Goal: Task Accomplishment & Management: Manage account settings

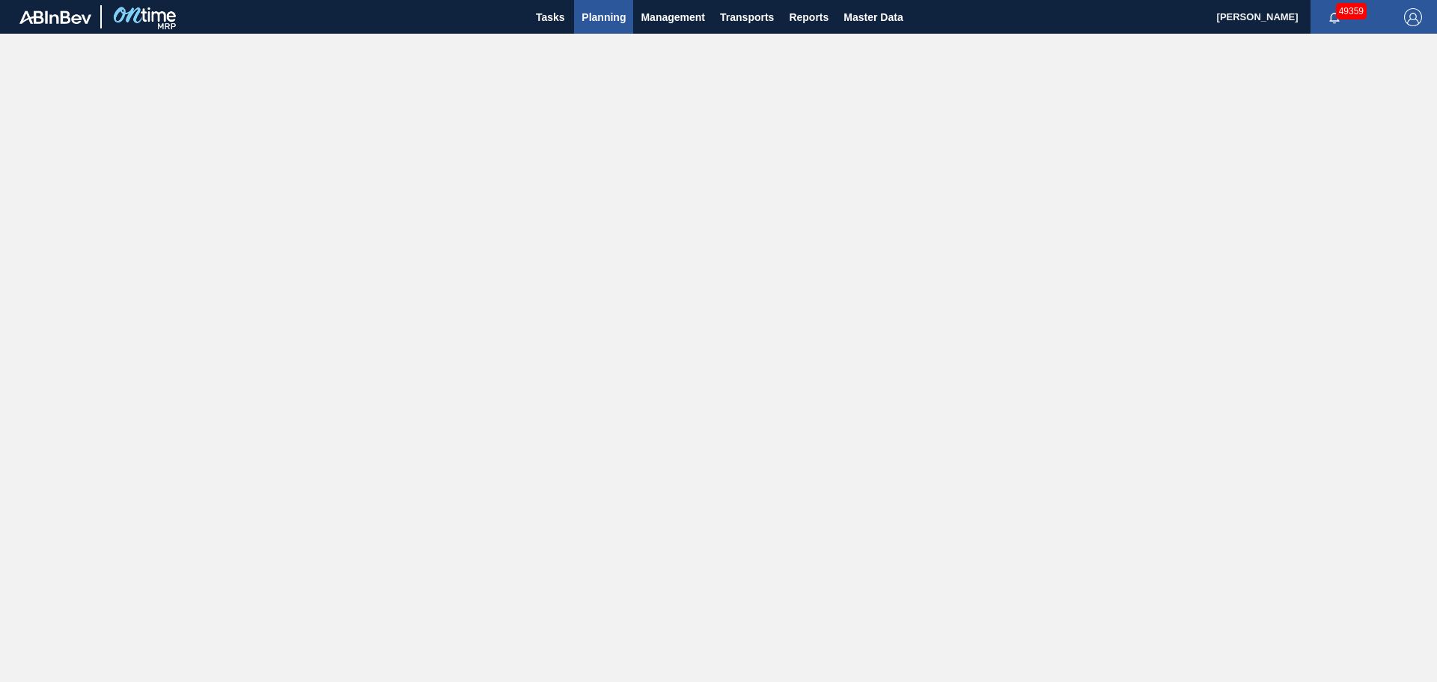
click at [594, 11] on span "Planning" at bounding box center [604, 17] width 44 height 18
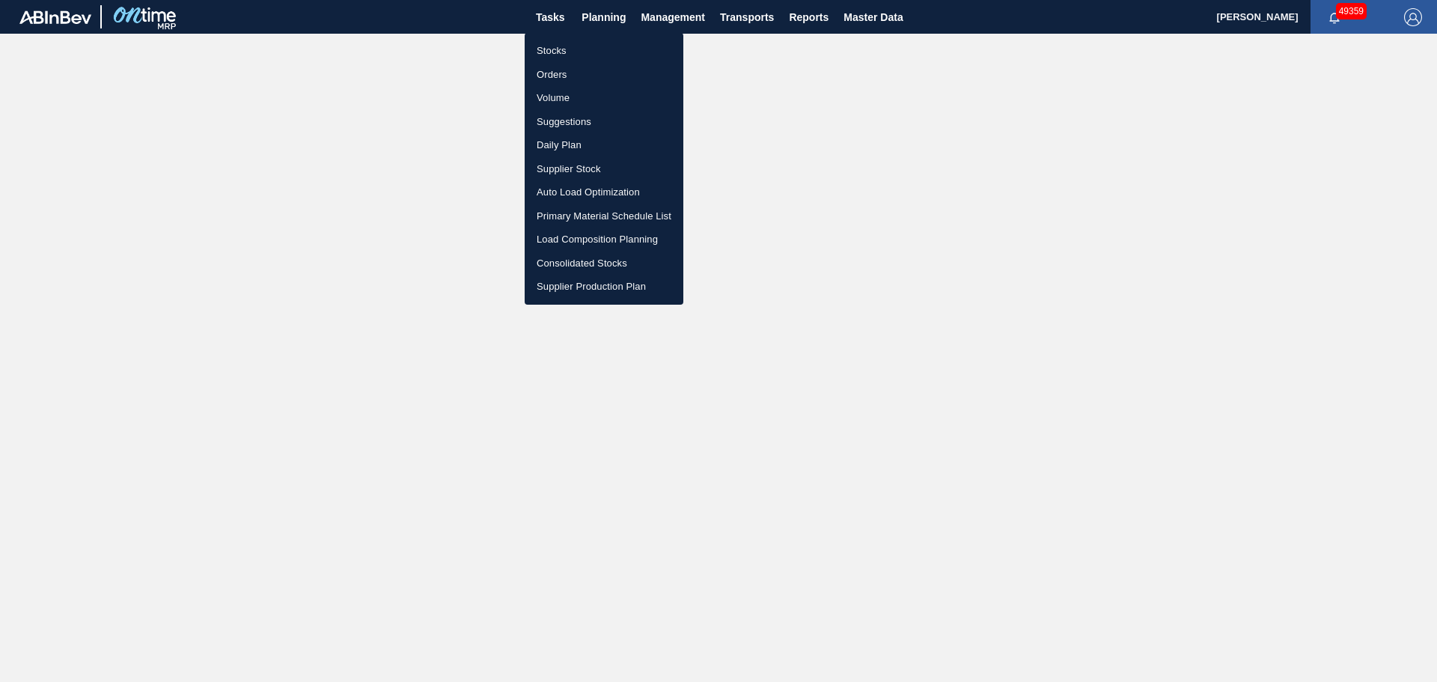
click at [549, 52] on li "Stocks" at bounding box center [604, 51] width 159 height 24
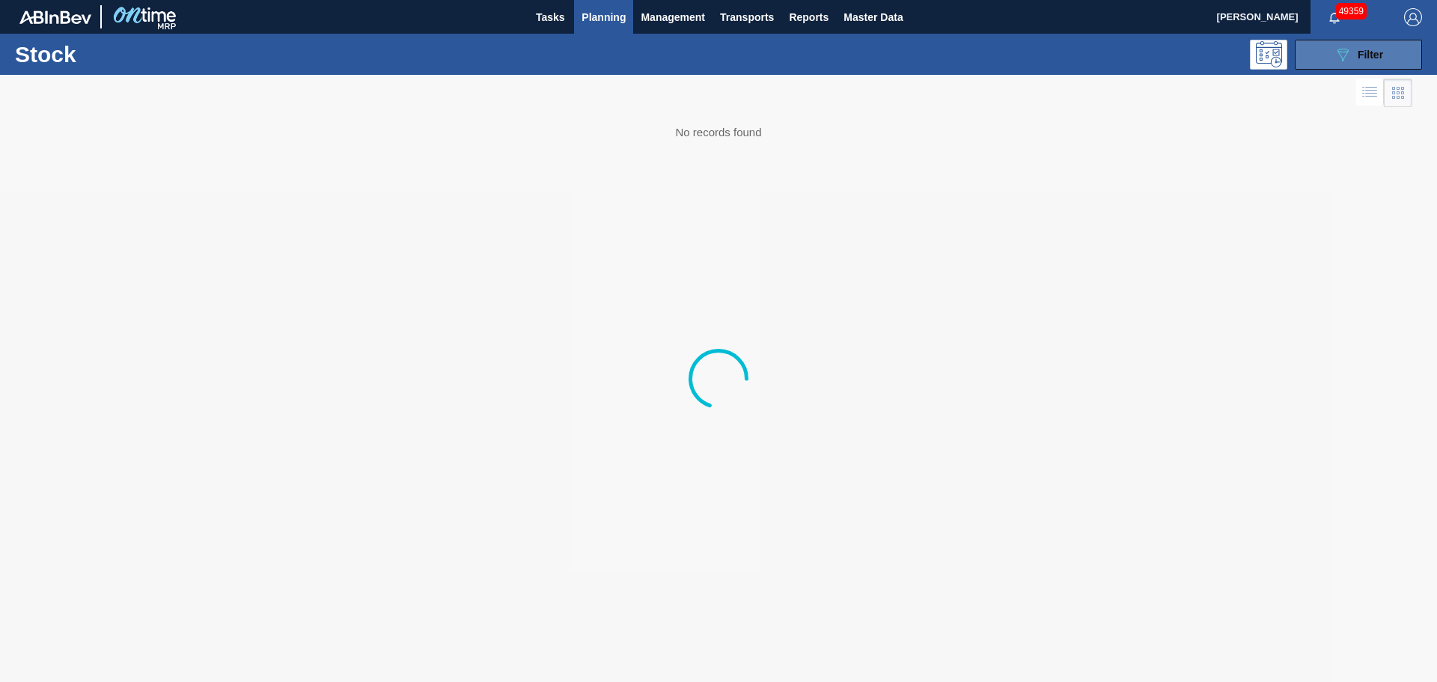
click at [1366, 47] on div "089F7B8B-B2A5-4AFE-B5C0-19BA573D28AC Filter" at bounding box center [1358, 55] width 49 height 18
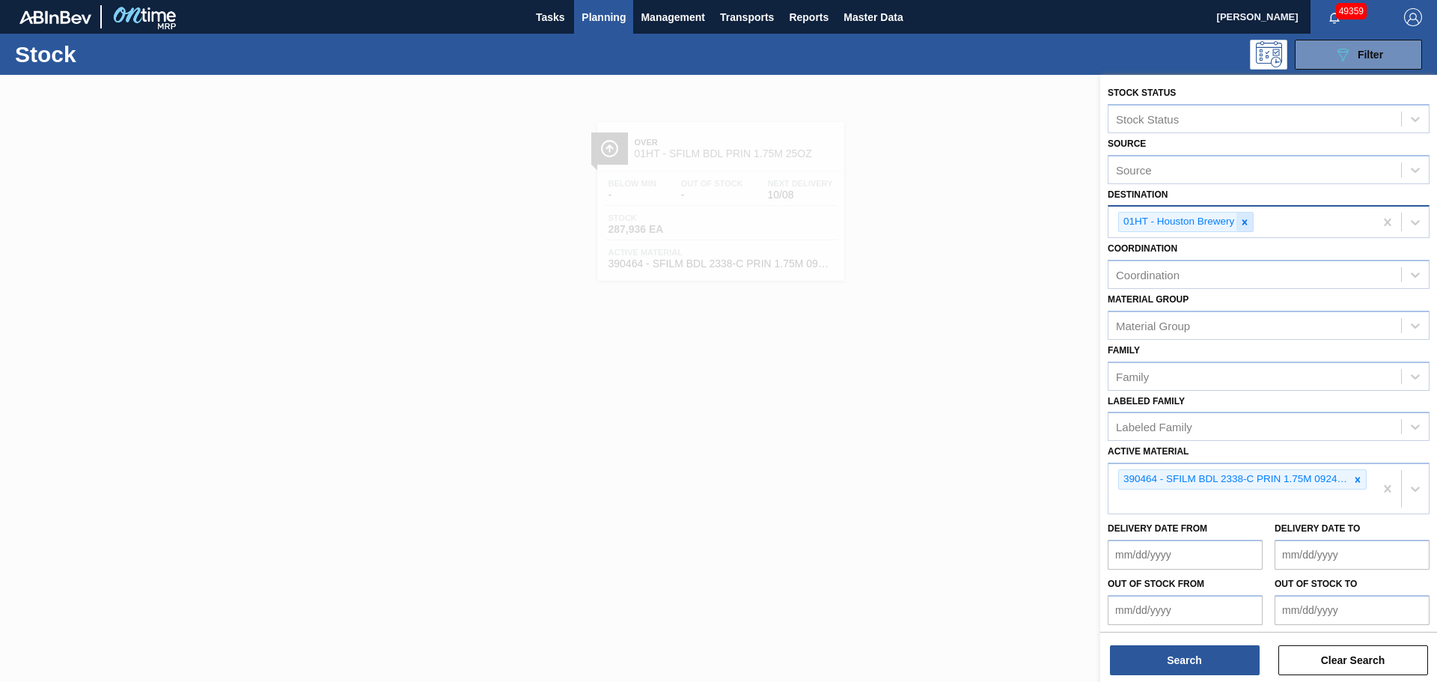
click at [1242, 222] on icon at bounding box center [1244, 222] width 10 height 10
click at [1355, 478] on icon at bounding box center [1357, 479] width 5 height 5
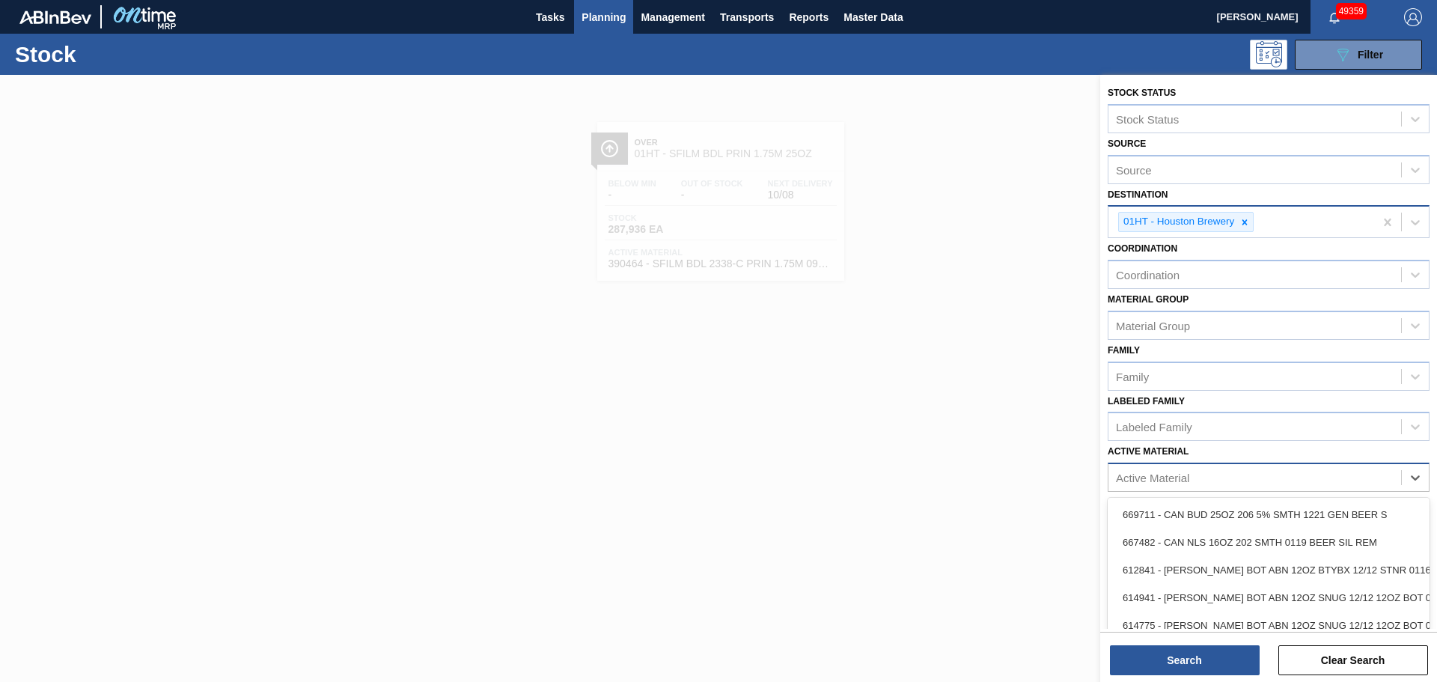
click at [1182, 475] on div "Active Material" at bounding box center [1152, 478] width 73 height 13
paste Material "677147"
type Material "677147"
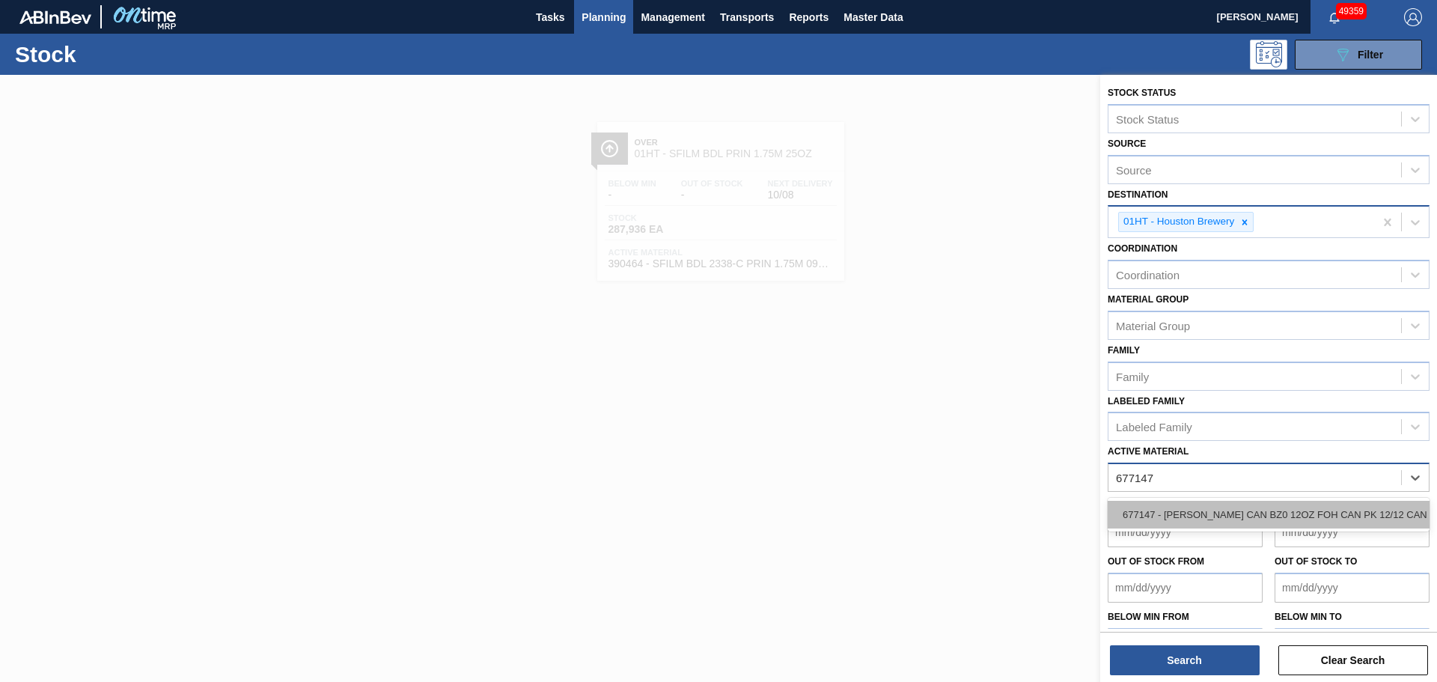
click at [1187, 511] on div "677147 - [PERSON_NAME] CAN BZ0 12OZ FOH CAN PK 12/12 CAN 0" at bounding box center [1269, 515] width 322 height 28
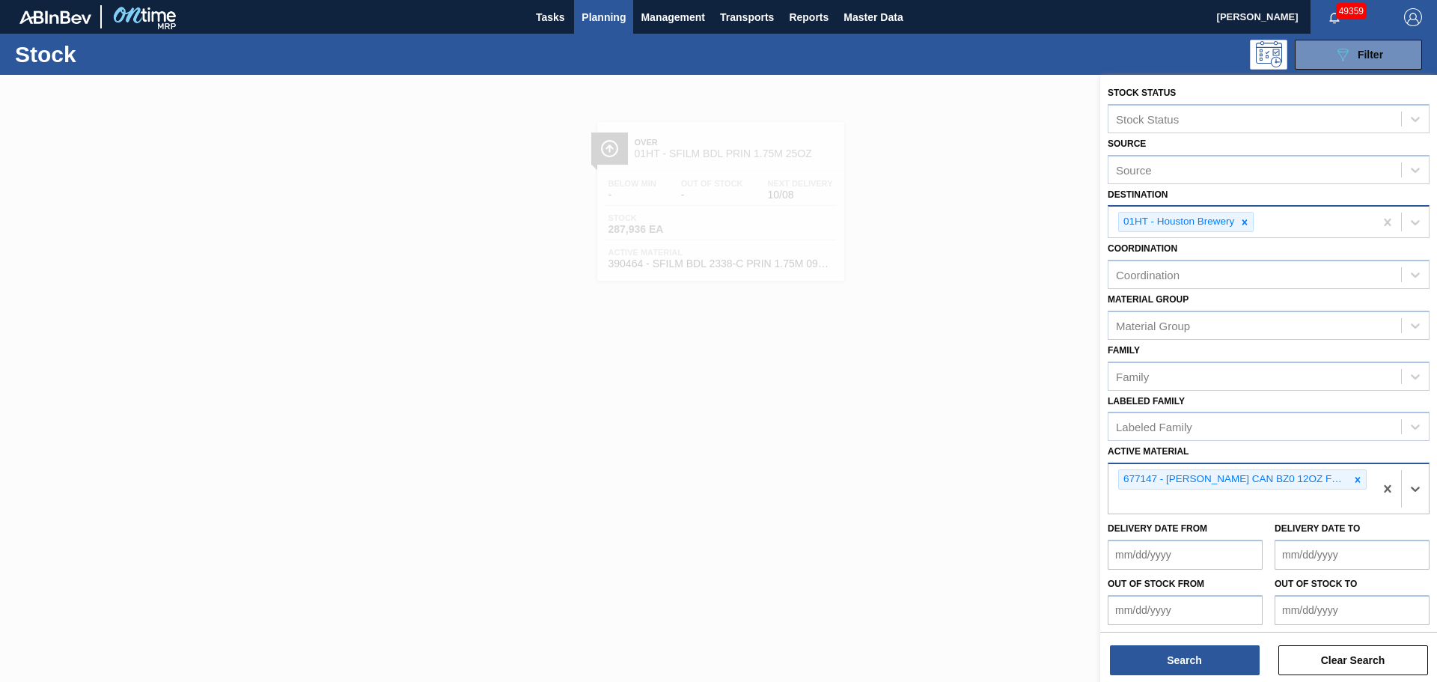
click at [1308, 224] on div "01HT - Houston Brewery" at bounding box center [1241, 222] width 266 height 31
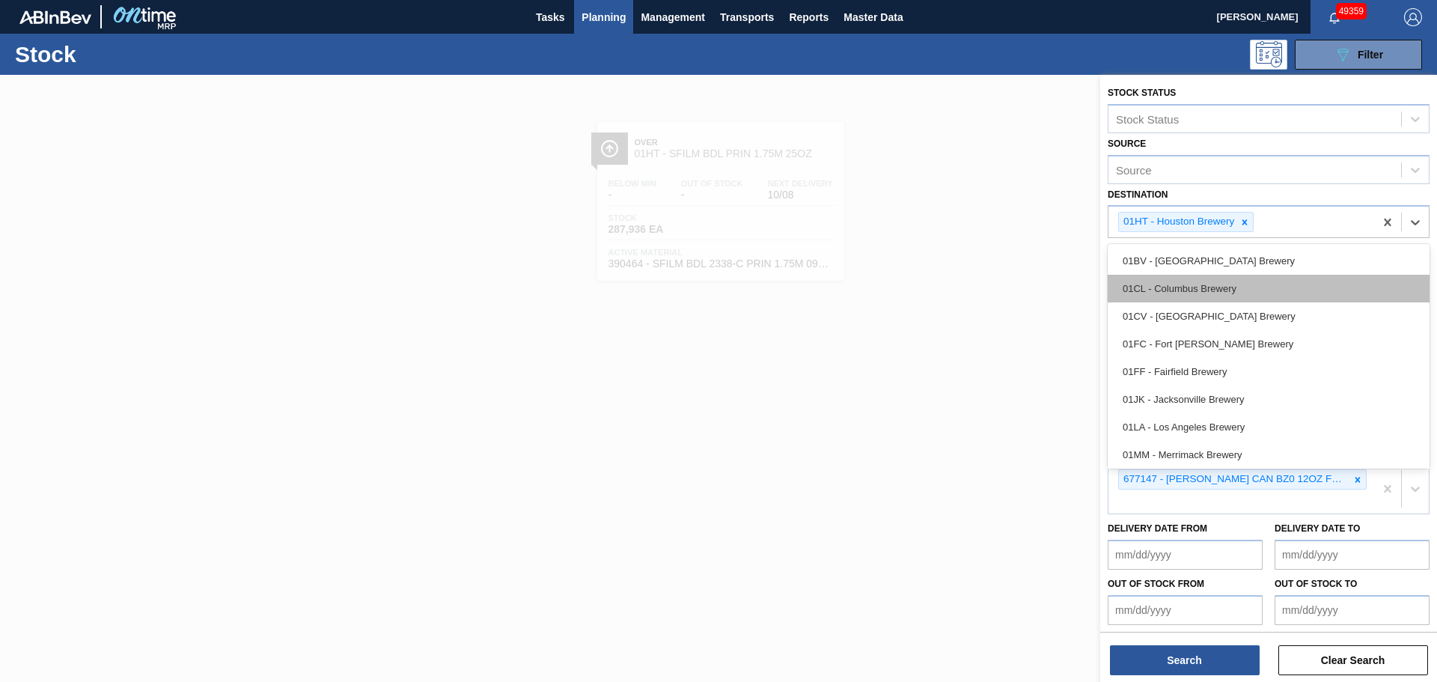
click at [1223, 282] on div "01CL - Columbus Brewery" at bounding box center [1269, 289] width 322 height 28
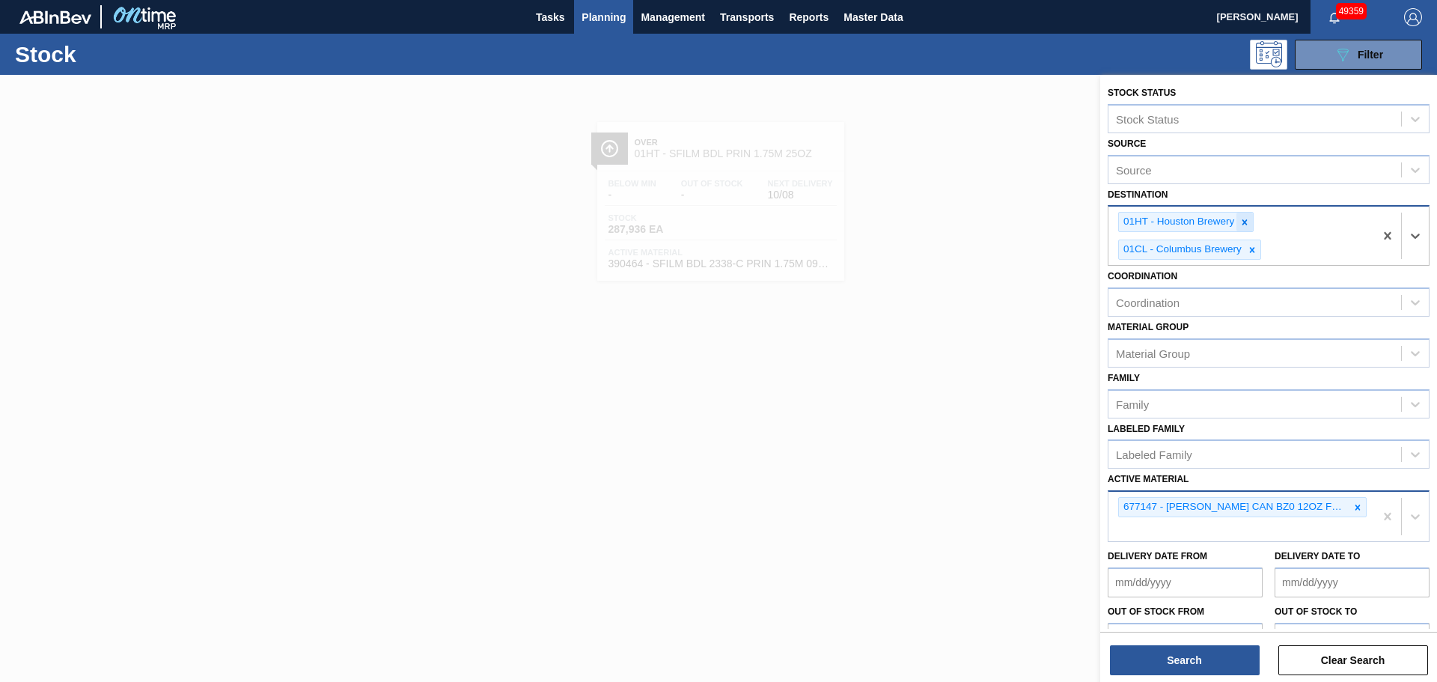
click at [1246, 225] on icon at bounding box center [1244, 221] width 5 height 5
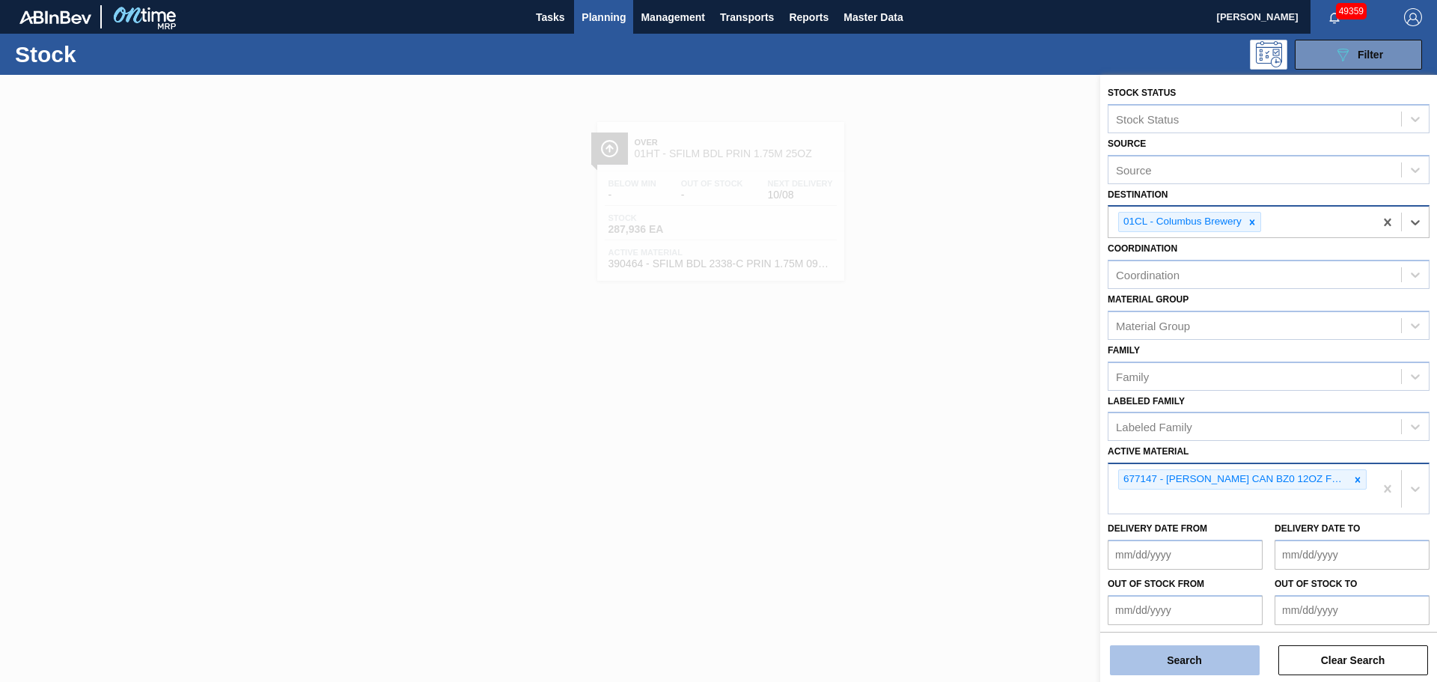
click at [1195, 666] on button "Search" at bounding box center [1185, 660] width 150 height 30
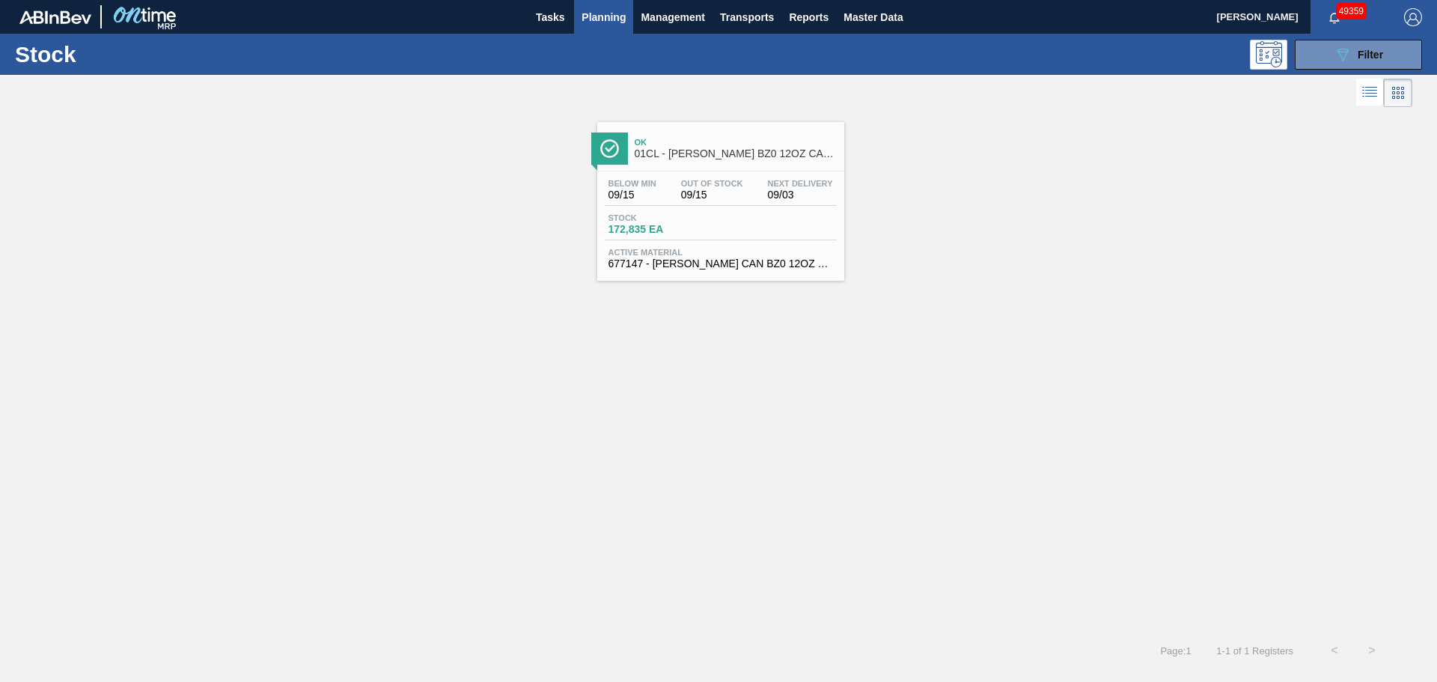
click at [713, 203] on div "Below Min 09/15 Out Of Stock 09/15 Next Delivery 09/03" at bounding box center [721, 192] width 232 height 27
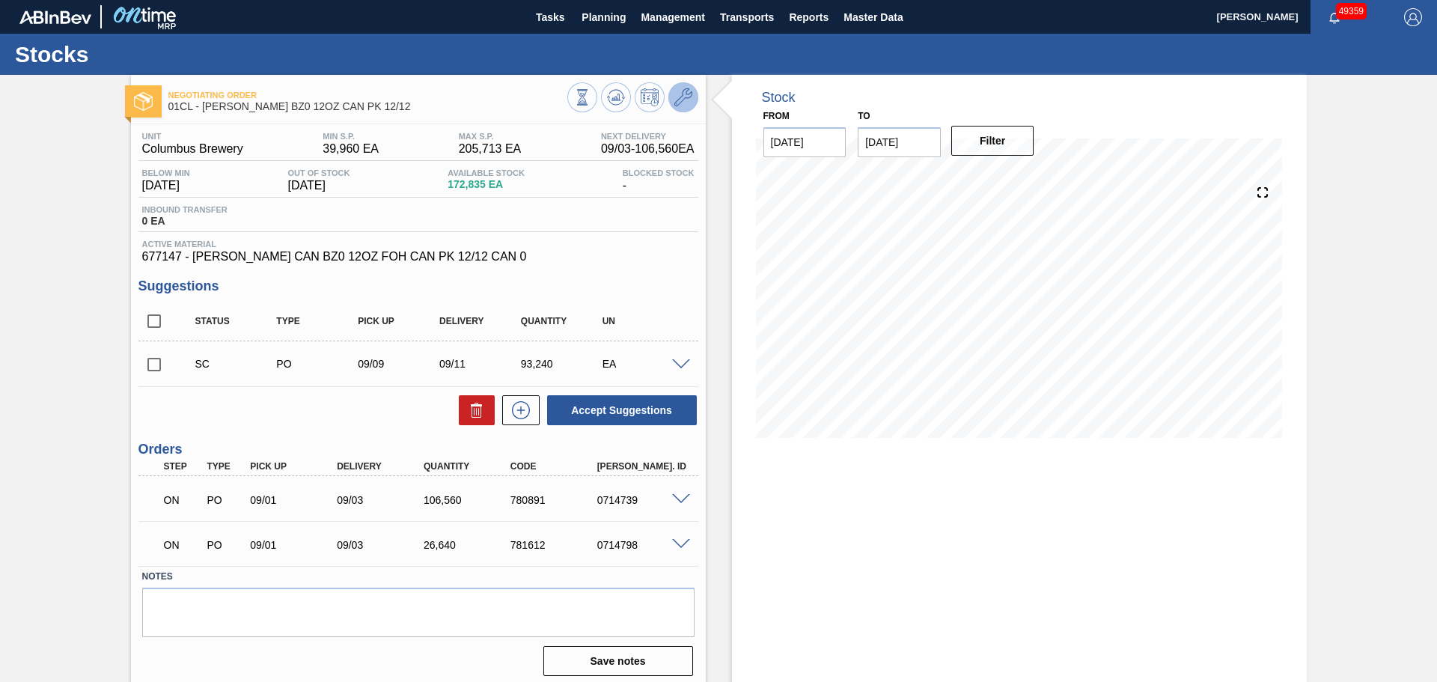
click at [674, 97] on icon at bounding box center [683, 97] width 18 height 18
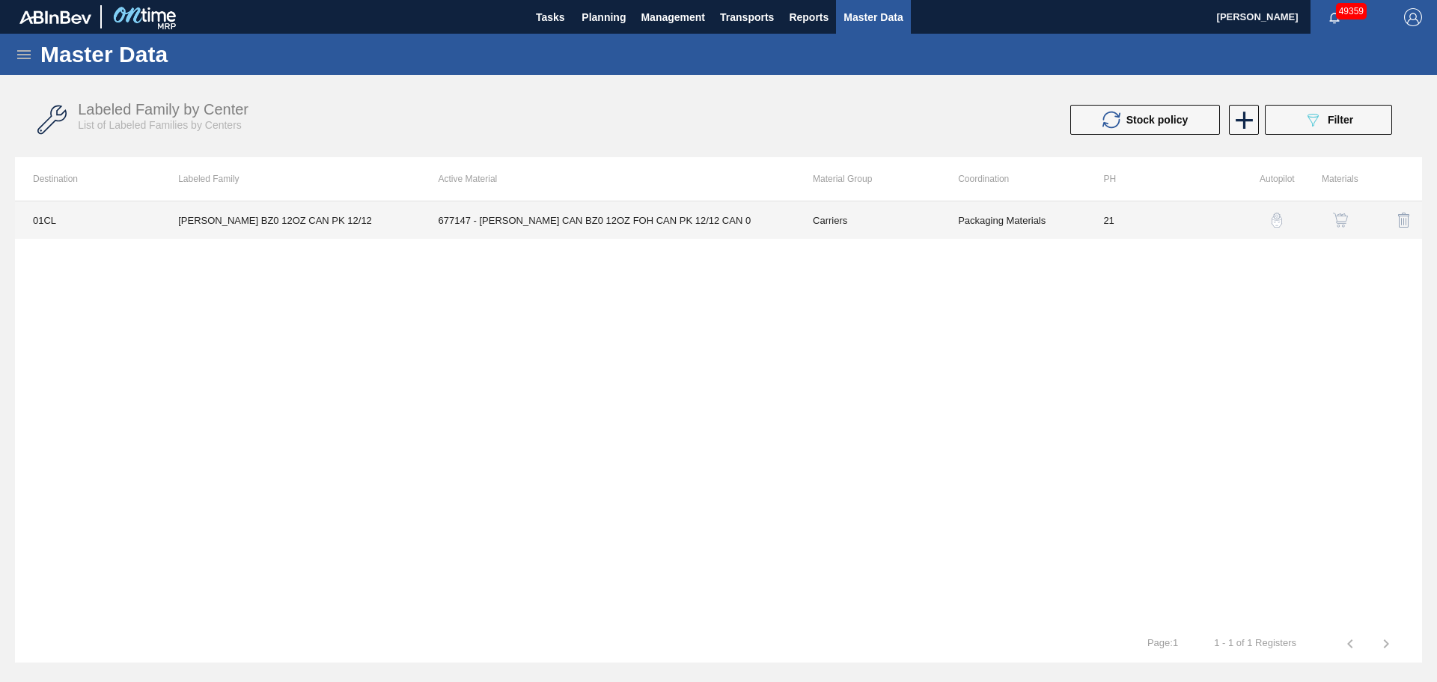
click at [512, 210] on td "677147 - [PERSON_NAME] CAN BZ0 12OZ FOH CAN PK 12/12 CAN 0" at bounding box center [608, 219] width 374 height 37
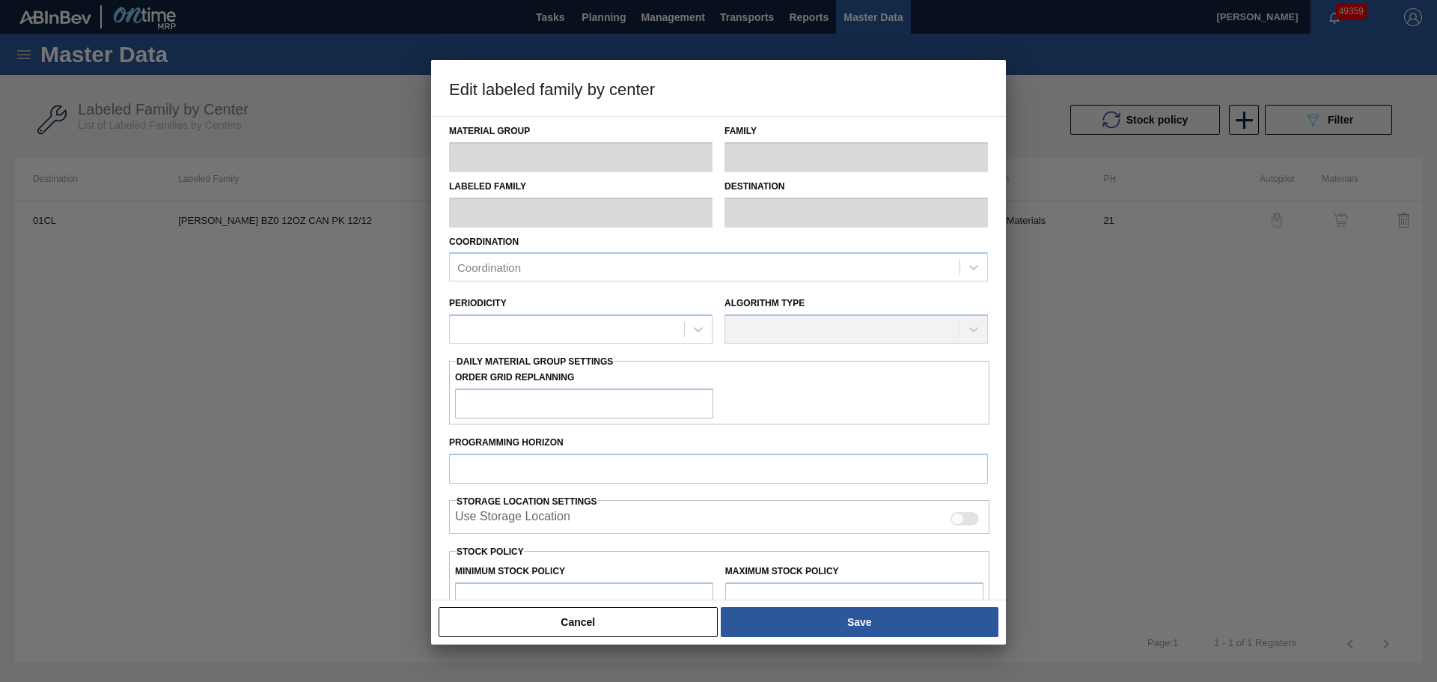
type input "Carriers"
type input "Can Carriers"
type input "[PERSON_NAME] BZ0 12OZ CAN PK 12/12"
type input "01CL - Columbus Brewery"
type input "21"
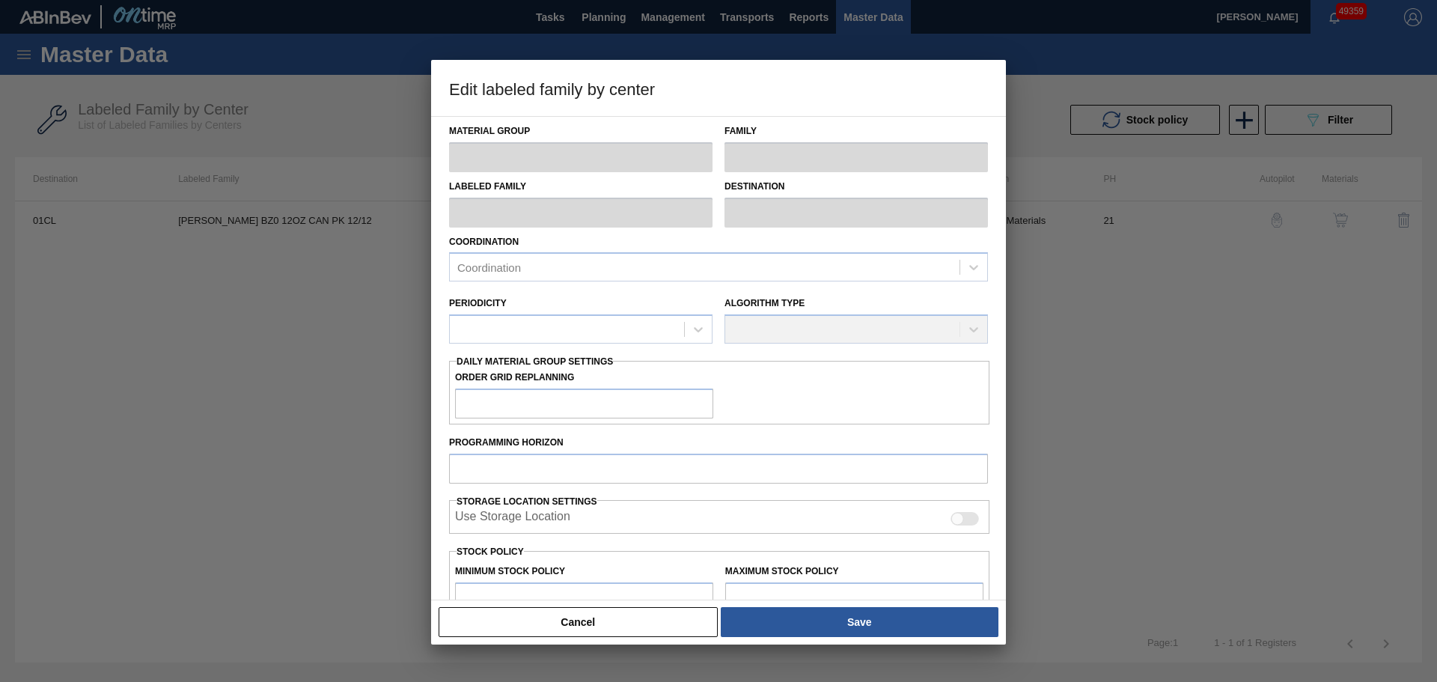
type input "39,960"
type input "205,713"
type input "1"
type input "41,618"
checkbox input "true"
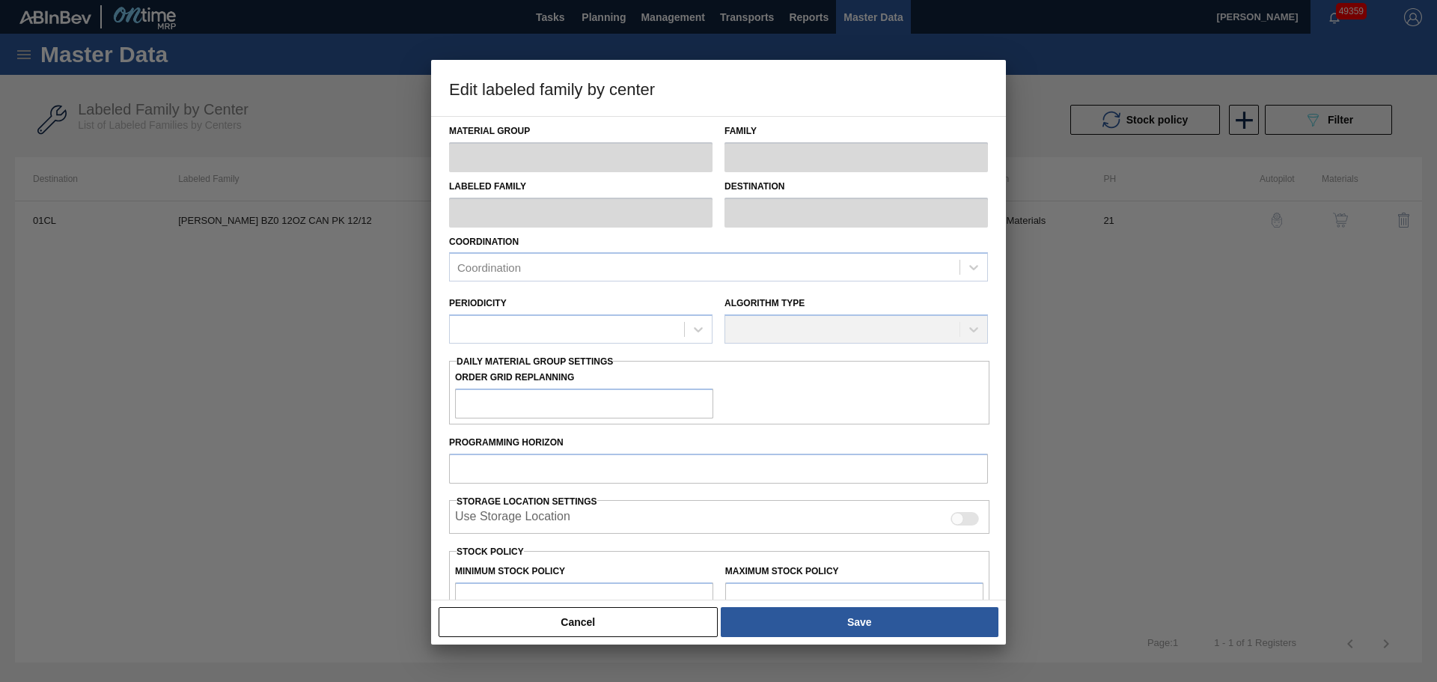
checkbox input "true"
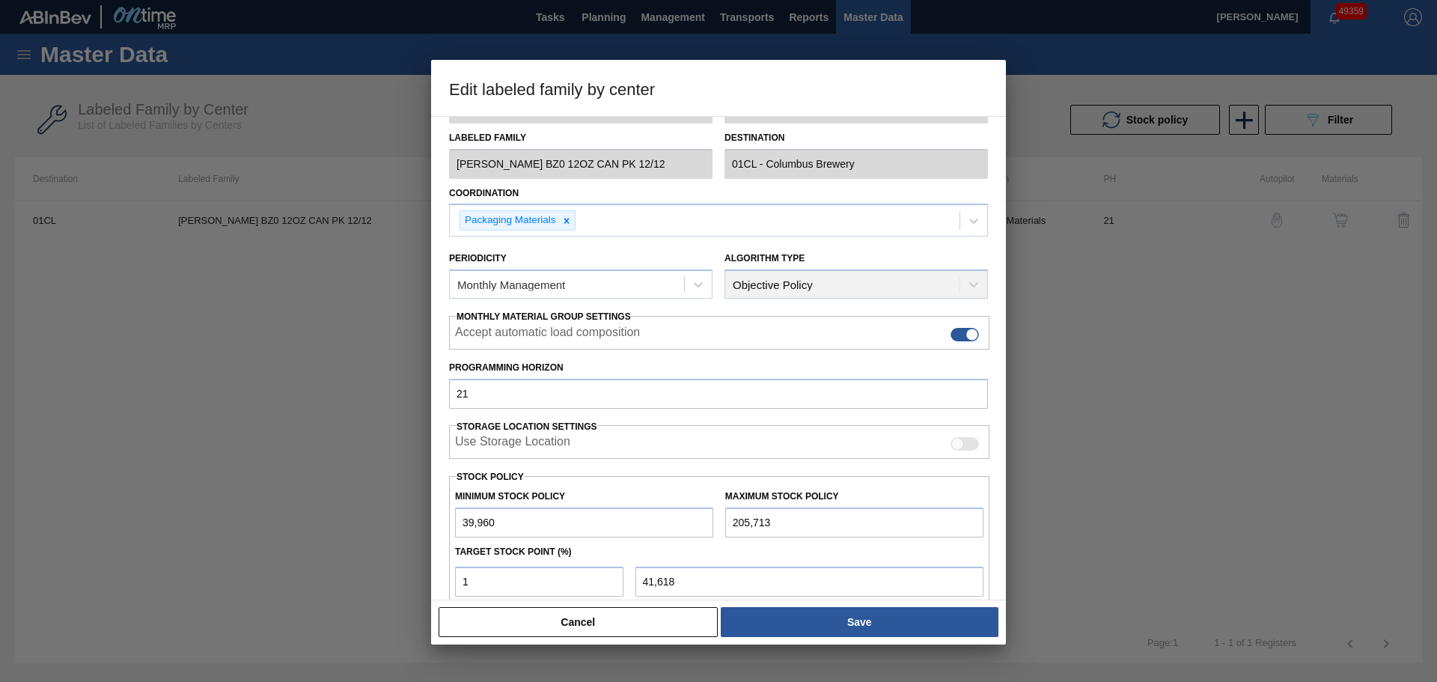
scroll to position [150, 0]
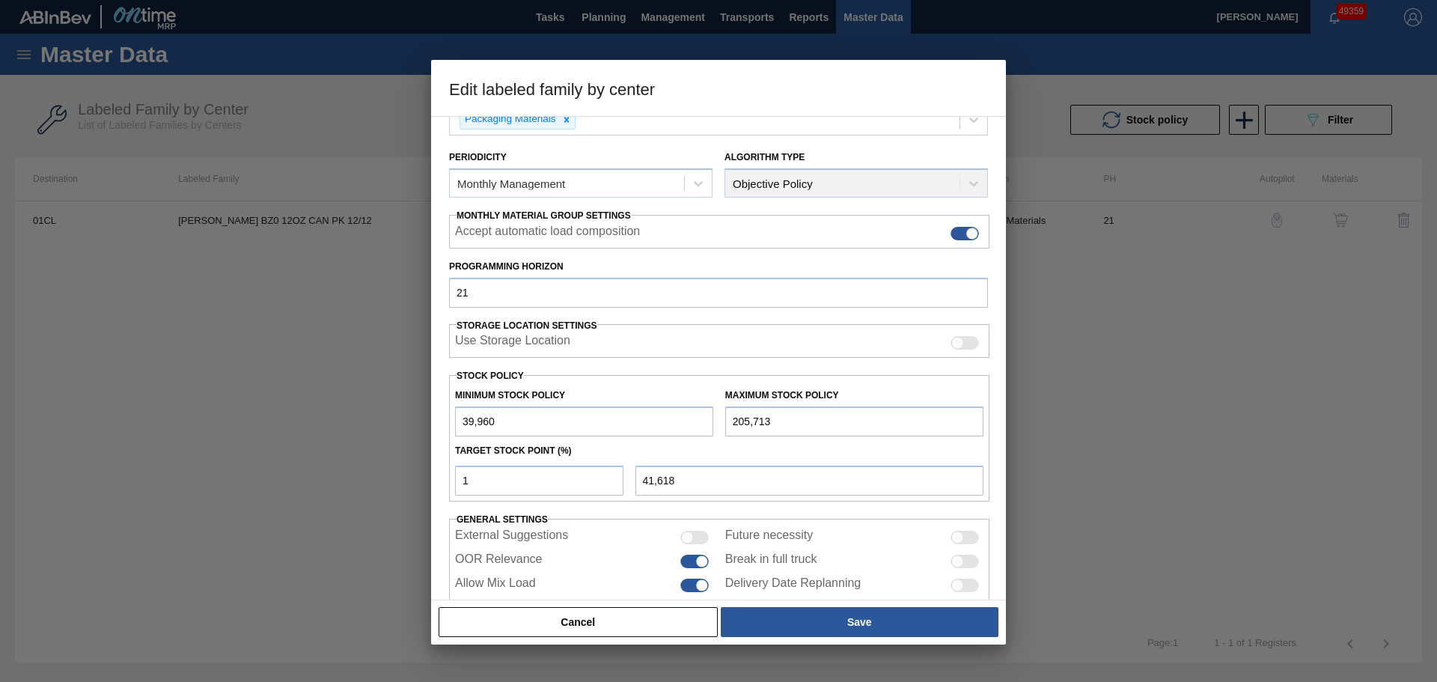
drag, startPoint x: 779, startPoint y: 422, endPoint x: 612, endPoint y: 427, distance: 167.0
click at [612, 427] on div "Minimum Stock Policy 39,960 Maximum Stock Policy 205,713" at bounding box center [719, 408] width 540 height 55
paste input "566,456"
type input "566,456"
type input "45,225"
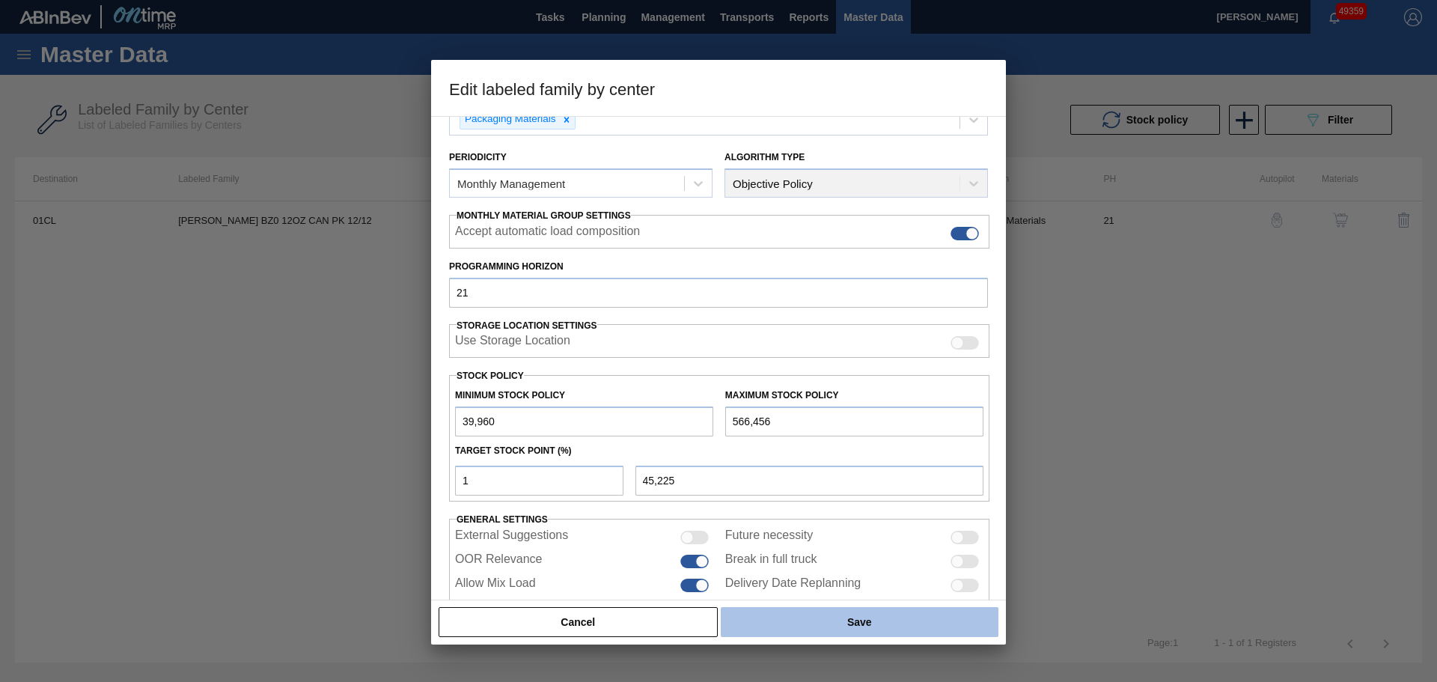
type input "566,456"
click at [799, 620] on button "Save" at bounding box center [860, 622] width 278 height 30
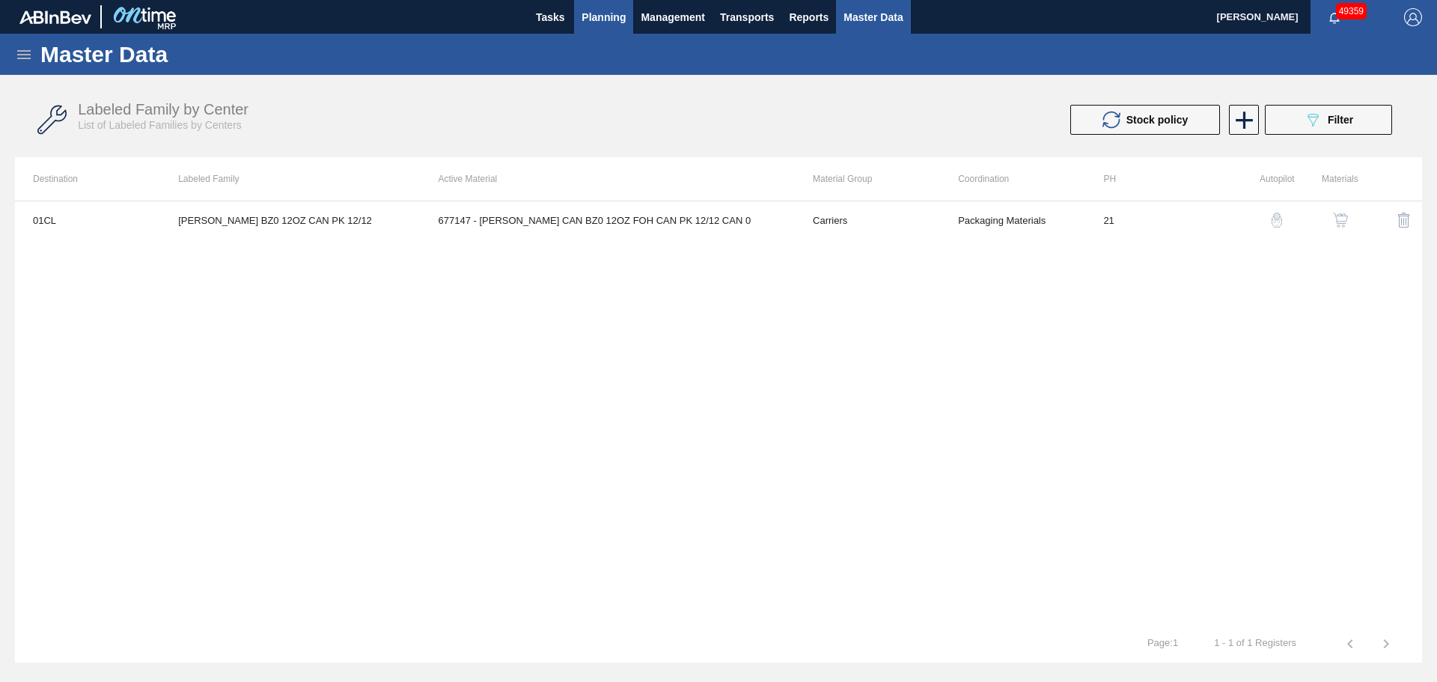
click at [592, 22] on span "Planning" at bounding box center [604, 17] width 44 height 18
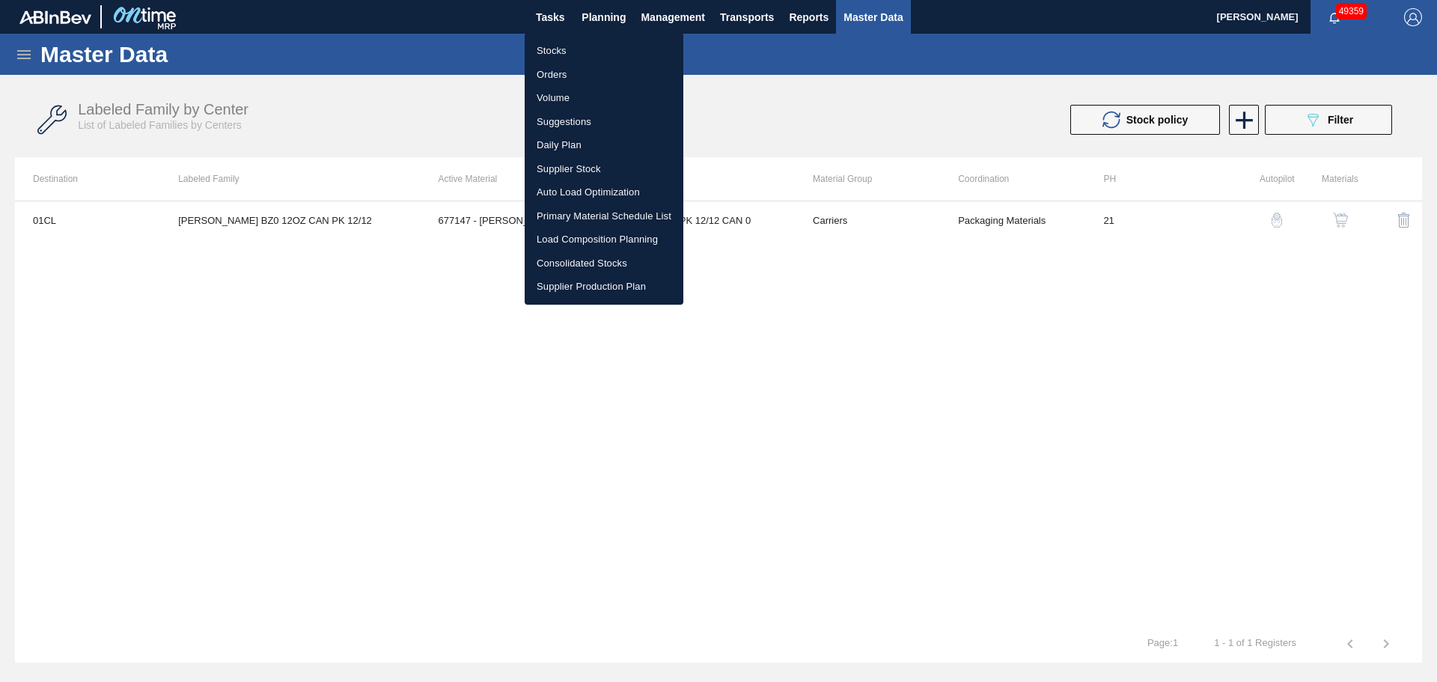
click at [556, 49] on li "Stocks" at bounding box center [604, 51] width 159 height 24
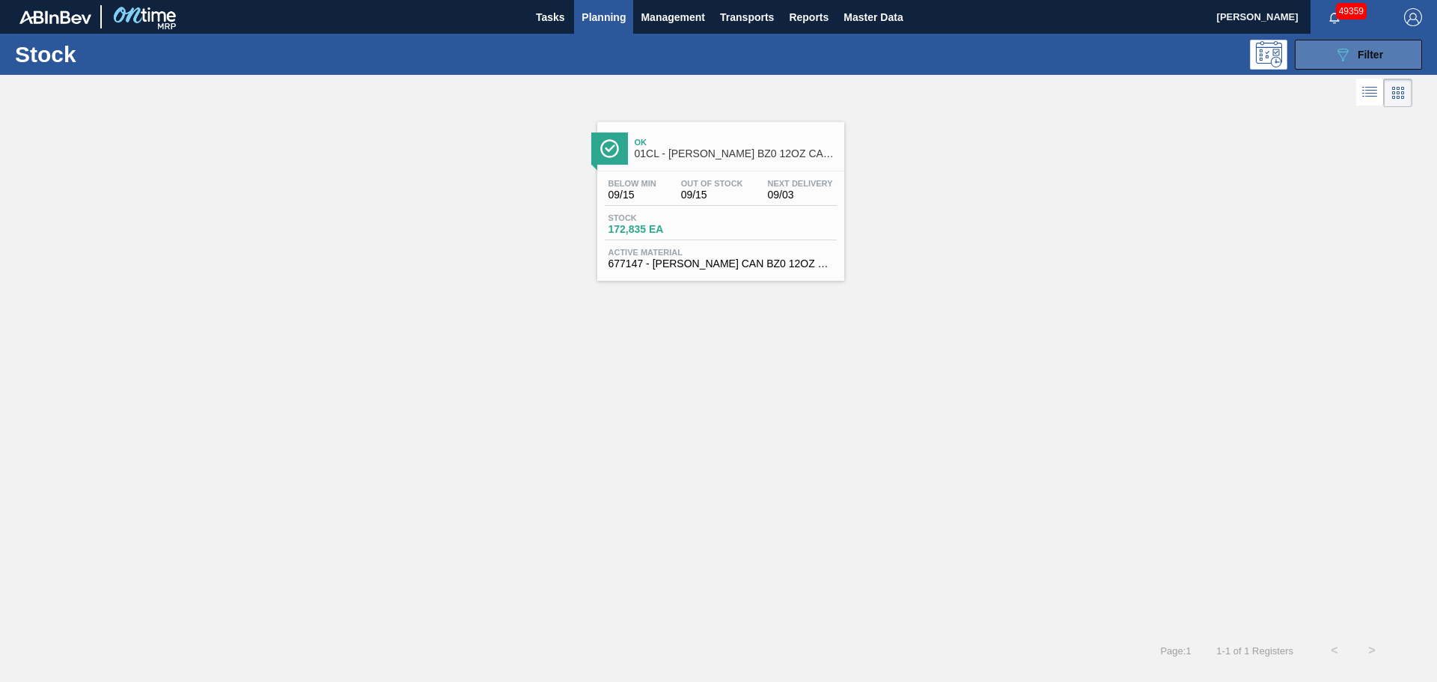
click at [1375, 61] on div "089F7B8B-B2A5-4AFE-B5C0-19BA573D28AC Filter" at bounding box center [1358, 55] width 49 height 18
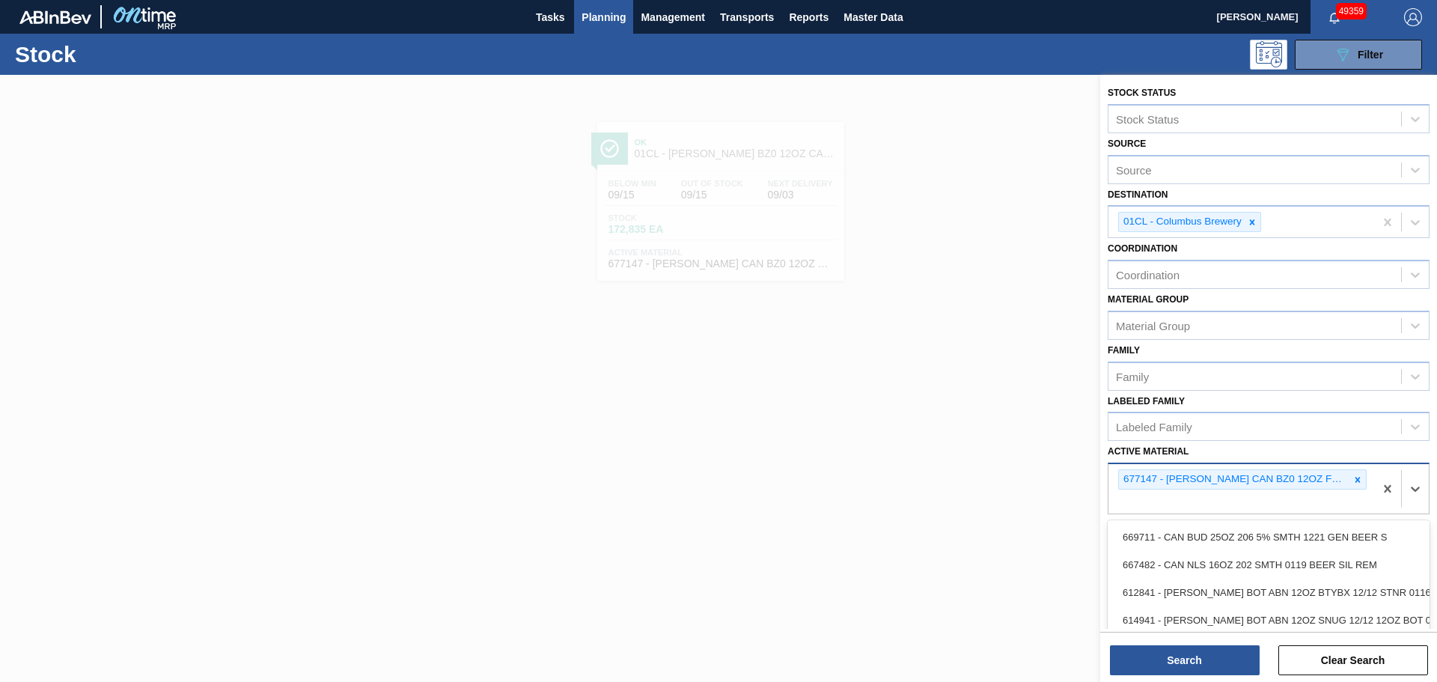
click at [1295, 497] on div "677147 - [PERSON_NAME] CAN BZ0 12OZ FOH CAN PK 12/12 CAN 0" at bounding box center [1241, 488] width 266 height 49
paste Material "690697"
type Material "690697"
click at [1355, 480] on icon at bounding box center [1357, 479] width 5 height 5
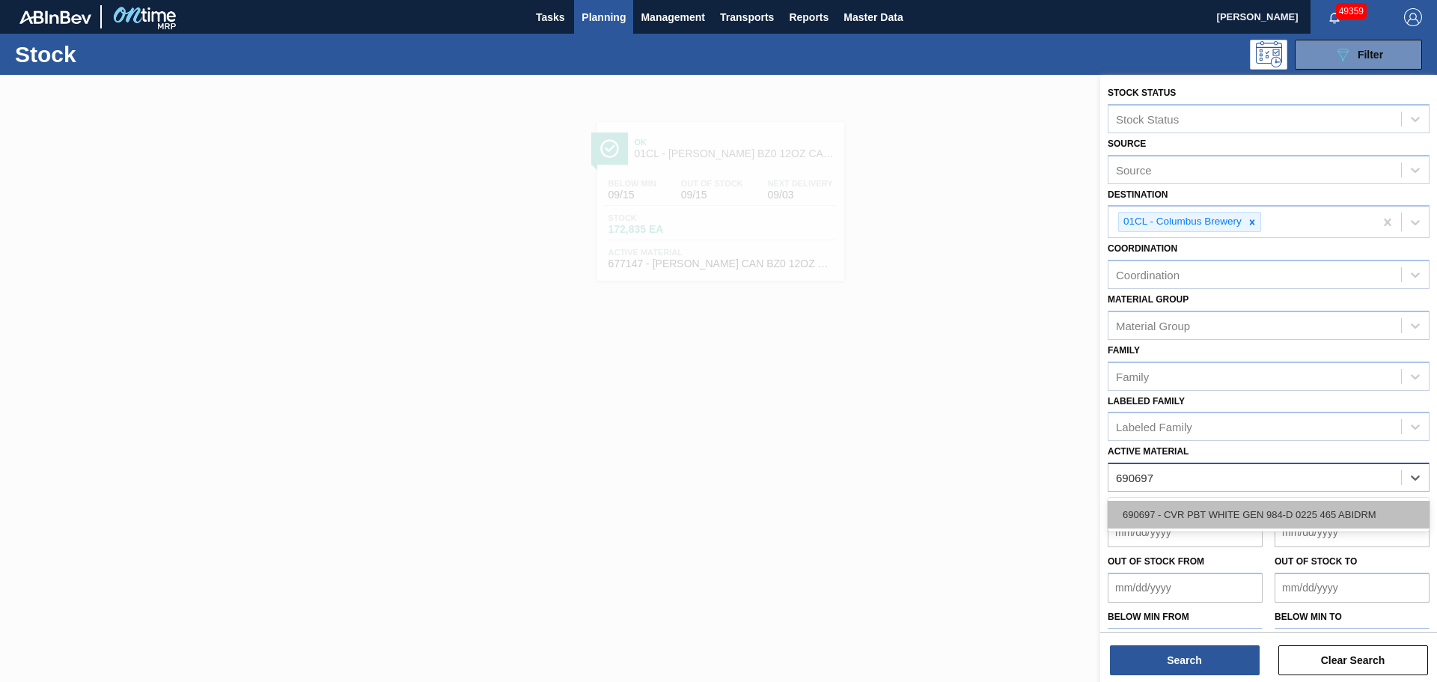
click at [1197, 516] on div "690697 - CVR PBT WHITE GEN 984-D 0225 465 ABIDRM" at bounding box center [1269, 515] width 322 height 28
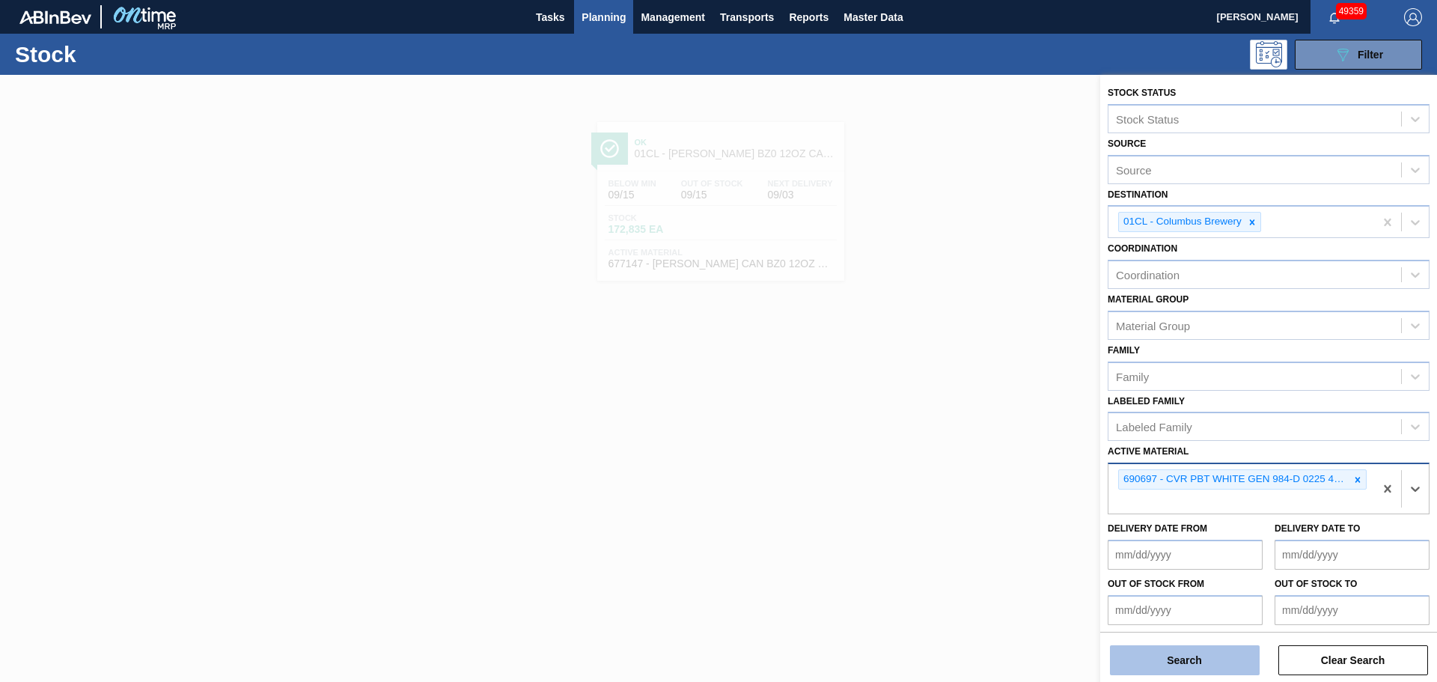
click at [1193, 664] on button "Search" at bounding box center [1185, 660] width 150 height 30
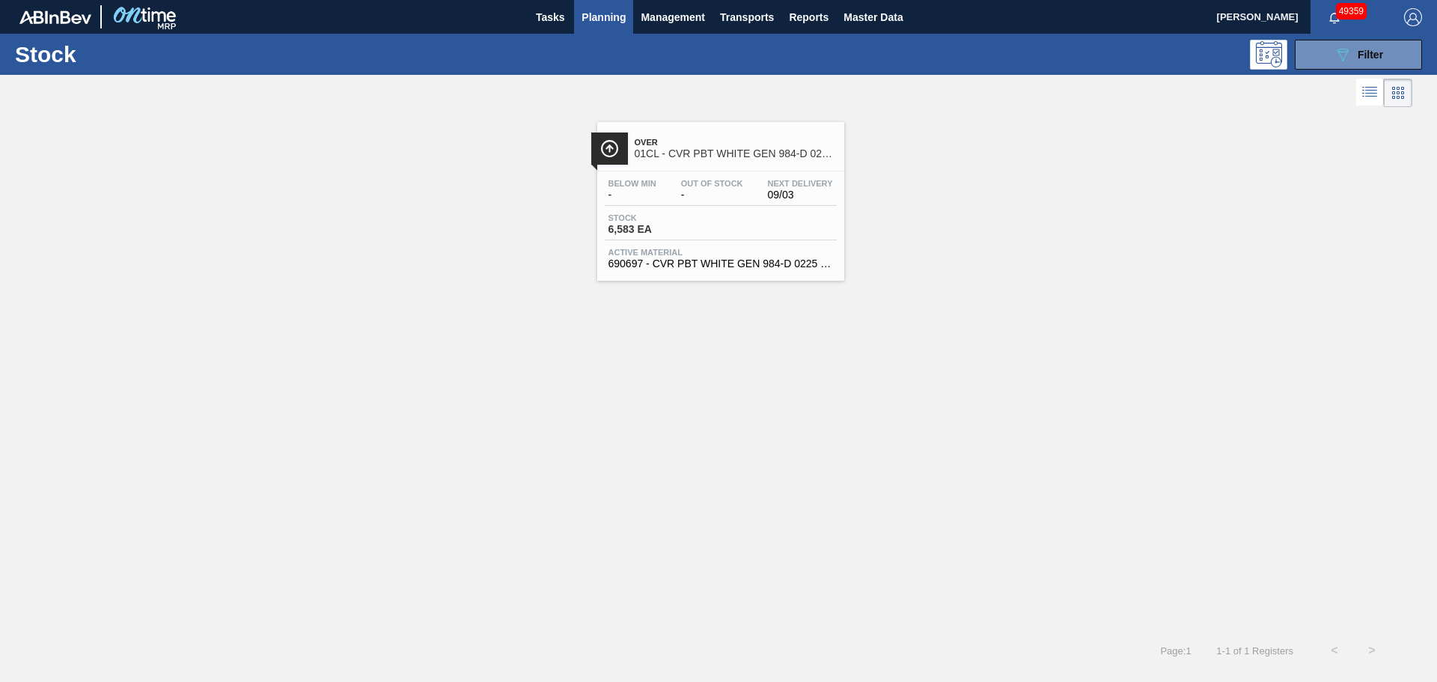
click at [692, 224] on span "6,583 EA" at bounding box center [660, 229] width 105 height 11
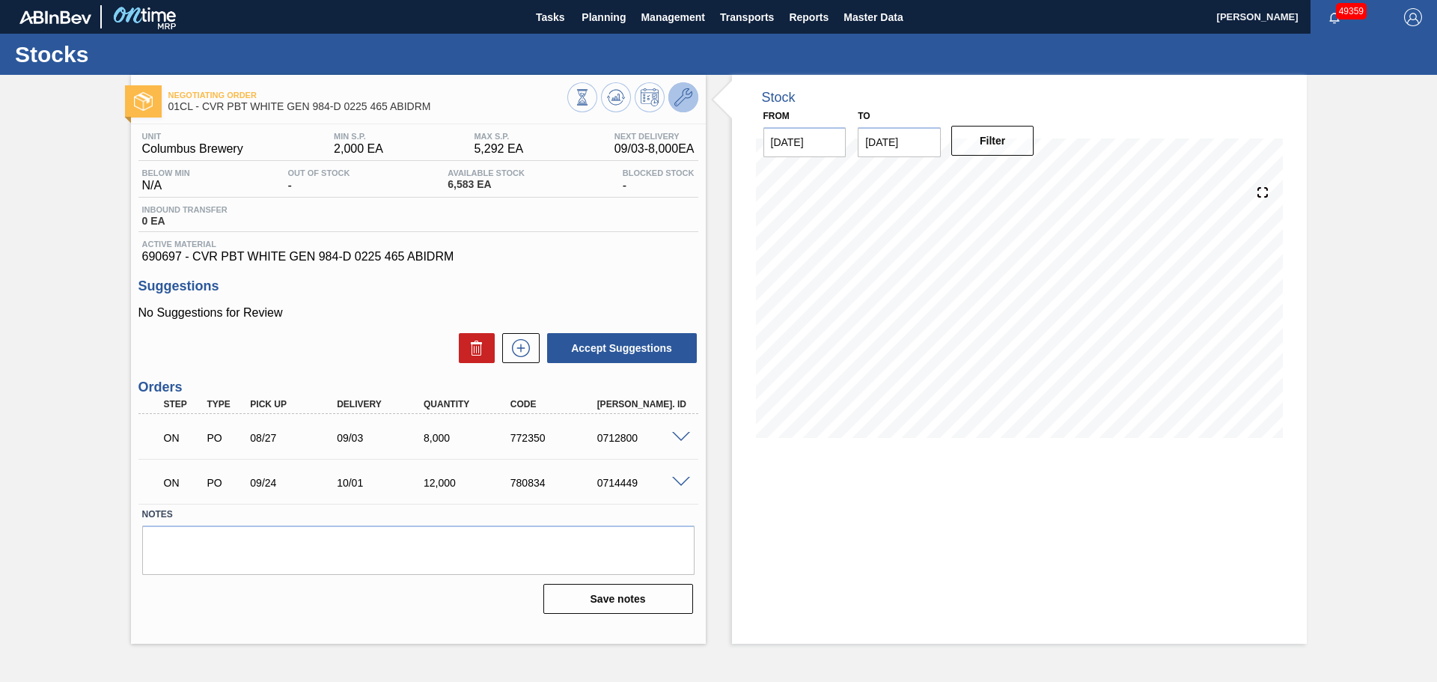
click at [688, 101] on icon at bounding box center [683, 97] width 18 height 18
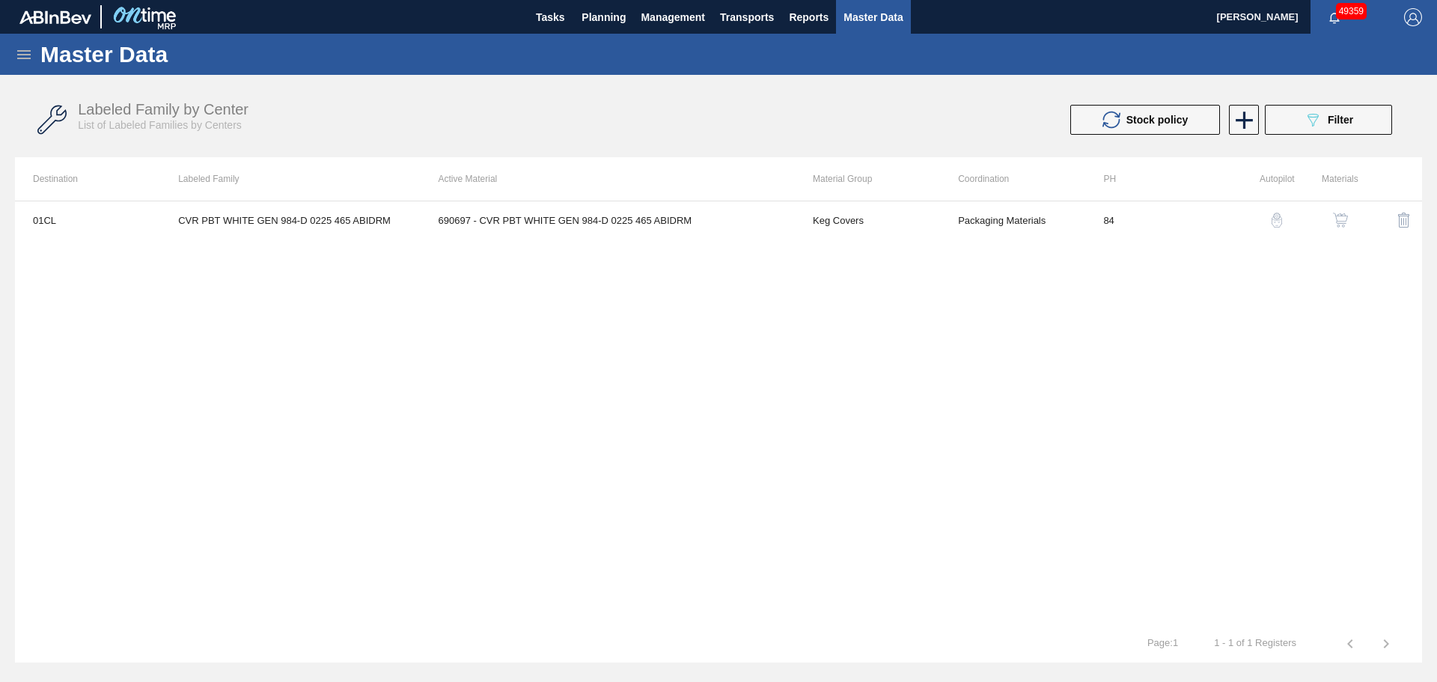
click at [490, 232] on td "690697 - CVR PBT WHITE GEN 984-D 0225 465 ABIDRM" at bounding box center [608, 219] width 374 height 37
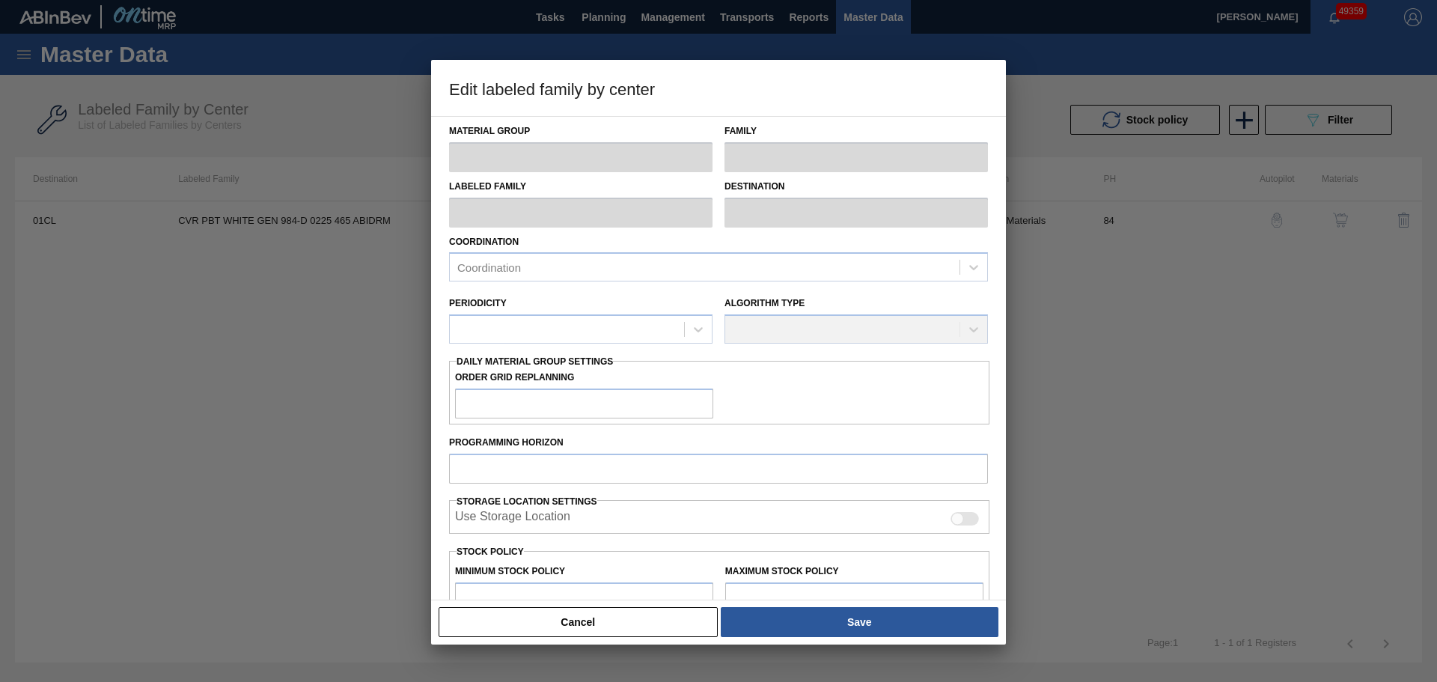
type input "Keg Covers"
type input "CVR PBT WHITE GEN 984-D 0225 465 ABIDRM"
type input "01CL - Columbus Brewery"
type input "84"
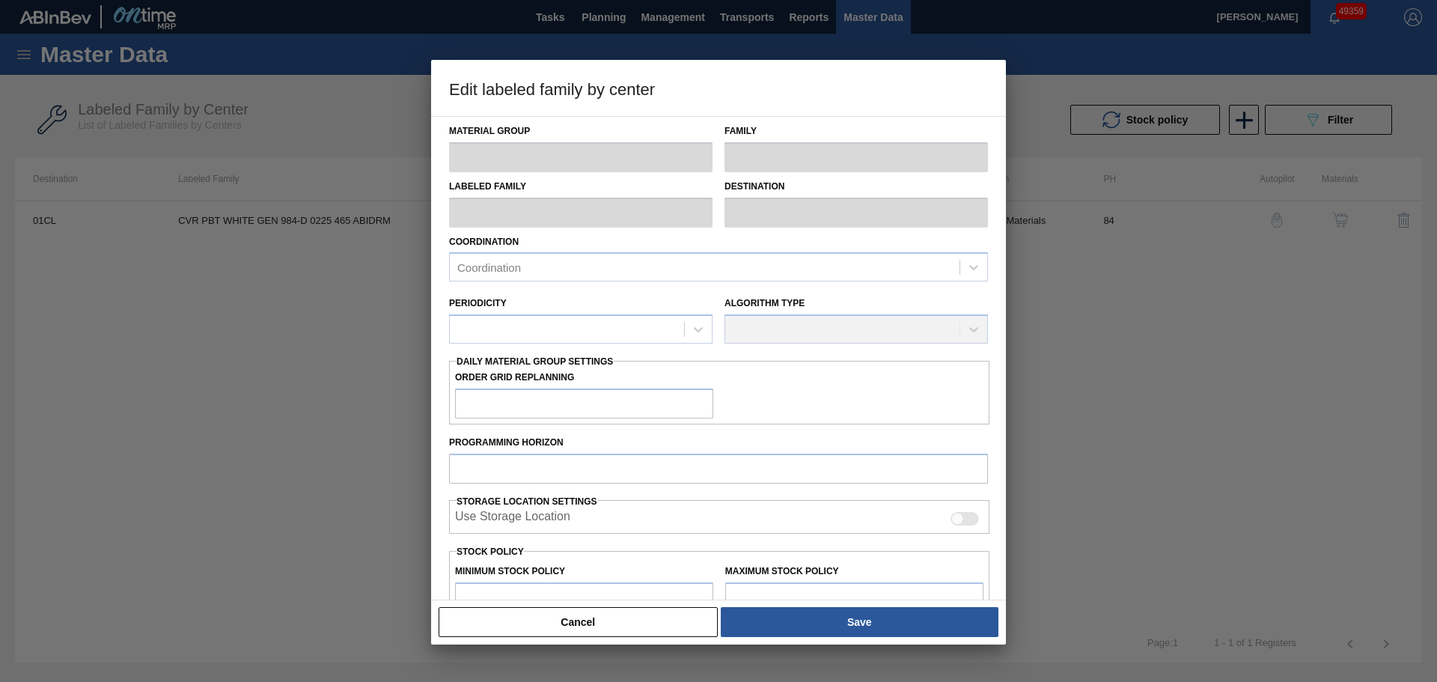
type input "2,000"
type input "5,292"
type input "0"
type input "2,000"
checkbox input "true"
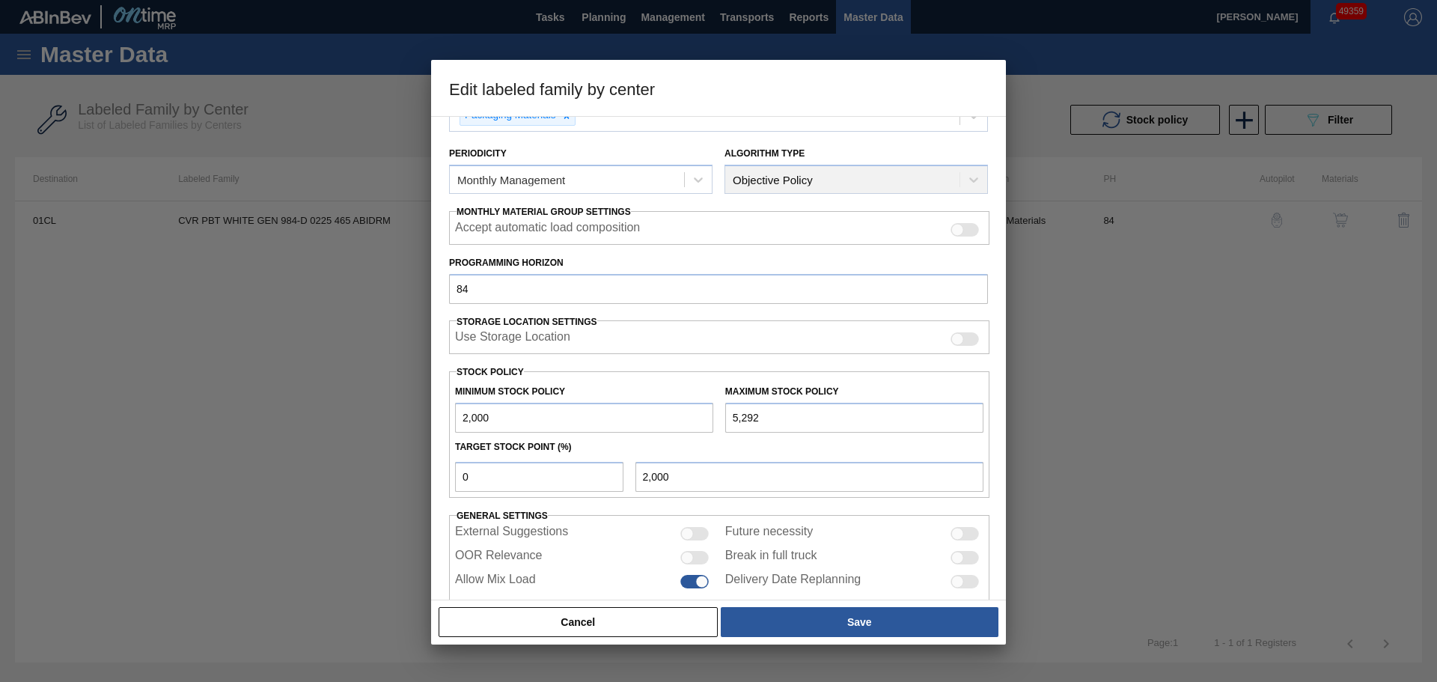
scroll to position [182, 0]
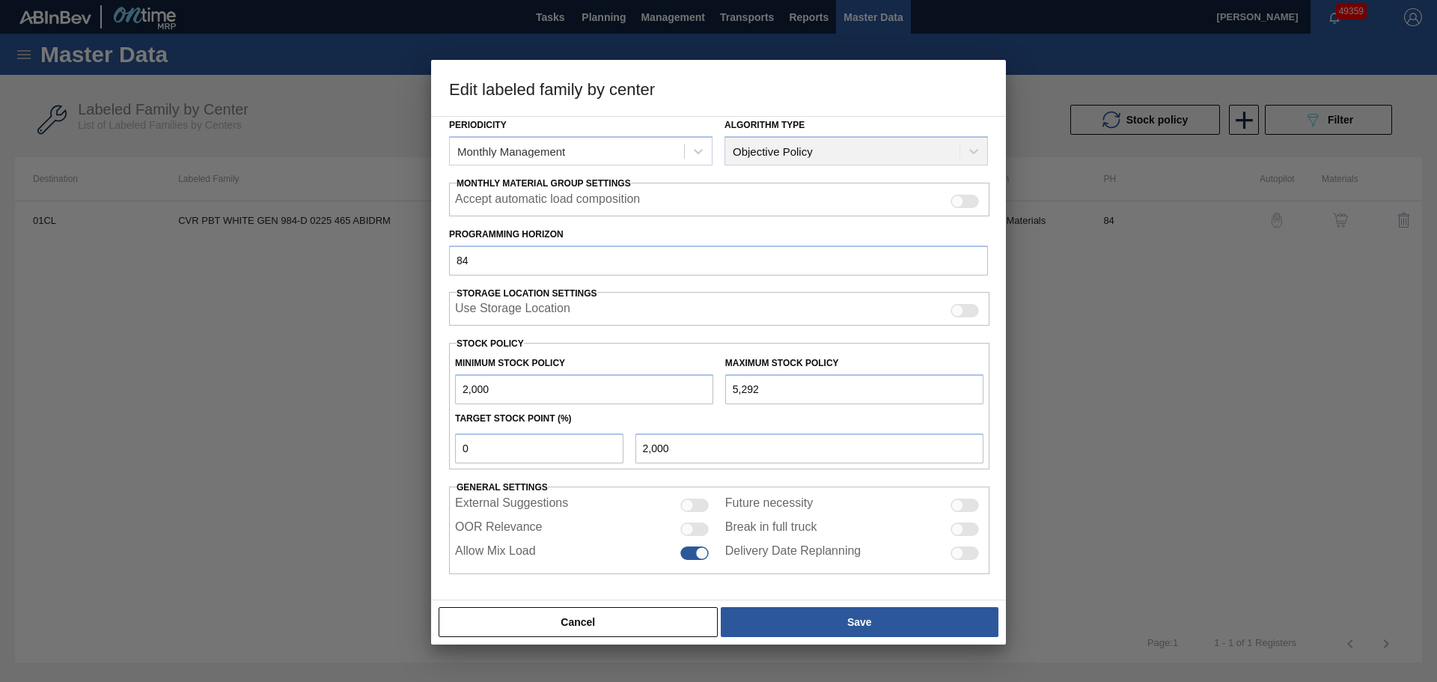
drag, startPoint x: 781, startPoint y: 385, endPoint x: 668, endPoint y: 391, distance: 112.4
click at [668, 391] on div "Minimum Stock Policy 2,000 Maximum Stock Policy 5,292" at bounding box center [719, 376] width 540 height 55
click at [773, 385] on input "14,000" at bounding box center [854, 389] width 258 height 30
drag, startPoint x: 778, startPoint y: 388, endPoint x: 715, endPoint y: 392, distance: 63.0
click at [715, 392] on div "Minimum Stock Policy 2,000 Maximum Stock Policy 14,000" at bounding box center [719, 376] width 540 height 55
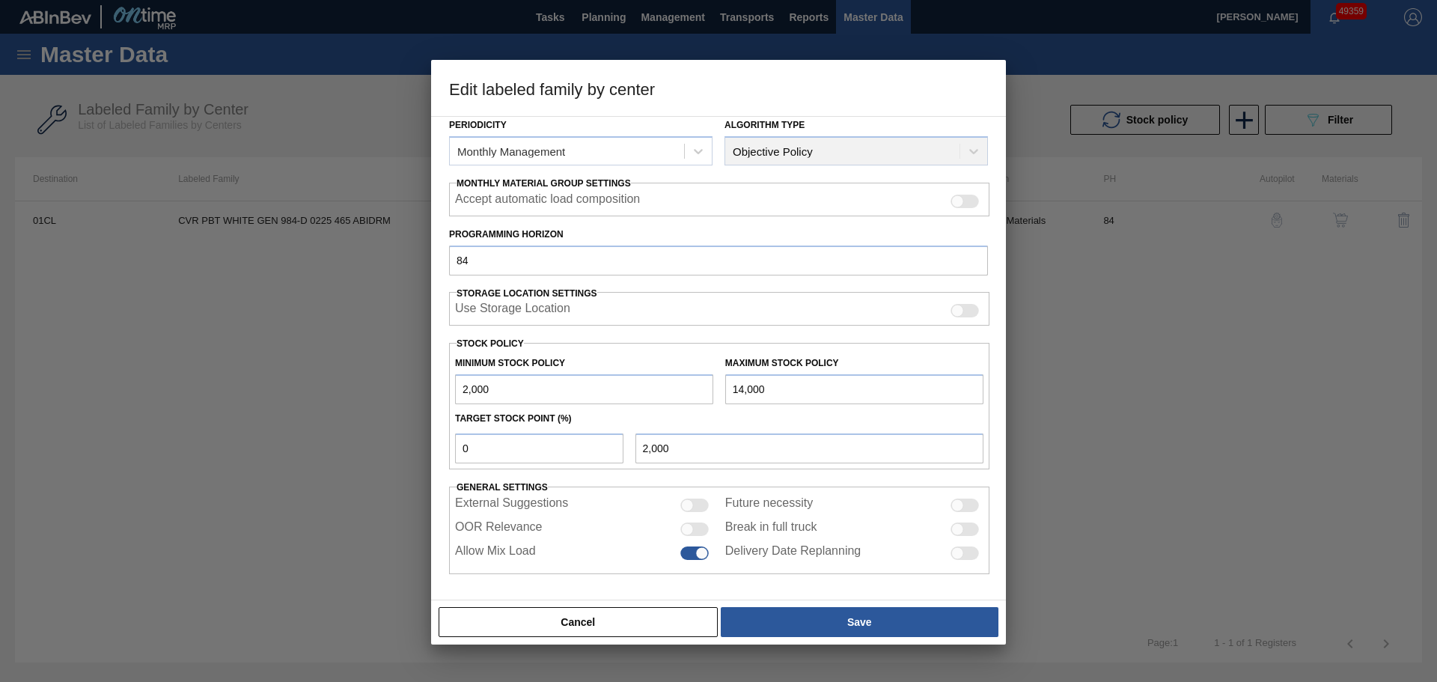
paste input "5,4"
drag, startPoint x: 770, startPoint y: 392, endPoint x: 698, endPoint y: 391, distance: 72.6
click at [698, 391] on div "Minimum Stock Policy 2,000 Maximum Stock Policy 15,400" at bounding box center [719, 376] width 540 height 55
type input "15,400"
click at [581, 626] on button "Cancel" at bounding box center [578, 622] width 279 height 30
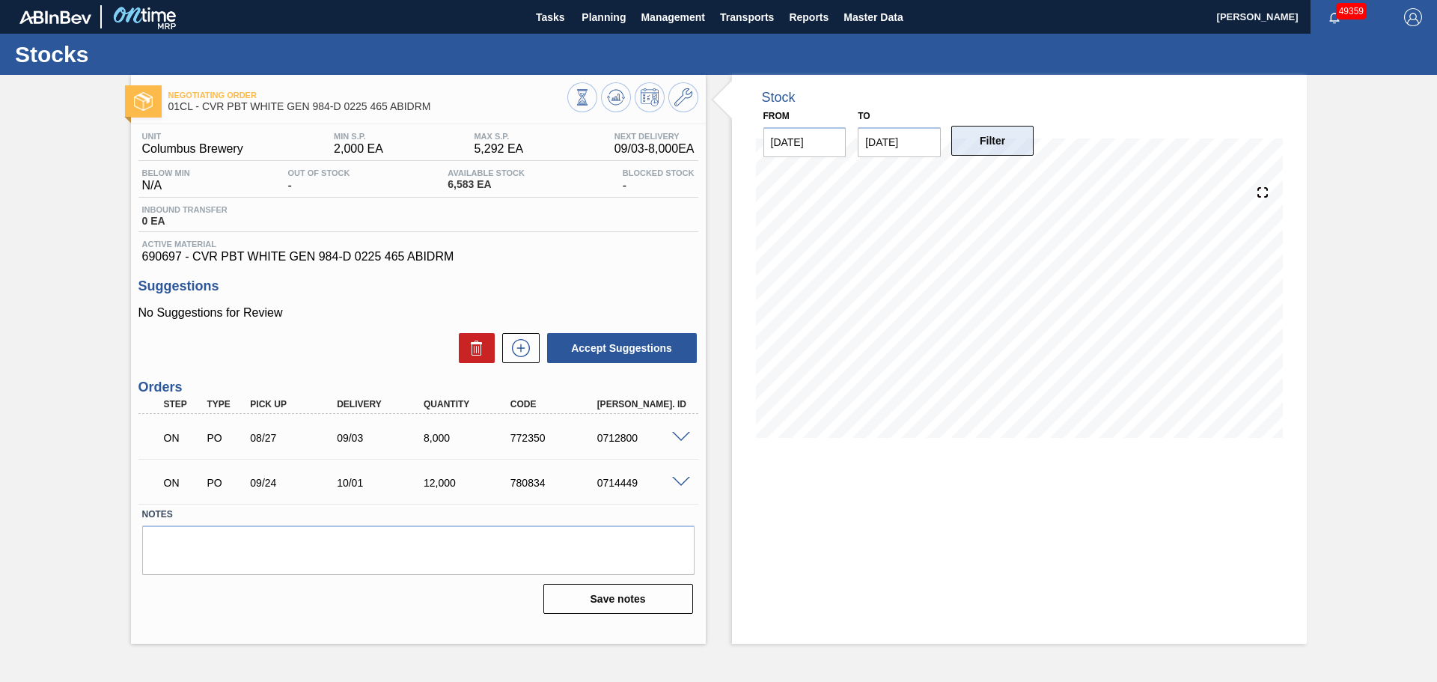
click at [973, 149] on button "Filter" at bounding box center [992, 141] width 83 height 30
click at [974, 144] on button "Filter" at bounding box center [992, 141] width 83 height 30
click at [997, 140] on button "Filter" at bounding box center [992, 141] width 83 height 30
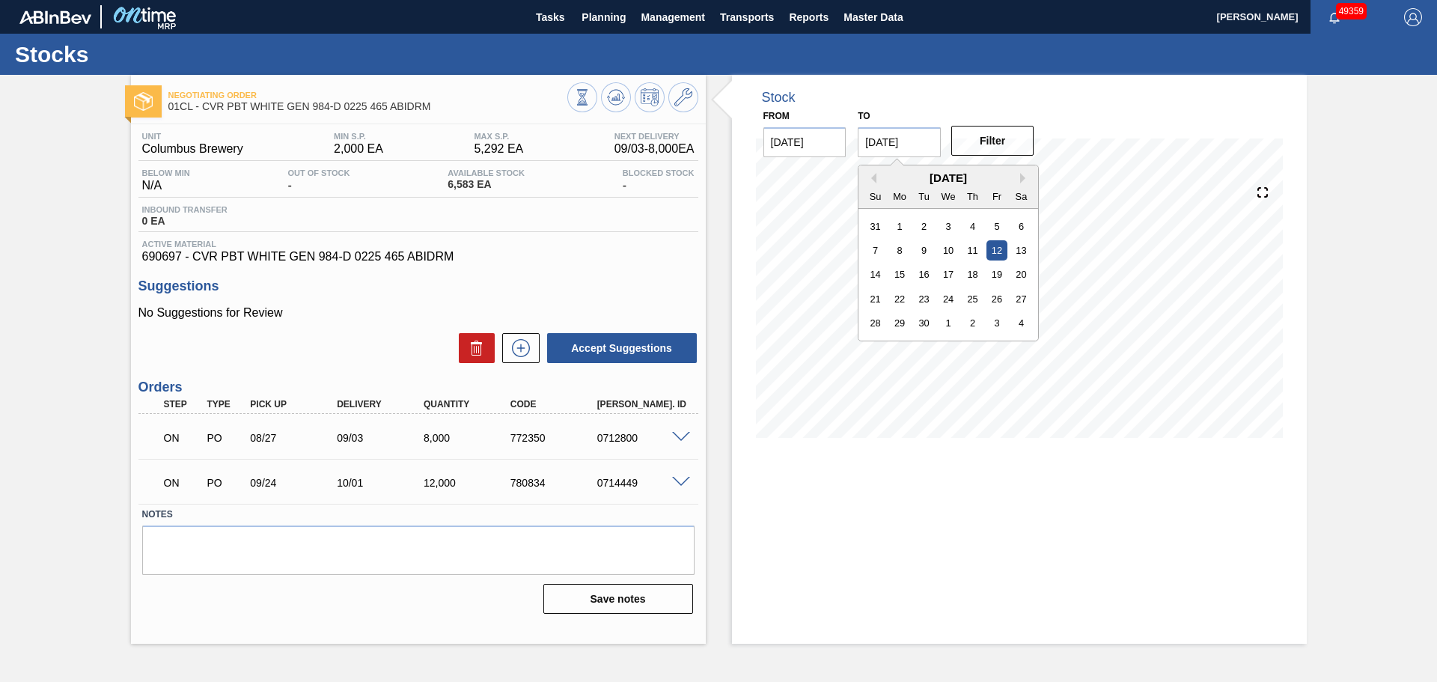
click at [903, 141] on input "[DATE]" at bounding box center [899, 142] width 83 height 30
click at [929, 325] on div "30" at bounding box center [924, 323] width 20 height 20
type input "[DATE]"
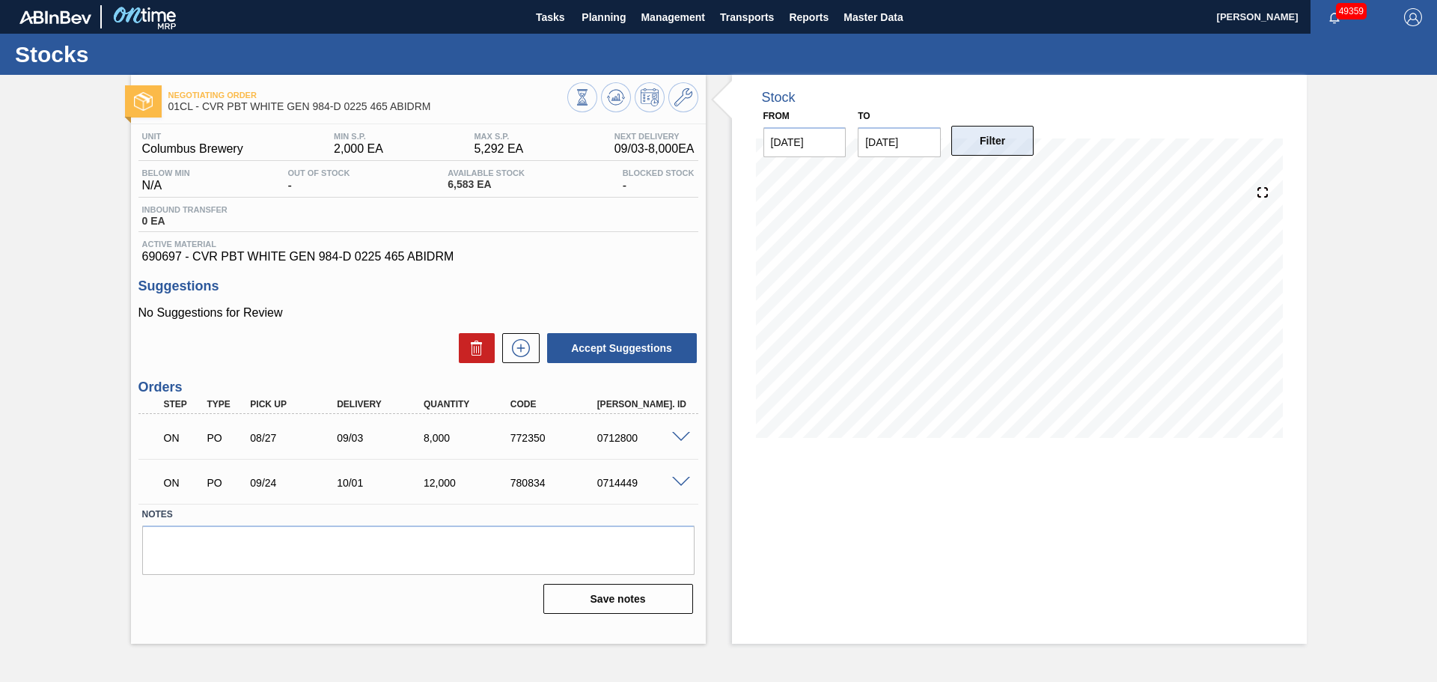
click at [990, 147] on button "Filter" at bounding box center [992, 141] width 83 height 30
click at [674, 102] on icon at bounding box center [683, 97] width 18 height 18
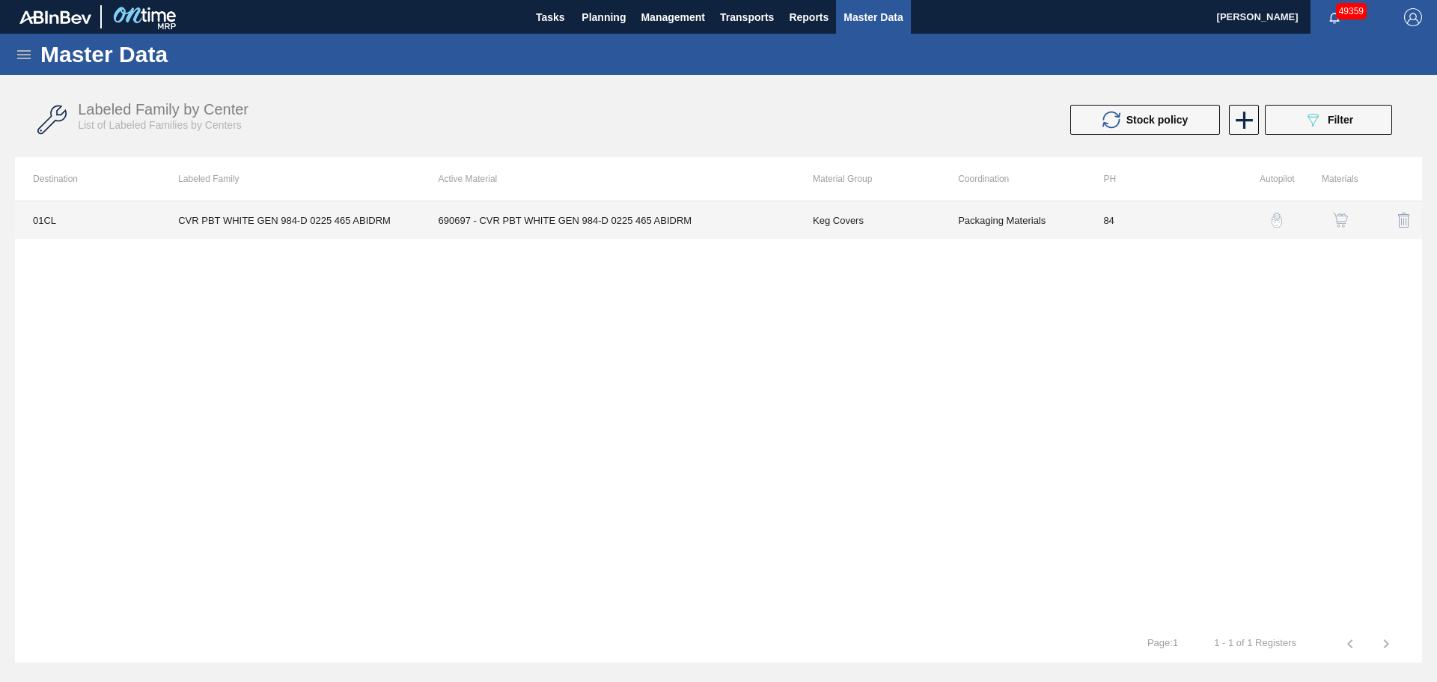
click at [661, 218] on td "690697 - CVR PBT WHITE GEN 984-D 0225 465 ABIDRM" at bounding box center [608, 219] width 374 height 37
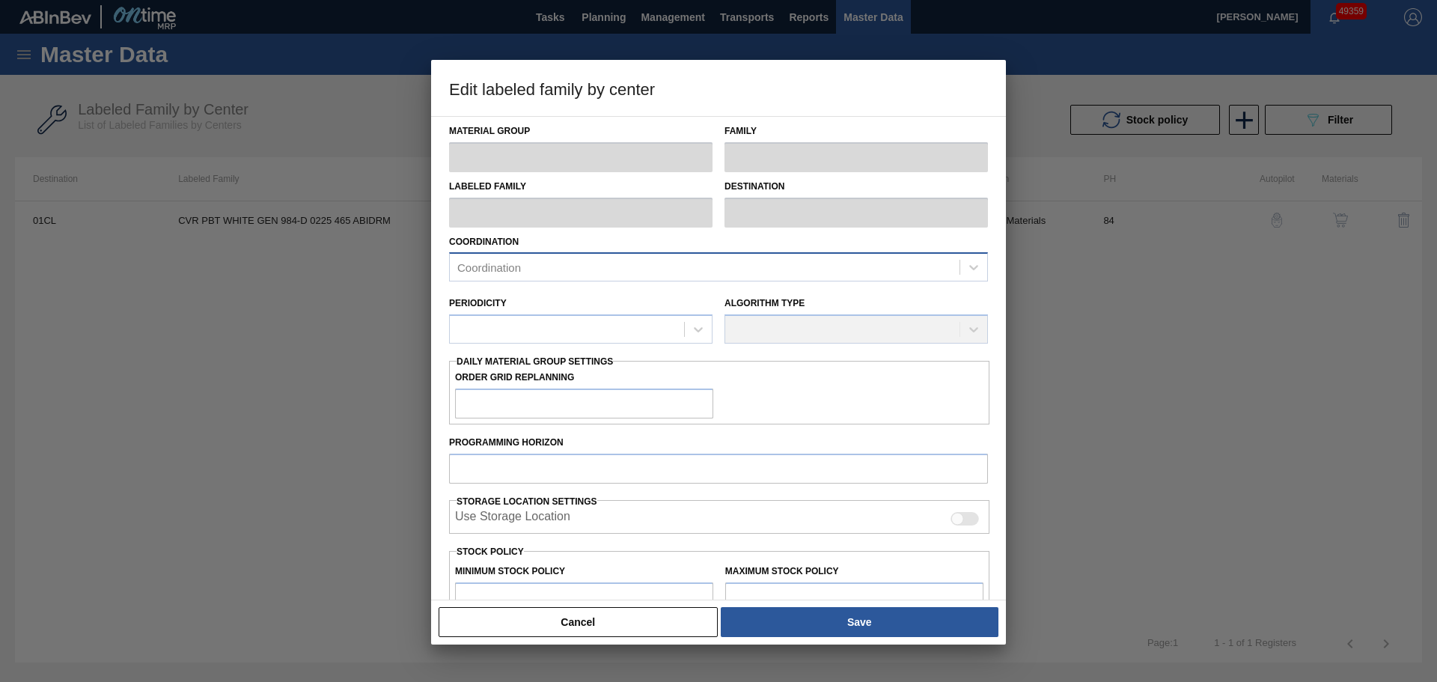
type input "Keg Covers"
type input "CVR PBT WHITE GEN 984-D 0225 465 ABIDRM"
type input "01CL - Columbus Brewery"
type input "84"
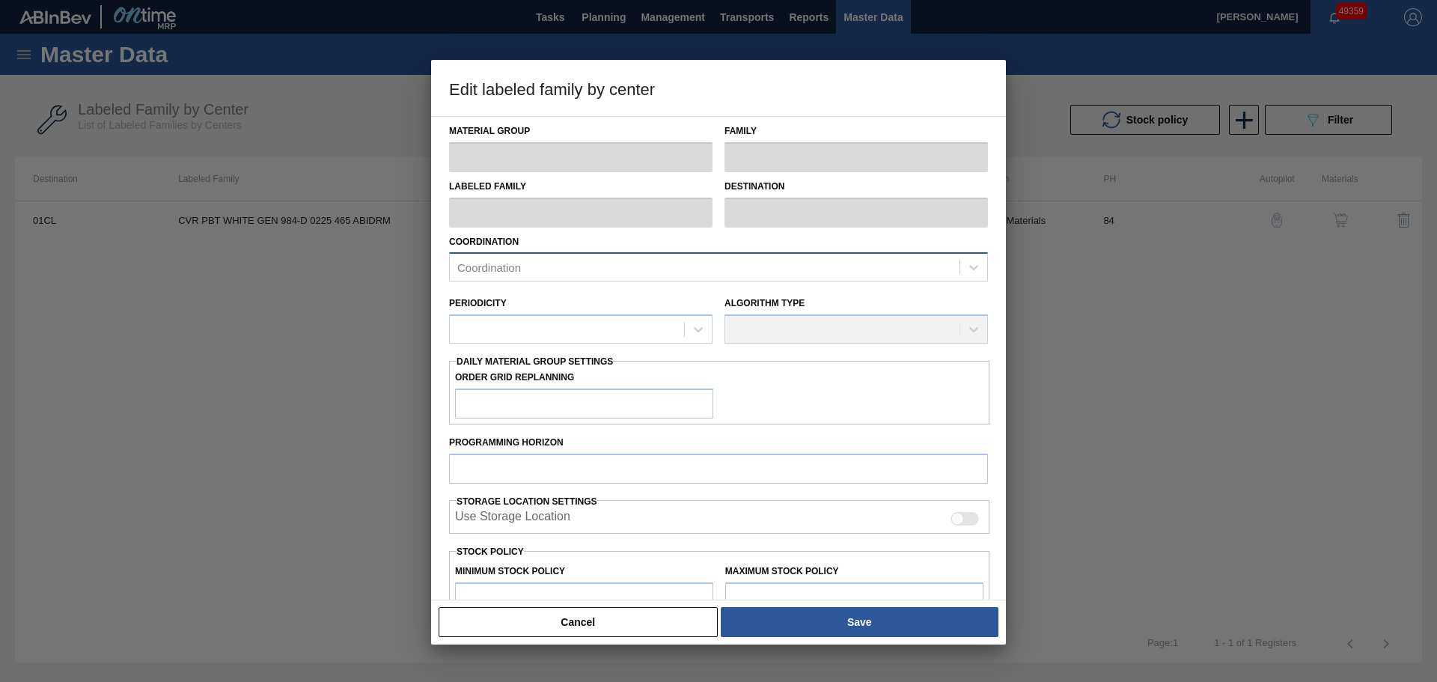
type input "2,000"
type input "5,292"
type input "0"
type input "2,000"
checkbox input "true"
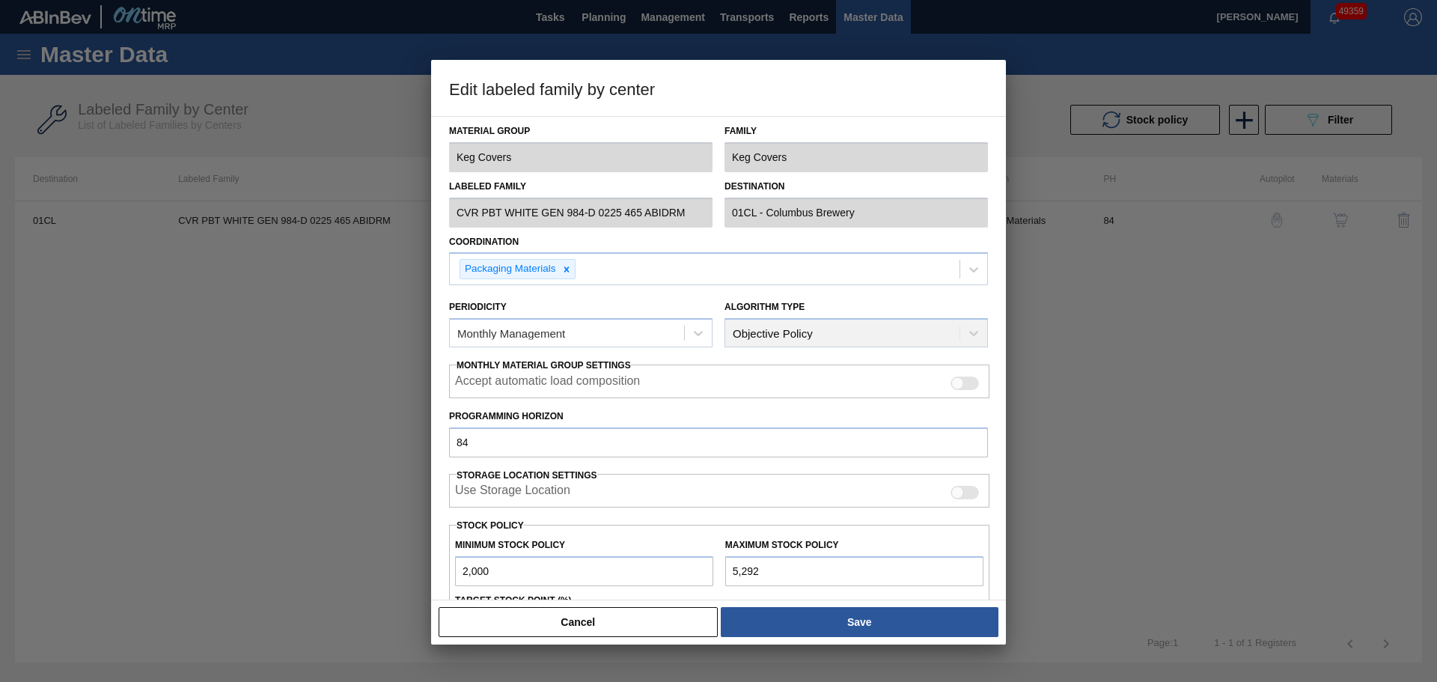
drag, startPoint x: 762, startPoint y: 571, endPoint x: 689, endPoint y: 566, distance: 73.5
click at [689, 566] on div "Minimum Stock Policy 2,000 Maximum Stock Policy 5,292" at bounding box center [719, 558] width 540 height 55
type input "1"
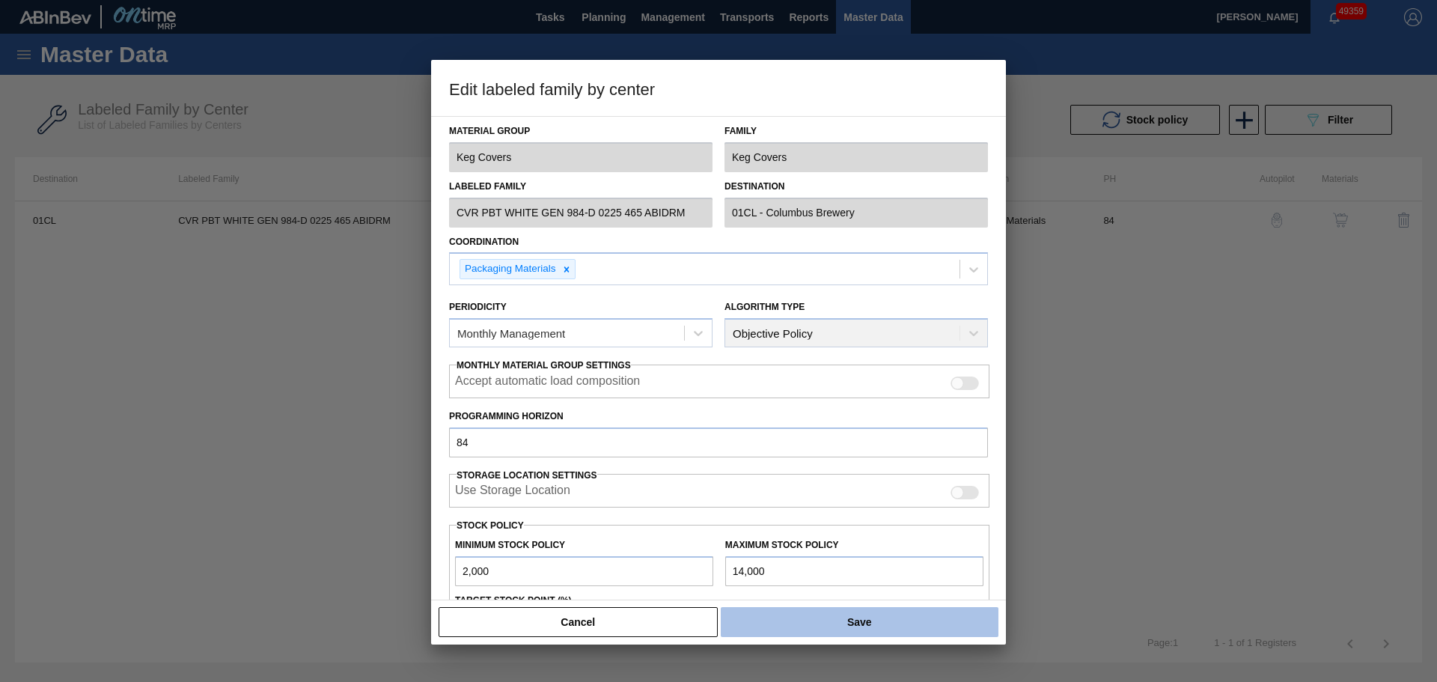
type input "14,000"
click at [887, 622] on button "Save" at bounding box center [860, 622] width 278 height 30
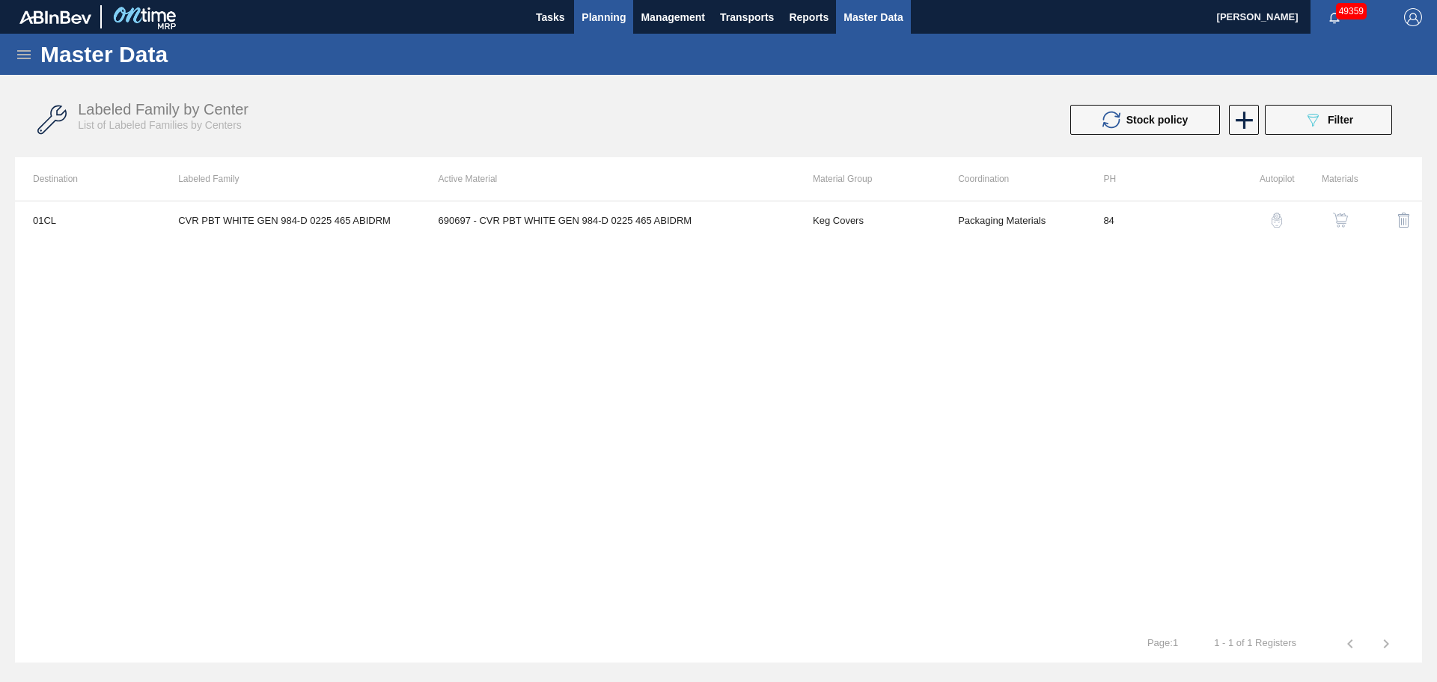
click at [586, 23] on span "Planning" at bounding box center [604, 17] width 44 height 18
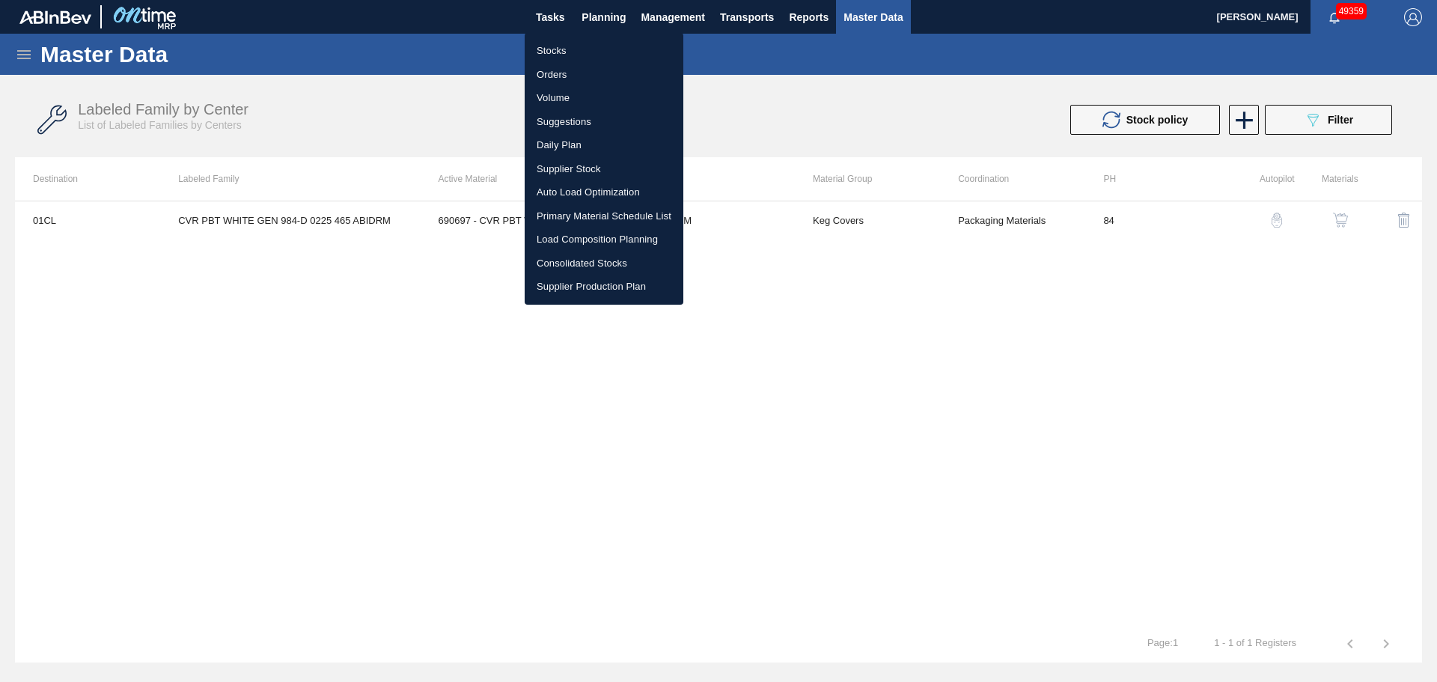
click at [561, 46] on li "Stocks" at bounding box center [604, 51] width 159 height 24
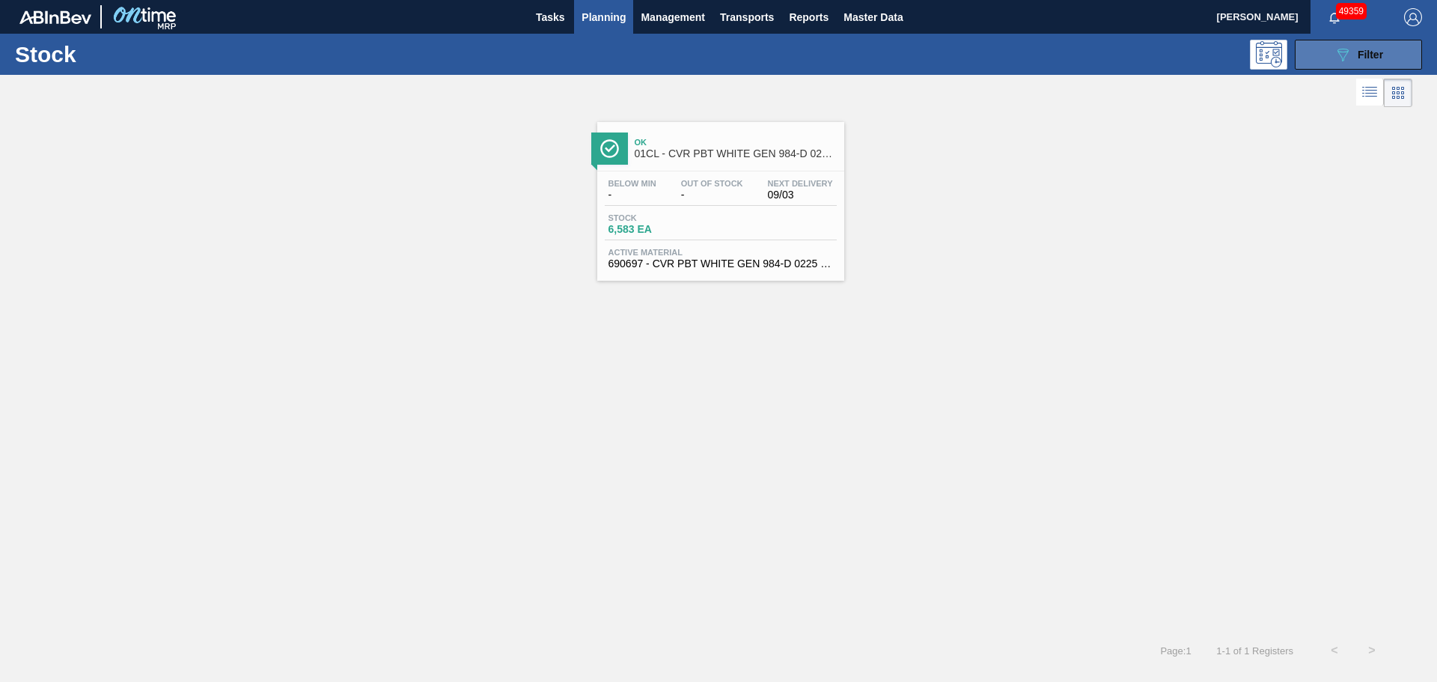
click at [1361, 53] on span "Filter" at bounding box center [1370, 55] width 25 height 12
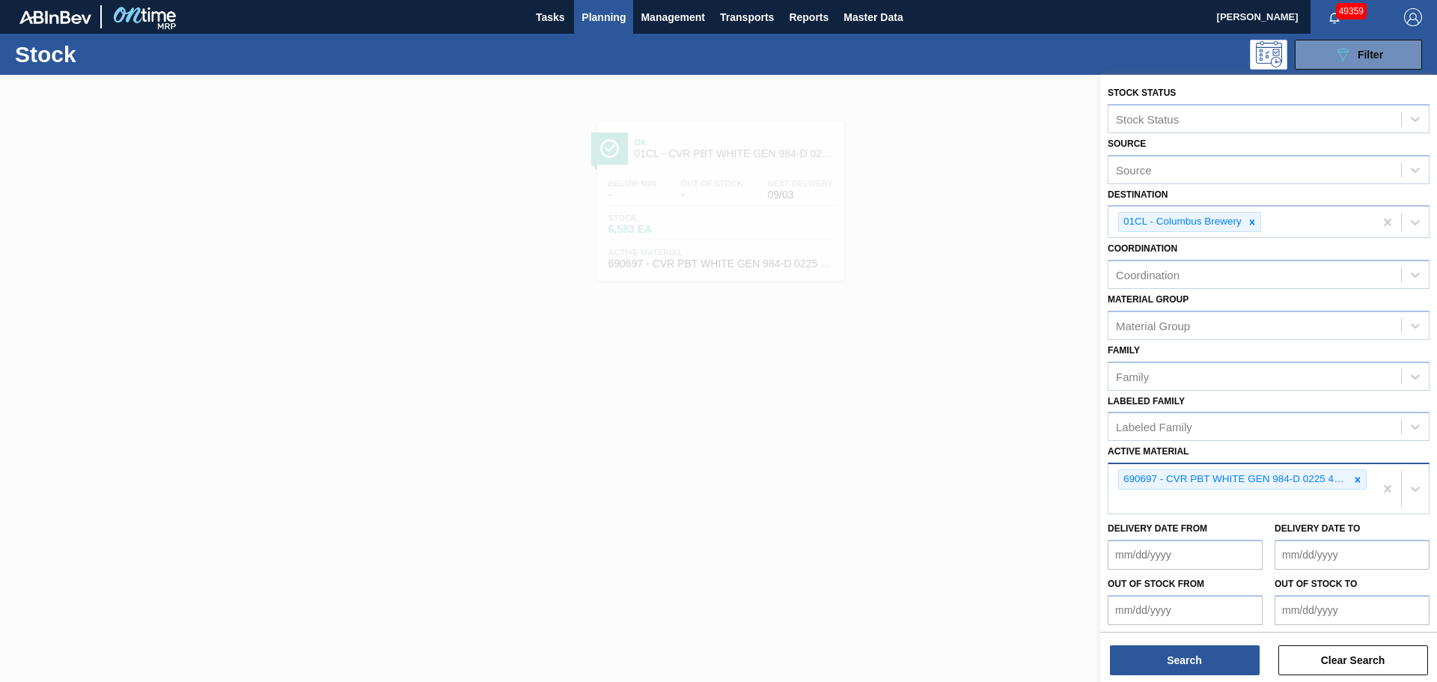
click at [1193, 507] on div "690697 - CVR PBT WHITE GEN 984-D 0225 465 ABIDRM" at bounding box center [1241, 488] width 266 height 49
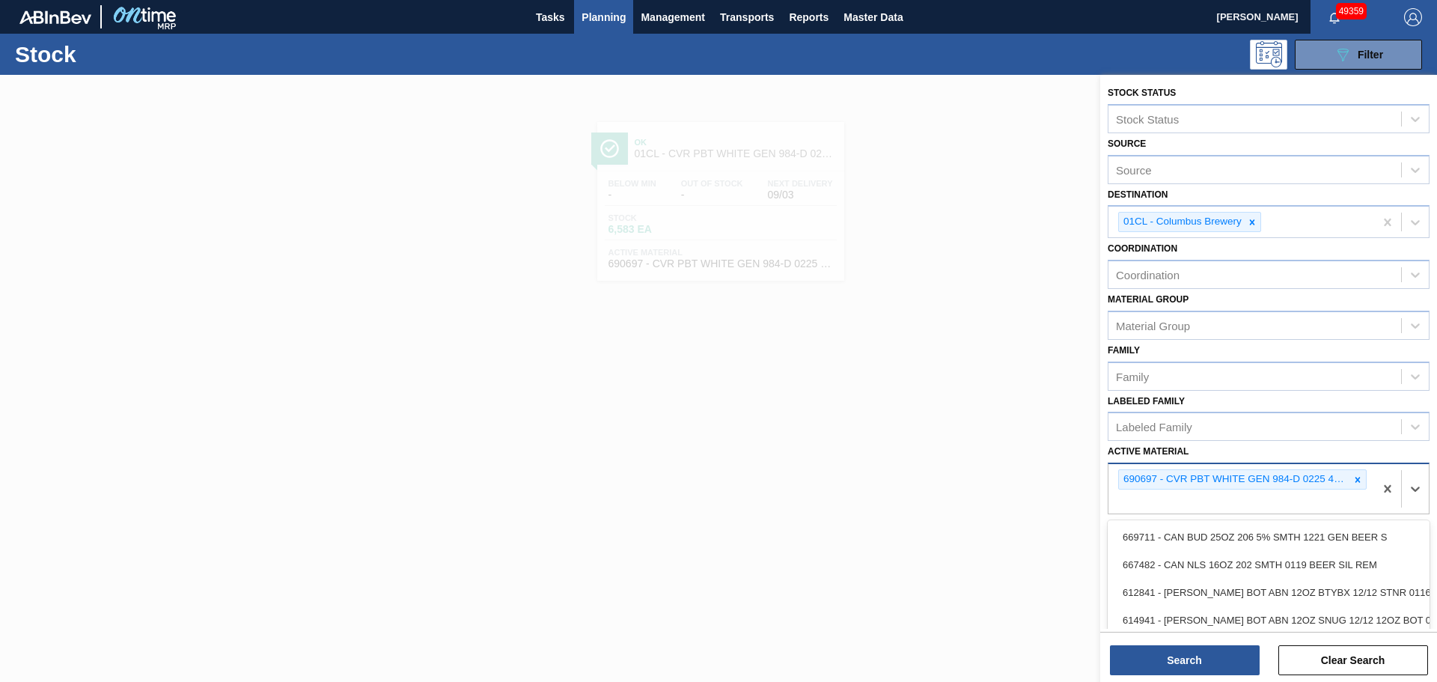
paste Material "749932"
type Material "749932"
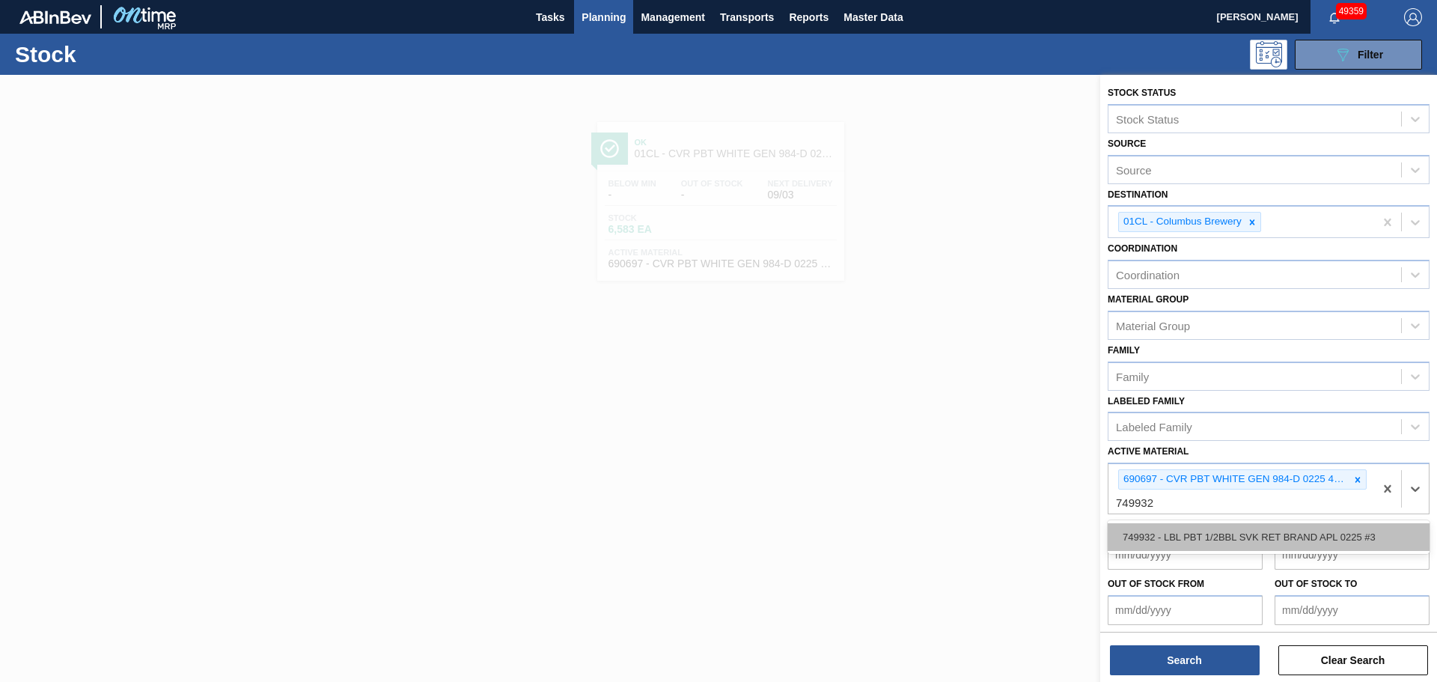
click at [1180, 529] on div "749932 - LBL PBT 1/2BBL SVK RET BRAND APL 0225 #3" at bounding box center [1269, 537] width 322 height 28
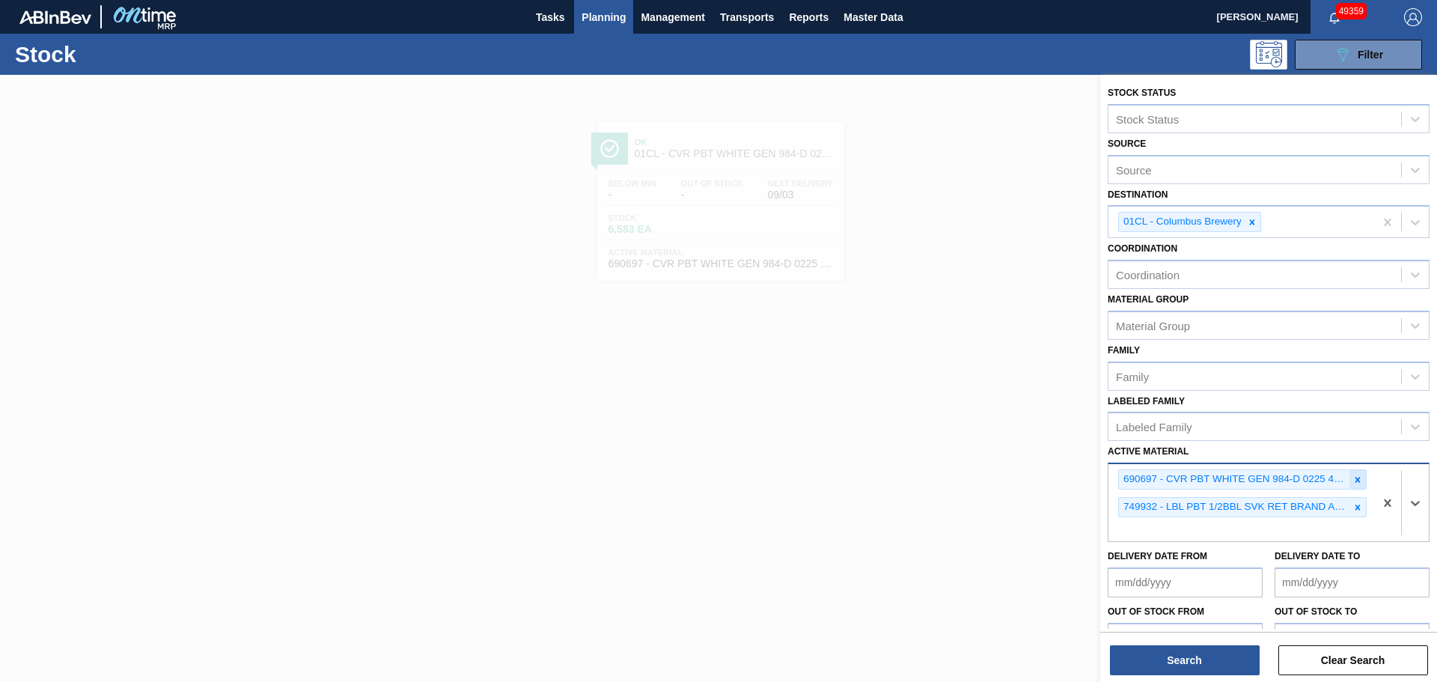
click at [1357, 480] on icon at bounding box center [1357, 480] width 10 height 10
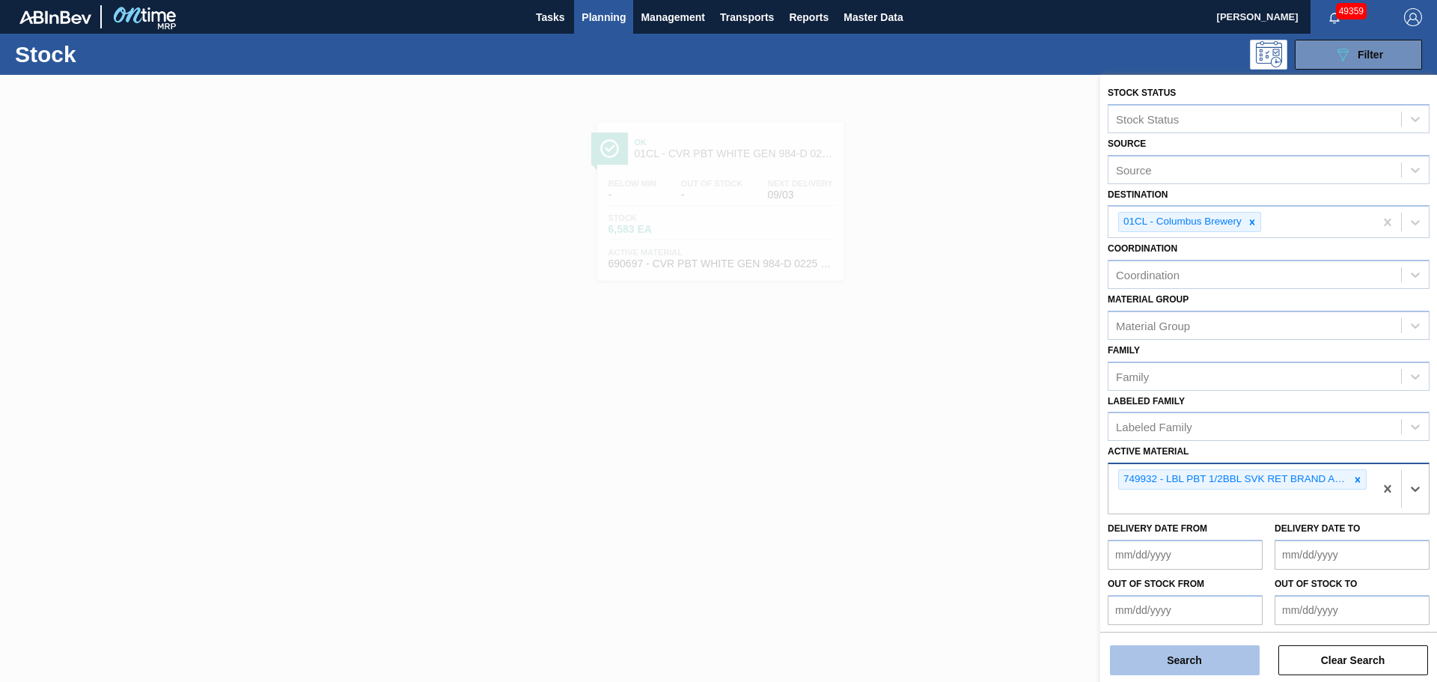
click at [1204, 657] on button "Search" at bounding box center [1185, 660] width 150 height 30
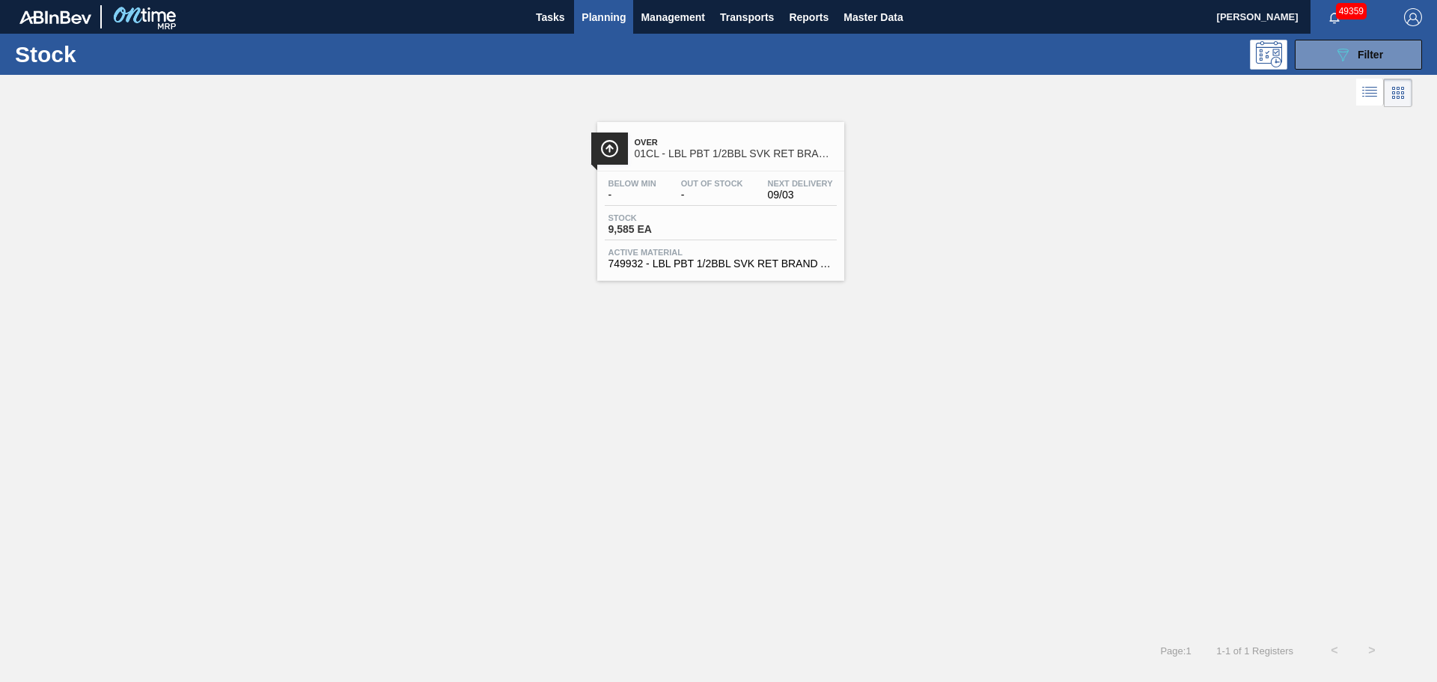
click at [698, 215] on span "Stock" at bounding box center [660, 217] width 105 height 9
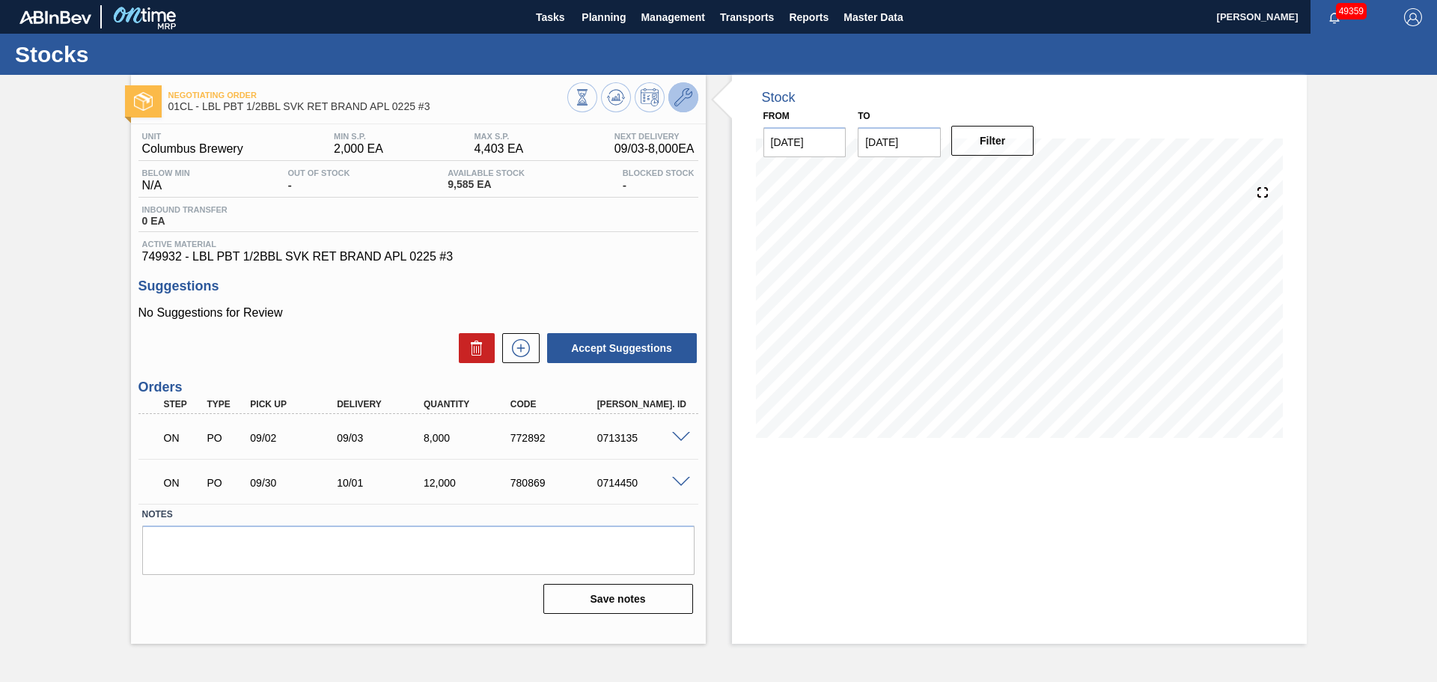
click at [684, 103] on icon at bounding box center [683, 97] width 18 height 18
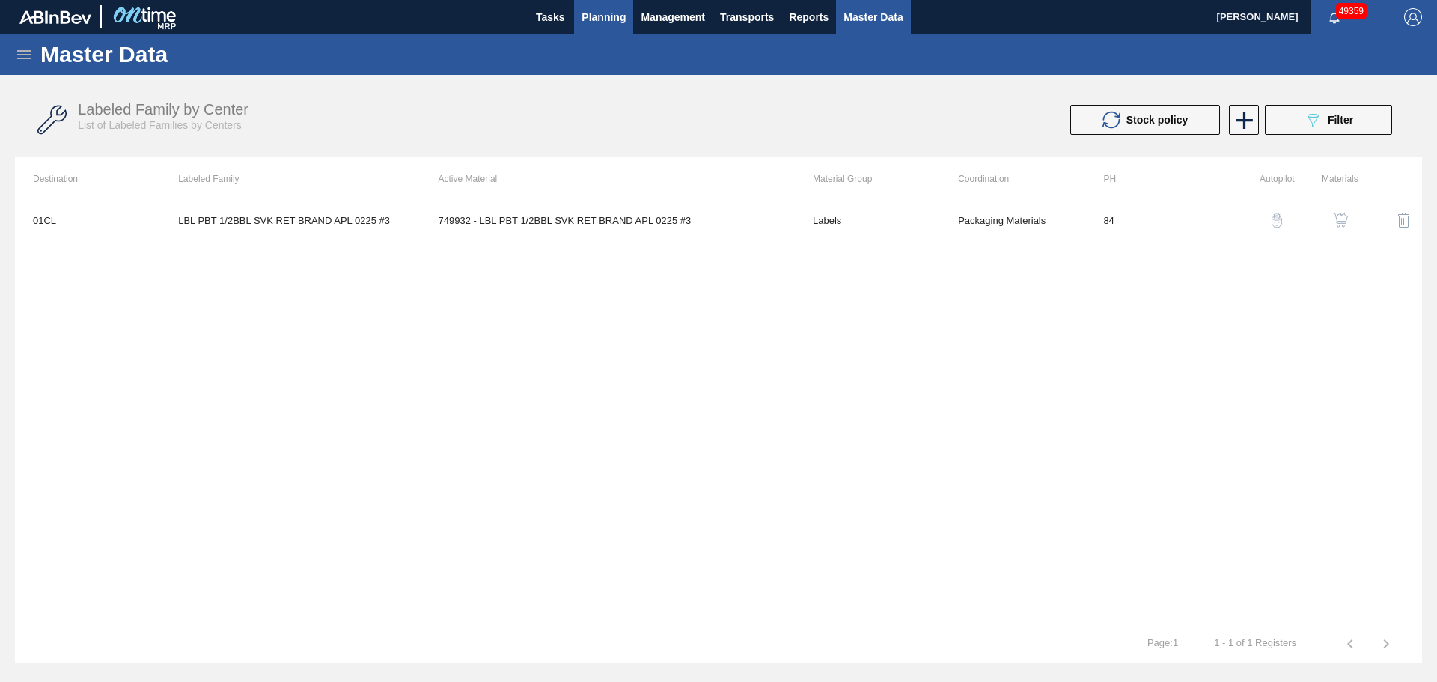
click at [598, 27] on button "Planning" at bounding box center [603, 17] width 59 height 34
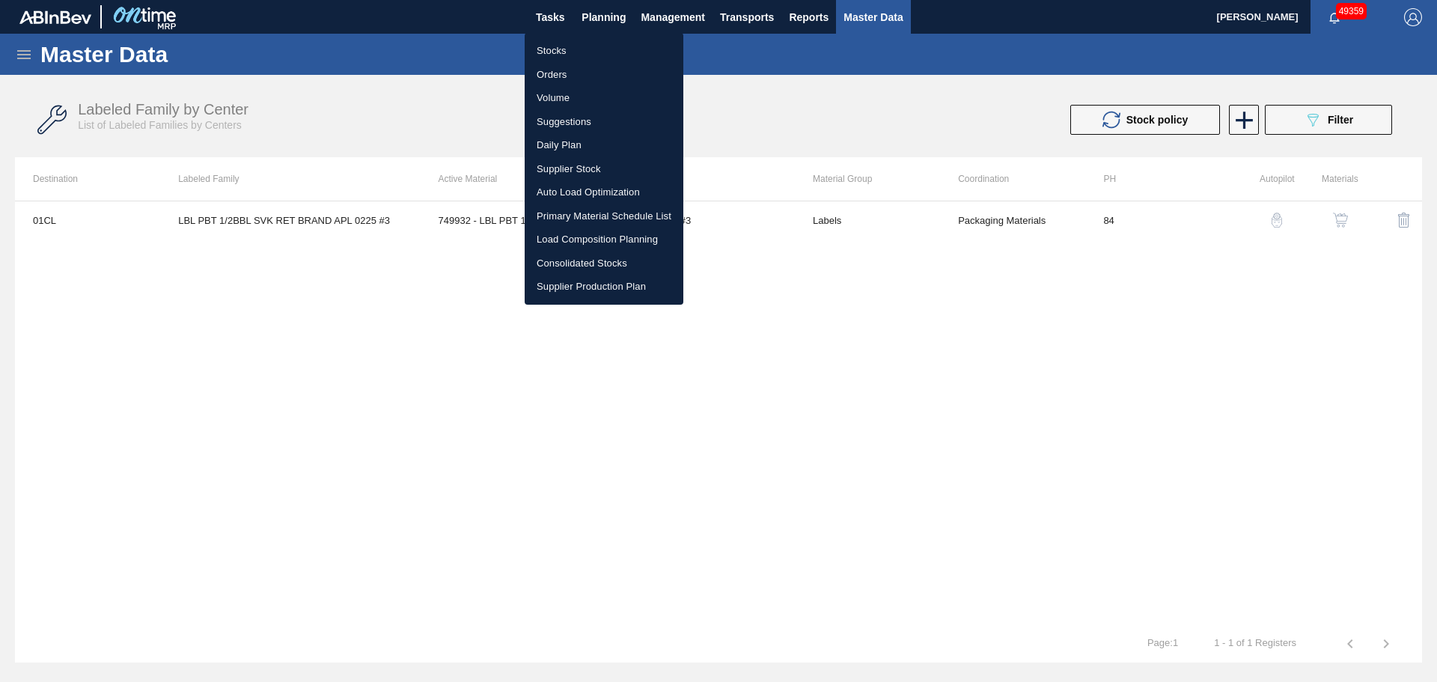
click at [291, 286] on div at bounding box center [718, 341] width 1437 height 682
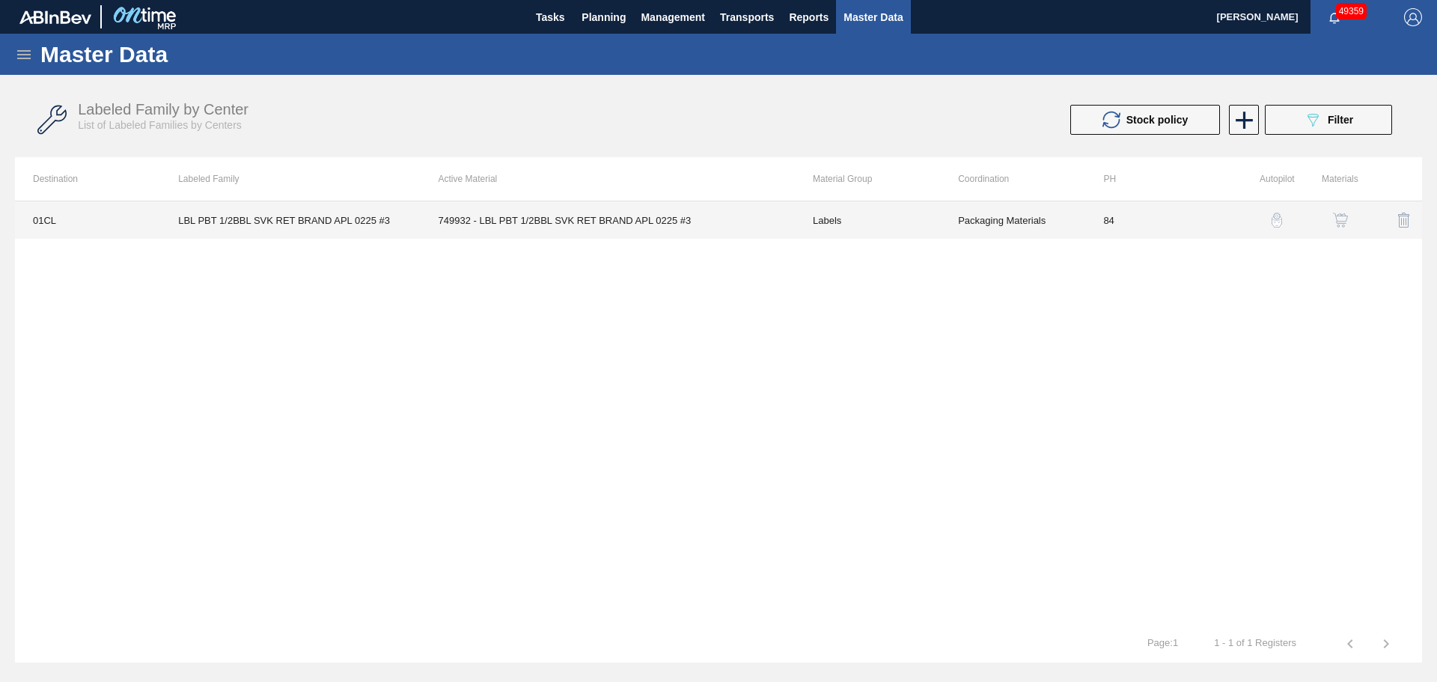
click at [475, 221] on td "749932 - LBL PBT 1/2BBL SVK RET BRAND APL 0225 #3" at bounding box center [608, 219] width 374 height 37
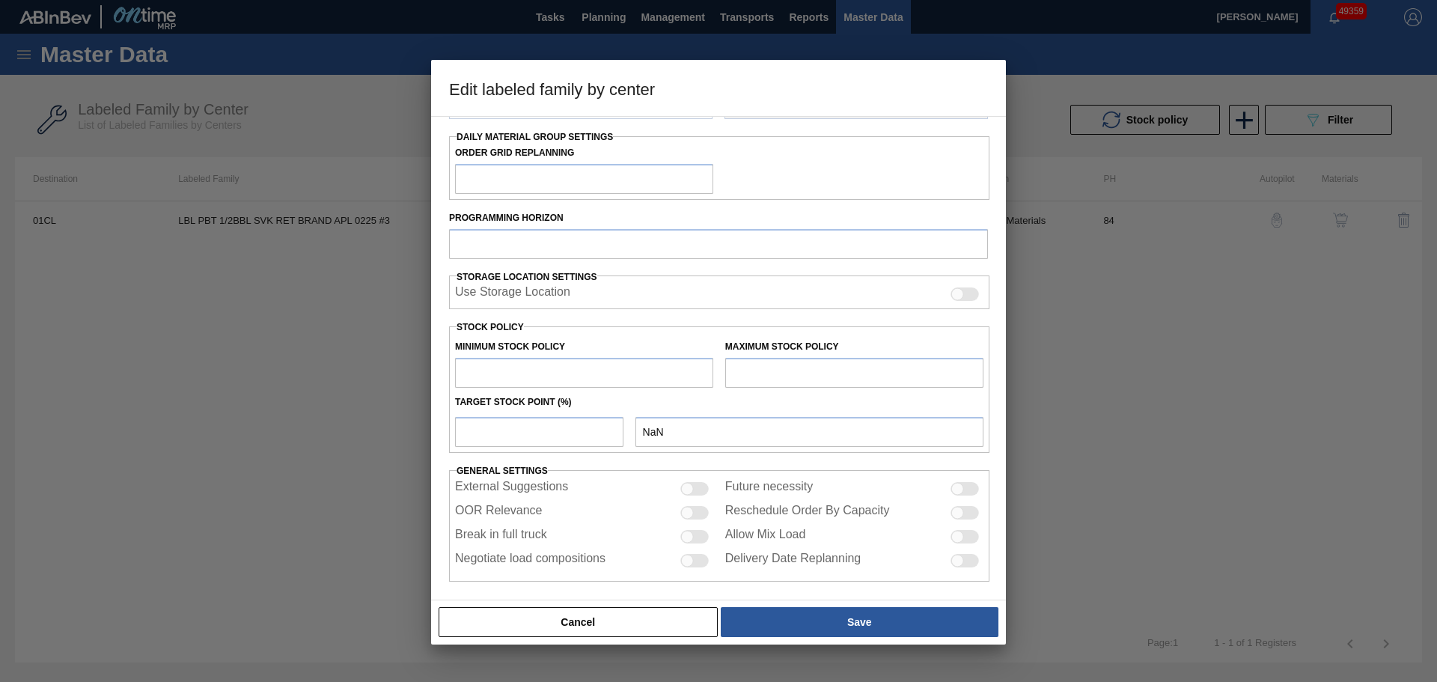
type input "Labels"
type input "Keg Labels"
type input "LBL PBT 1/2BBL SVK RET BRAND APL 0225 #3"
type input "01CL - Columbus Brewery"
type input "84"
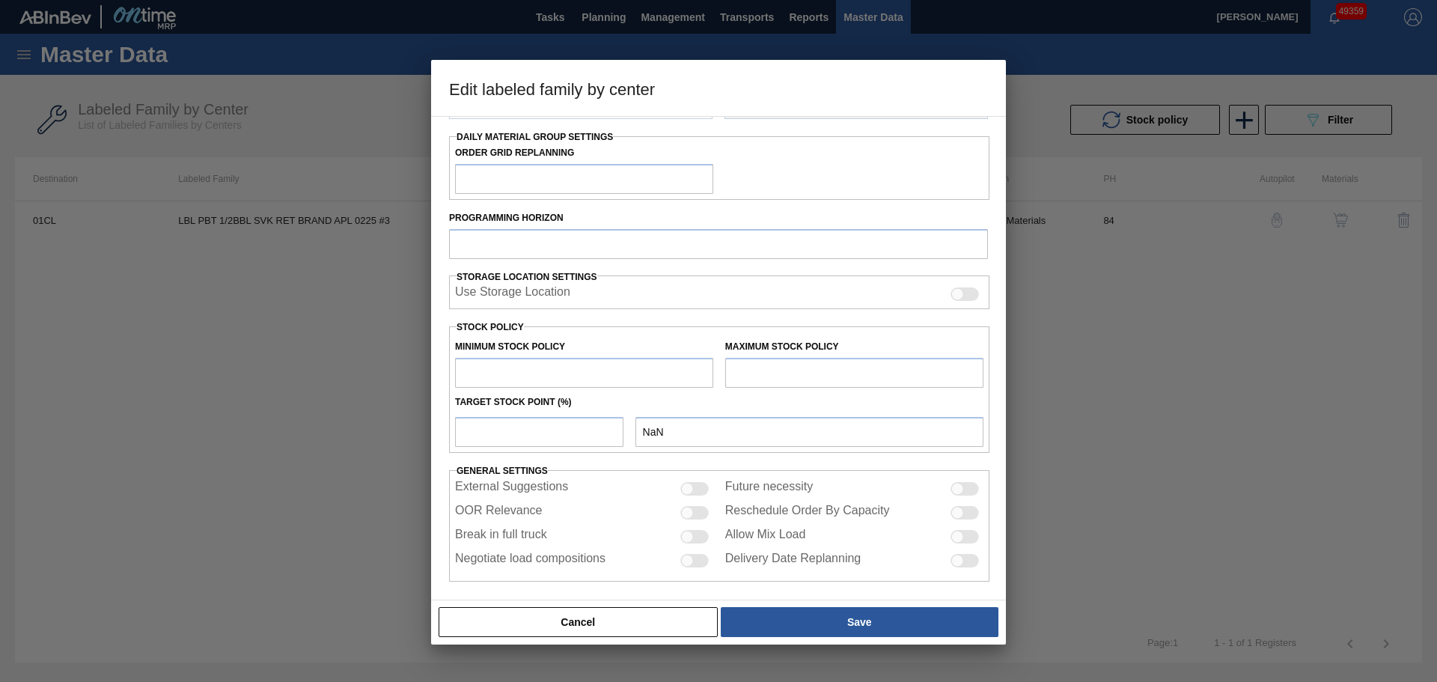
type input "2,000"
type input "4,403"
type input "0"
type input "2,000"
checkbox input "true"
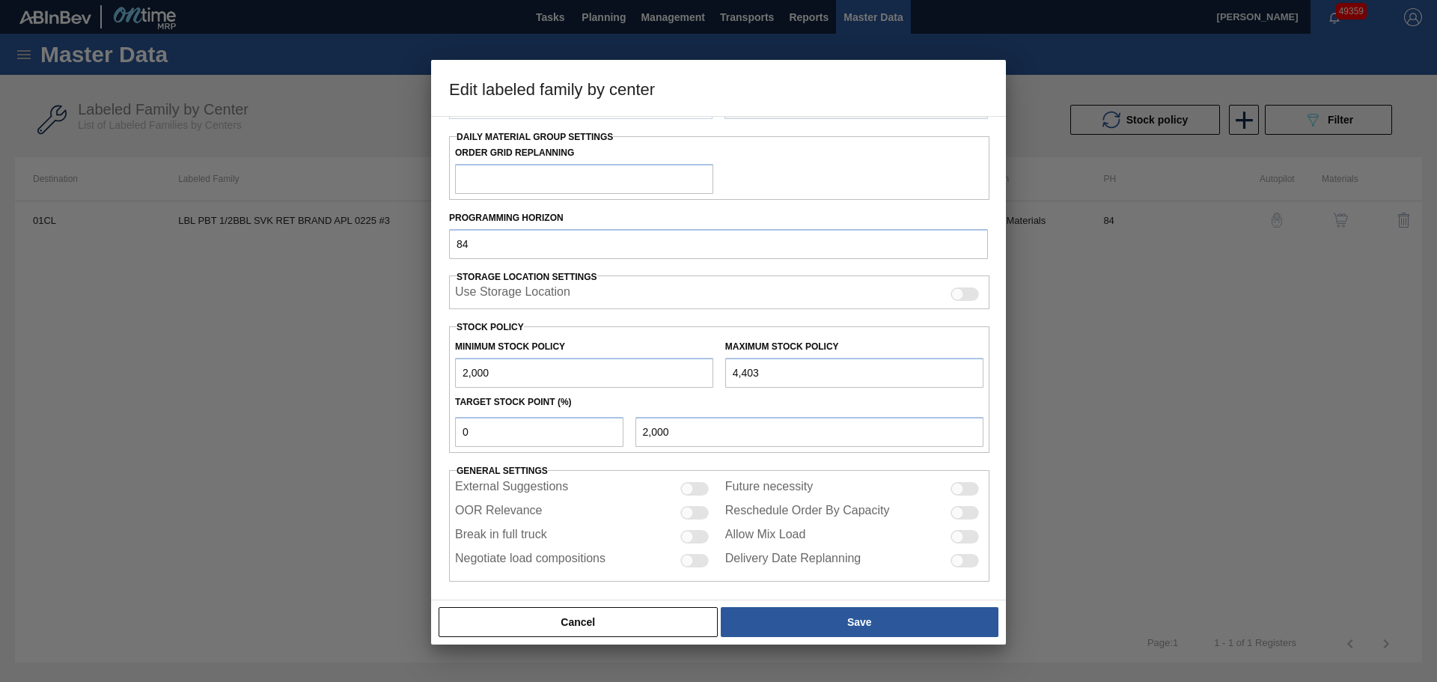
scroll to position [182, 0]
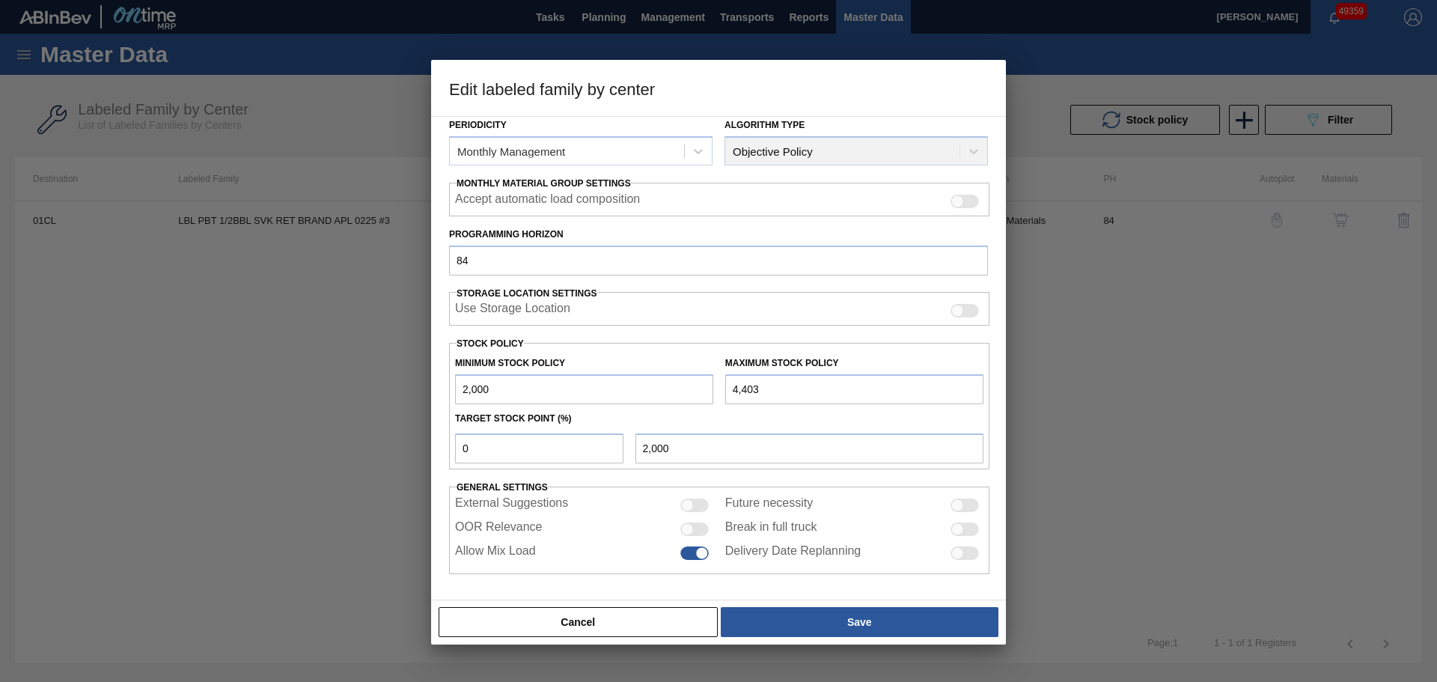
drag, startPoint x: 762, startPoint y: 391, endPoint x: 722, endPoint y: 391, distance: 39.7
click at [722, 391] on div "Maximum Stock Policy 4,403" at bounding box center [854, 379] width 270 height 52
click at [561, 611] on button "Cancel" at bounding box center [578, 622] width 279 height 30
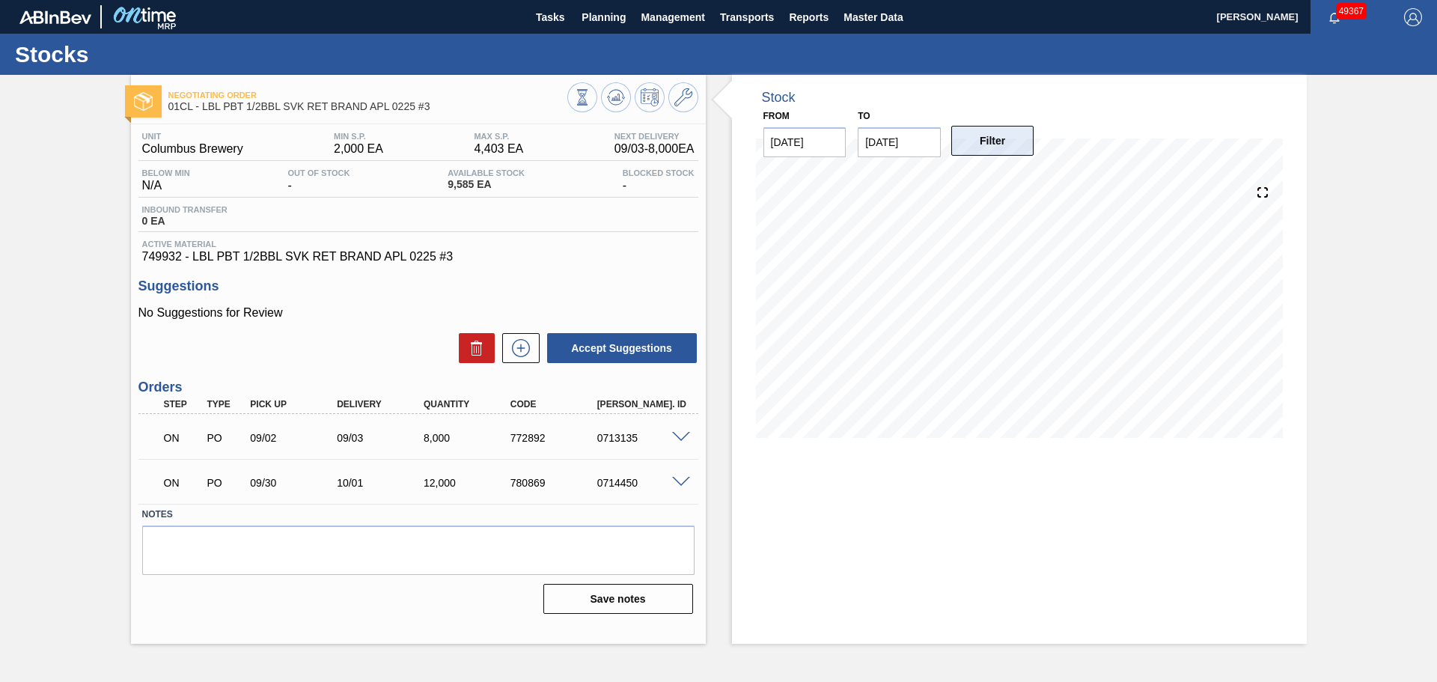
click at [1015, 148] on button "Filter" at bounding box center [992, 141] width 83 height 30
click at [680, 101] on icon at bounding box center [683, 97] width 18 height 18
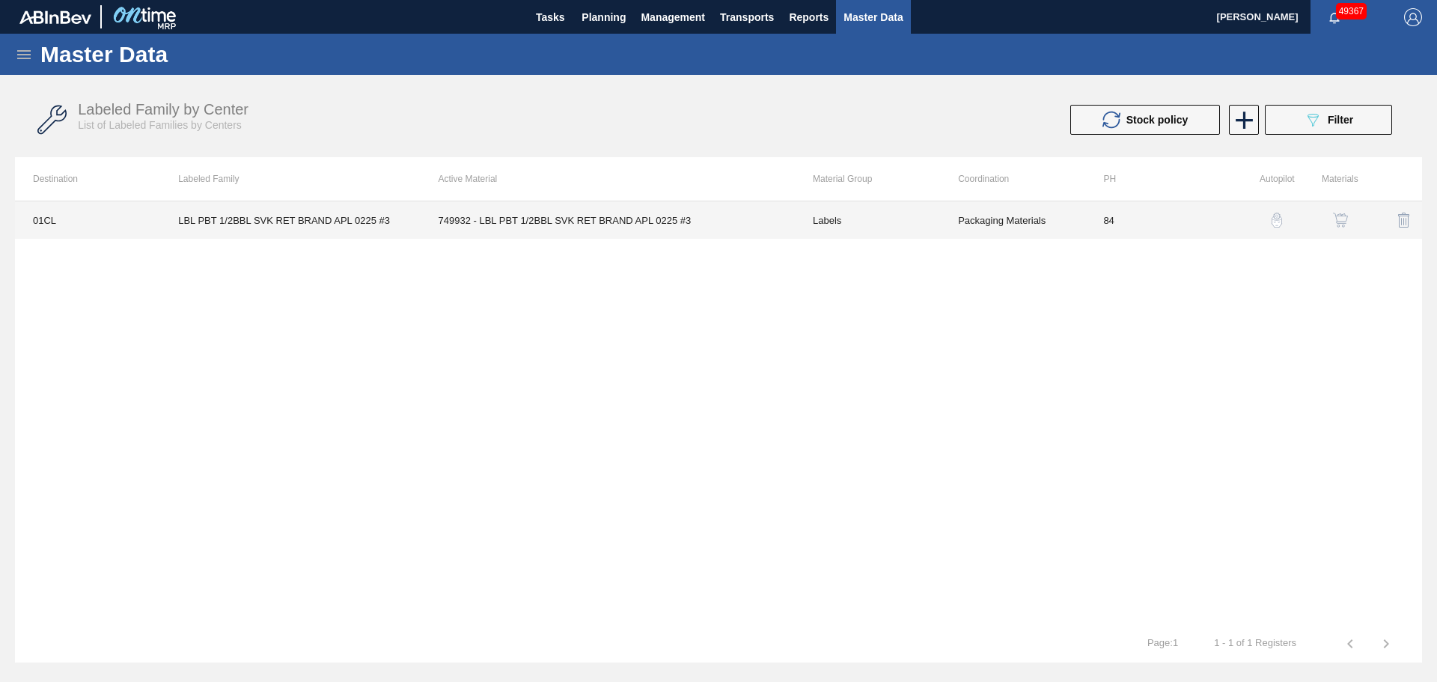
click at [617, 231] on td "749932 - LBL PBT 1/2BBL SVK RET BRAND APL 0225 #3" at bounding box center [608, 219] width 374 height 37
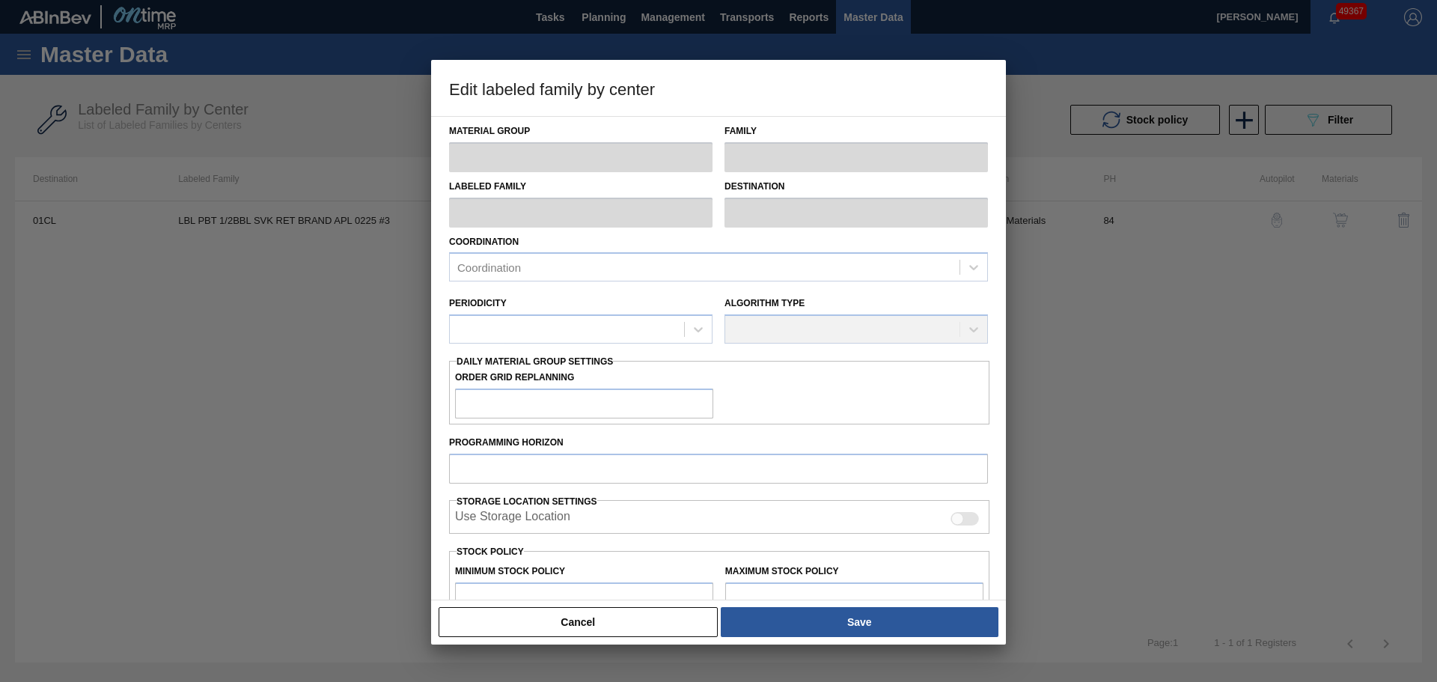
type input "Labels"
type input "Keg Labels"
type input "LBL PBT 1/2BBL SVK RET BRAND APL 0225 #3"
type input "01CL - Columbus Brewery"
type input "84"
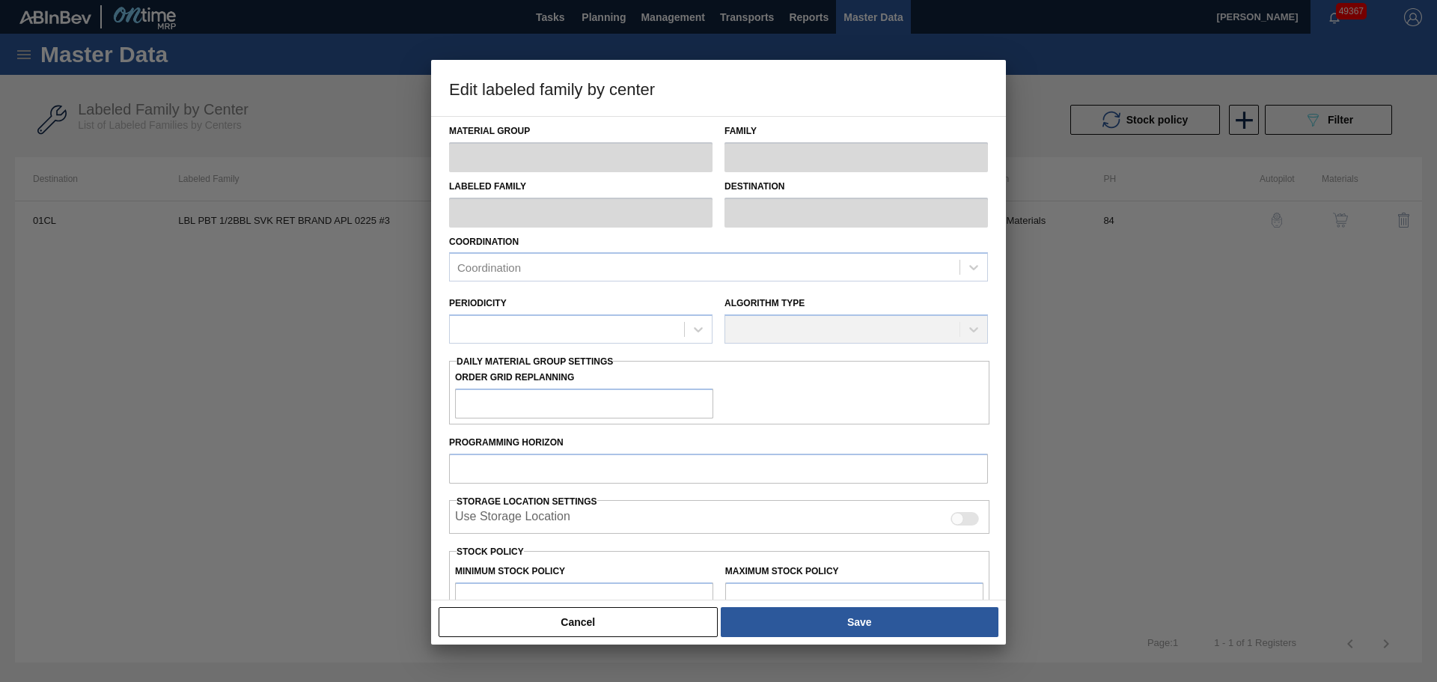
type input "2,000"
type input "4,403"
type input "0"
type input "2,000"
checkbox input "true"
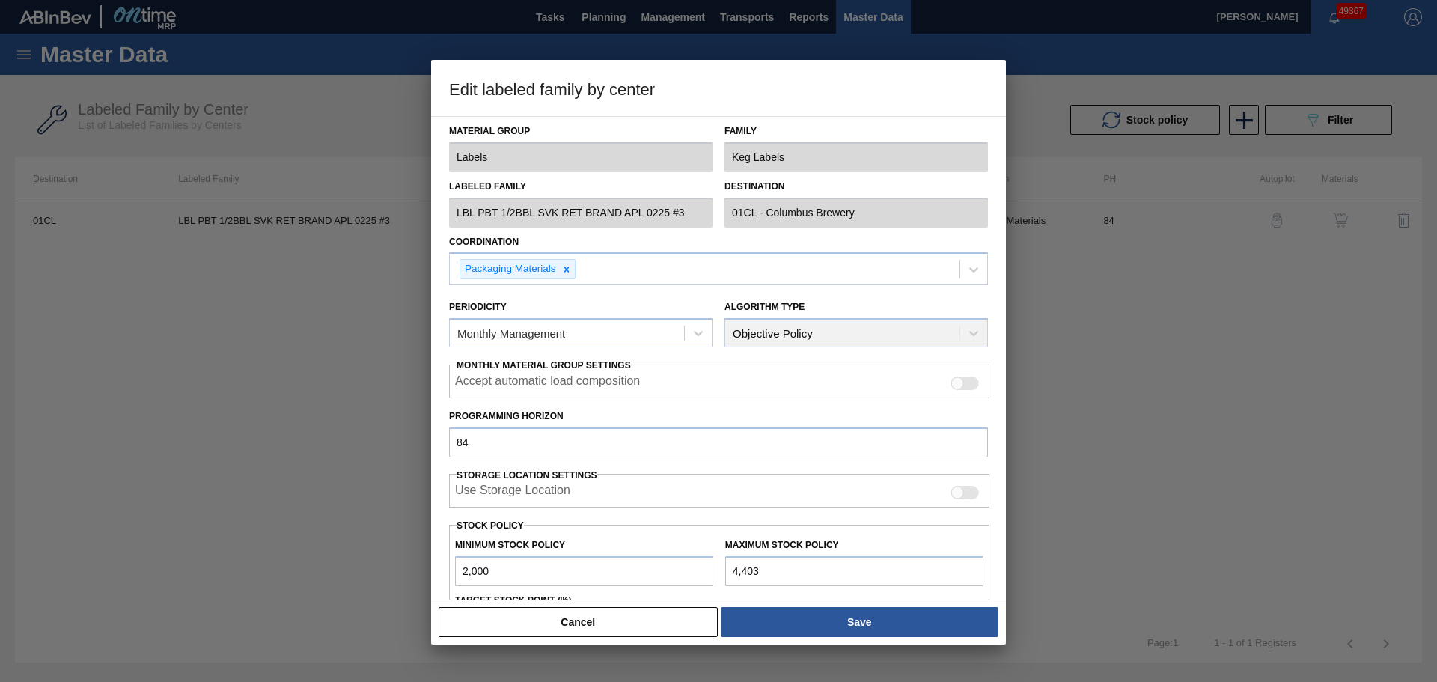
click at [784, 569] on input "4,403" at bounding box center [854, 571] width 258 height 30
type input "4"
type input "15,655"
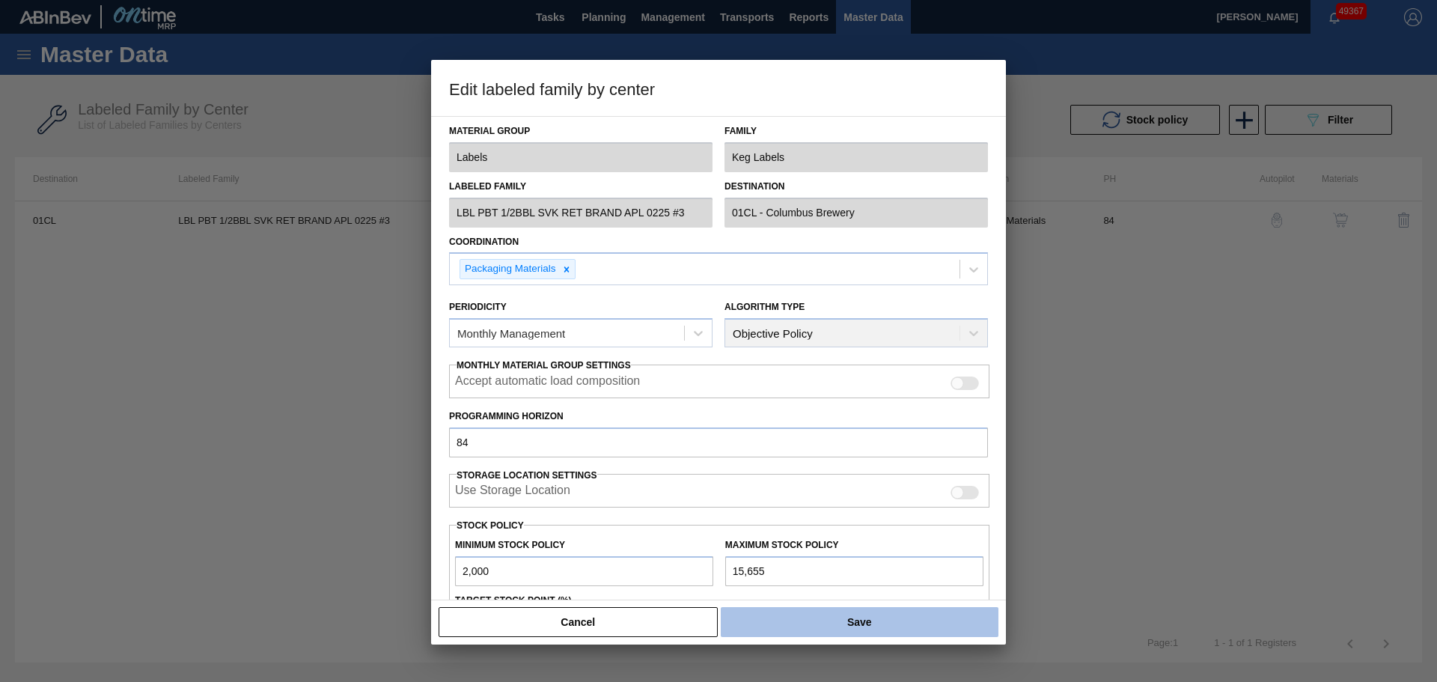
click at [800, 632] on button "Save" at bounding box center [860, 622] width 278 height 30
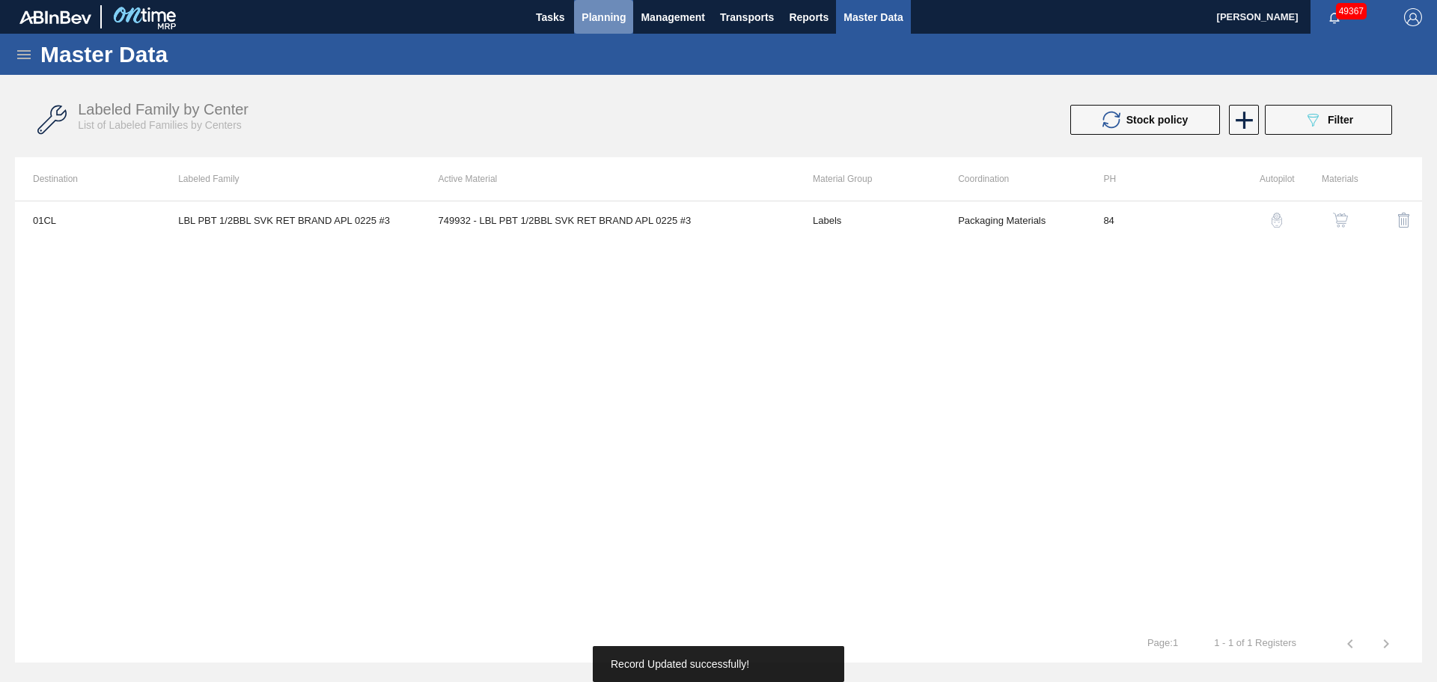
click at [597, 22] on span "Planning" at bounding box center [604, 17] width 44 height 18
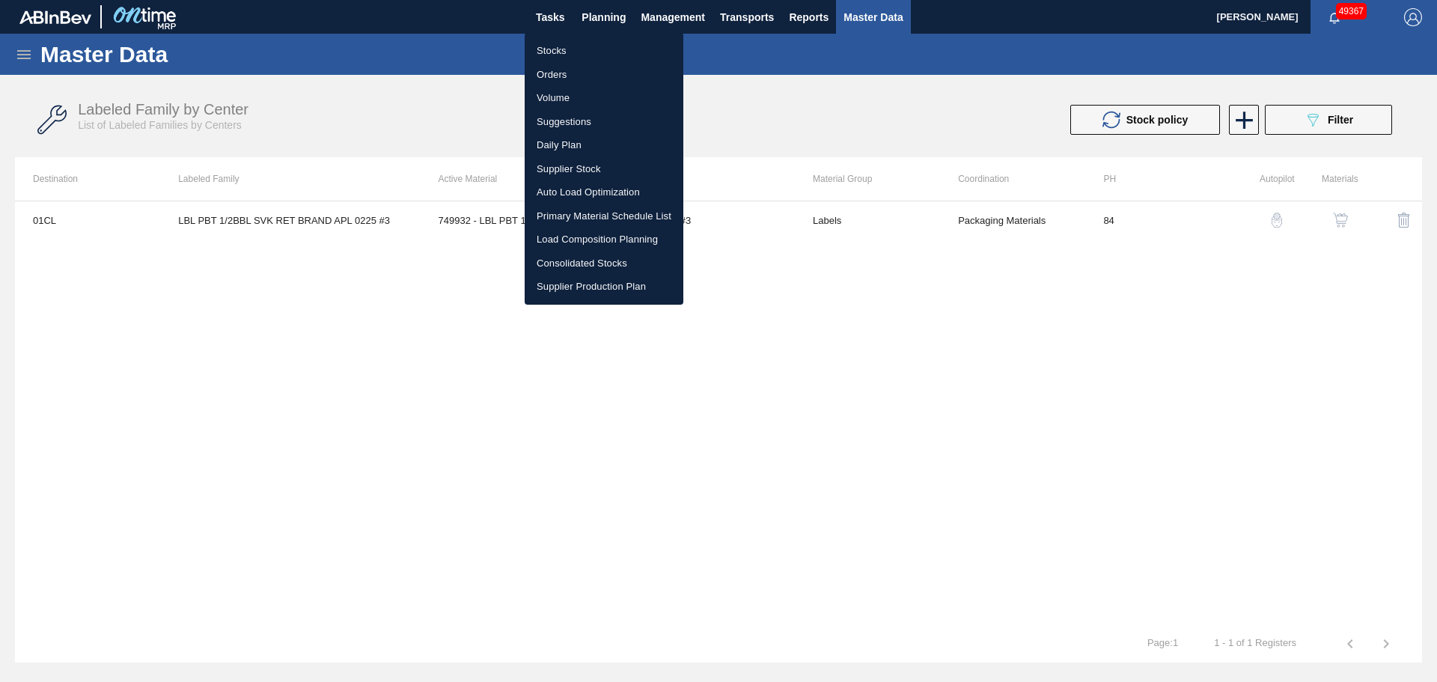
click at [549, 48] on li "Stocks" at bounding box center [604, 51] width 159 height 24
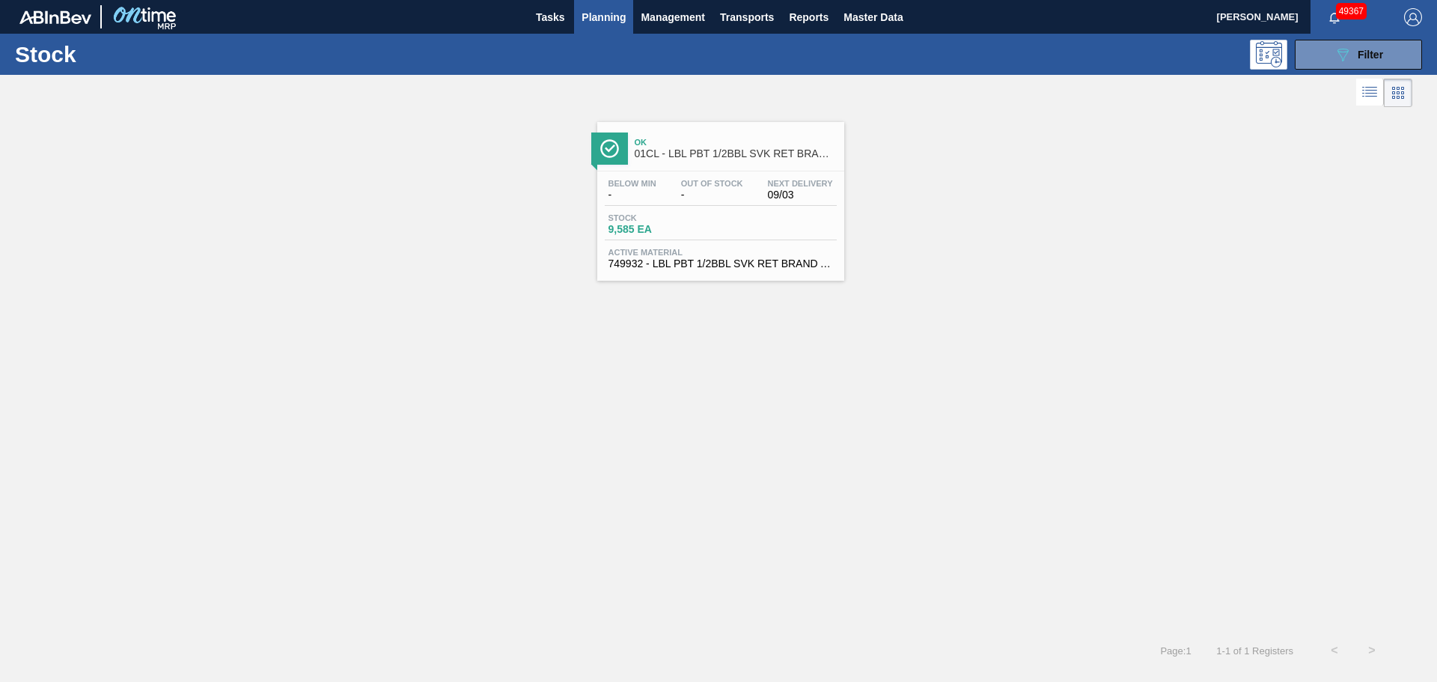
click at [695, 219] on span "Stock" at bounding box center [660, 217] width 105 height 9
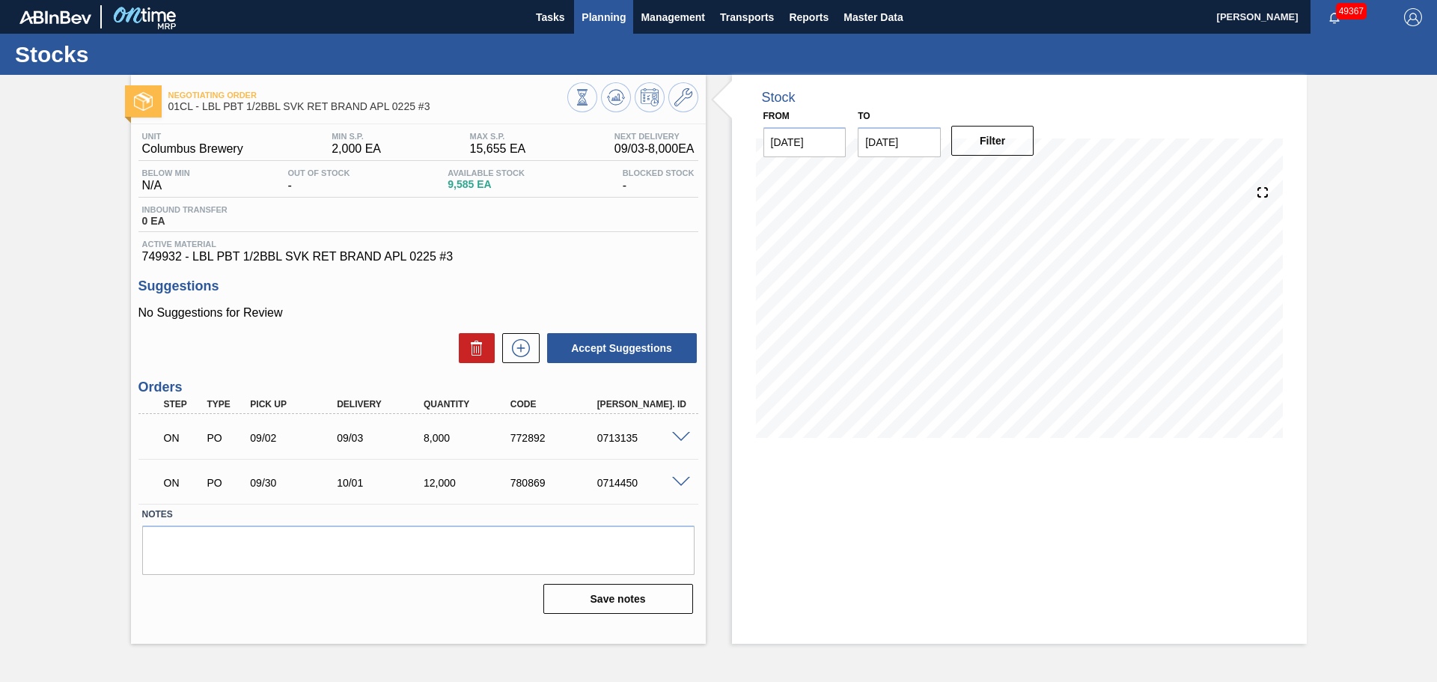
click at [587, 23] on span "Planning" at bounding box center [604, 17] width 44 height 18
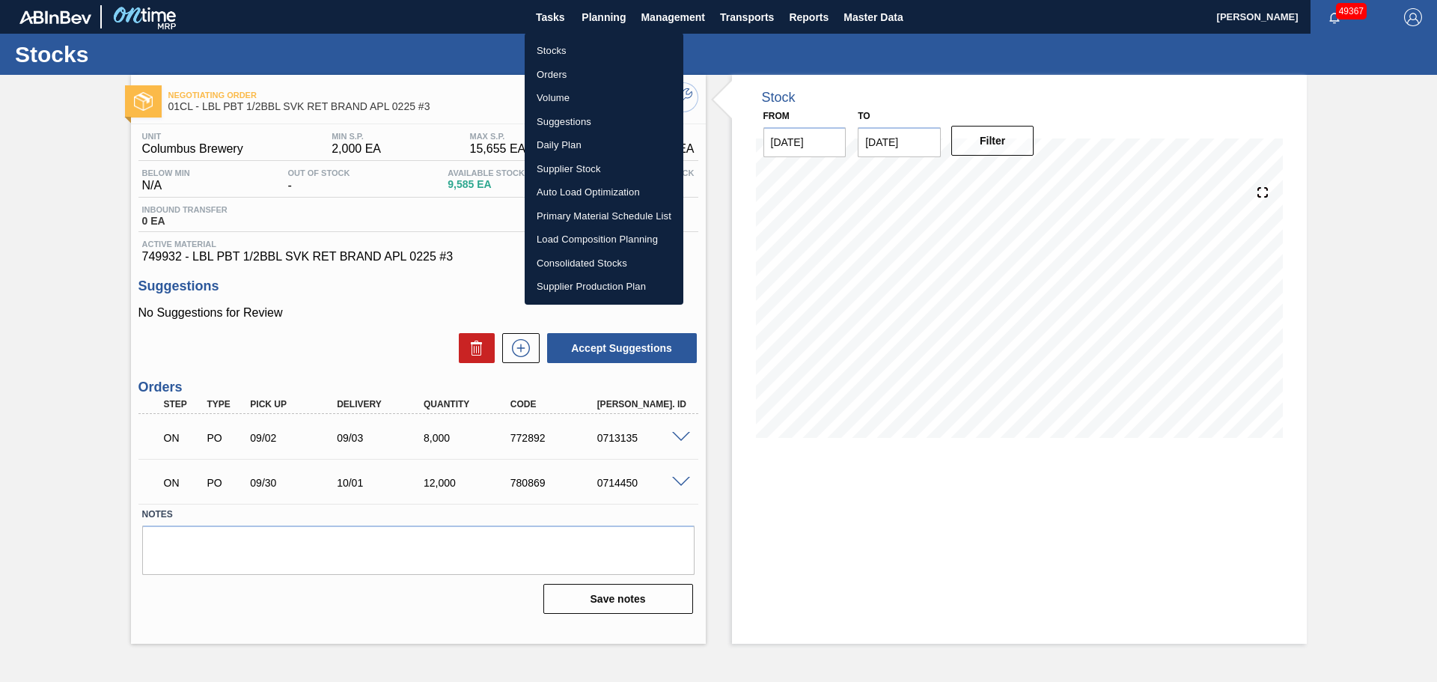
click at [580, 53] on li "Stocks" at bounding box center [604, 51] width 159 height 24
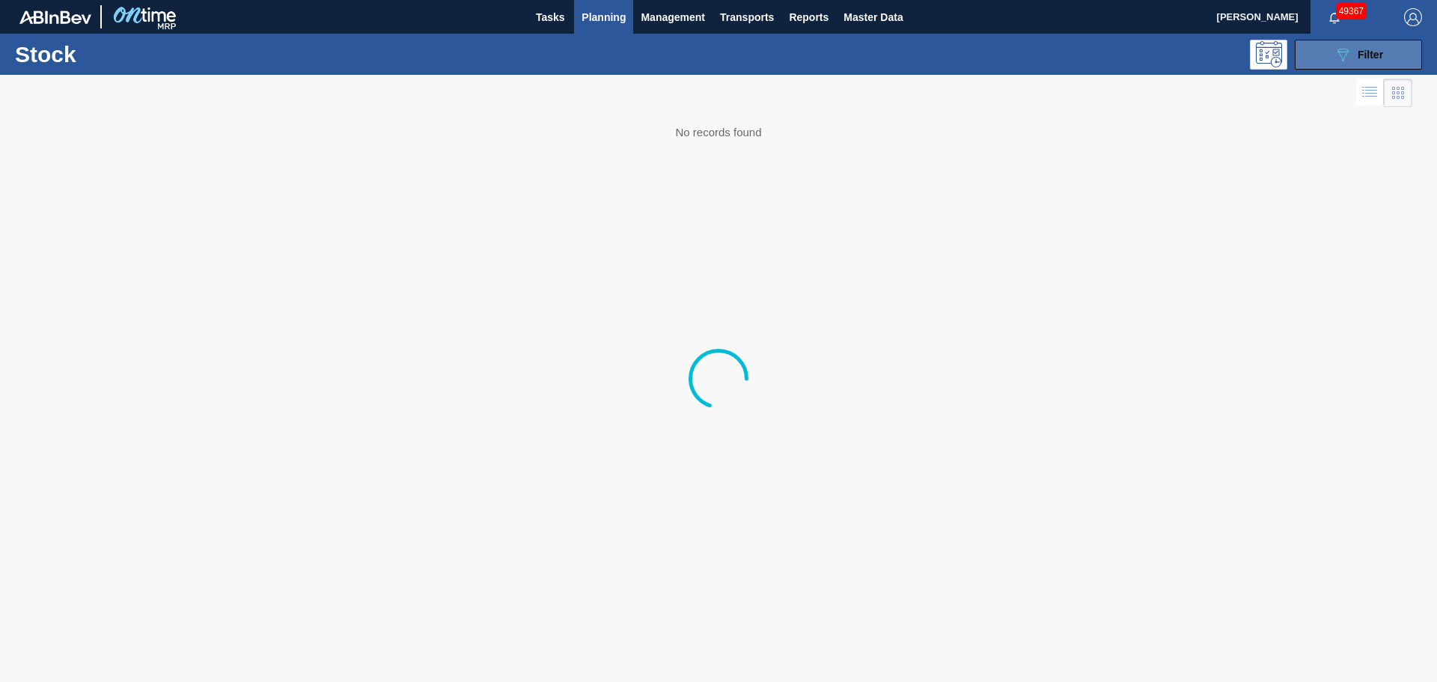
click at [1342, 56] on icon "089F7B8B-B2A5-4AFE-B5C0-19BA573D28AC" at bounding box center [1343, 55] width 18 height 18
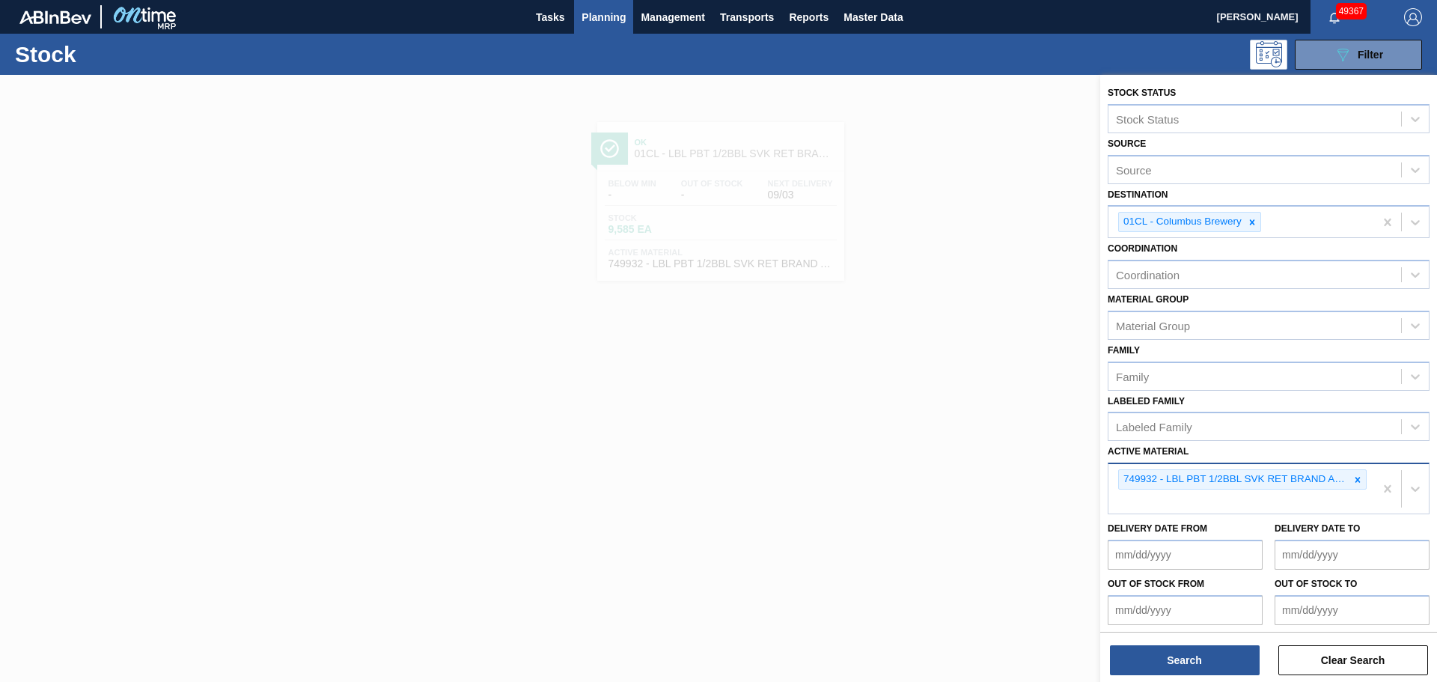
click at [1176, 501] on div "749932 - LBL PBT 1/2BBL SVK RET BRAND APL 0225 #3" at bounding box center [1241, 488] width 266 height 49
click at [1153, 495] on div "749932 - LBL PBT 1/2BBL SVK RET BRAND APL 0225 #3" at bounding box center [1241, 488] width 266 height 49
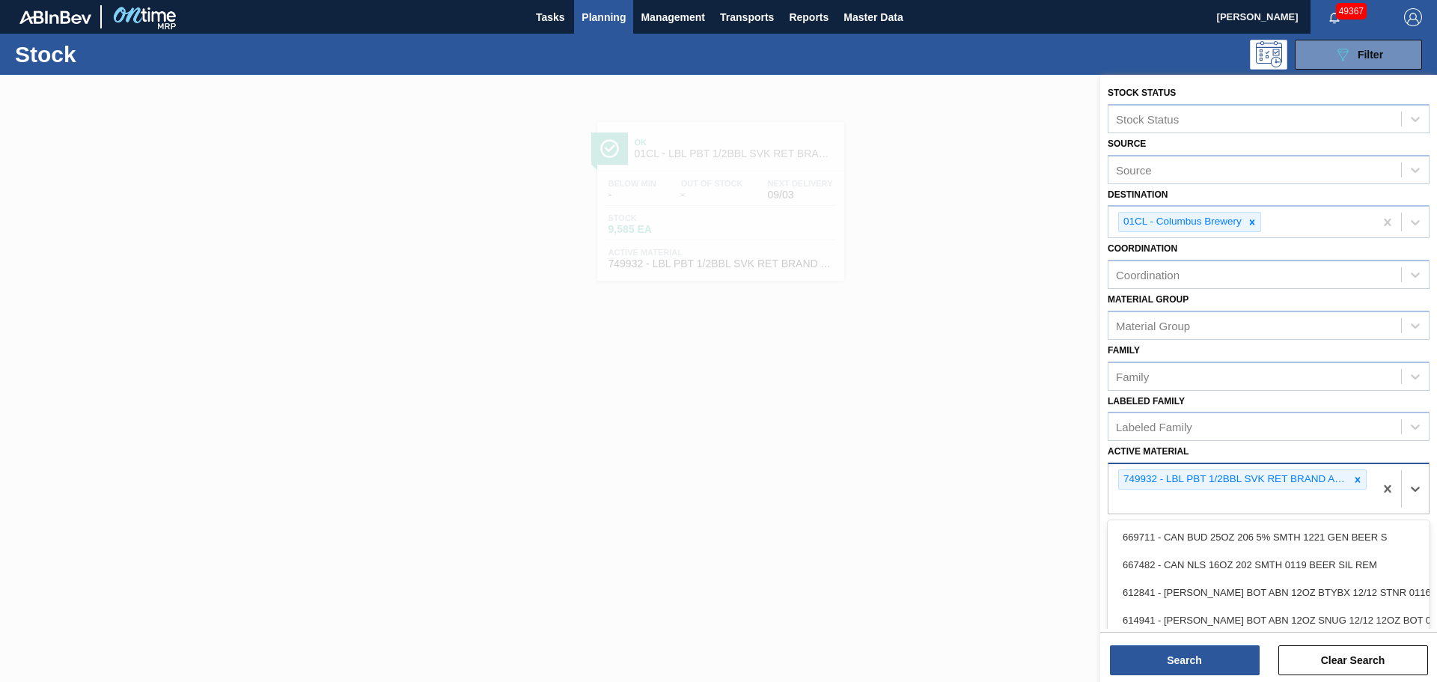
paste Material "749928"
type Material "749928"
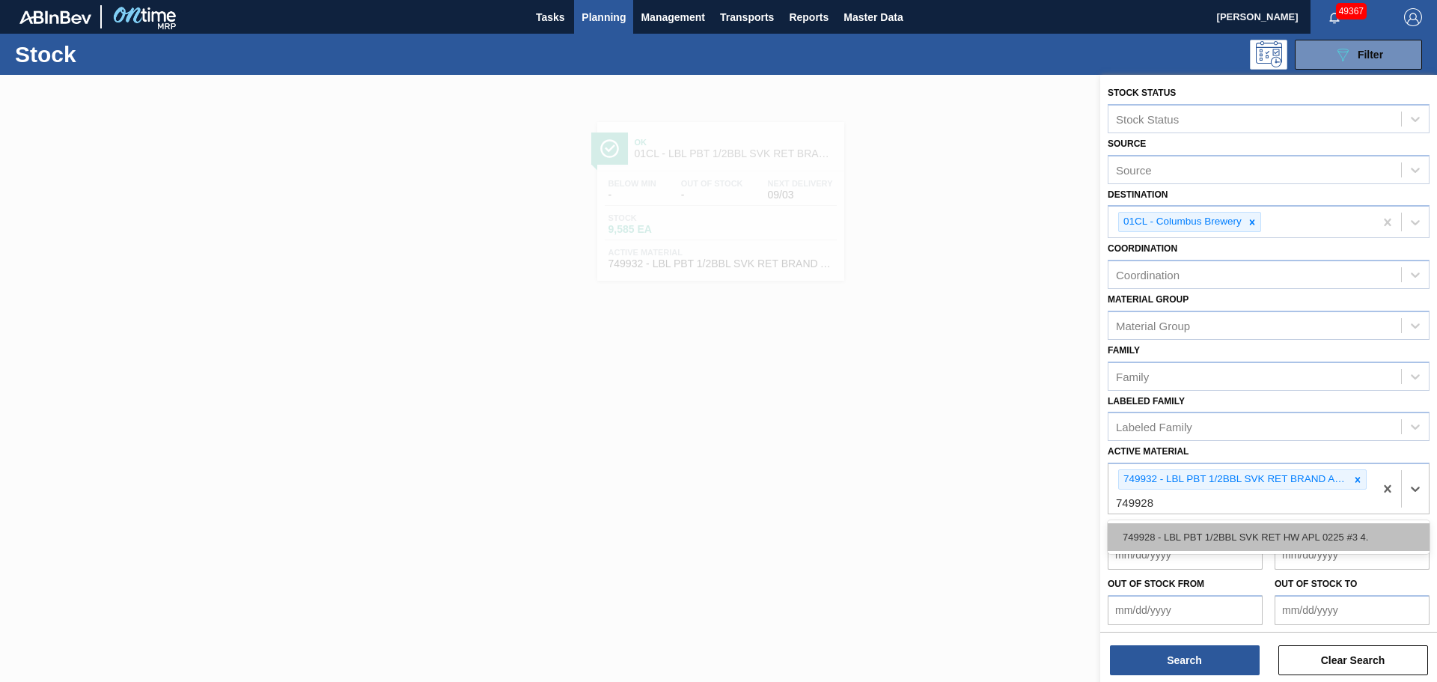
click at [1156, 540] on div "749928 - LBL PBT 1/2BBL SVK RET HW APL 0225 #3 4." at bounding box center [1269, 537] width 322 height 28
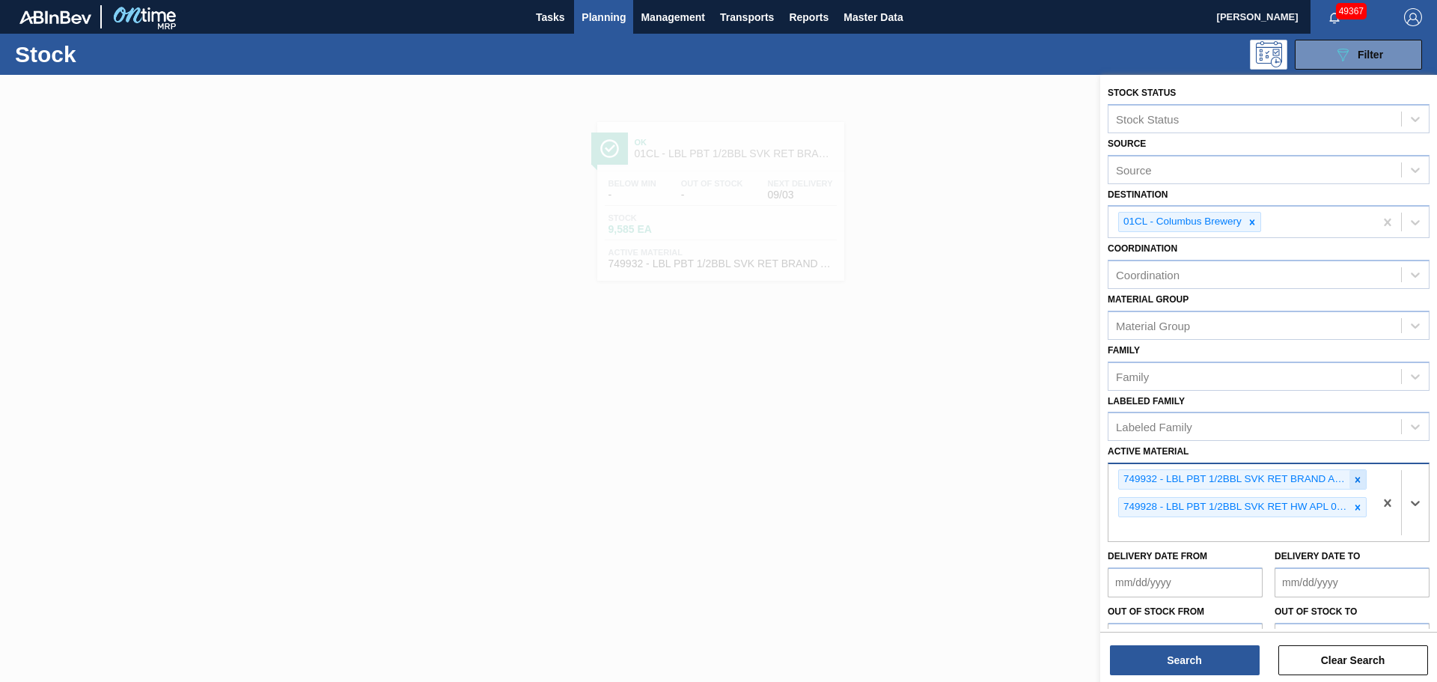
click at [1358, 481] on icon at bounding box center [1357, 480] width 10 height 10
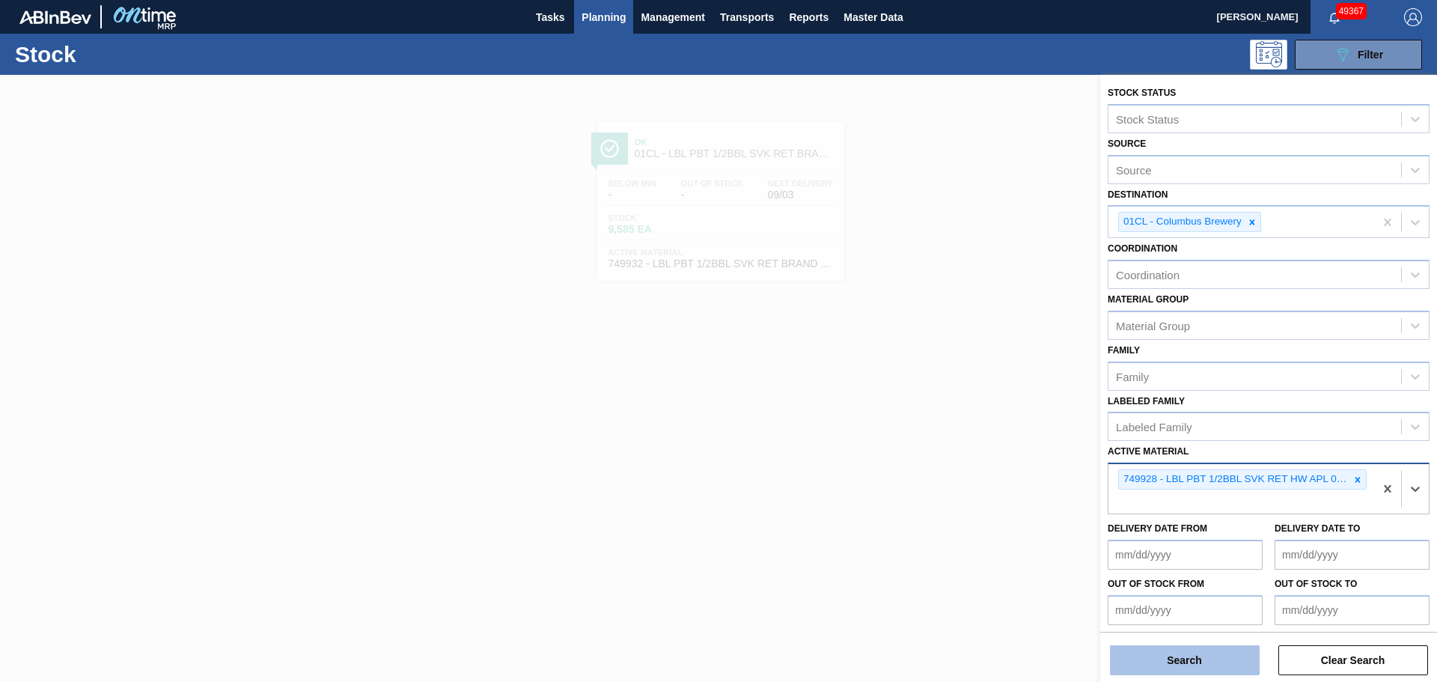
click at [1189, 664] on button "Search" at bounding box center [1185, 660] width 150 height 30
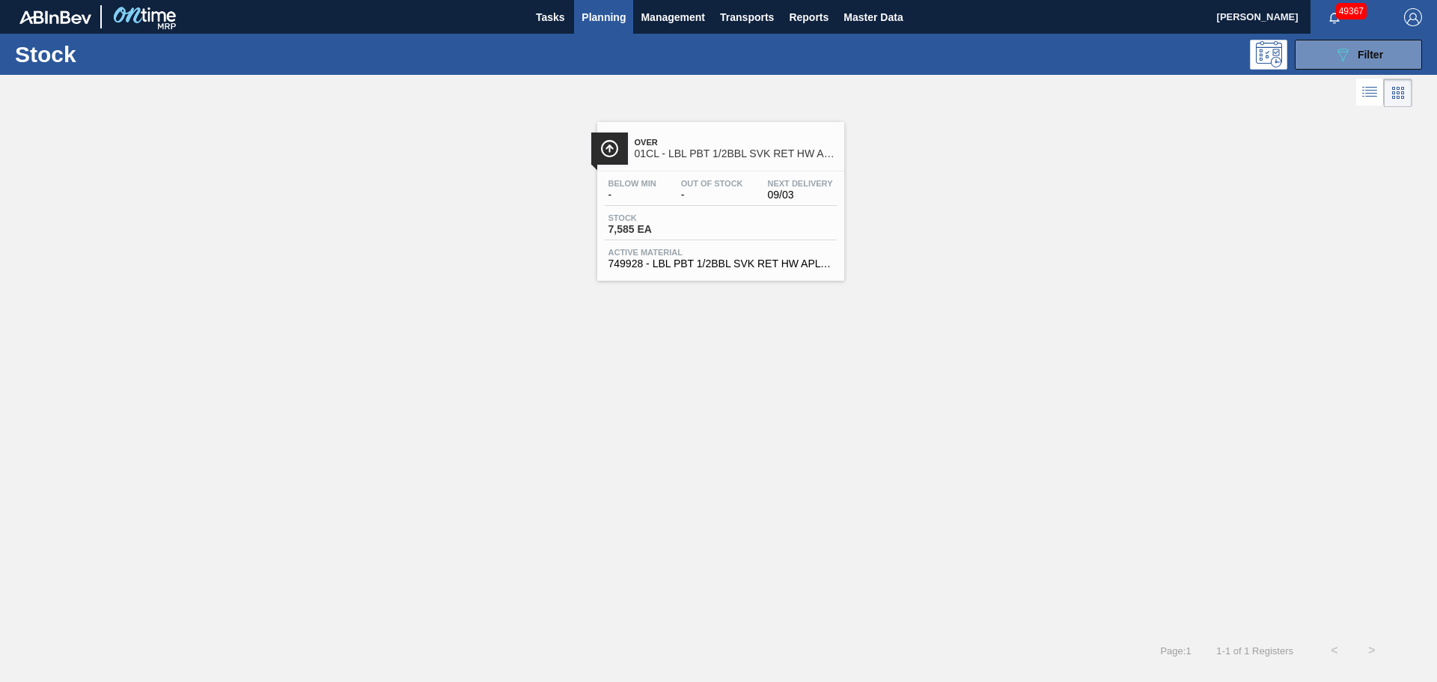
click at [754, 231] on div "Stock 7,585 EA" at bounding box center [721, 226] width 232 height 27
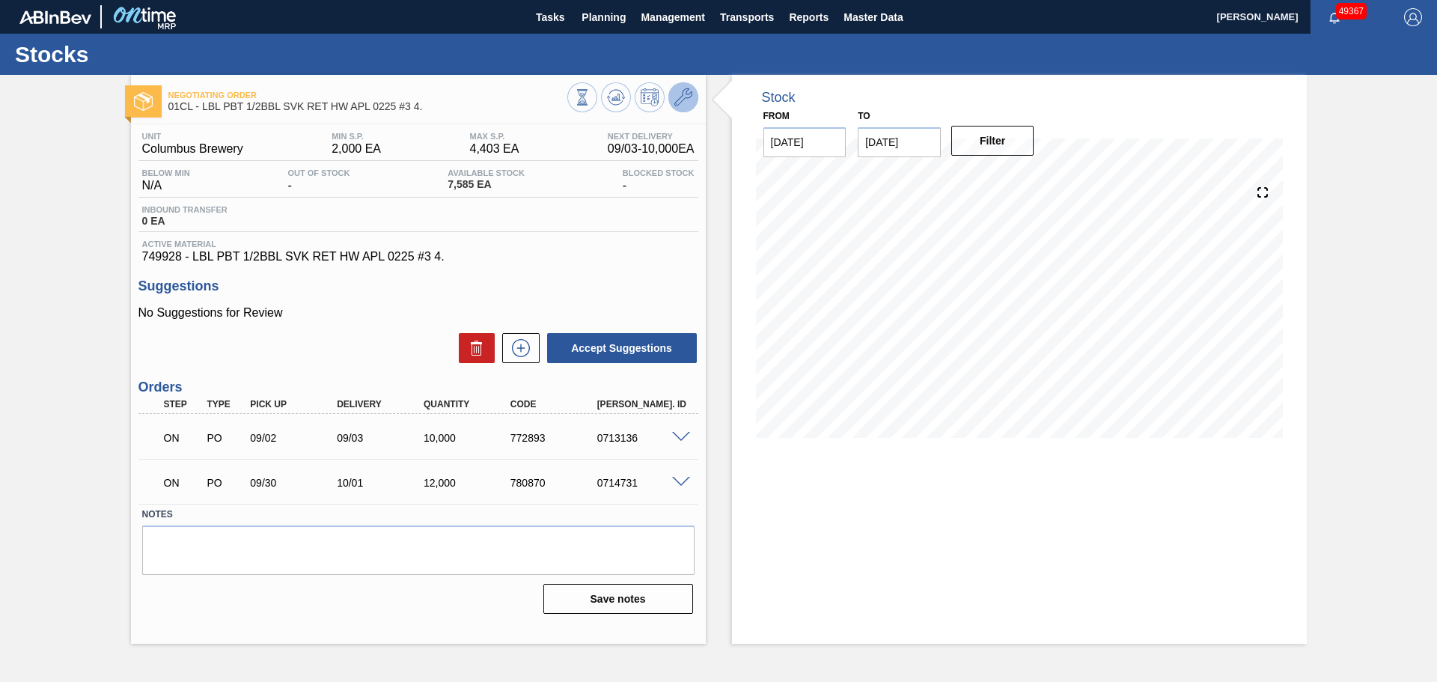
click at [686, 100] on icon at bounding box center [683, 97] width 18 height 18
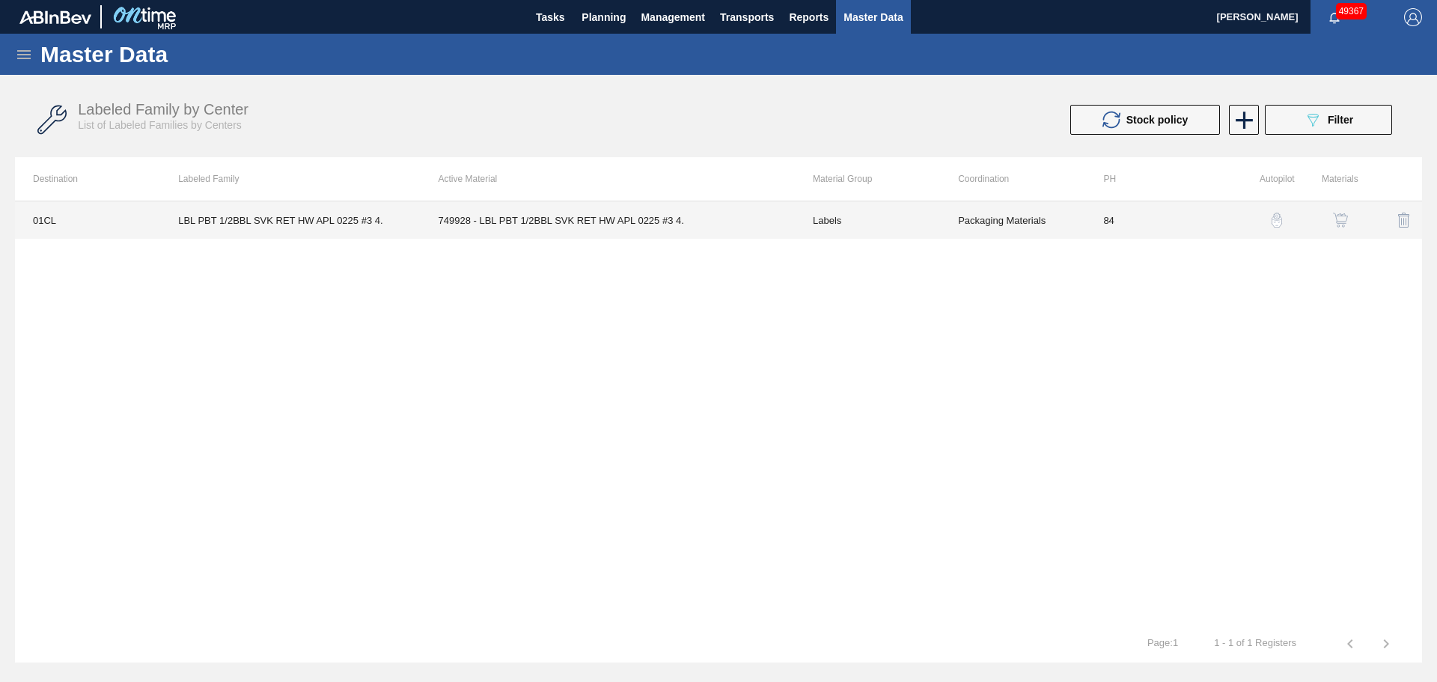
click at [606, 213] on td "749928 - LBL PBT 1/2BBL SVK RET HW APL 0225 #3 4." at bounding box center [608, 219] width 374 height 37
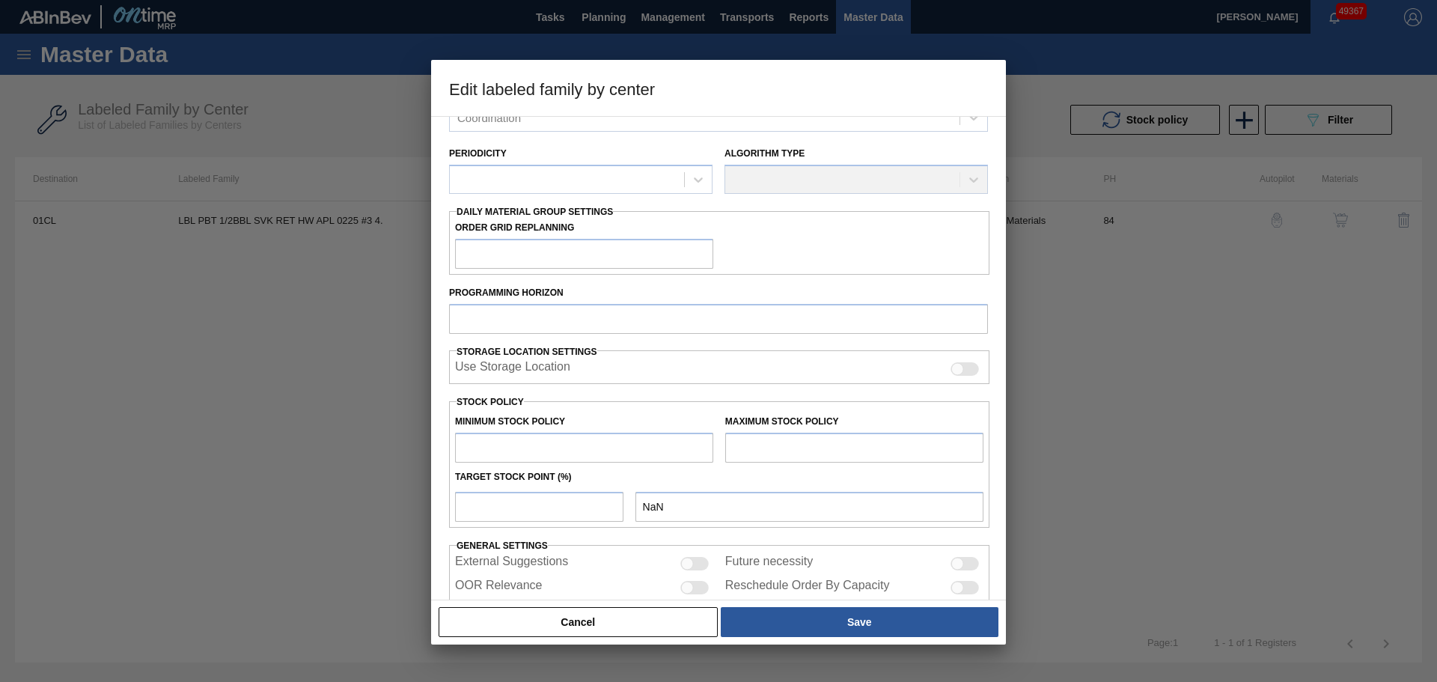
type input "Labels"
type input "Keg Labels"
type input "LBL PBT 1/2BBL SVK RET HW APL 0225 #3 4."
type input "01CL - Columbus Brewery"
type input "84"
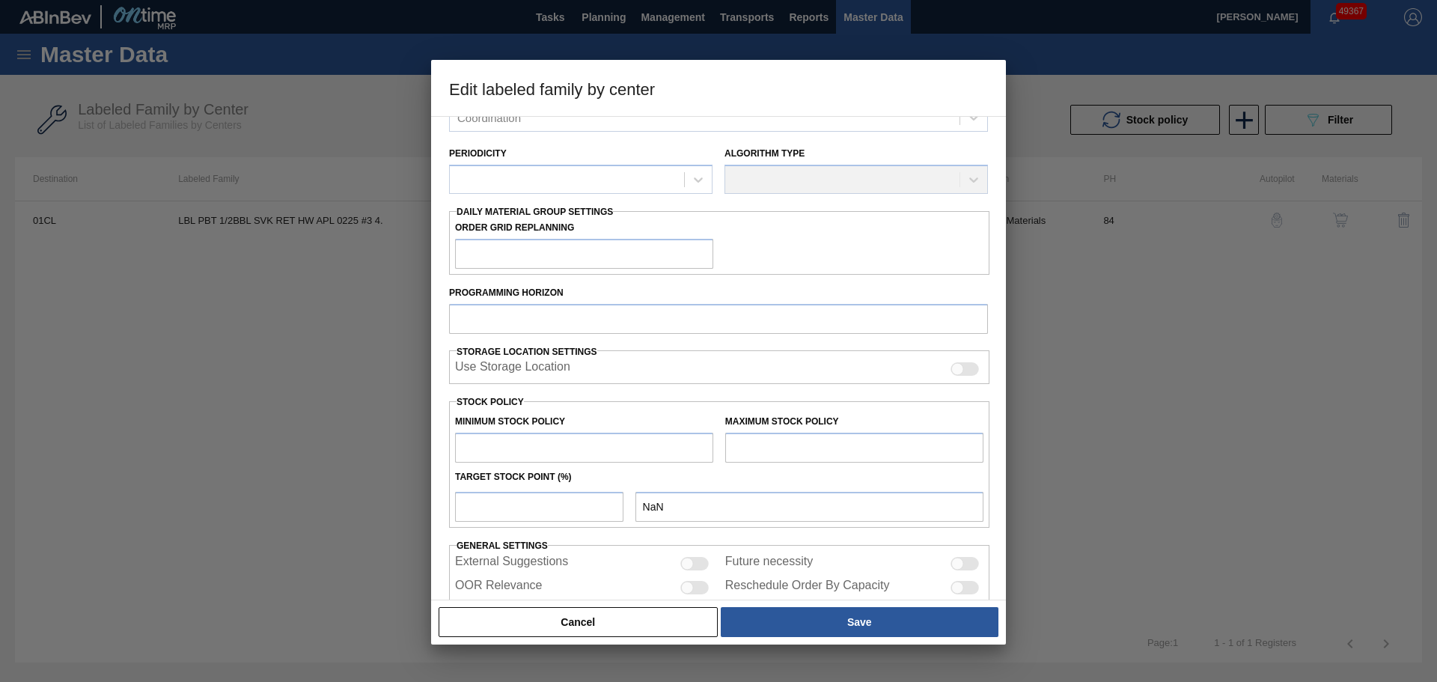
type input "2,000"
type input "4,403"
type input "0"
type input "2,000"
checkbox input "true"
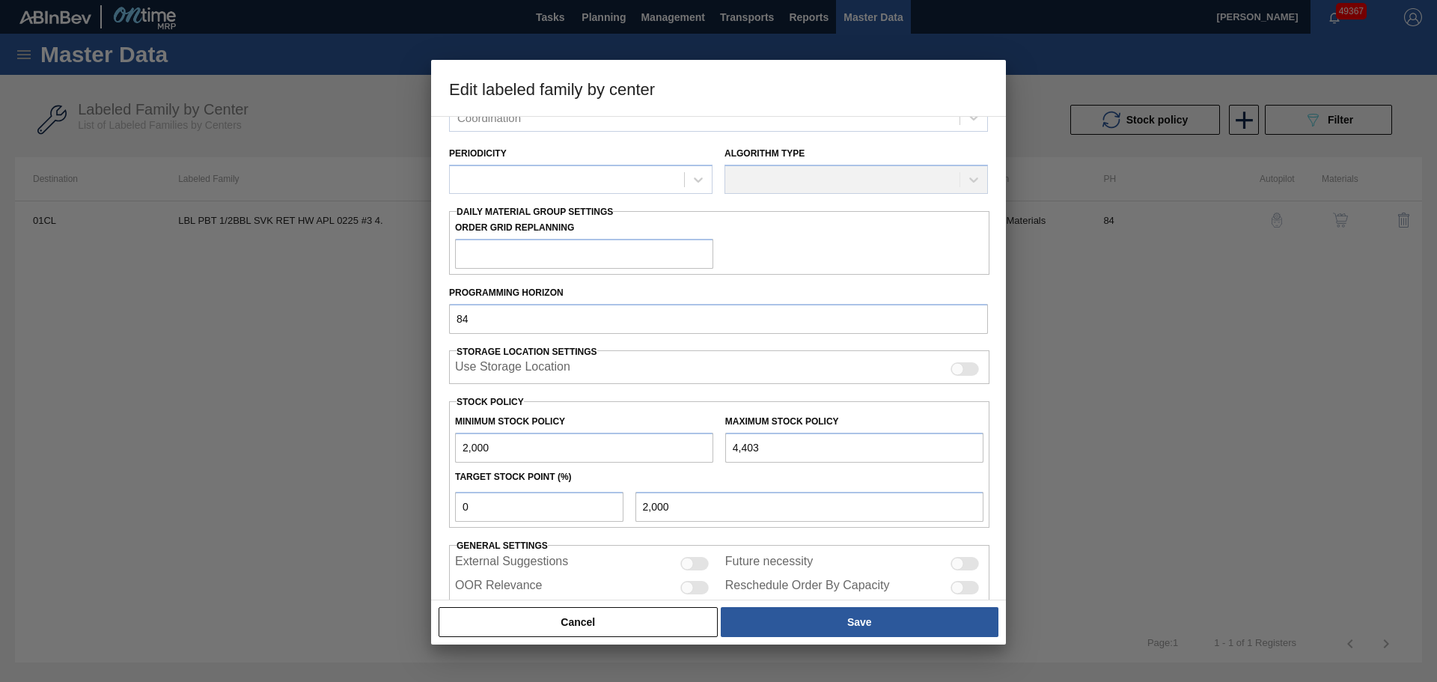
scroll to position [151, 0]
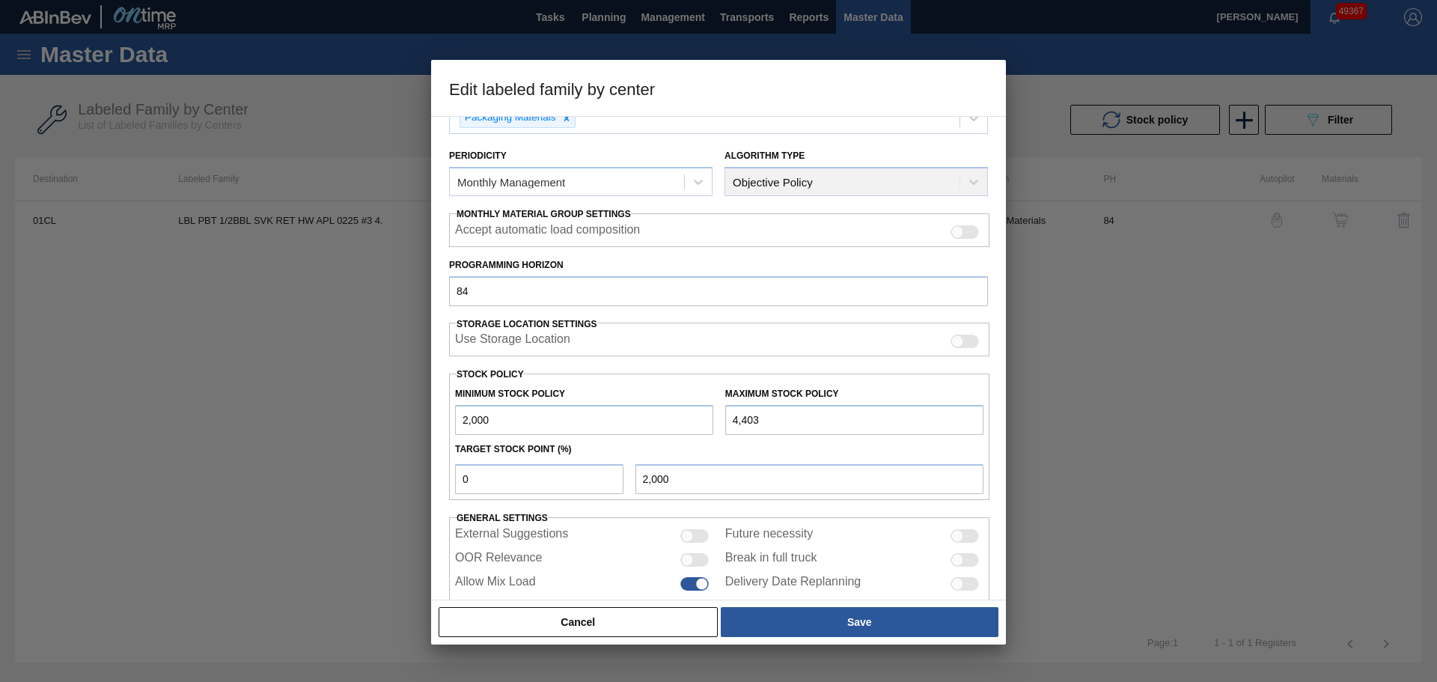
drag, startPoint x: 775, startPoint y: 414, endPoint x: 692, endPoint y: 412, distance: 83.9
click at [692, 412] on div "Minimum Stock Policy 2,000 Maximum Stock Policy 4,403" at bounding box center [719, 406] width 540 height 55
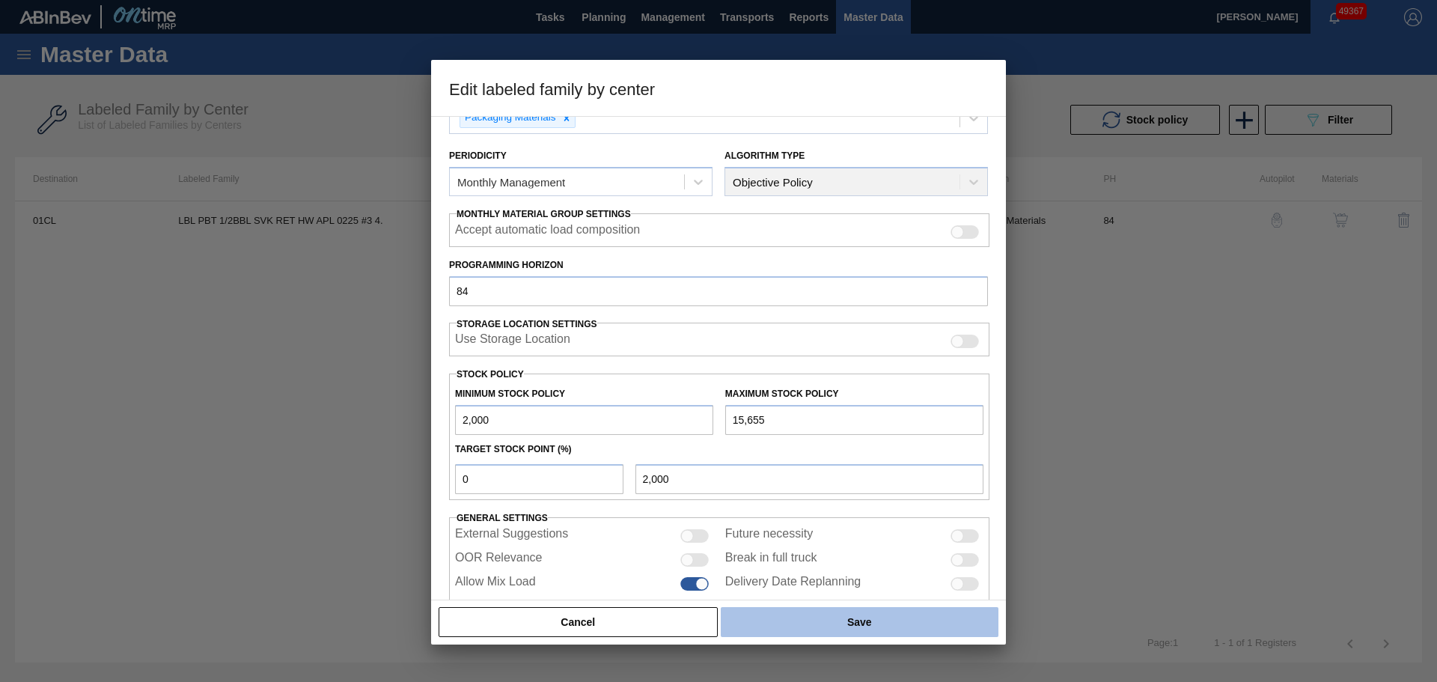
type input "15,655"
click at [823, 631] on button "Save" at bounding box center [860, 622] width 278 height 30
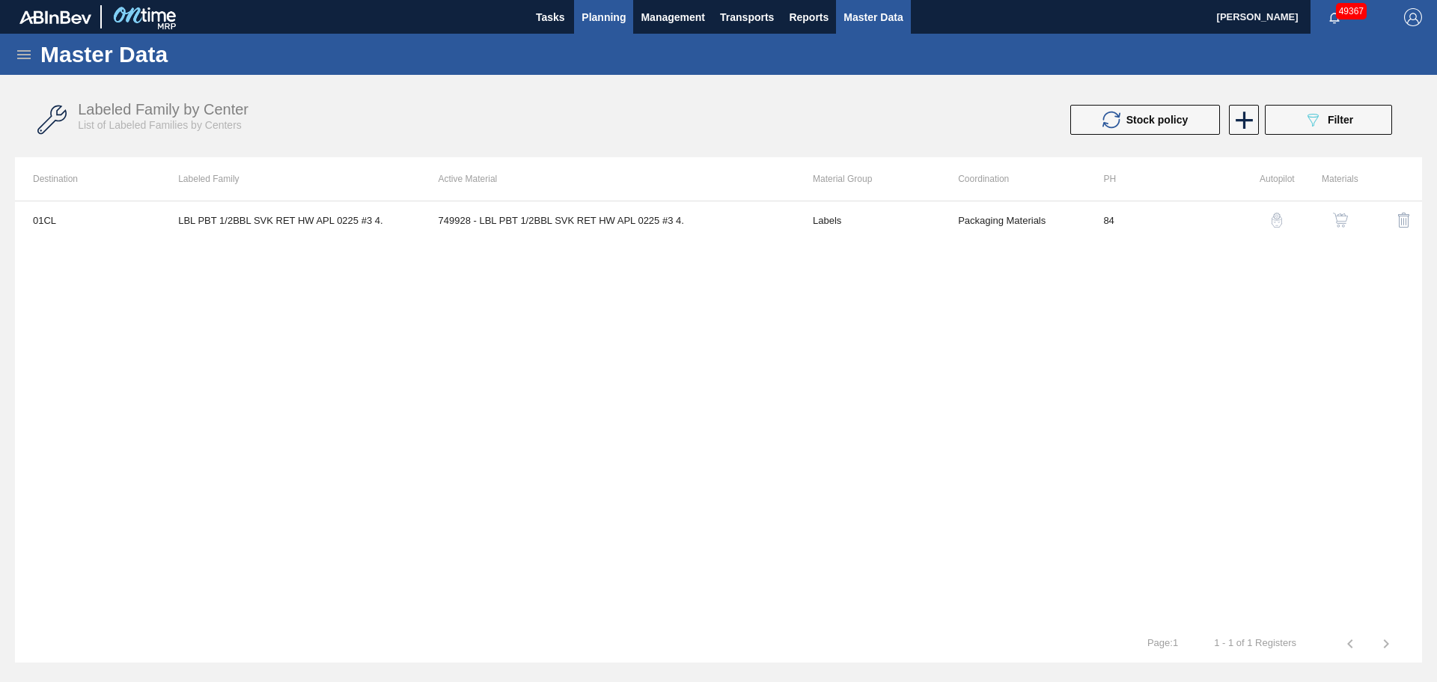
click at [597, 22] on span "Planning" at bounding box center [604, 17] width 44 height 18
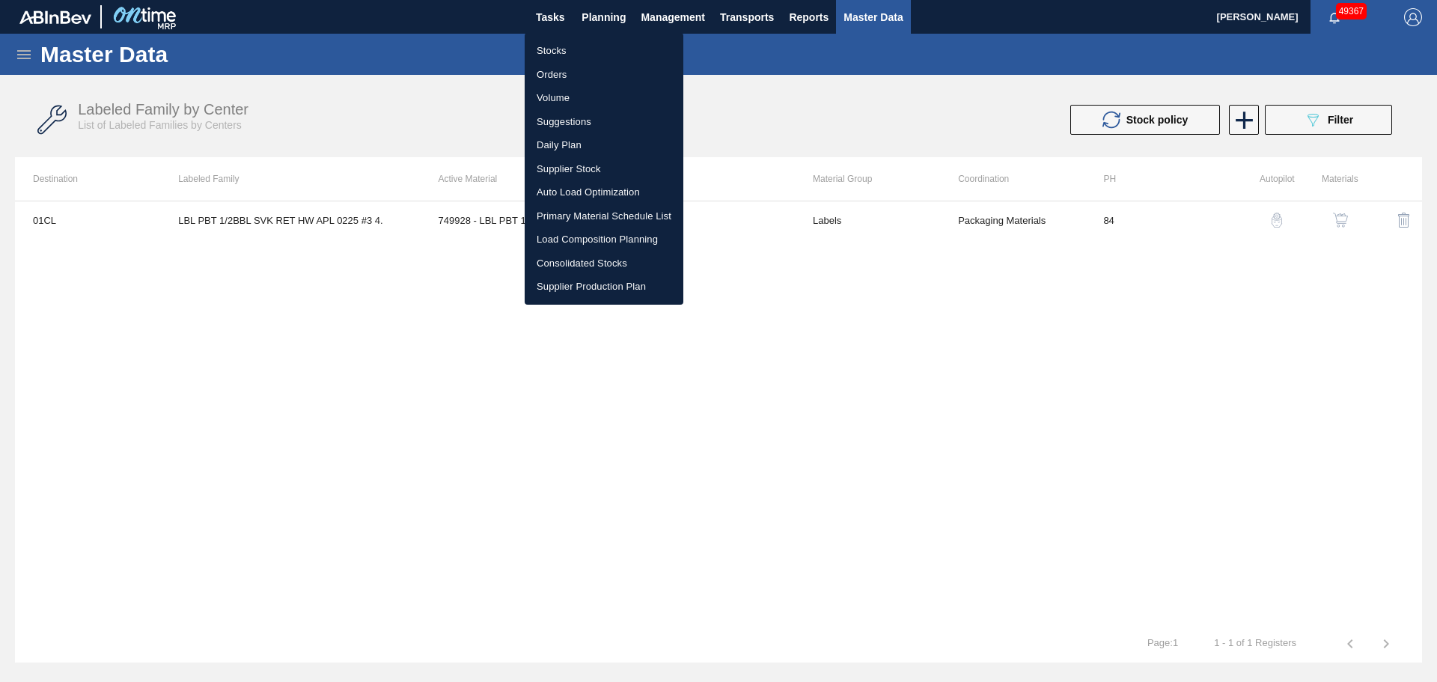
click at [574, 50] on li "Stocks" at bounding box center [604, 51] width 159 height 24
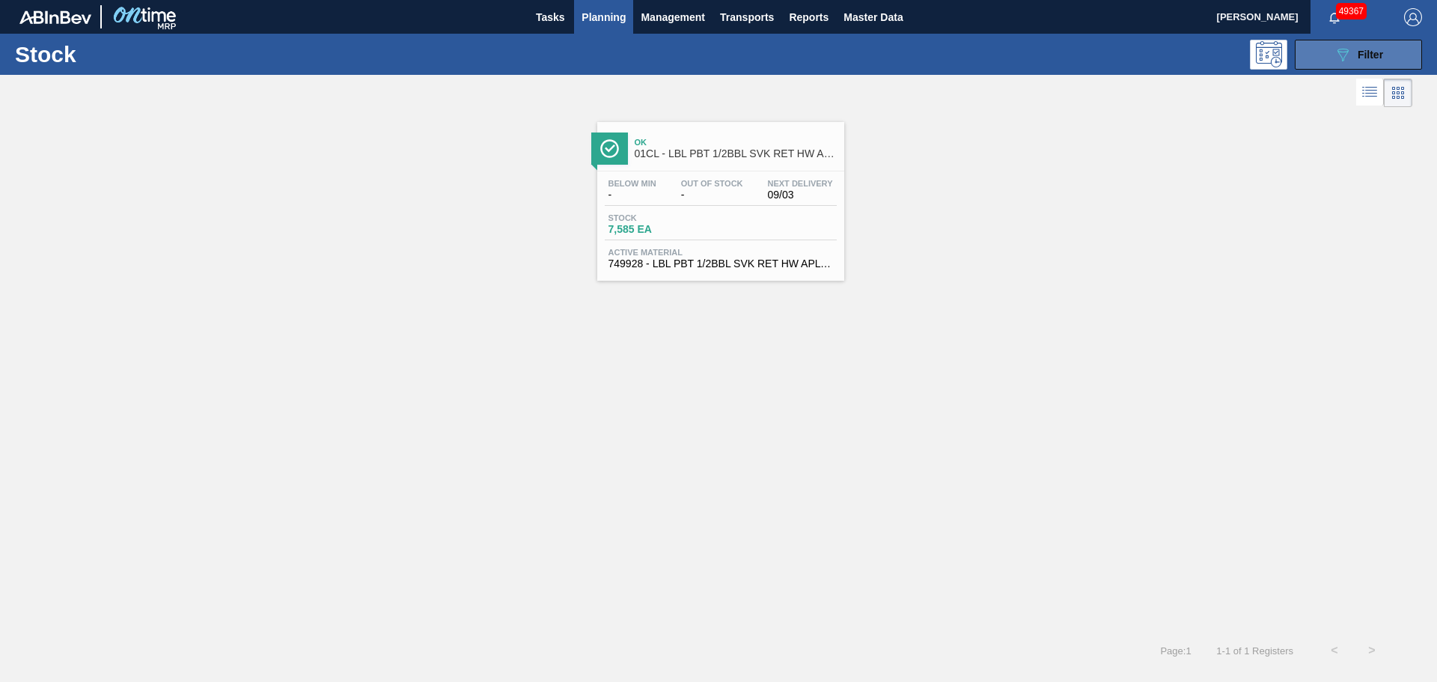
click at [1334, 58] on icon "089F7B8B-B2A5-4AFE-B5C0-19BA573D28AC" at bounding box center [1343, 55] width 18 height 18
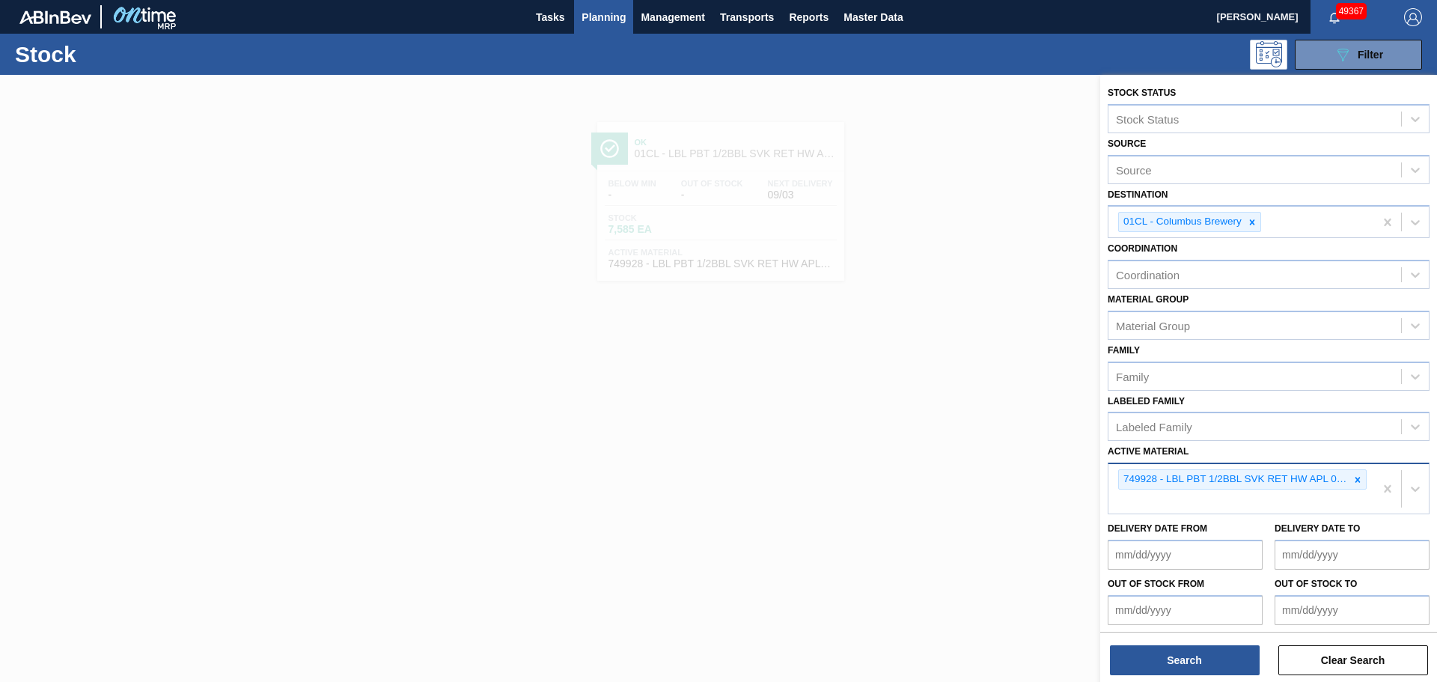
click at [1326, 500] on div "749928 - LBL PBT 1/2BBL SVK RET HW APL 0225 #3 4." at bounding box center [1241, 488] width 266 height 49
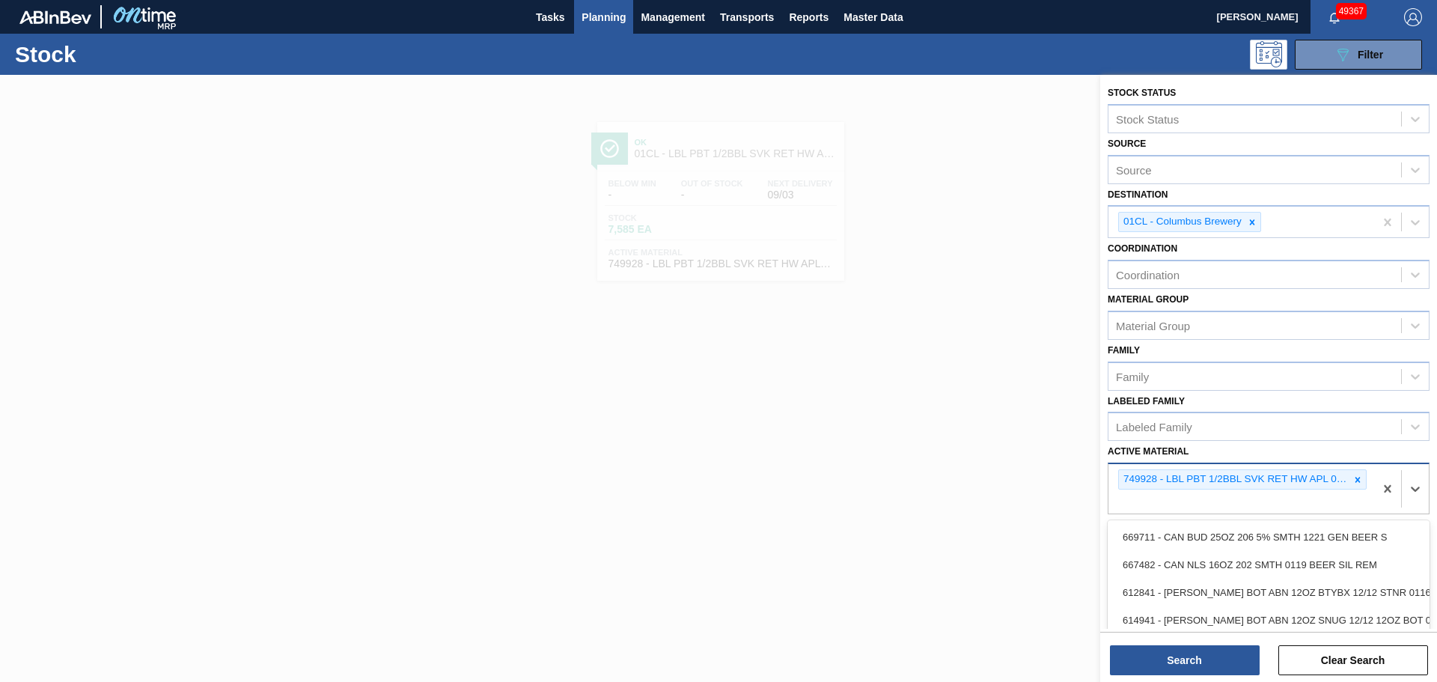
paste Material "677148"
type Material "677148"
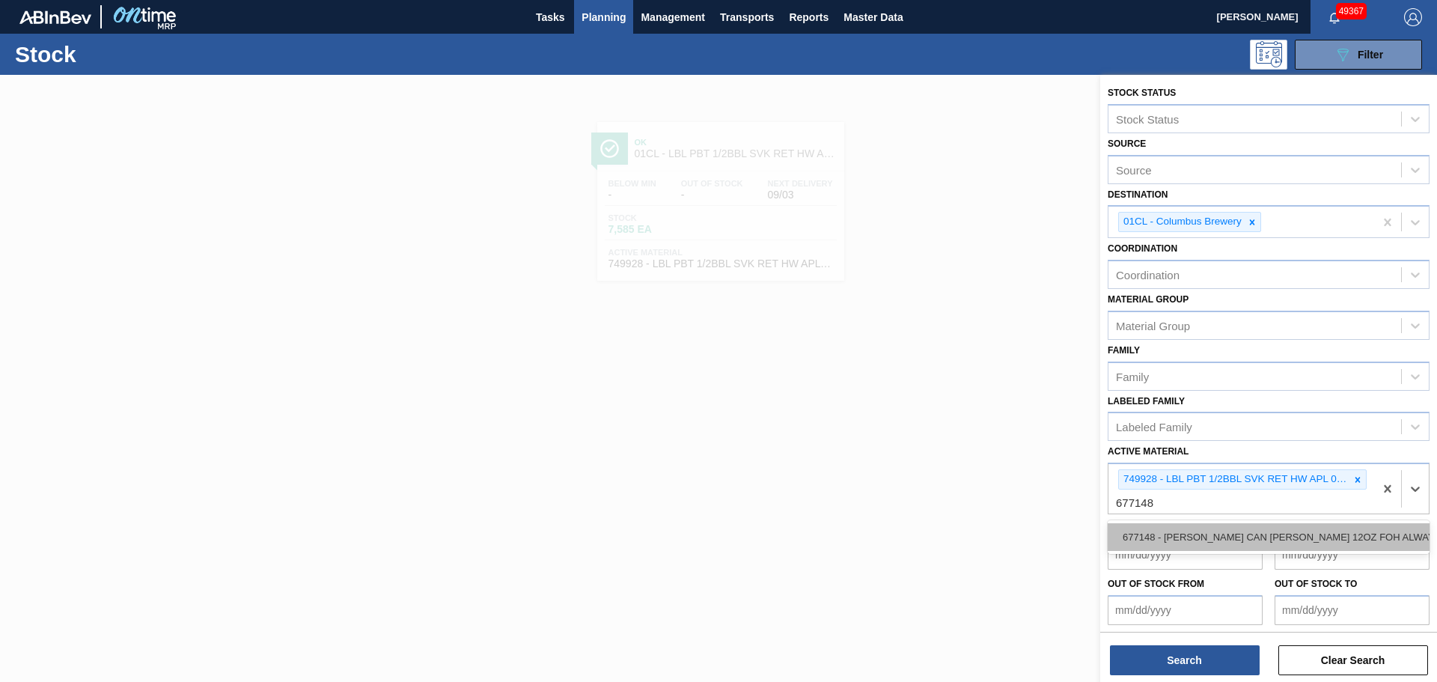
click at [1225, 532] on div "677148 - [PERSON_NAME] CAN [PERSON_NAME] 12OZ FOH ALWAYS CAN PK 12/1" at bounding box center [1269, 537] width 322 height 28
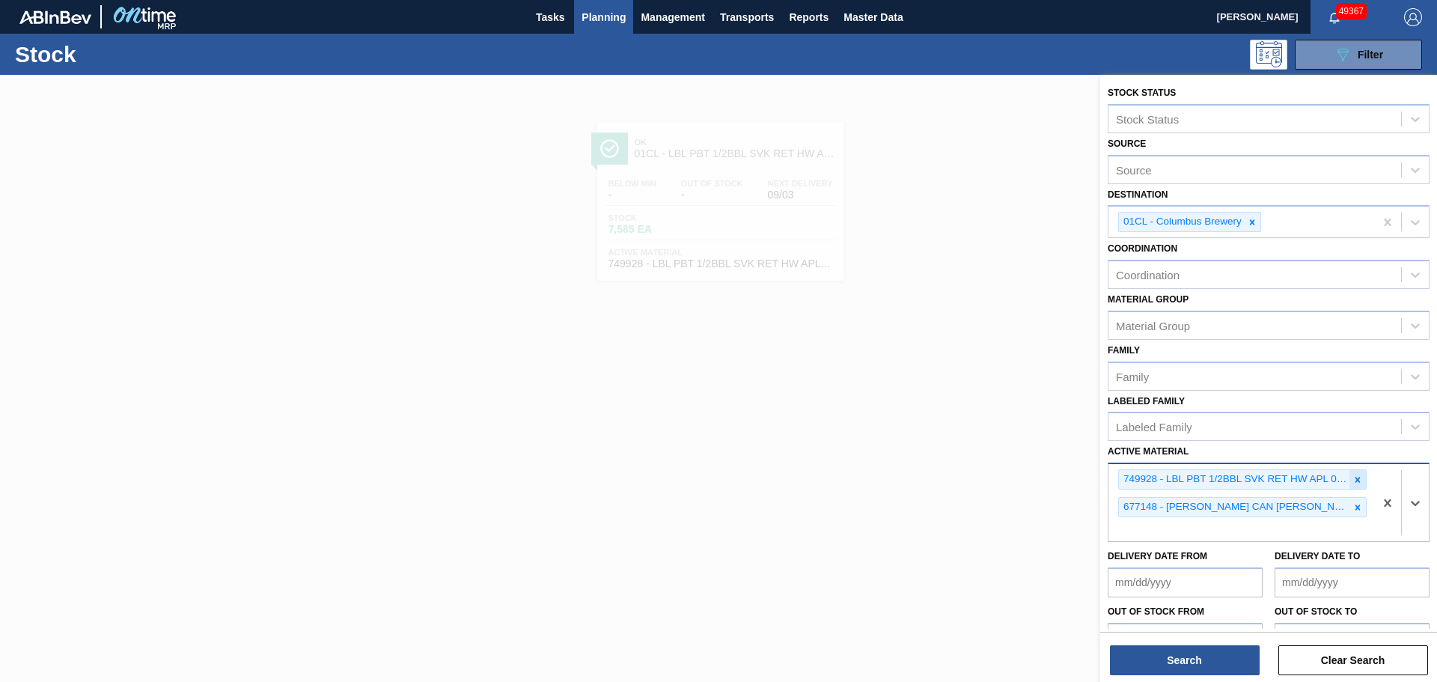
click at [1352, 475] on icon at bounding box center [1357, 480] width 10 height 10
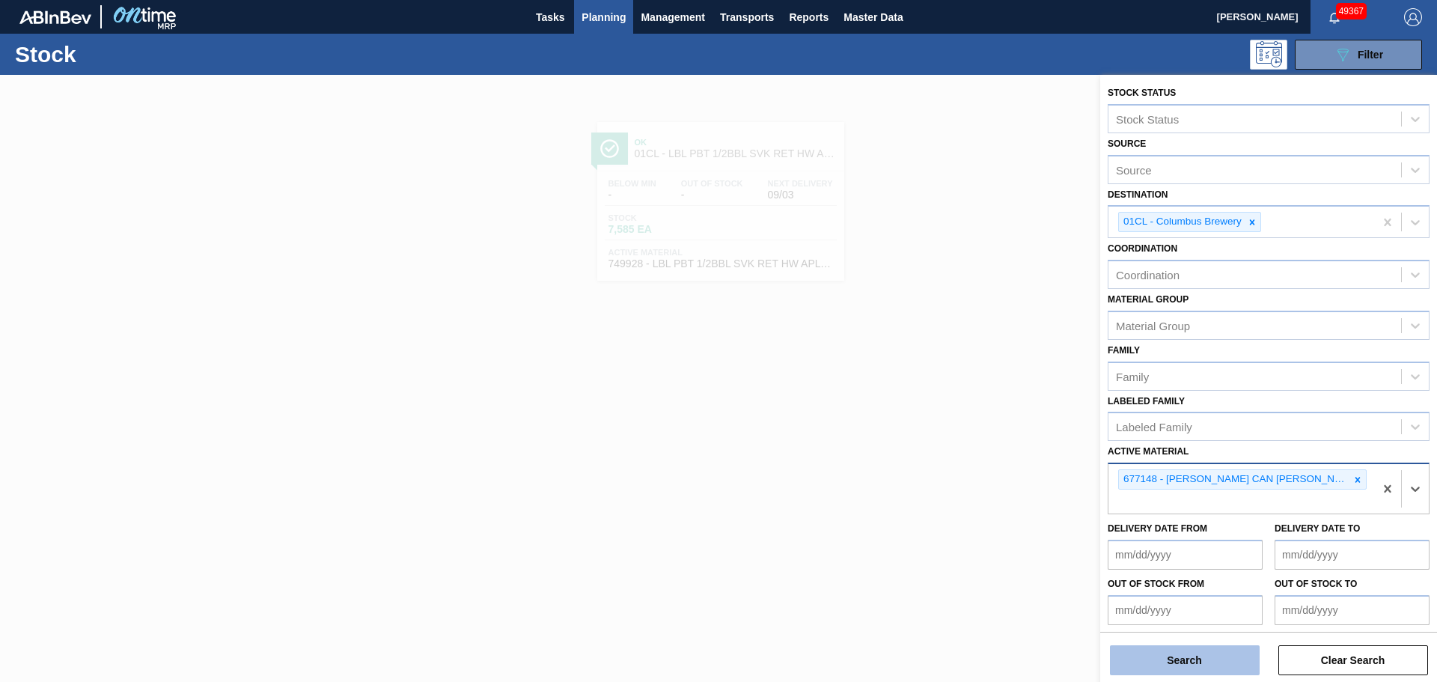
click at [1178, 661] on button "Search" at bounding box center [1185, 660] width 150 height 30
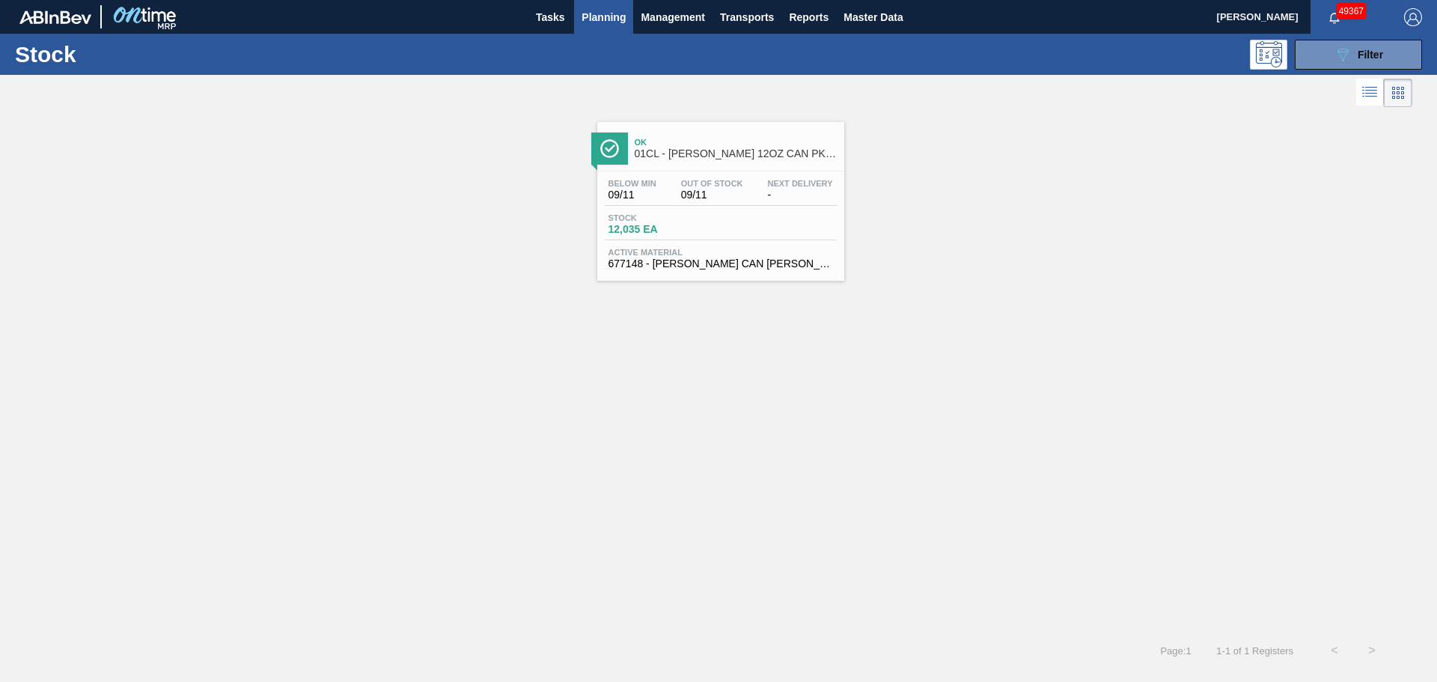
click at [779, 223] on div "Stock 12,035 EA" at bounding box center [721, 226] width 232 height 27
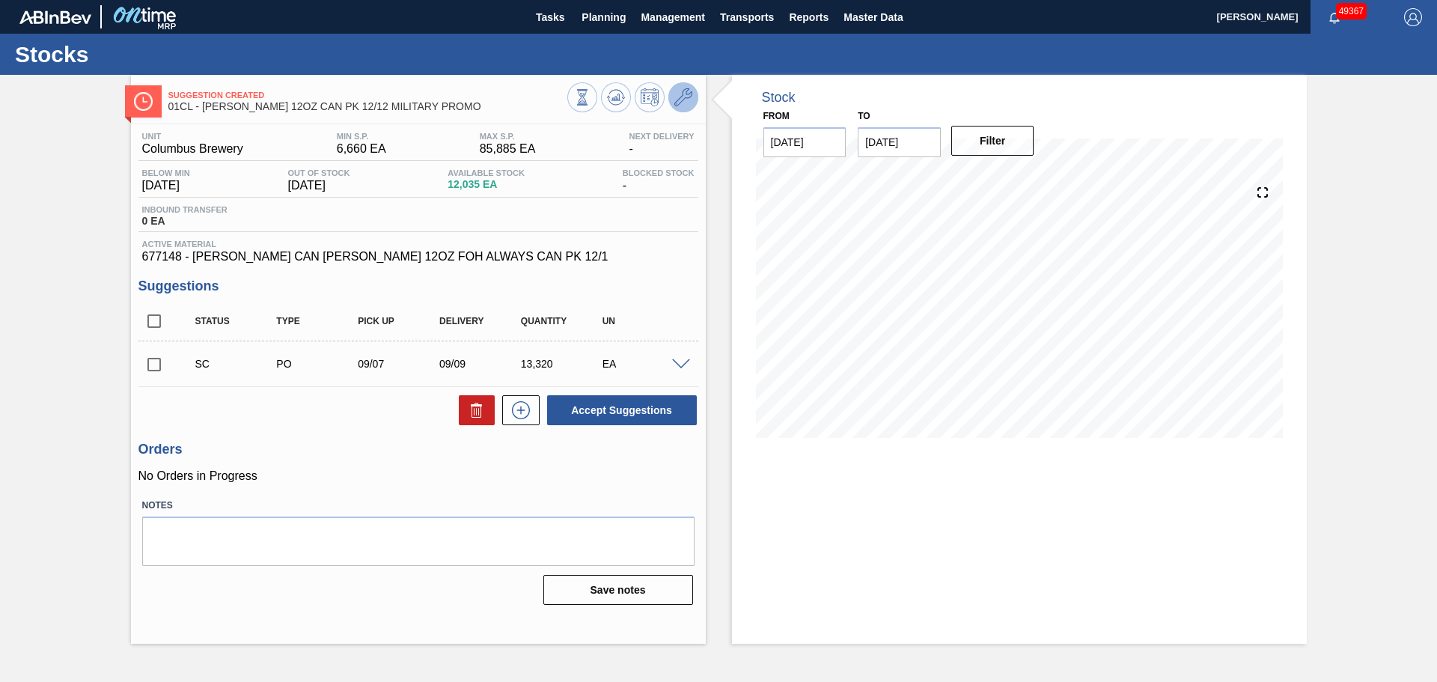
click at [676, 99] on icon at bounding box center [683, 97] width 18 height 18
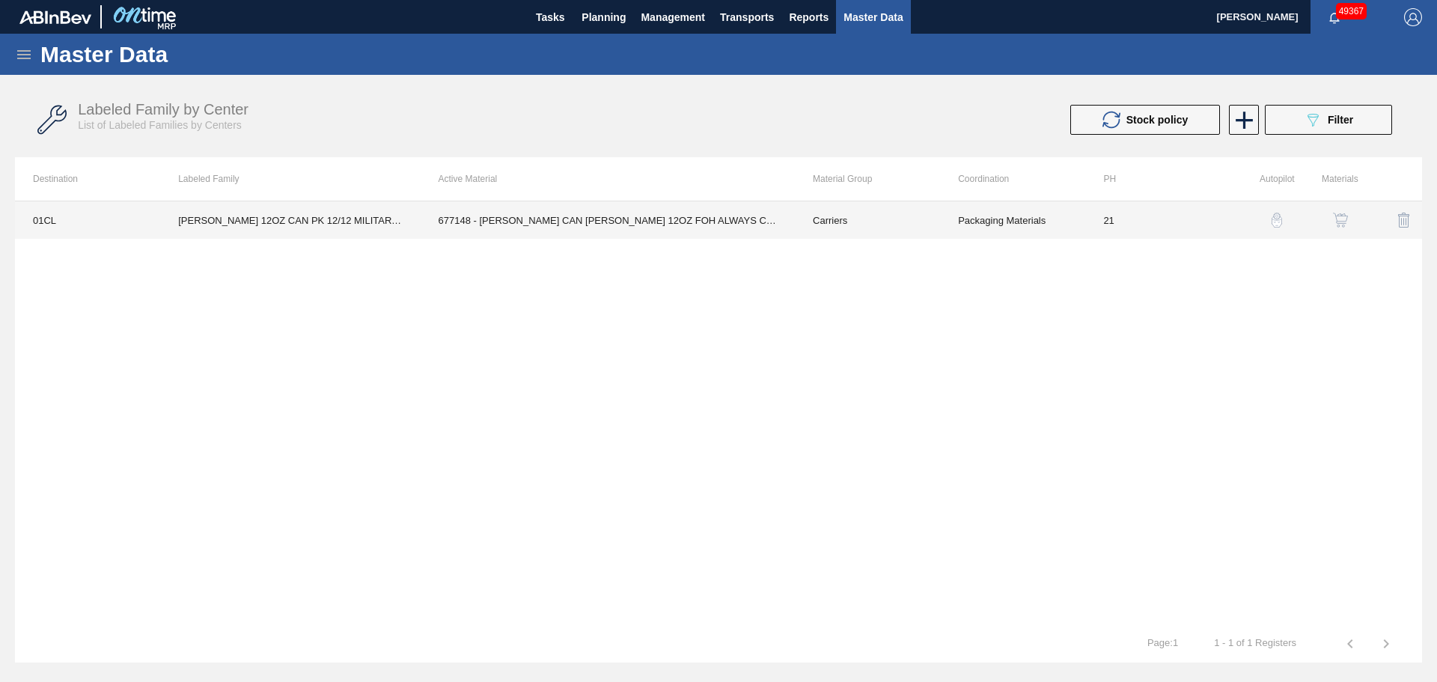
click at [521, 222] on td "677148 - [PERSON_NAME] CAN [PERSON_NAME] 12OZ FOH ALWAYS CAN PK 12/1" at bounding box center [608, 219] width 374 height 37
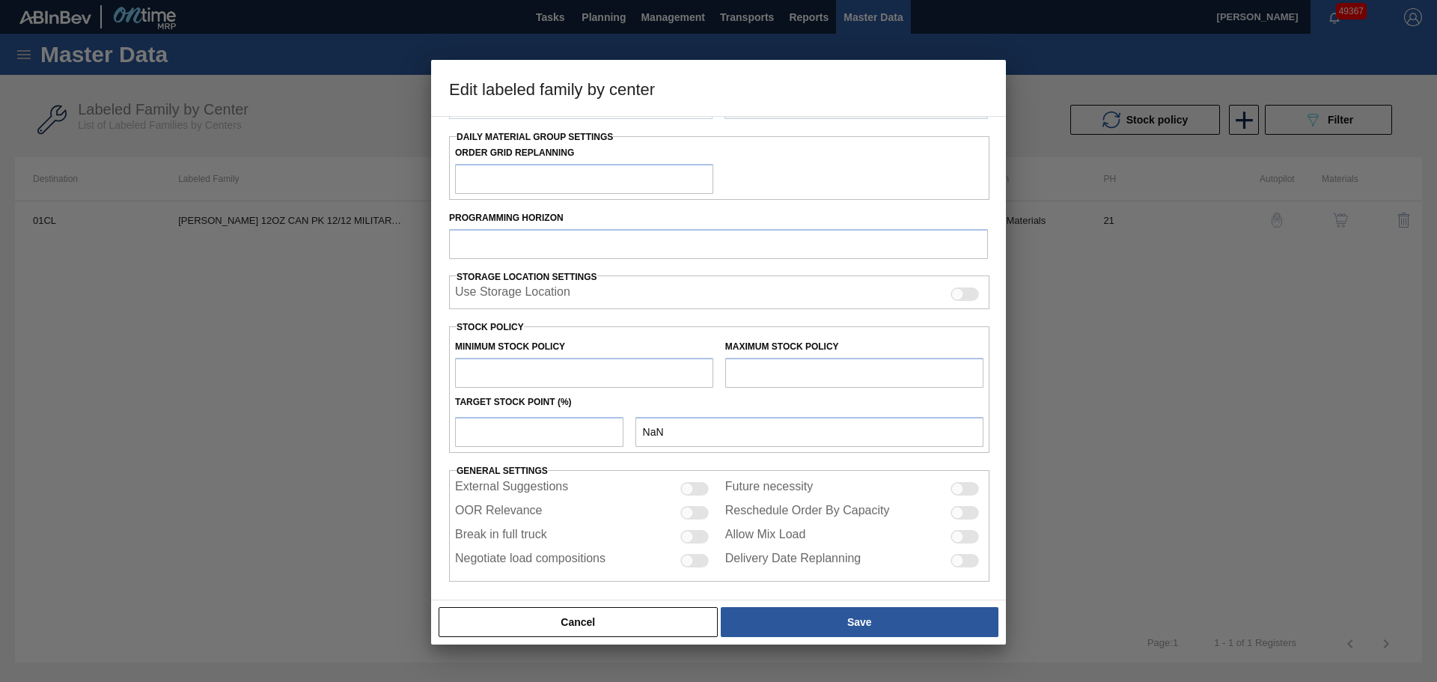
click at [504, 367] on input "text" at bounding box center [584, 373] width 258 height 30
type input "Carriers"
type input "Can Carriers"
type input "[PERSON_NAME] 12OZ CAN PK 12/12 MILITARY PROMO"
type input "01CL - Columbus Brewery"
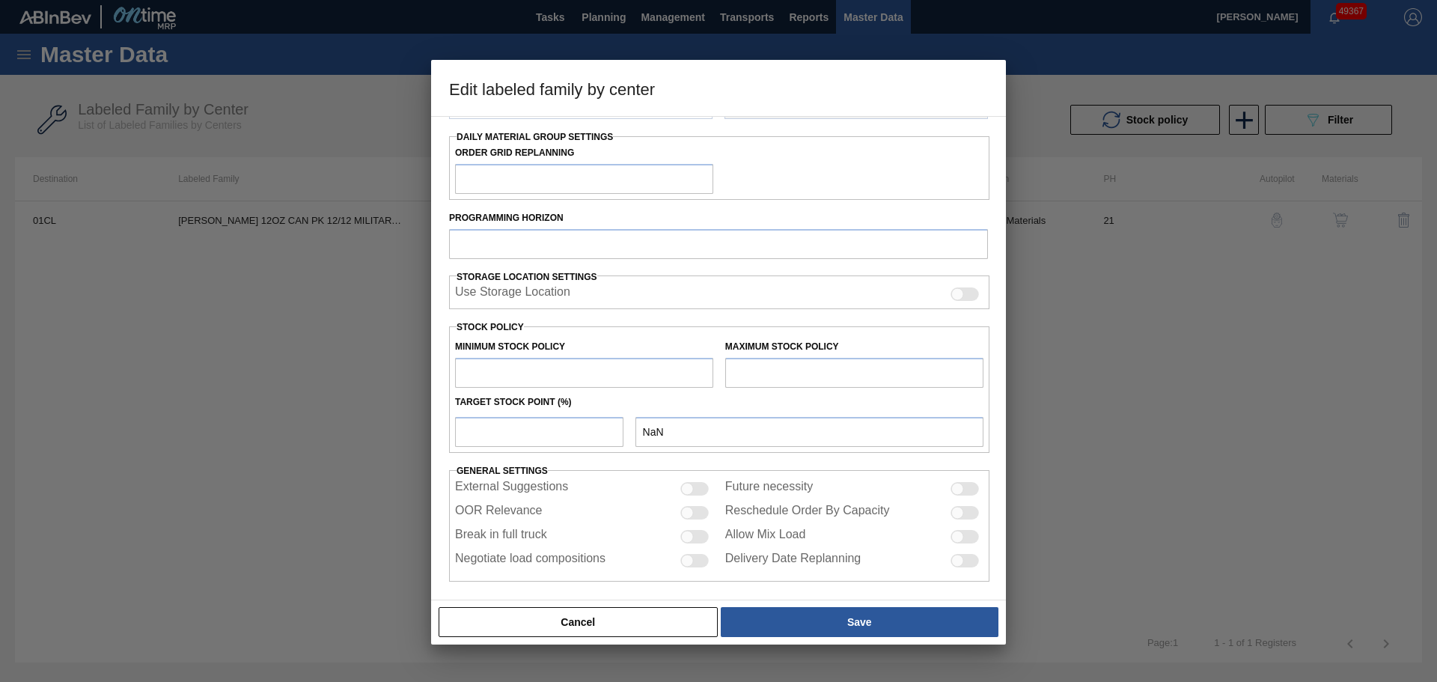
type input "21"
type input "6,660"
type input "85,885"
type input "1"
type input "7,452"
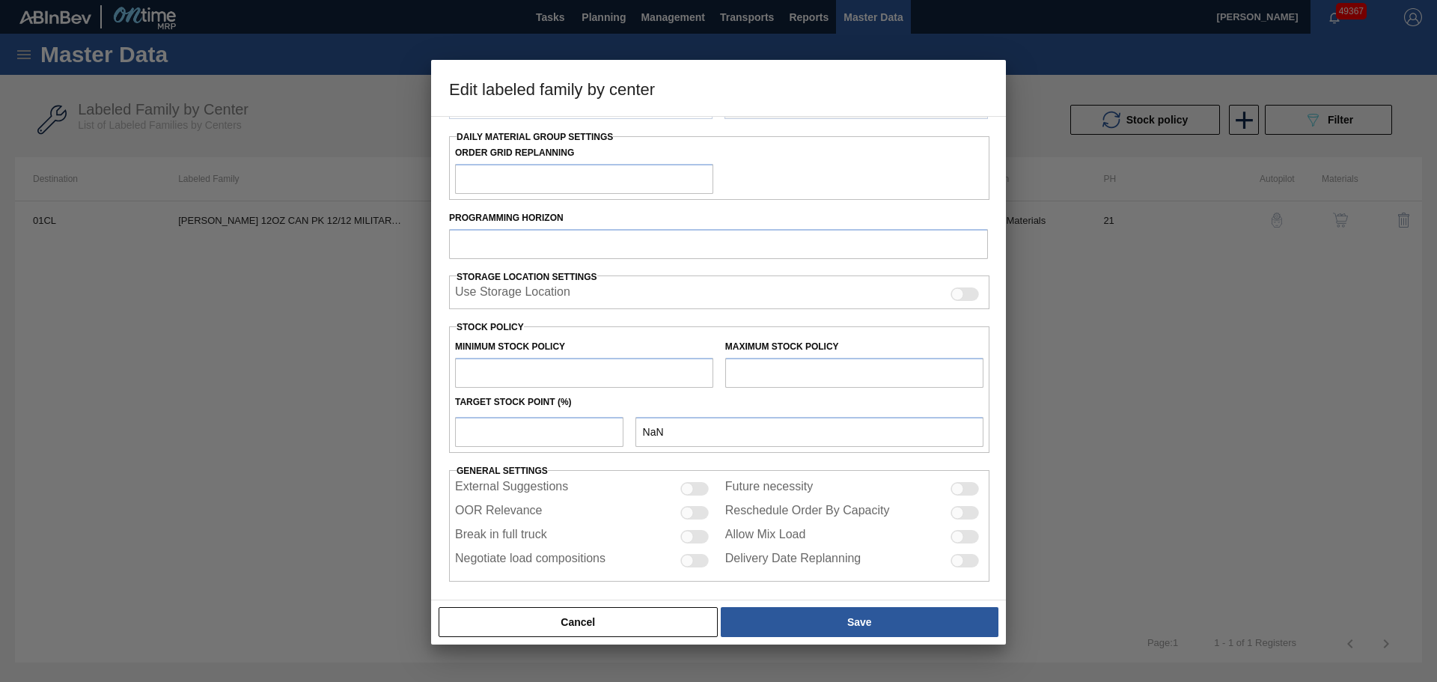
checkbox input "true"
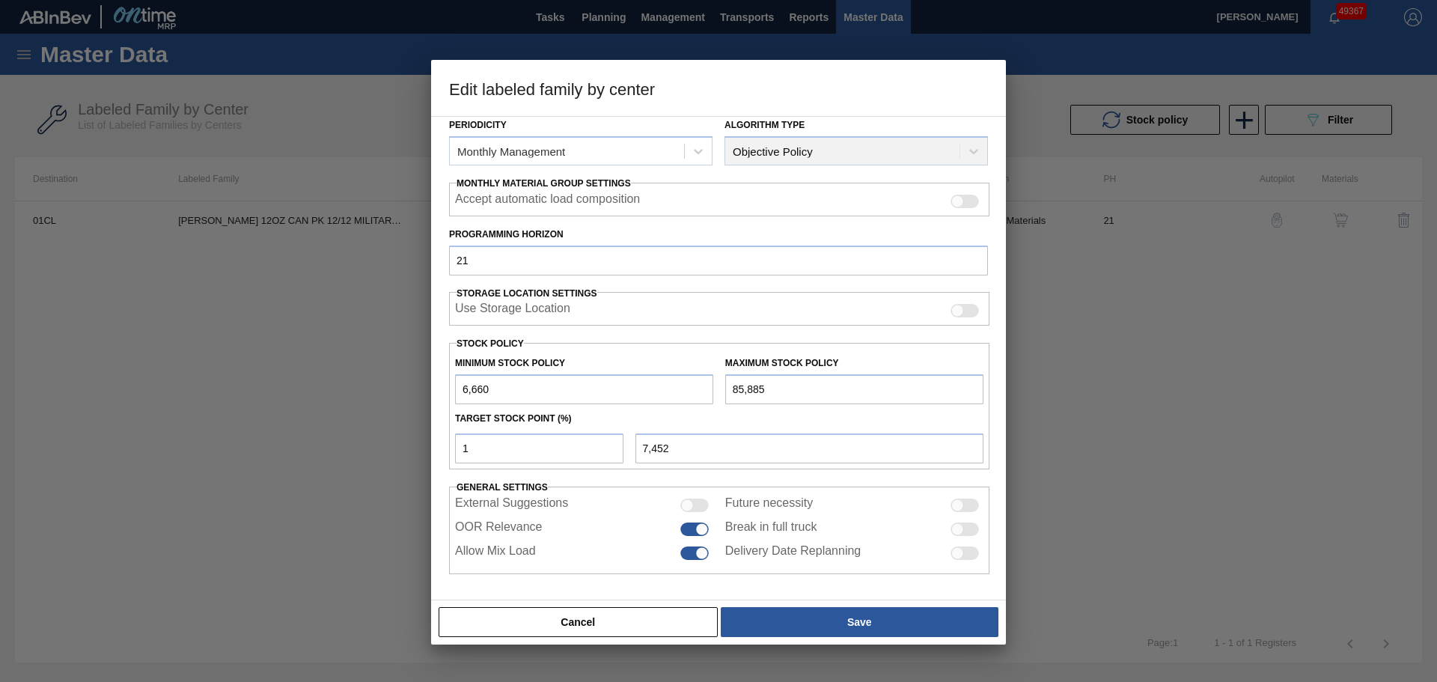
scroll to position [182, 0]
drag, startPoint x: 497, startPoint y: 388, endPoint x: 421, endPoint y: 390, distance: 76.4
click at [421, 390] on div "Edit labeled family by center Material Group Carriers Family Can Carriers Label…" at bounding box center [718, 341] width 1437 height 682
type input "0"
type input "859"
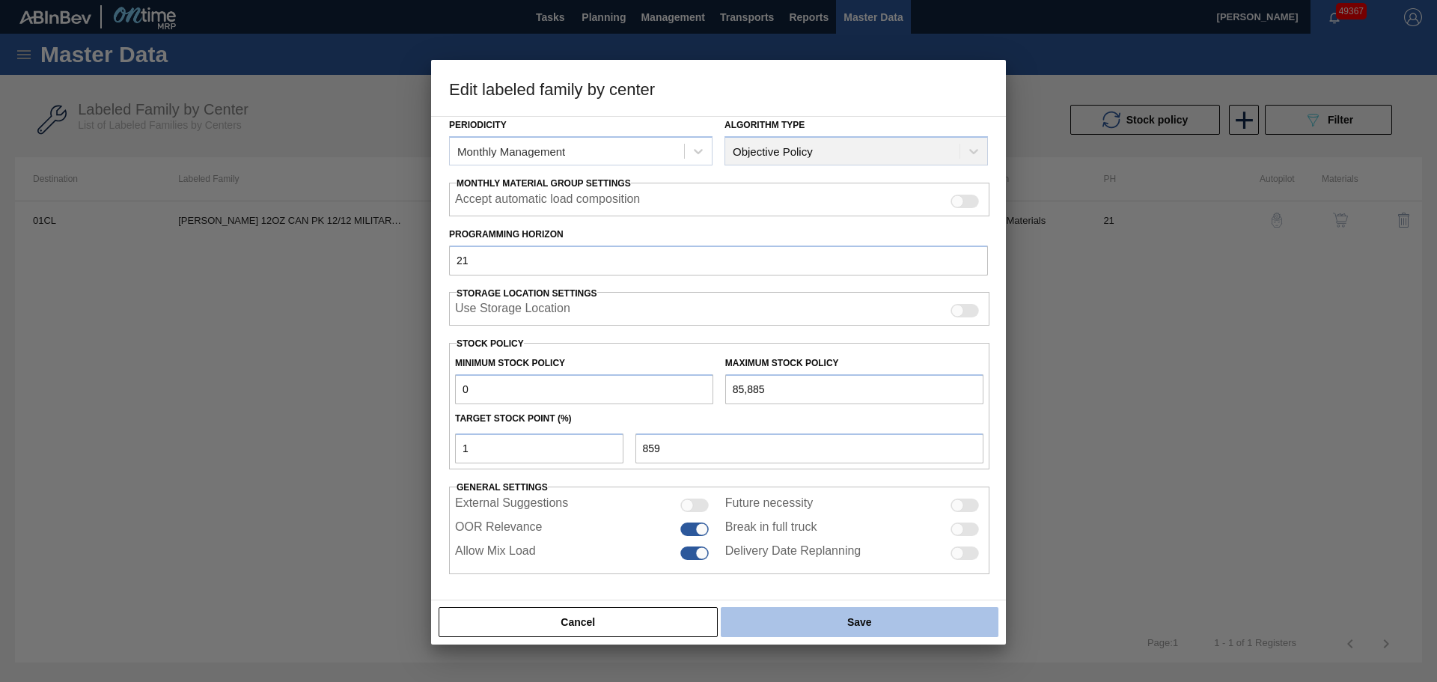
type input "0"
click at [818, 614] on button "Save" at bounding box center [860, 622] width 278 height 30
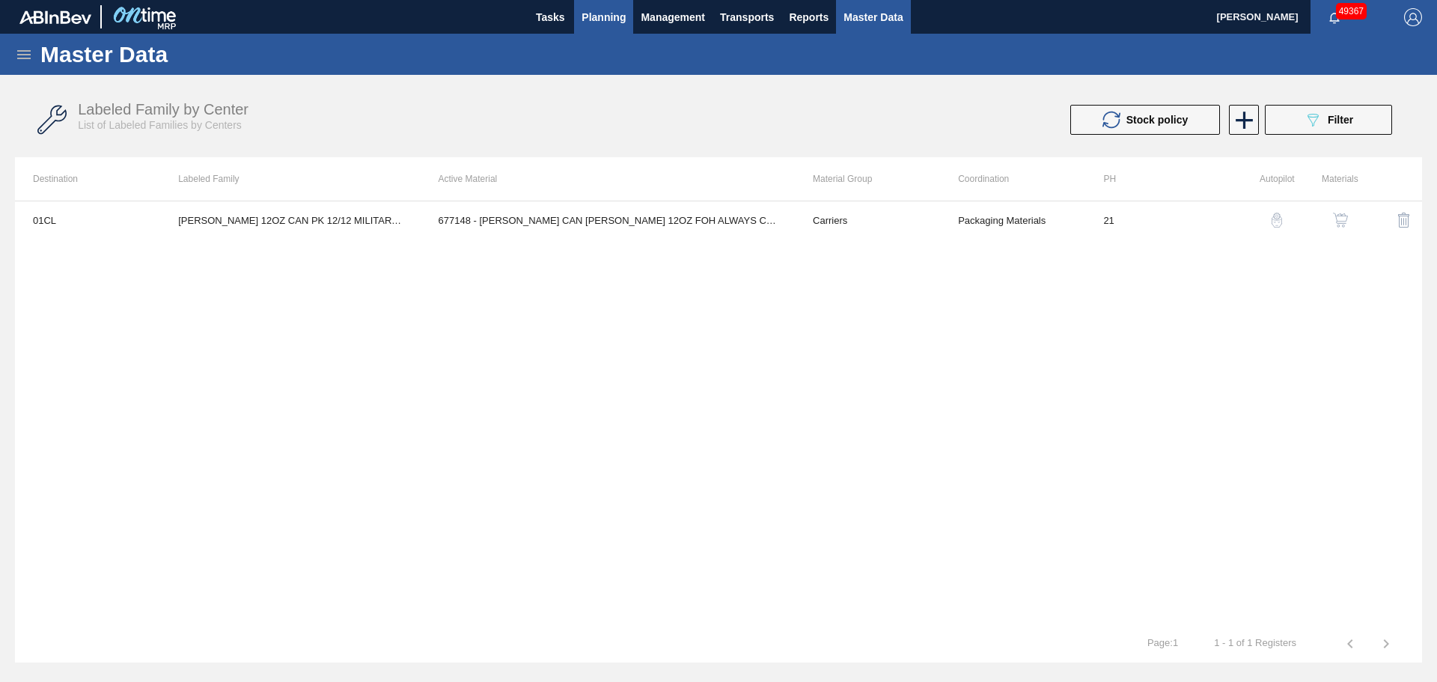
click at [613, 22] on span "Planning" at bounding box center [604, 17] width 44 height 18
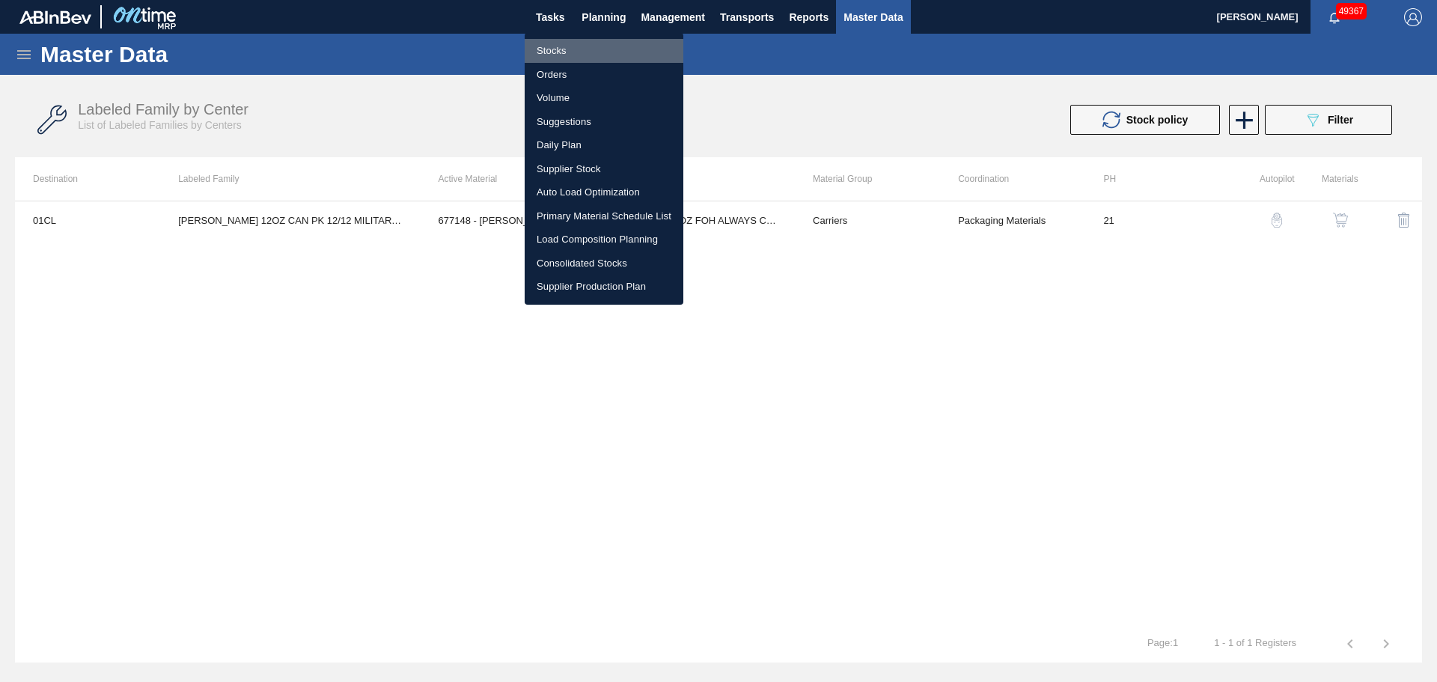
click at [579, 52] on li "Stocks" at bounding box center [604, 51] width 159 height 24
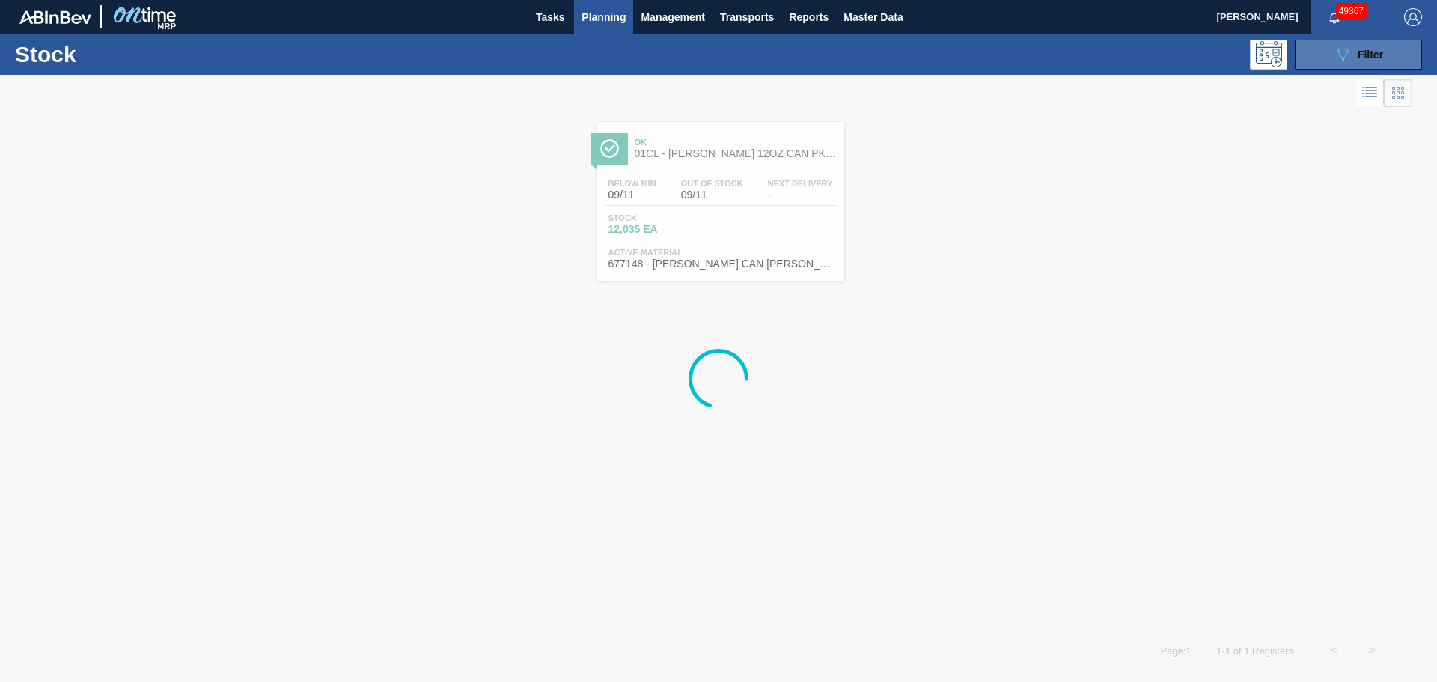
click at [1373, 58] on span "Filter" at bounding box center [1370, 55] width 25 height 12
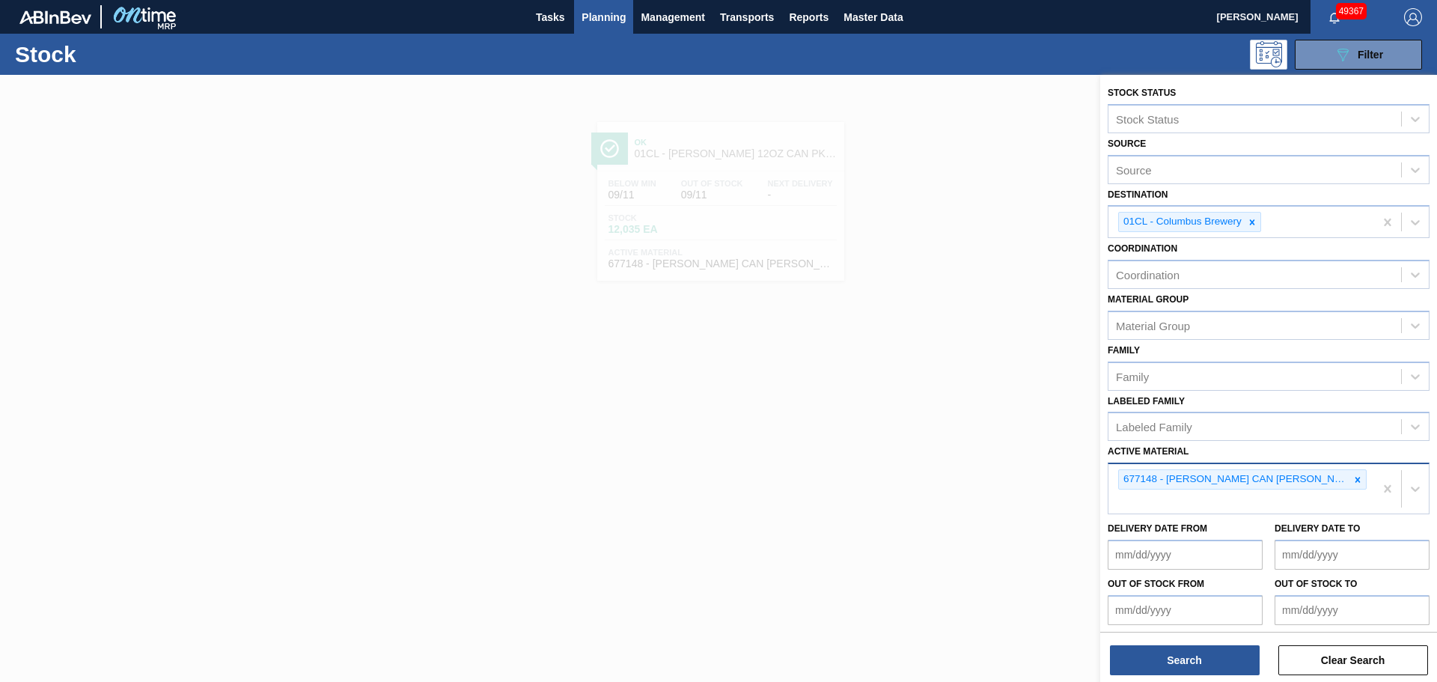
click at [1158, 498] on div "677148 - [PERSON_NAME] CAN [PERSON_NAME] 12OZ FOH ALWAYS CAN PK 12/1" at bounding box center [1241, 488] width 266 height 49
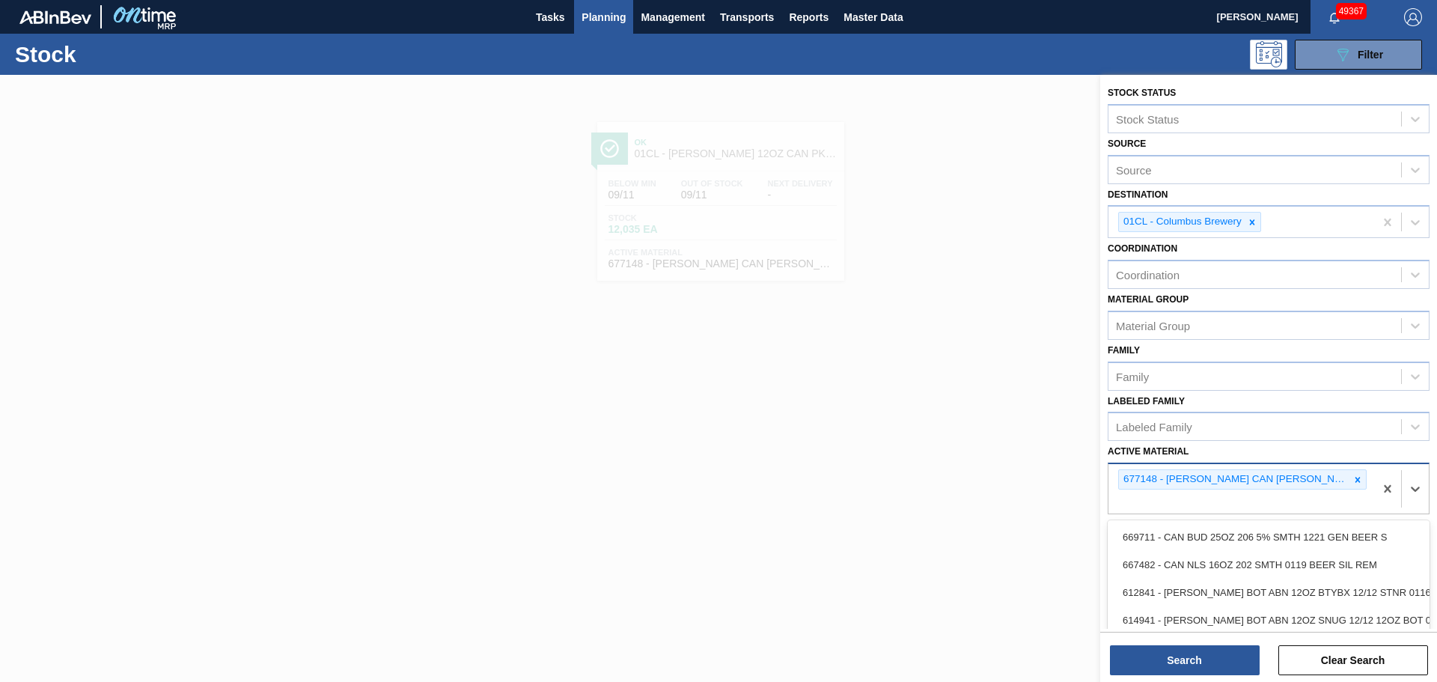
paste Material "683792"
type Material "683792"
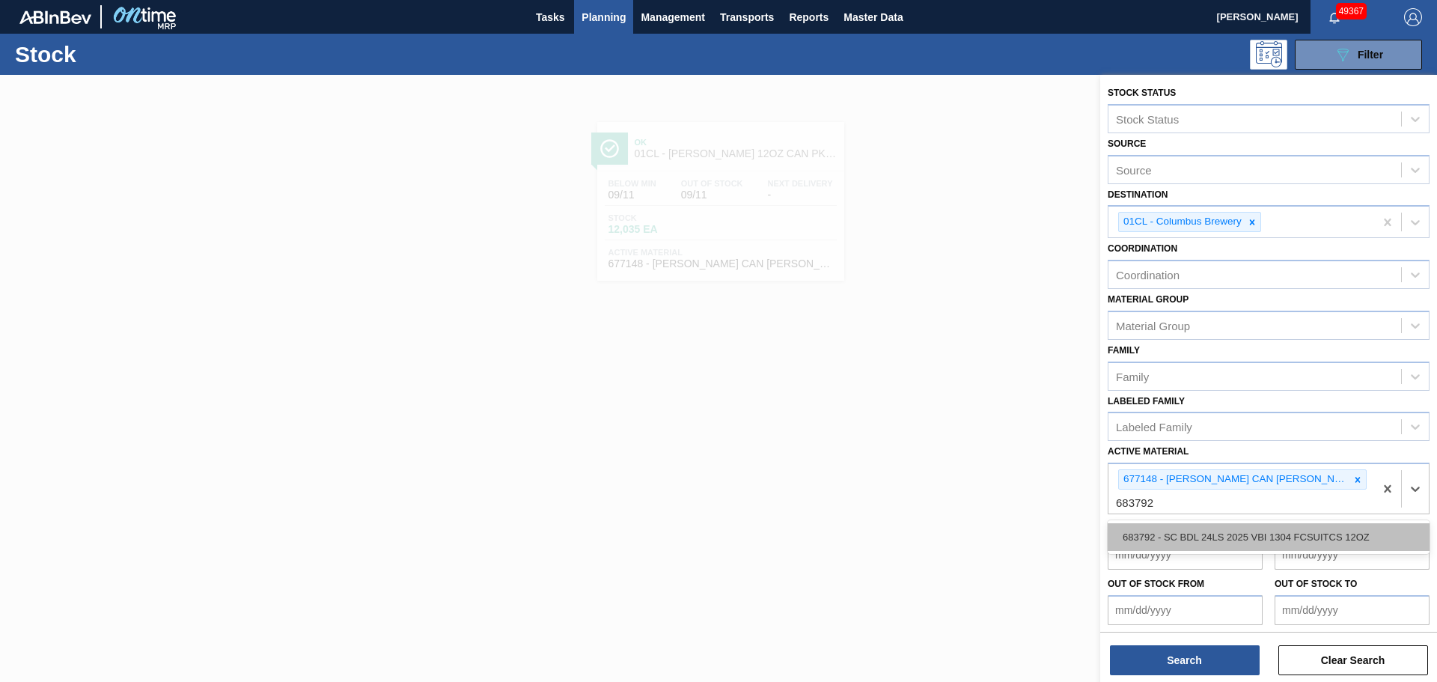
click at [1168, 536] on div "683792 - SC BDL 24LS 2025 VBI 1304 FCSUITCS 12OZ" at bounding box center [1269, 537] width 322 height 28
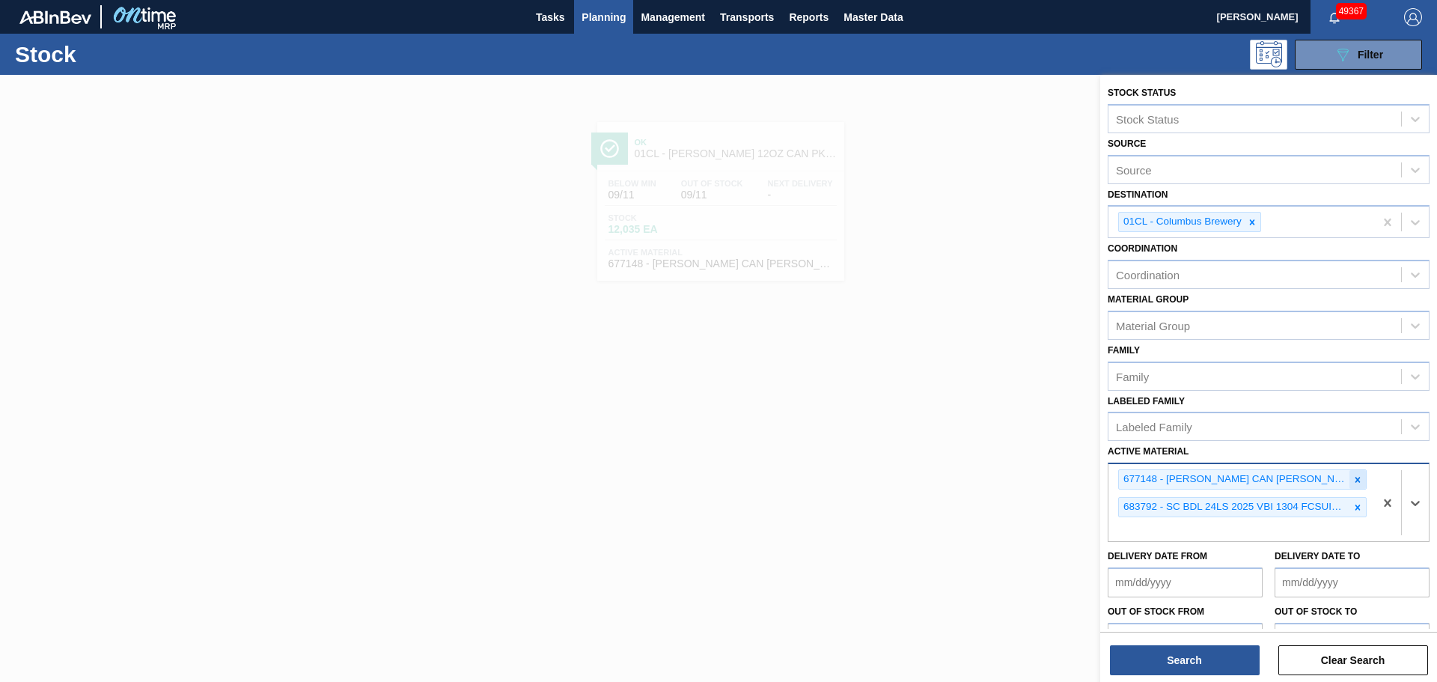
click at [1352, 478] on icon at bounding box center [1357, 480] width 10 height 10
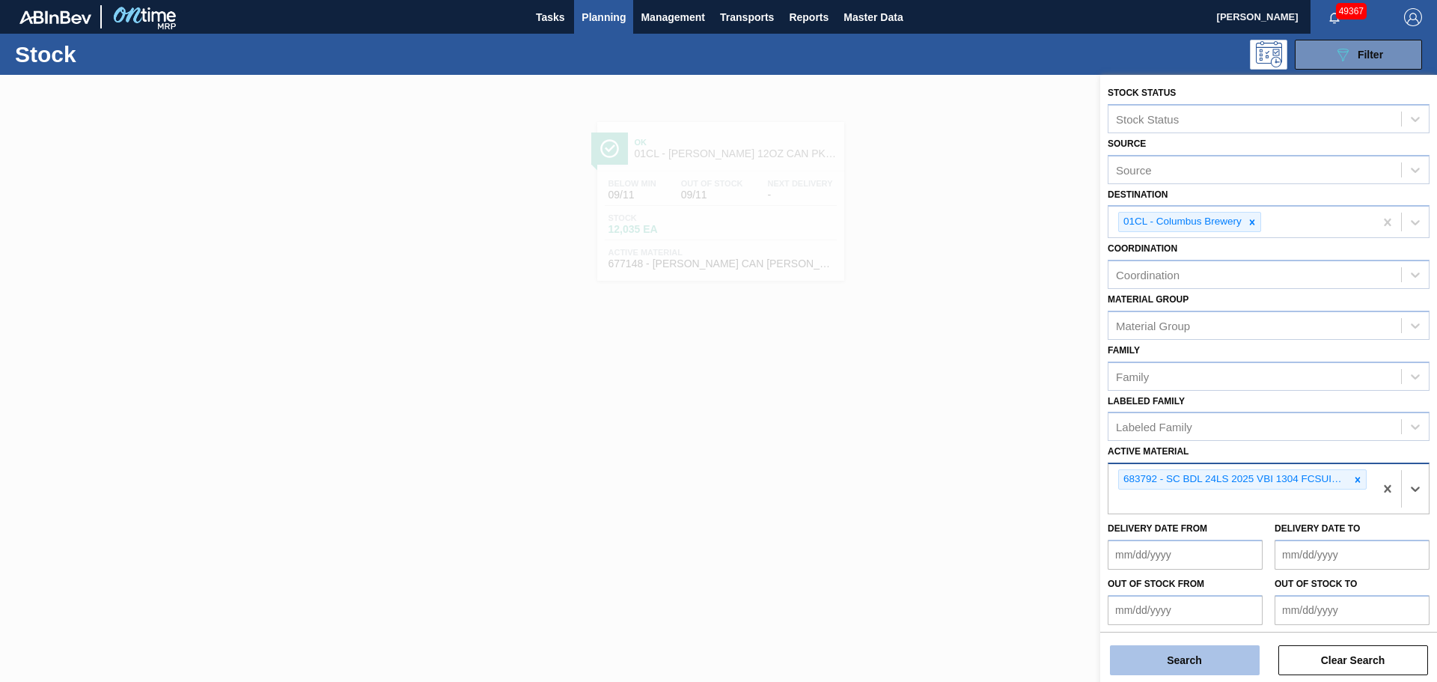
click at [1183, 655] on button "Search" at bounding box center [1185, 660] width 150 height 30
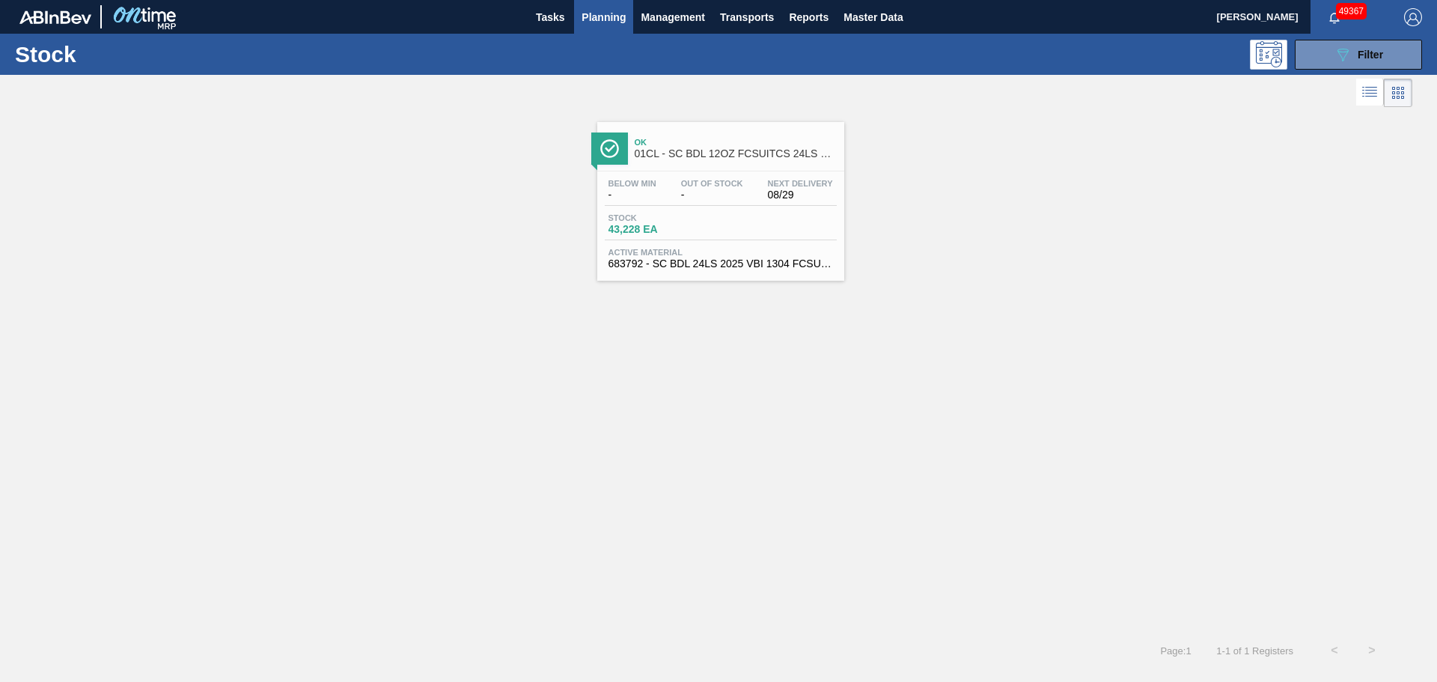
click at [732, 222] on div "Stock 43,228 EA" at bounding box center [721, 226] width 232 height 27
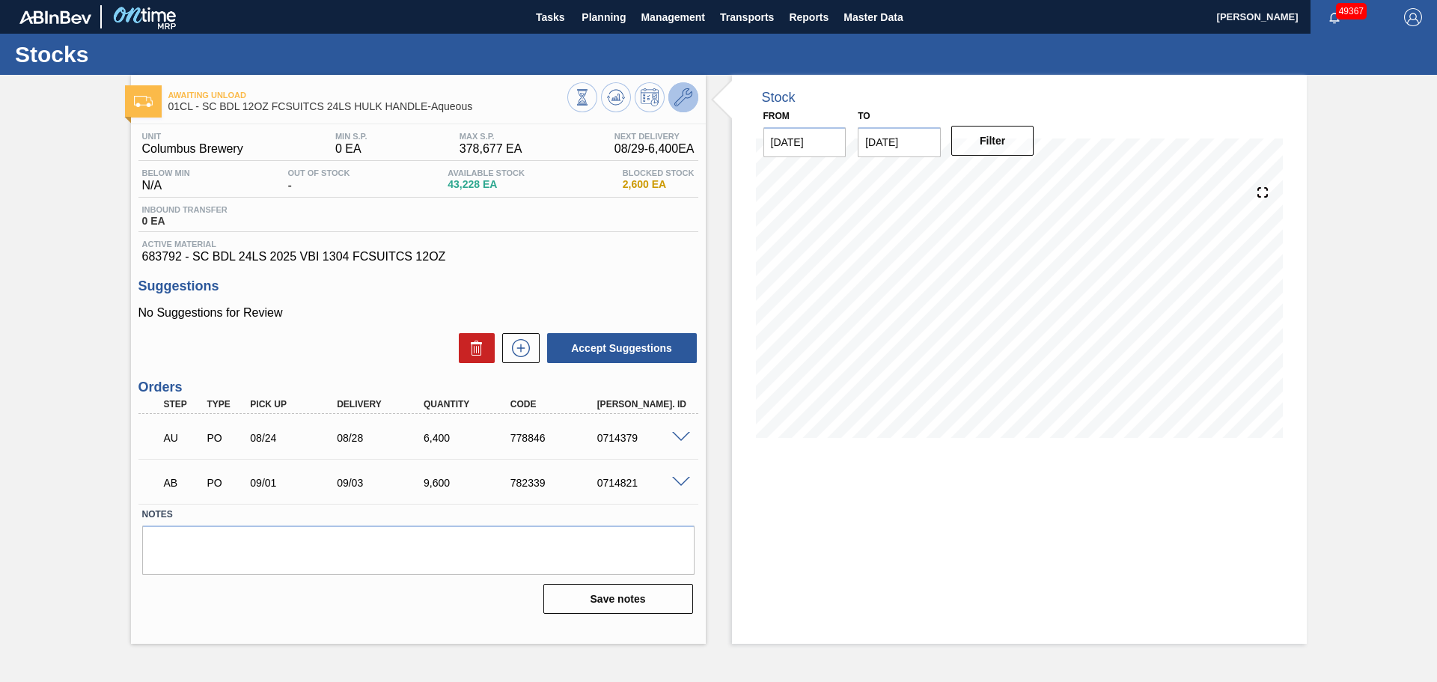
click at [681, 97] on icon at bounding box center [683, 97] width 18 height 18
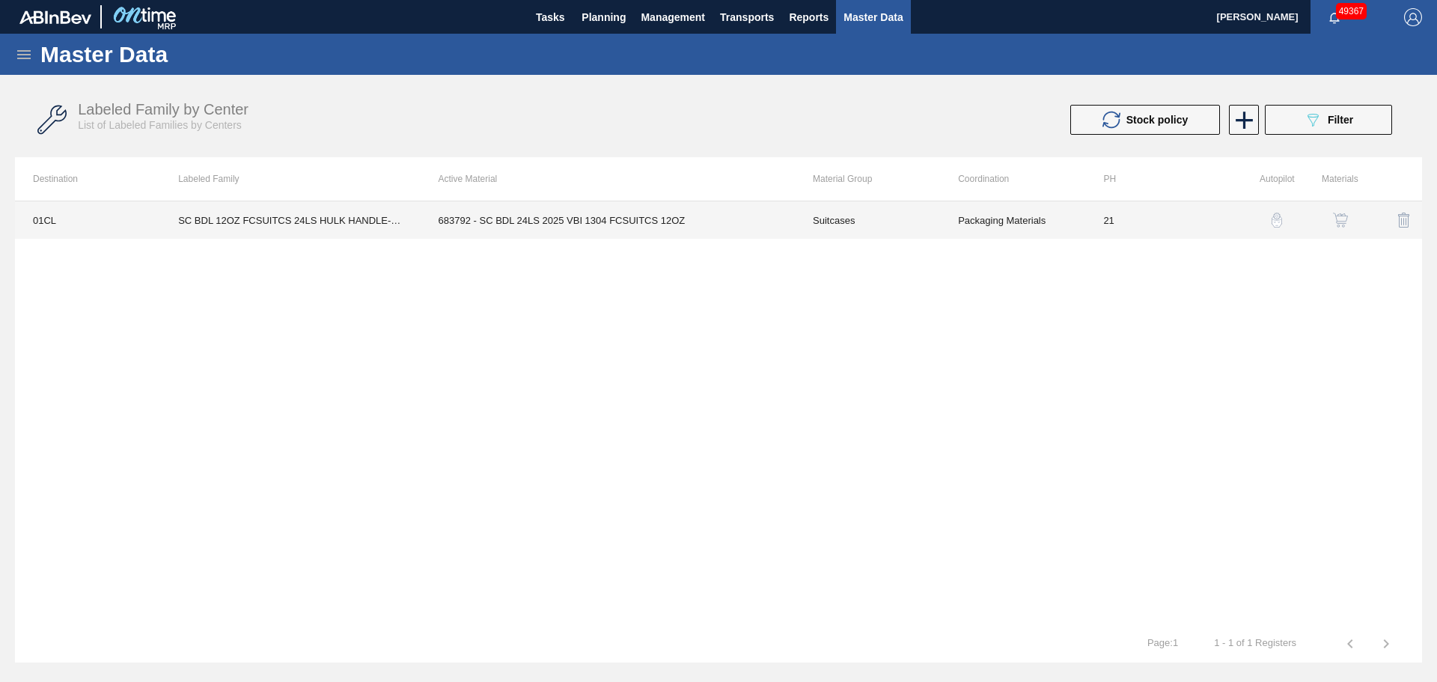
click at [710, 227] on td "683792 - SC BDL 24LS 2025 VBI 1304 FCSUITCS 12OZ" at bounding box center [608, 219] width 374 height 37
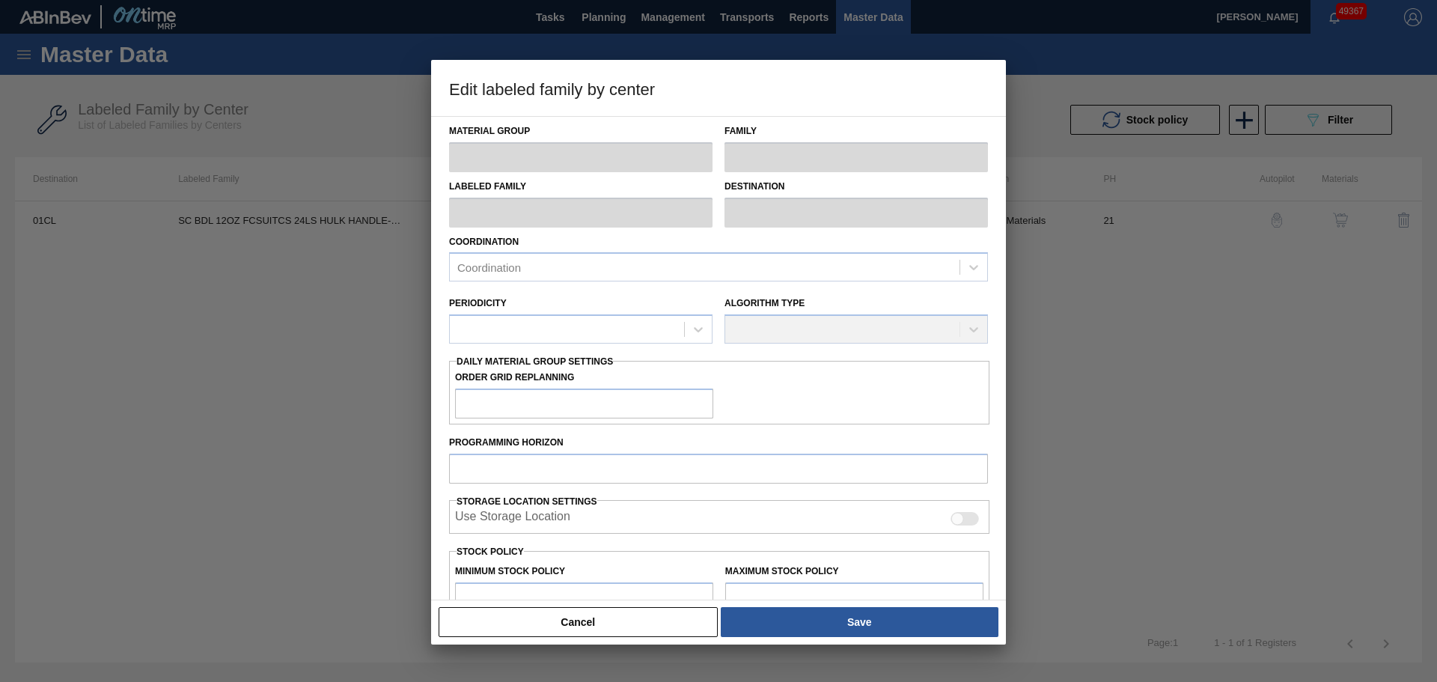
type input "Suitcases"
type input "SC BDL 12OZ FCSUITCS 24LS HULK HANDLE-Aqueous"
type input "01CL - Columbus Brewery"
type input "21"
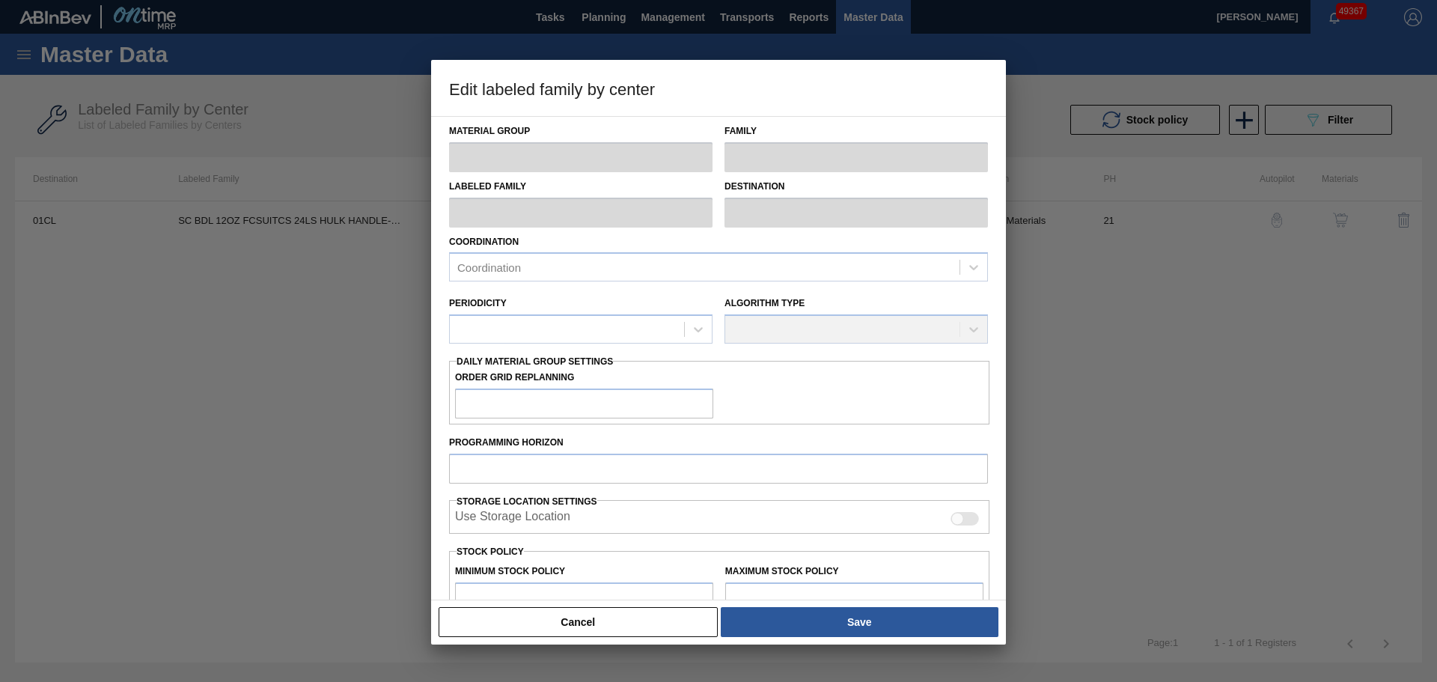
type input "0"
type input "378,677"
type input "1"
type input "3,787"
checkbox input "true"
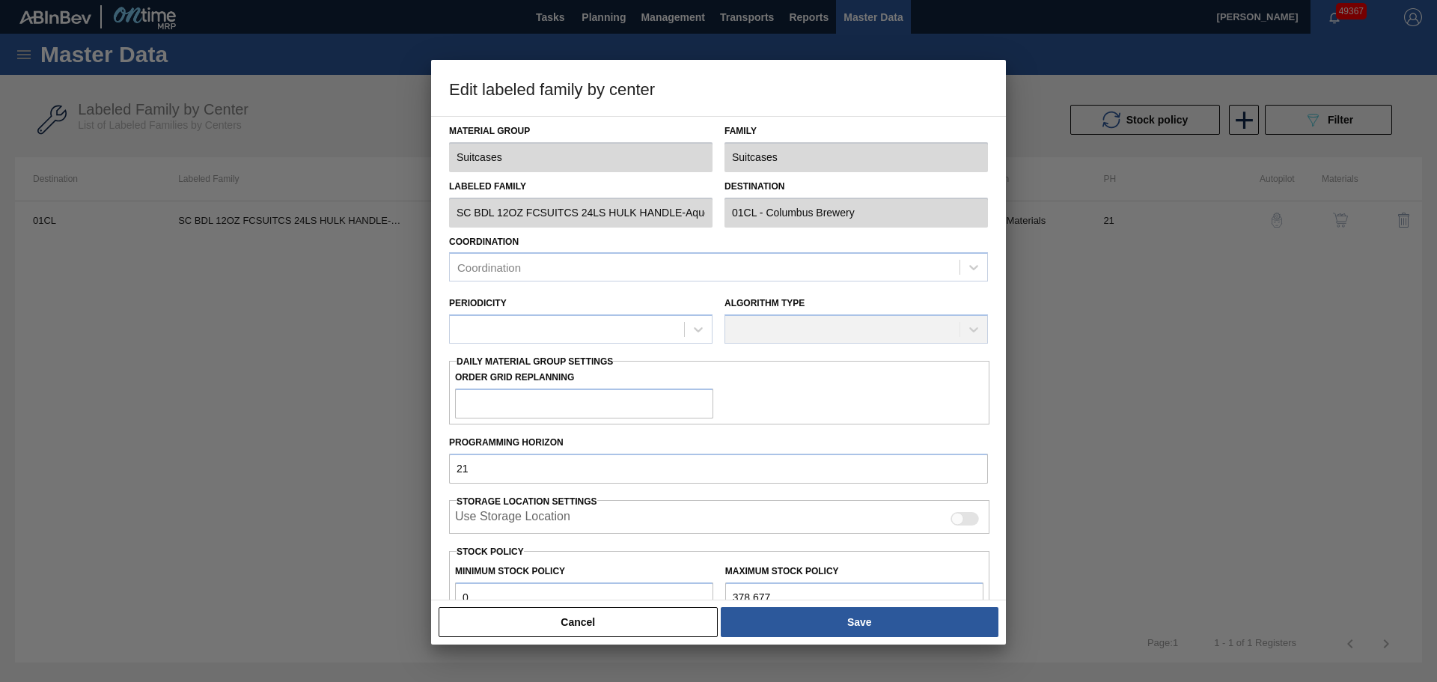
checkbox input "true"
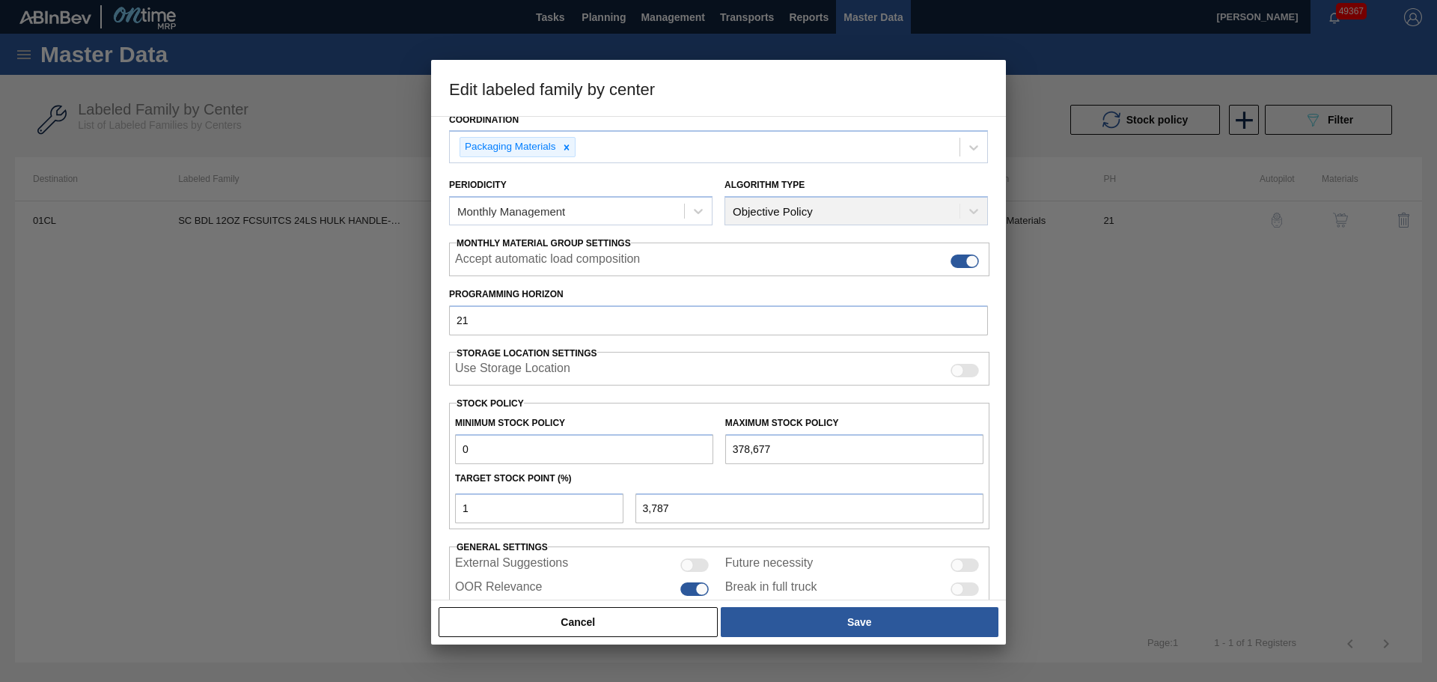
scroll to position [150, 0]
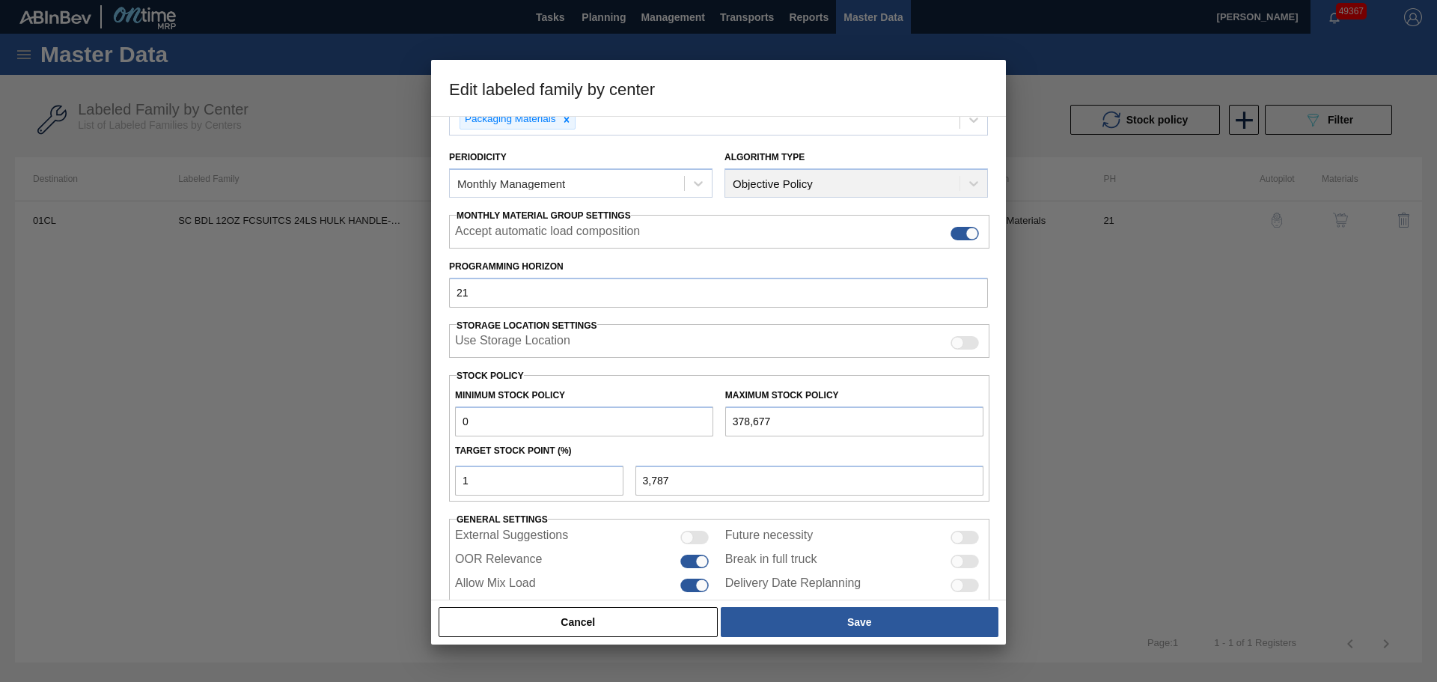
drag, startPoint x: 521, startPoint y: 421, endPoint x: 424, endPoint y: 418, distance: 96.6
click at [424, 418] on div "Edit labeled family by center Material Group Suitcases Family Suitcases Labeled…" at bounding box center [718, 341] width 1437 height 682
type input "1"
type input "3,788"
type input "19"
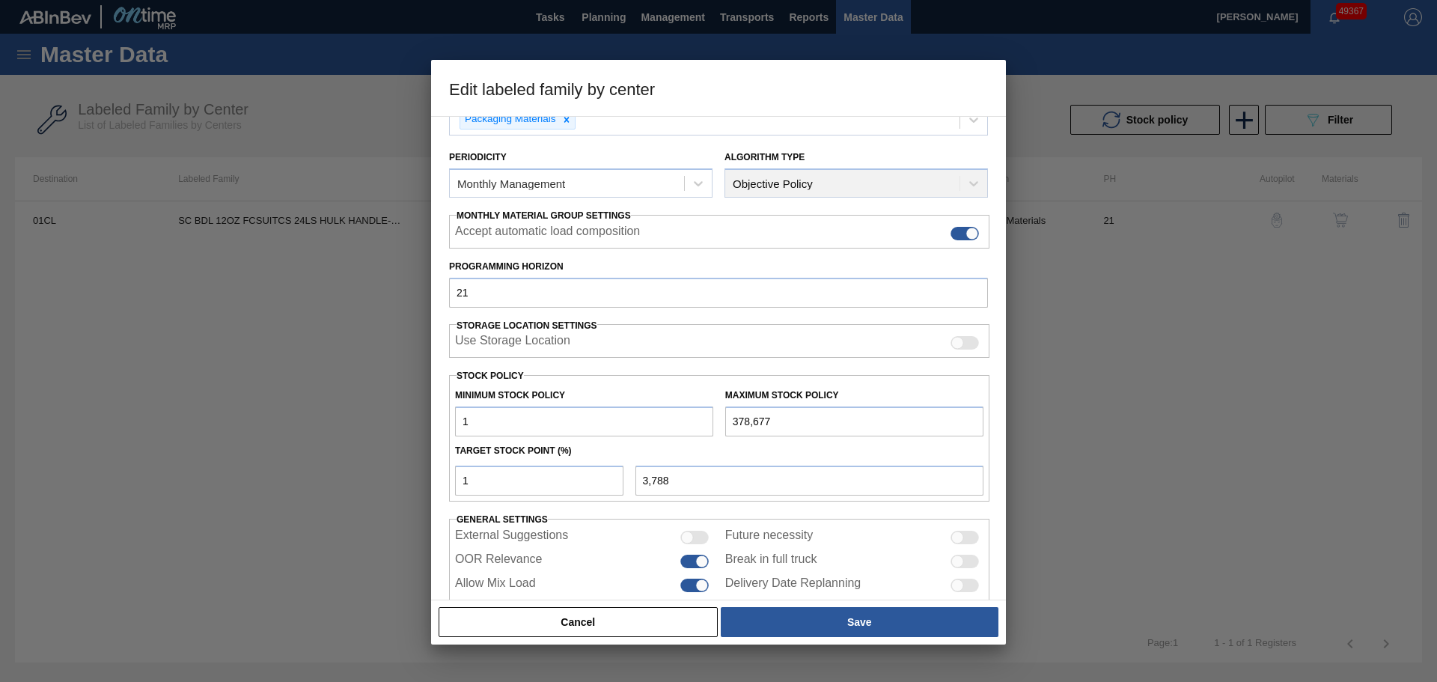
type input "3,806"
type input "192"
type input "3,977"
type input "1,920"
type input "5,688"
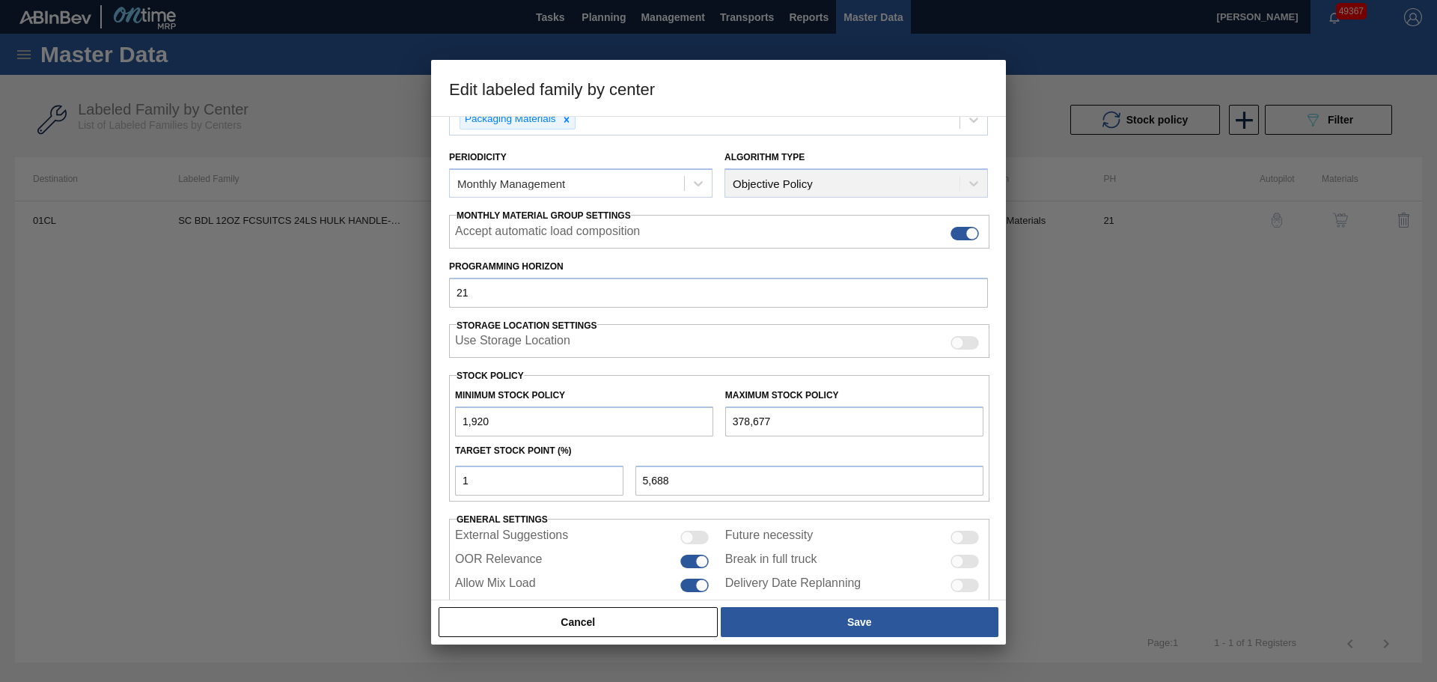
type input "19,200"
type input "22,795"
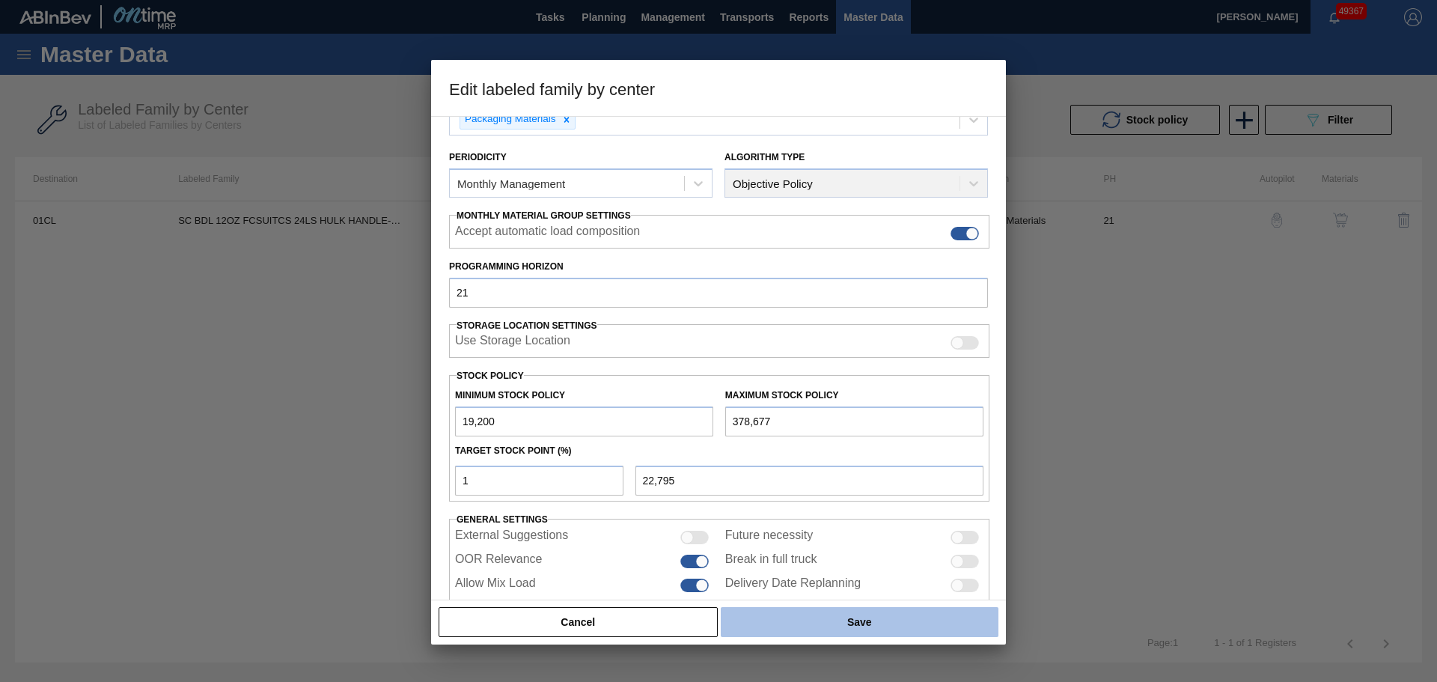
type input "19,200"
click at [834, 623] on button "Save" at bounding box center [860, 622] width 278 height 30
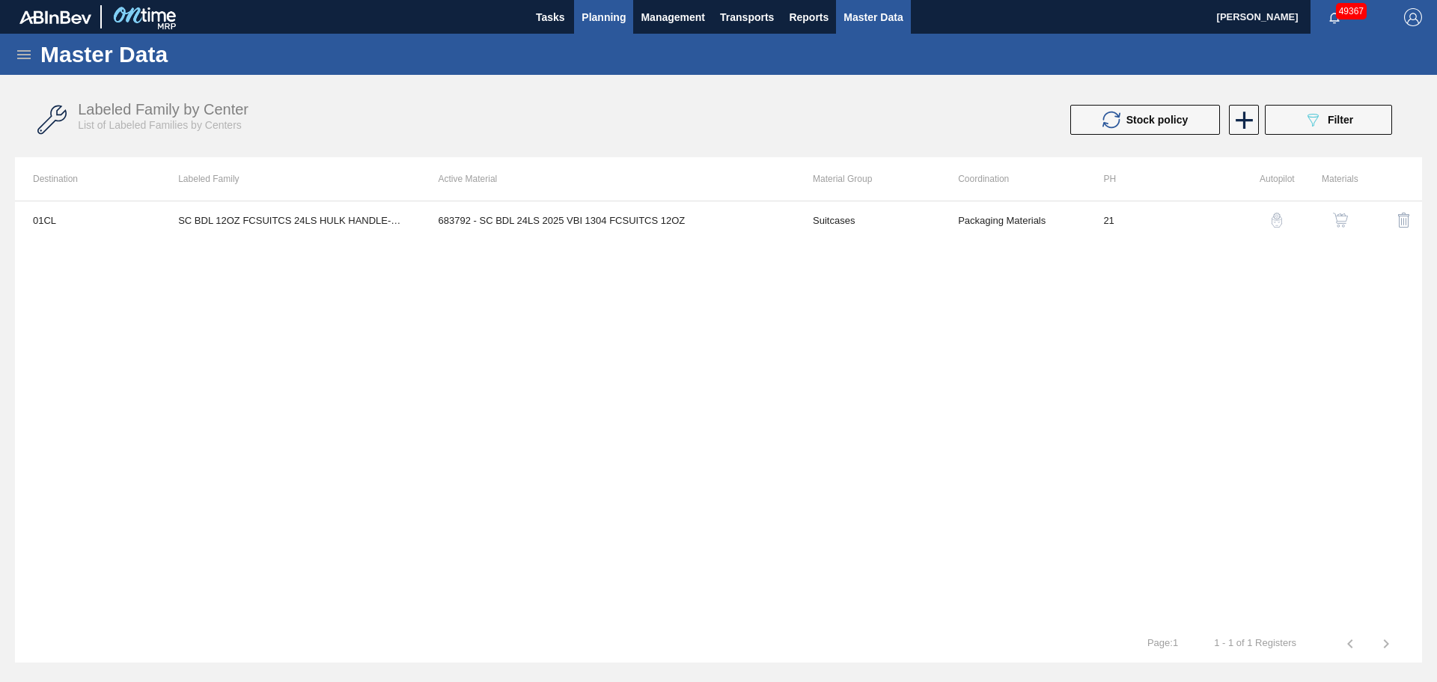
click at [592, 22] on span "Planning" at bounding box center [604, 17] width 44 height 18
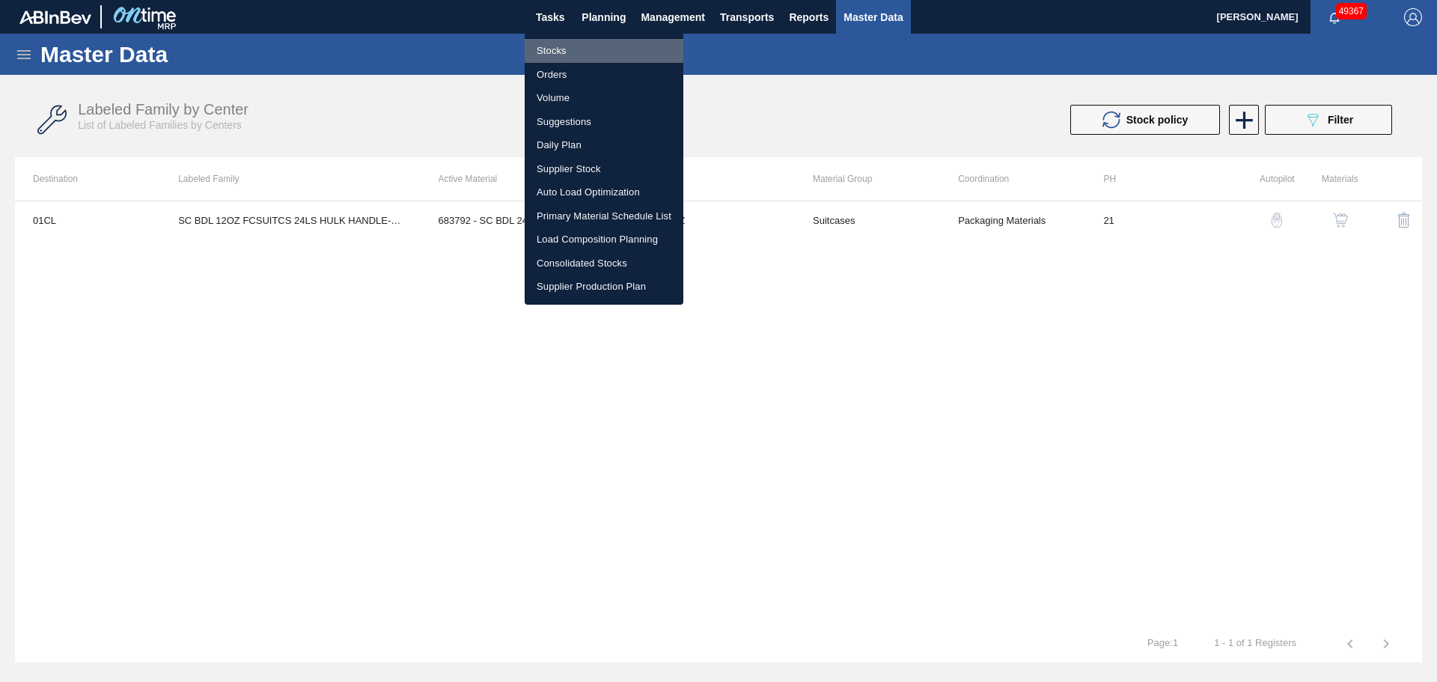
click at [540, 53] on li "Stocks" at bounding box center [604, 51] width 159 height 24
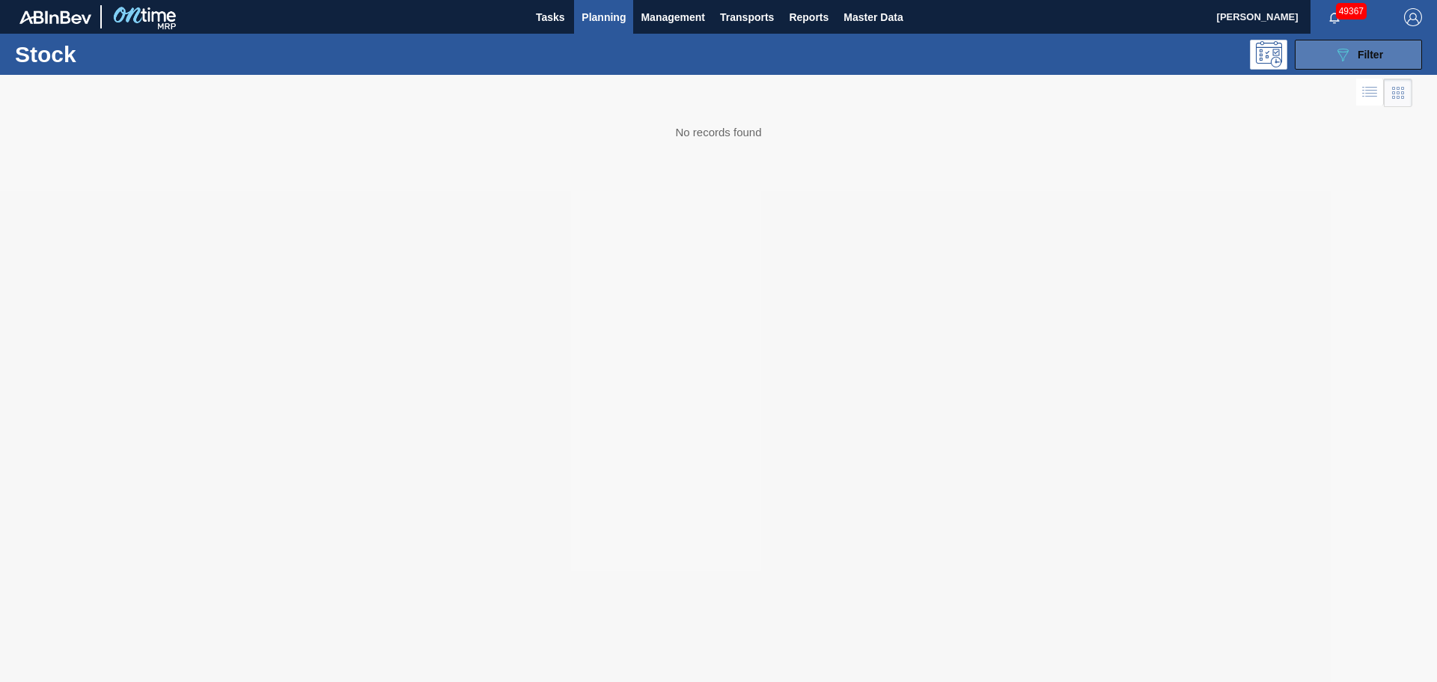
click at [1365, 58] on span "Filter" at bounding box center [1370, 55] width 25 height 12
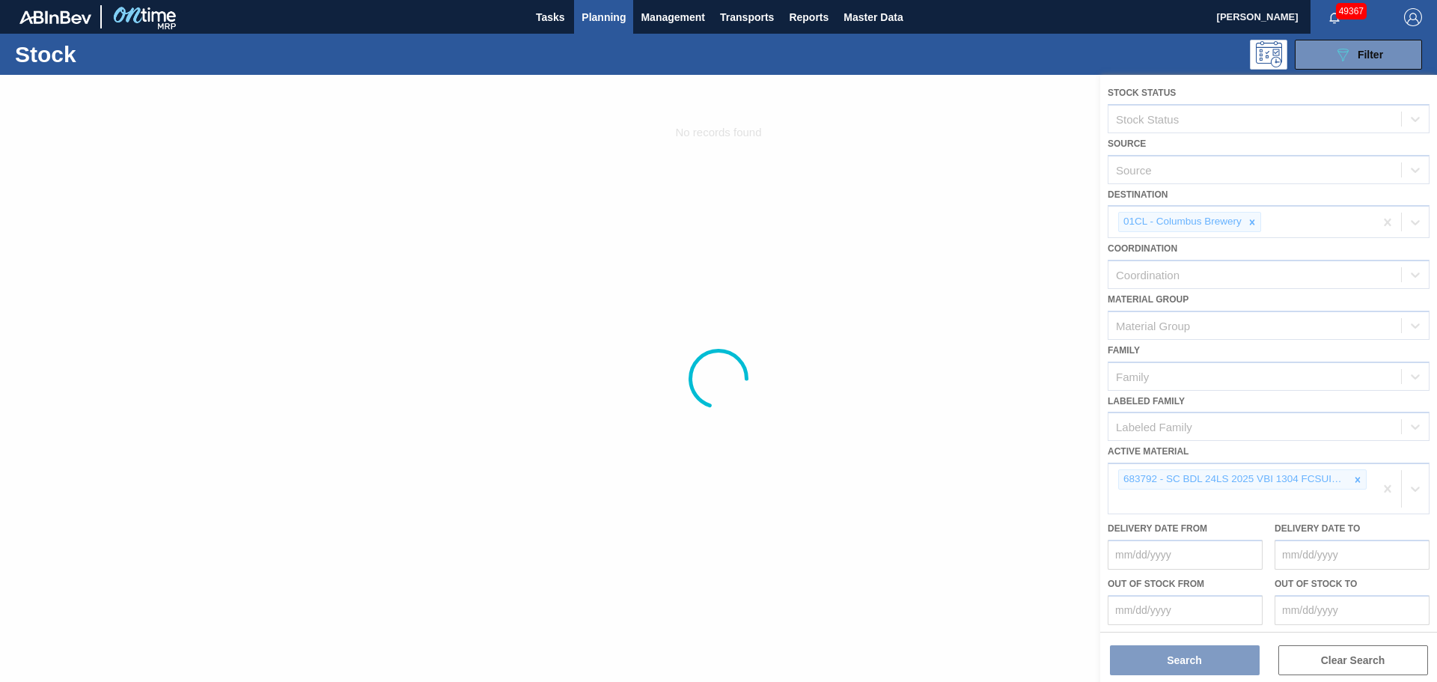
click at [1173, 493] on div at bounding box center [718, 378] width 1437 height 607
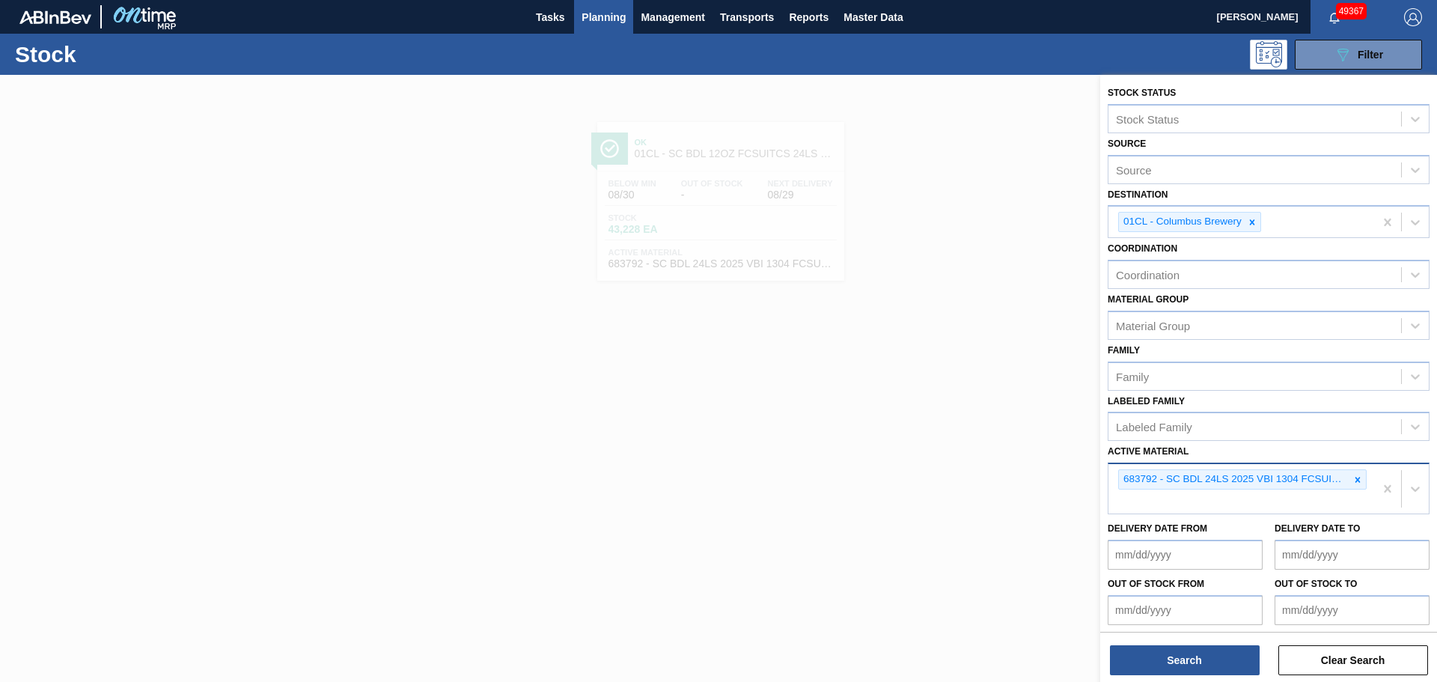
click at [1189, 496] on div "683792 - SC BDL 24LS 2025 VBI 1304 FCSUITCS 12OZ" at bounding box center [1241, 488] width 266 height 49
drag, startPoint x: 1189, startPoint y: 496, endPoint x: 1129, endPoint y: 504, distance: 60.4
click at [1130, 504] on div "683792 - SC BDL 24LS 2025 VBI 1304 FCSUITCS 12OZ" at bounding box center [1241, 488] width 266 height 49
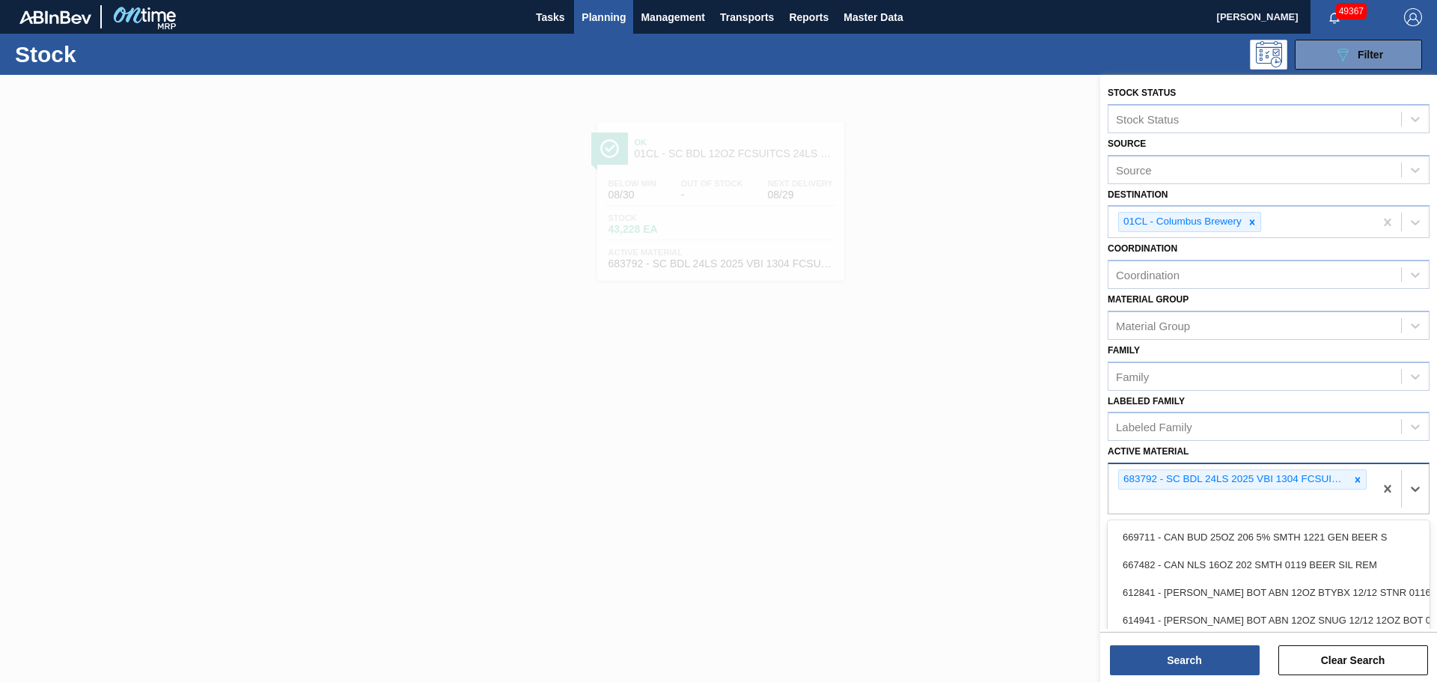
paste Material "676468"
type Material "676468"
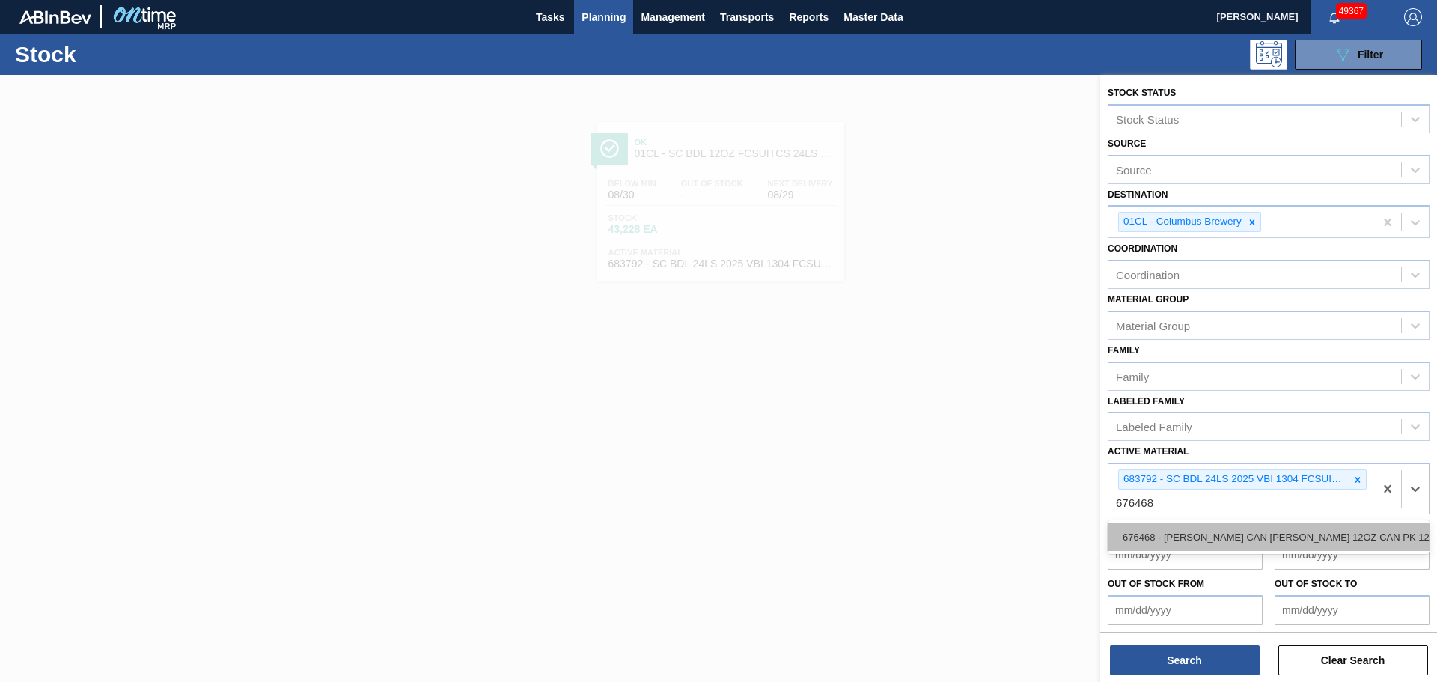
click at [1182, 541] on div "676468 - [PERSON_NAME] CAN [PERSON_NAME] 12OZ CAN PK 12/12 CAN 0922" at bounding box center [1269, 537] width 322 height 28
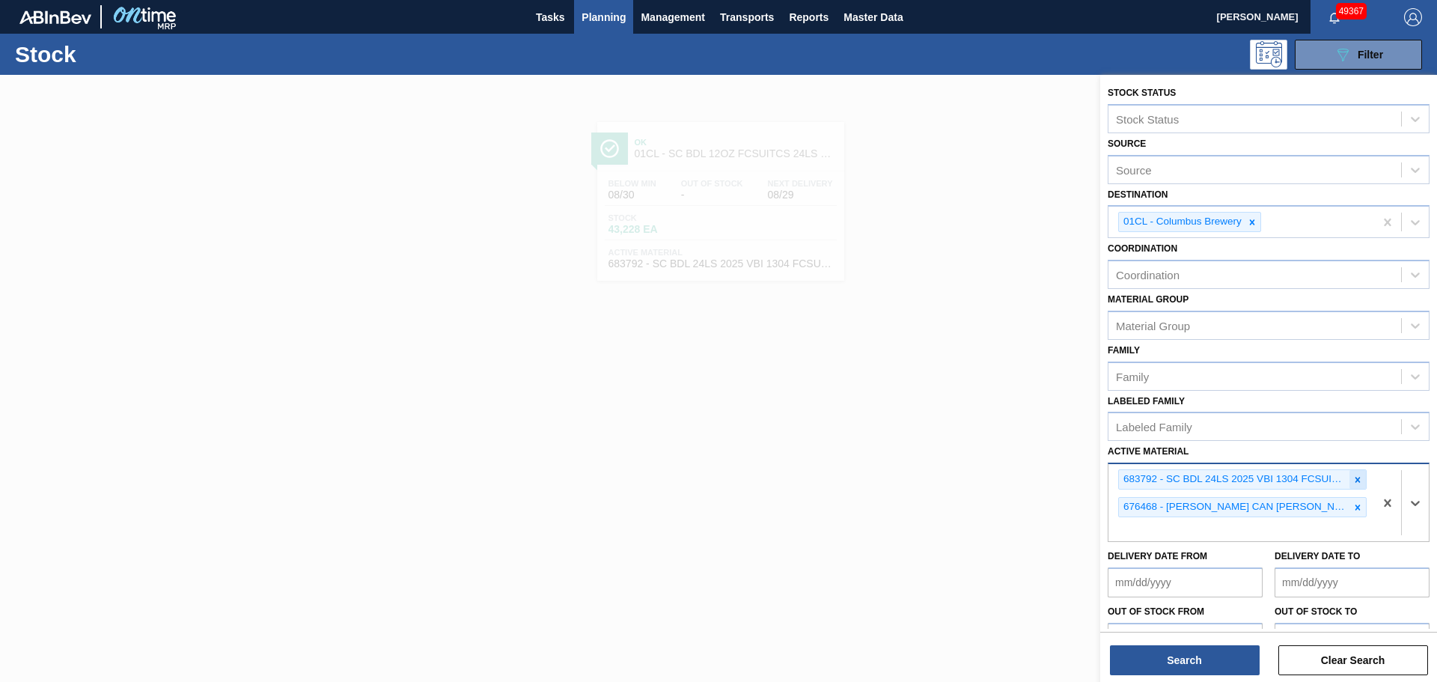
click at [1352, 479] on icon at bounding box center [1357, 480] width 10 height 10
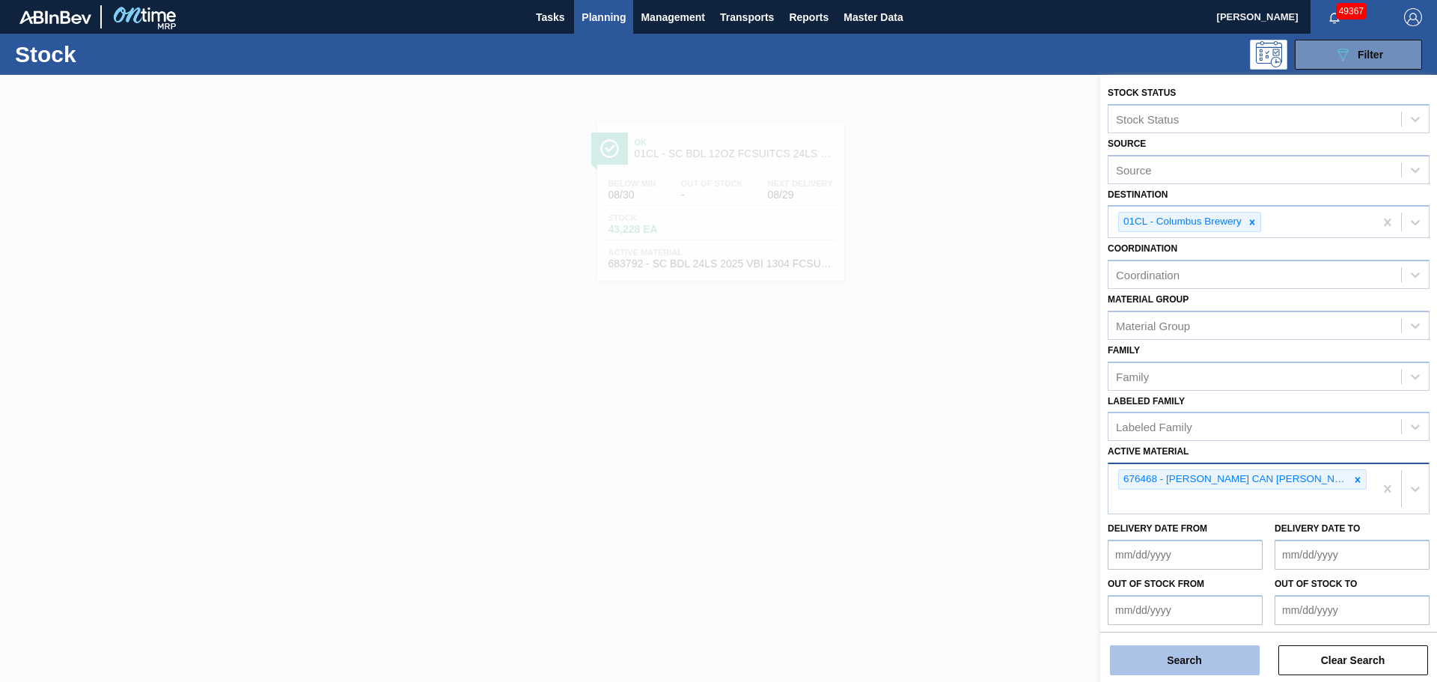
click at [1192, 650] on button "Search" at bounding box center [1185, 660] width 150 height 30
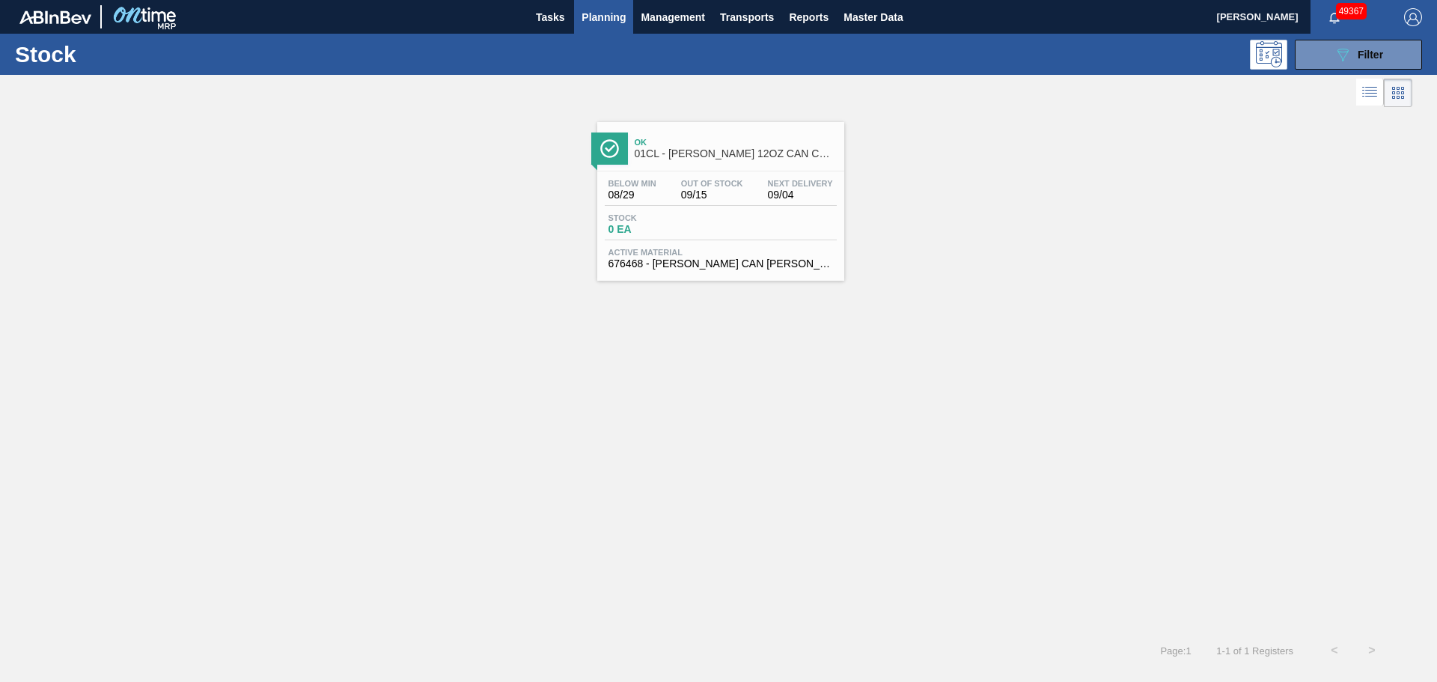
click at [721, 220] on div "Stock 0 EA" at bounding box center [721, 226] width 232 height 27
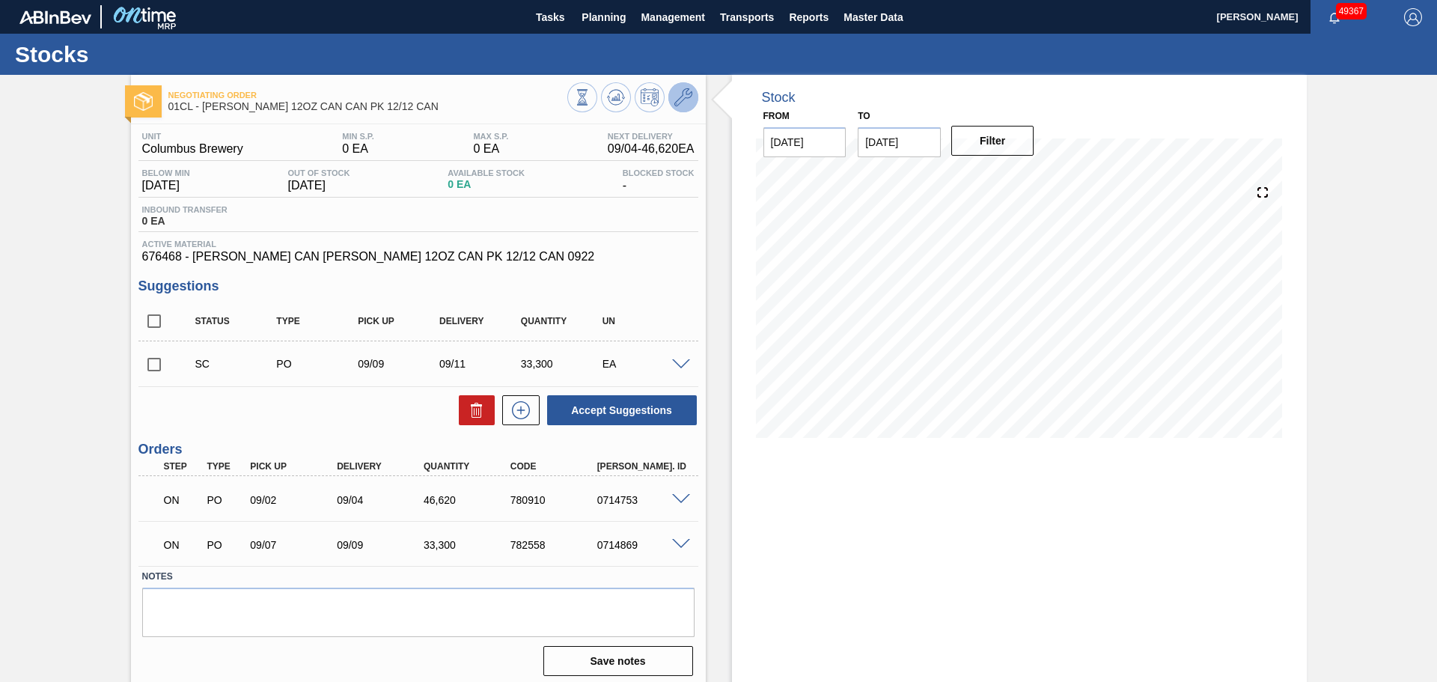
click at [683, 104] on icon at bounding box center [683, 97] width 18 height 18
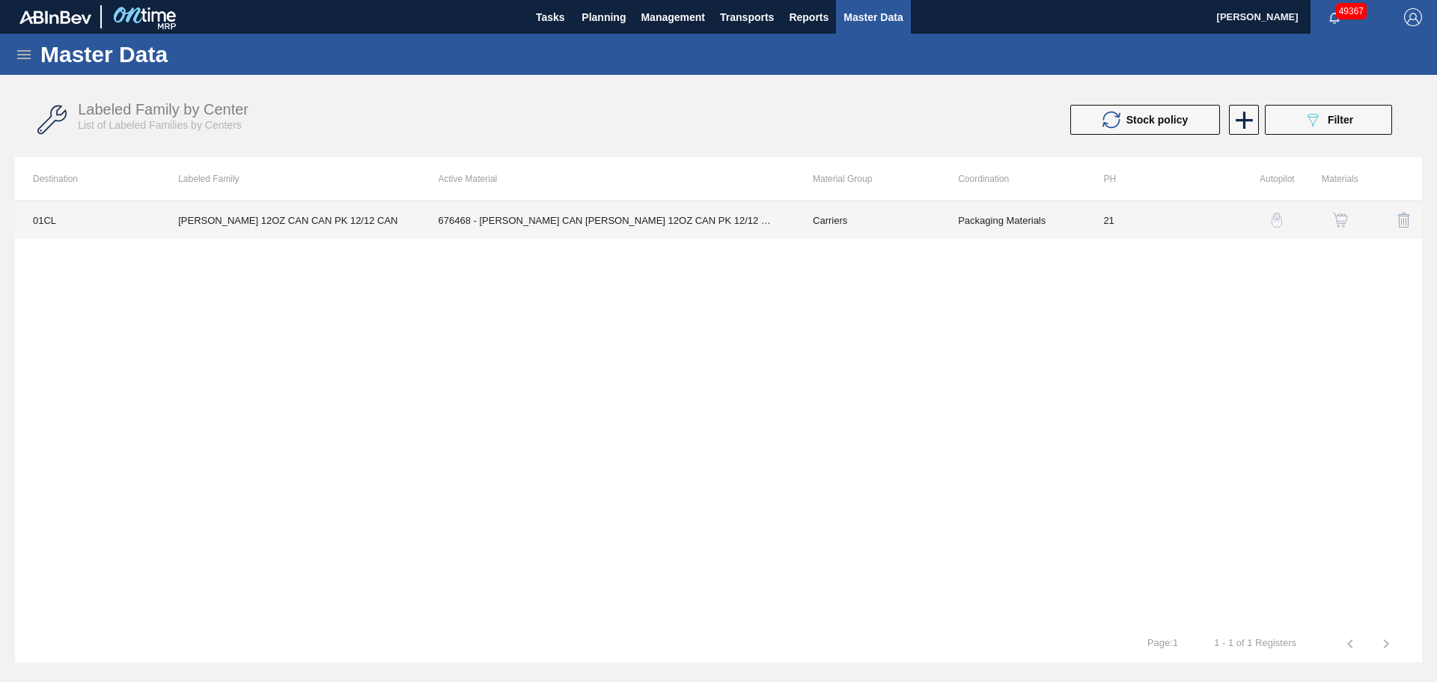
click at [594, 221] on td "676468 - [PERSON_NAME] CAN [PERSON_NAME] 12OZ CAN PK 12/12 CAN 0922" at bounding box center [608, 219] width 374 height 37
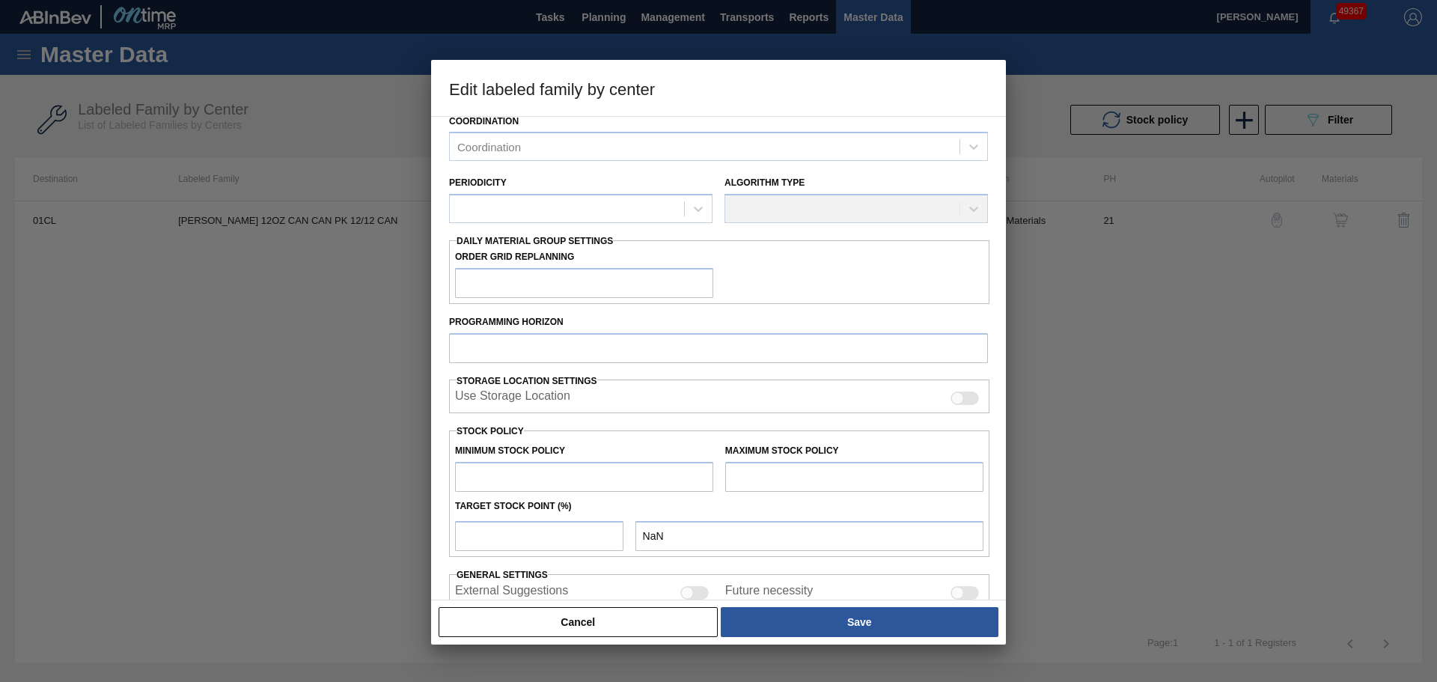
type input "Carriers"
type input "Can Carriers"
type input "[PERSON_NAME] 12OZ CAN CAN PK 12/12 CAN"
type input "01CL - Columbus Brewery"
type input "21"
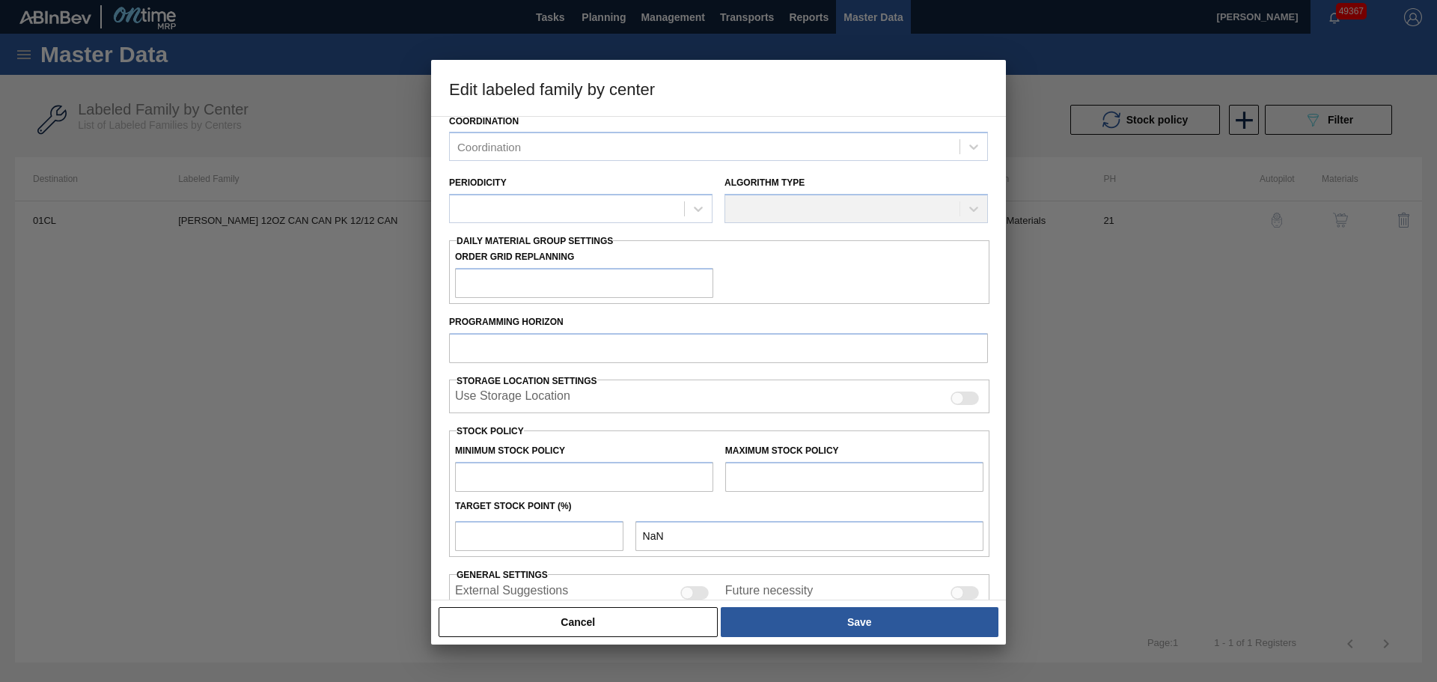
type input "0"
type input "100"
type input "0"
checkbox input "true"
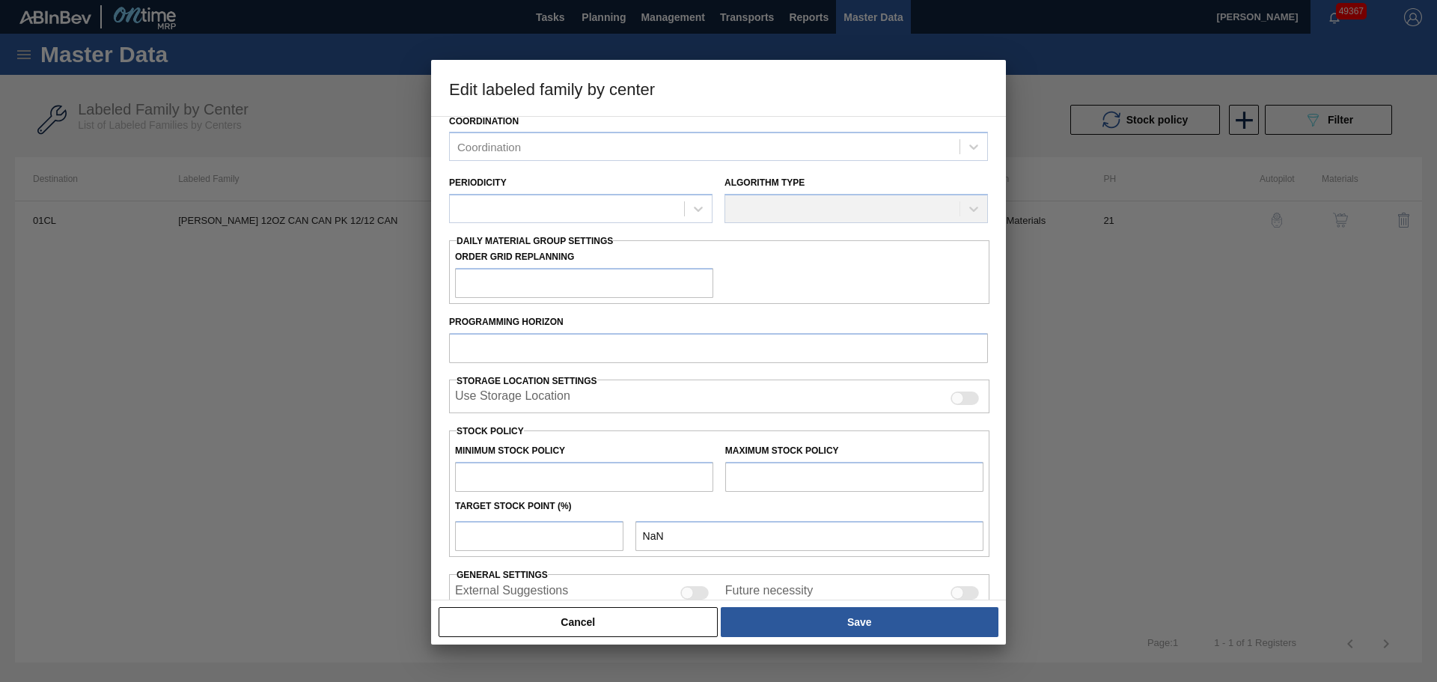
checkbox input "true"
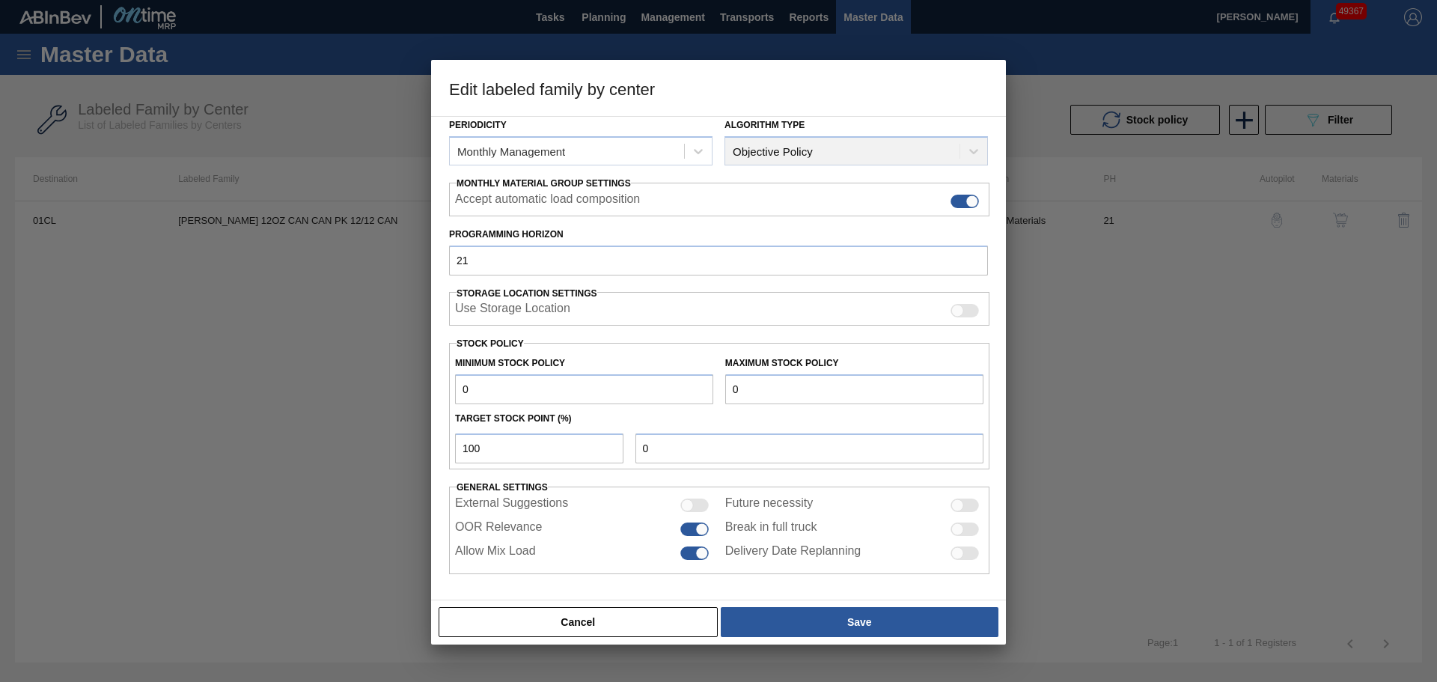
drag, startPoint x: 782, startPoint y: 386, endPoint x: 719, endPoint y: 387, distance: 63.6
click at [719, 387] on div "Maximum Stock Policy 0" at bounding box center [854, 379] width 270 height 52
paste input "116,983"
type input "116,983"
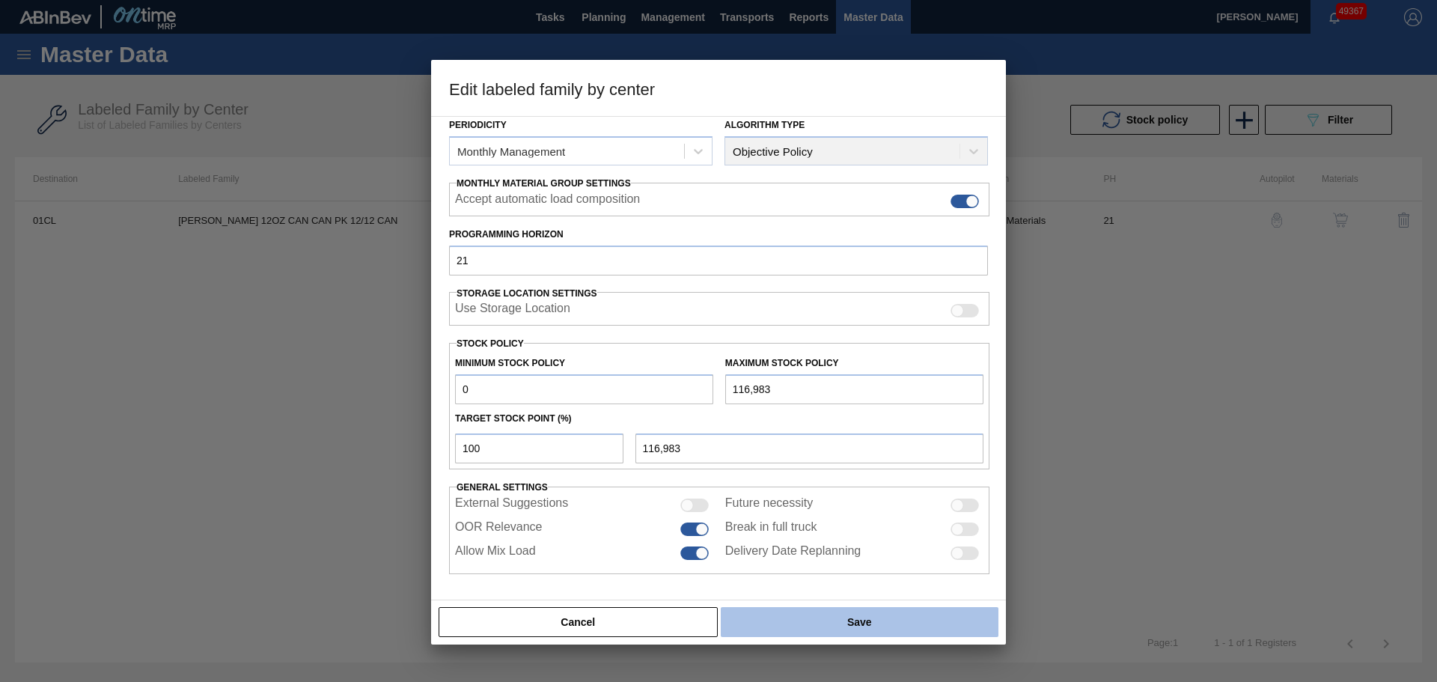
type input "116,983"
click at [831, 617] on button "Save" at bounding box center [860, 622] width 278 height 30
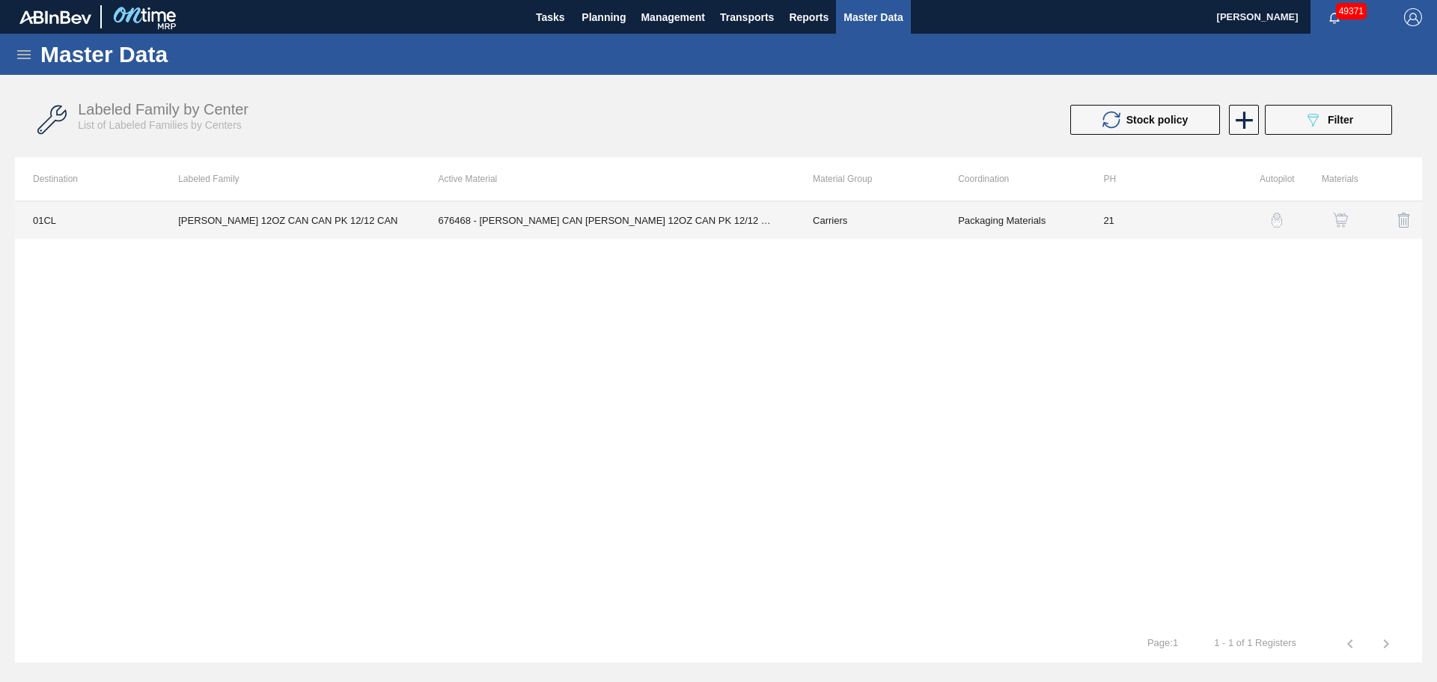
click at [594, 223] on td "676468 - [PERSON_NAME] CAN [PERSON_NAME] 12OZ CAN PK 12/12 CAN 0922" at bounding box center [608, 219] width 374 height 37
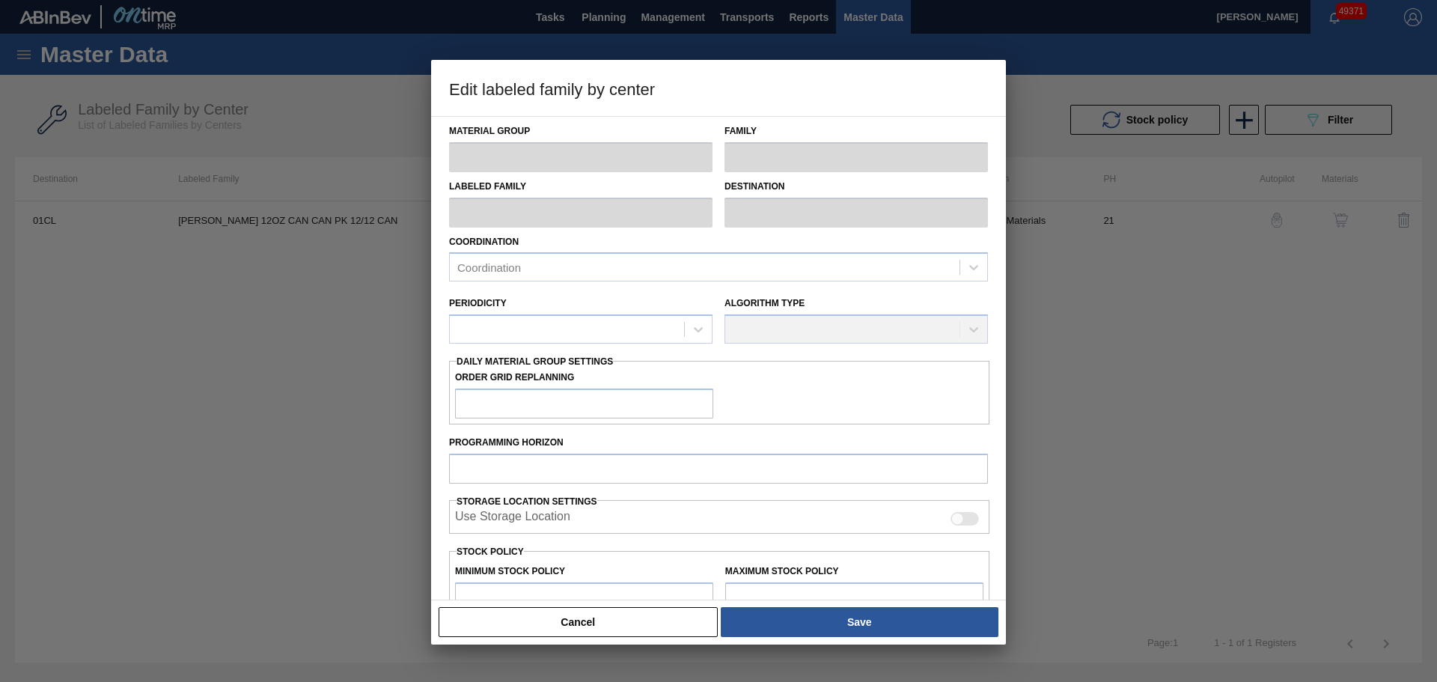
type input "Carriers"
type input "Can Carriers"
type input "[PERSON_NAME] 12OZ CAN CAN PK 12/12 CAN"
type input "01CL - Columbus Brewery"
type input "21"
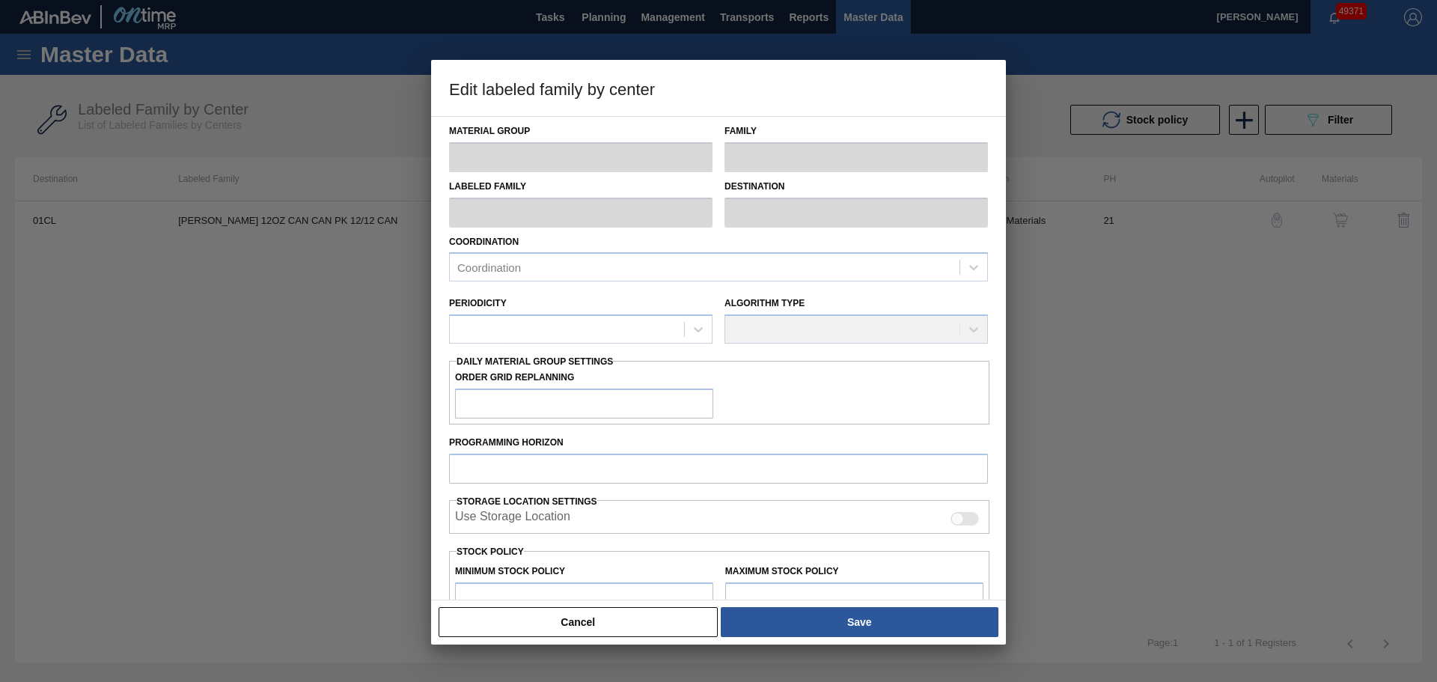
type input "0"
type input "116,983"
type input "100"
type input "116,983"
checkbox input "true"
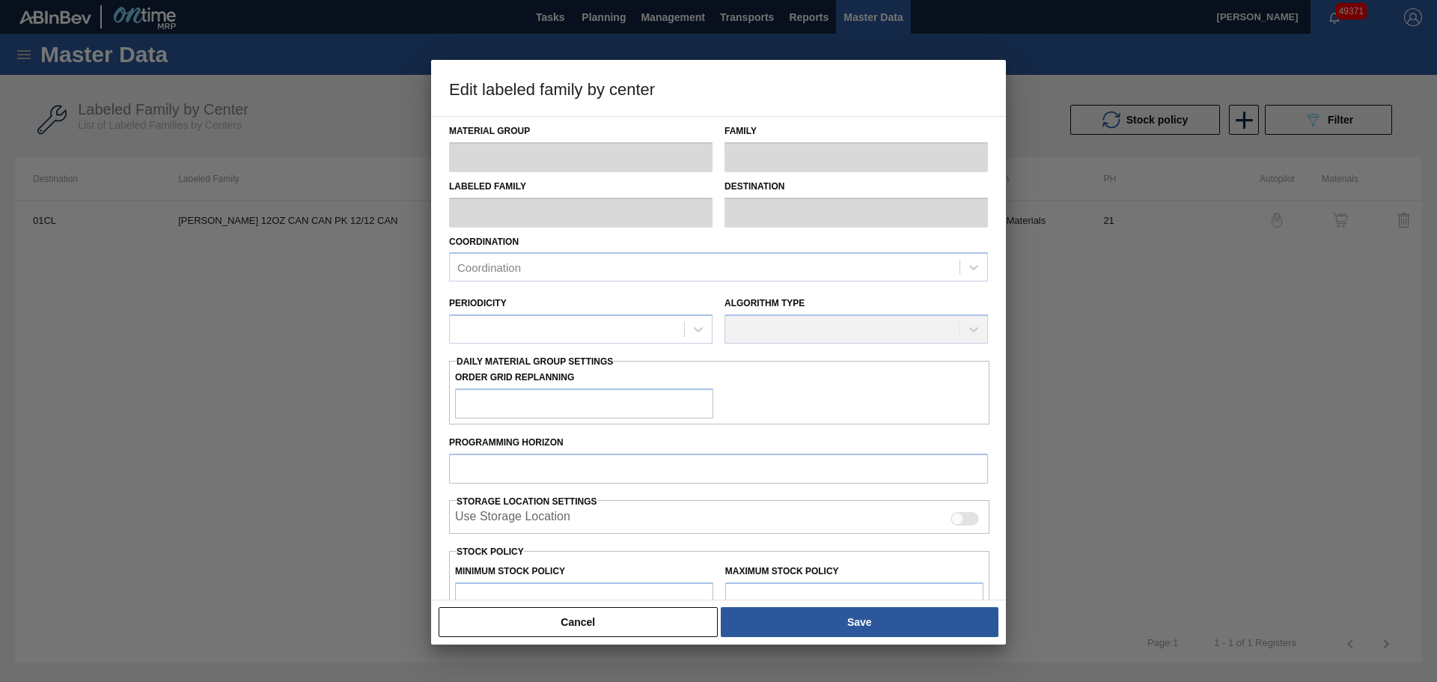
checkbox input "true"
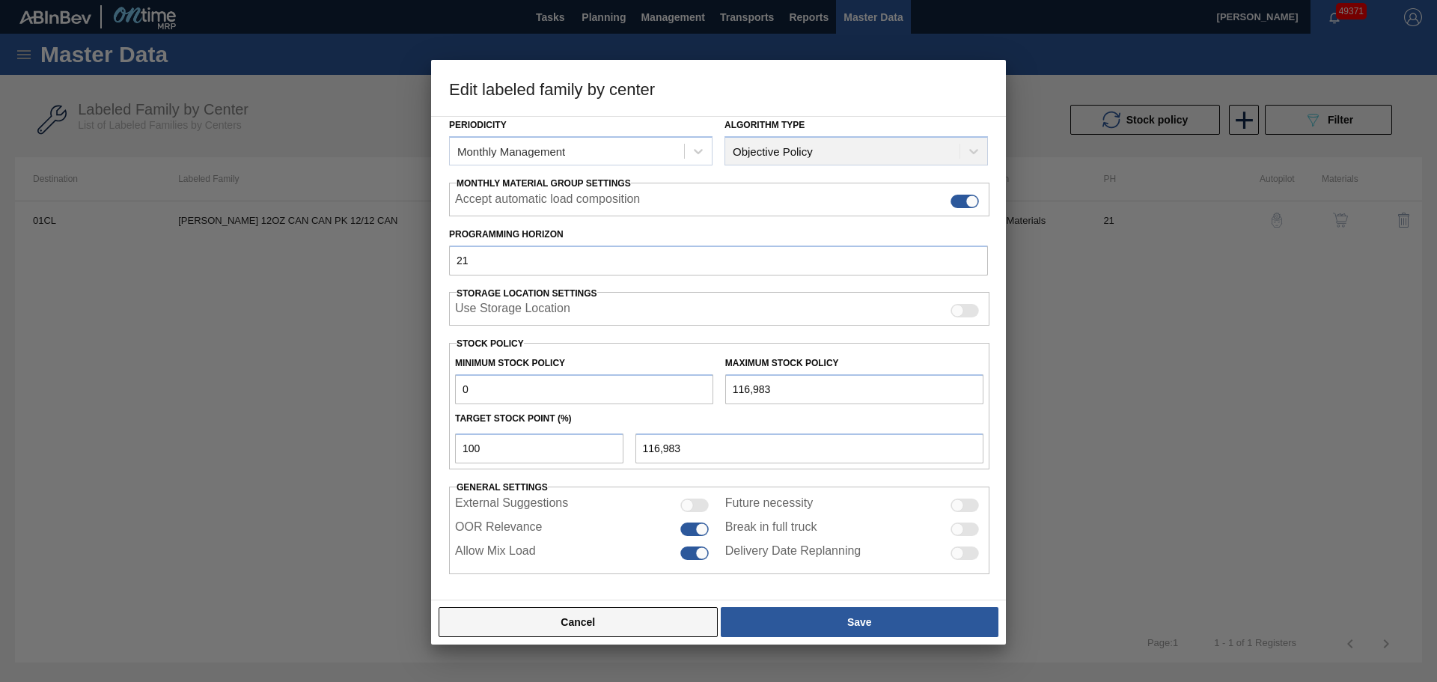
click at [582, 617] on button "Cancel" at bounding box center [578, 622] width 279 height 30
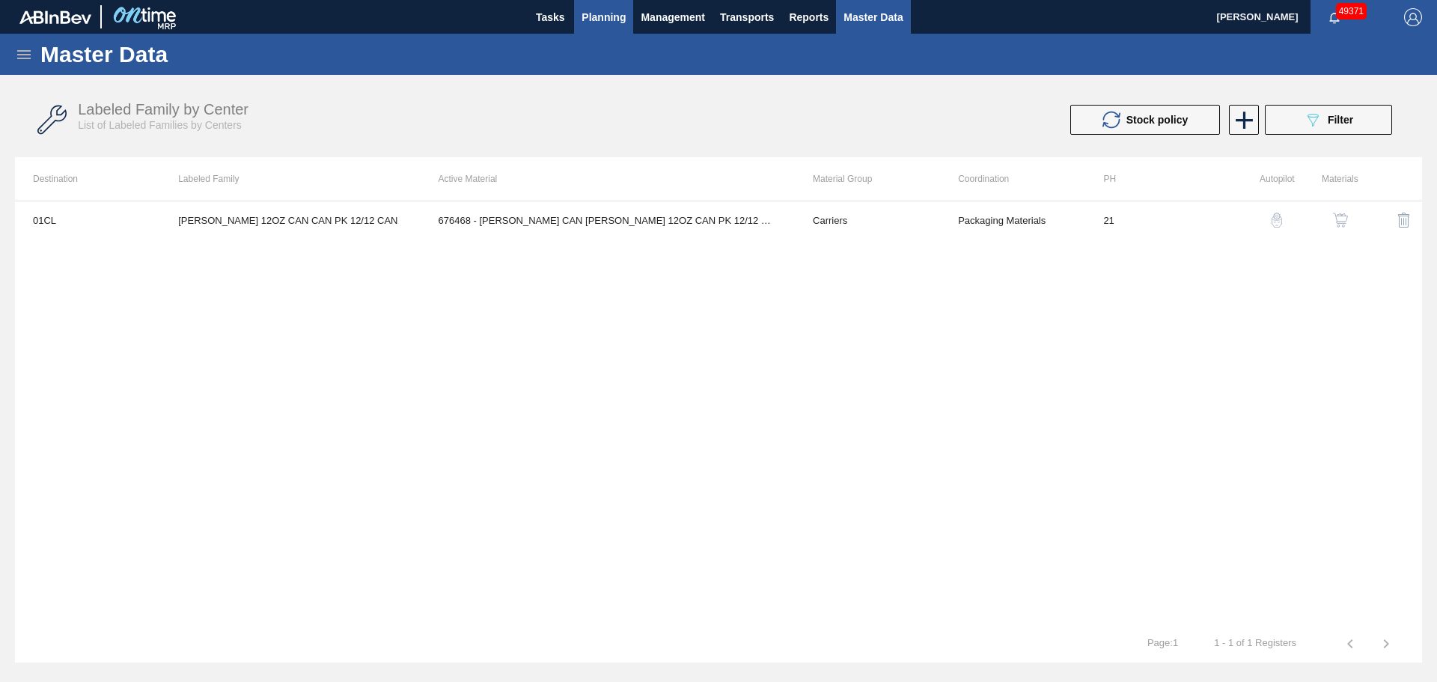
click at [596, 22] on span "Planning" at bounding box center [604, 17] width 44 height 18
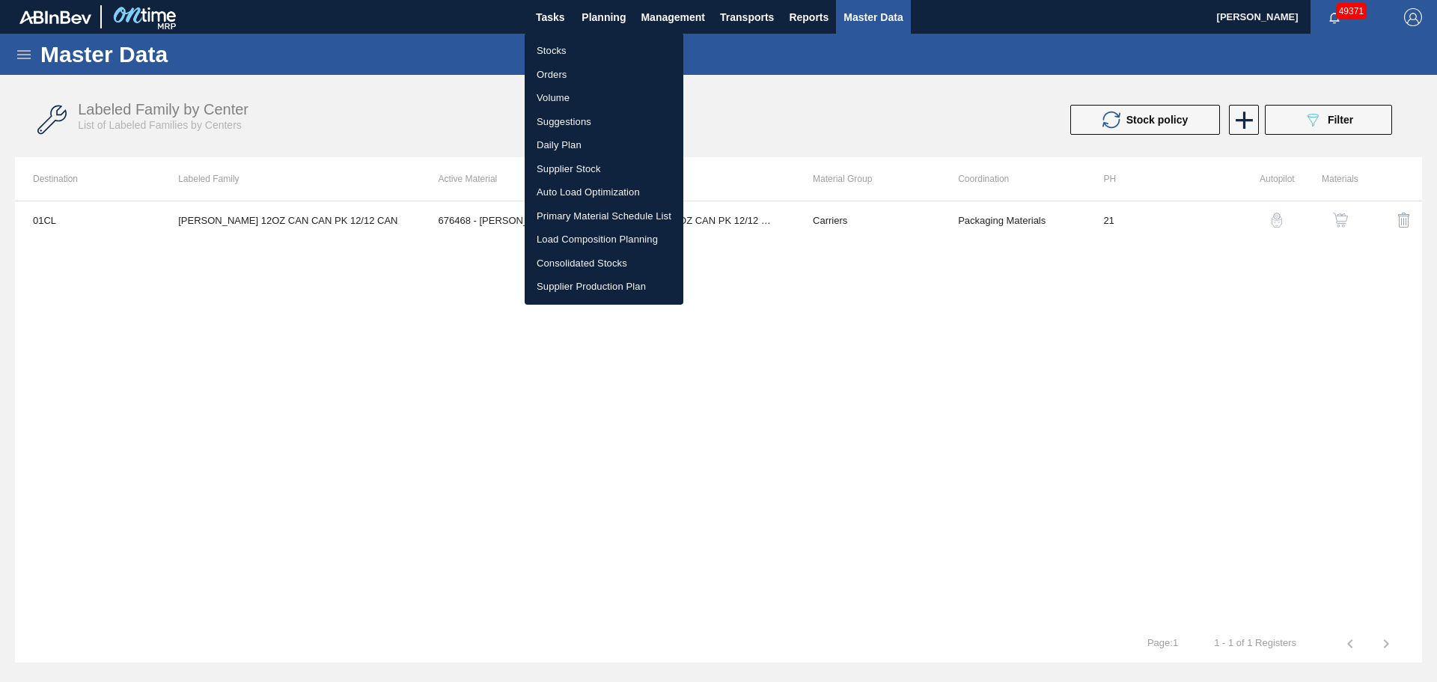
click at [560, 49] on li "Stocks" at bounding box center [604, 51] width 159 height 24
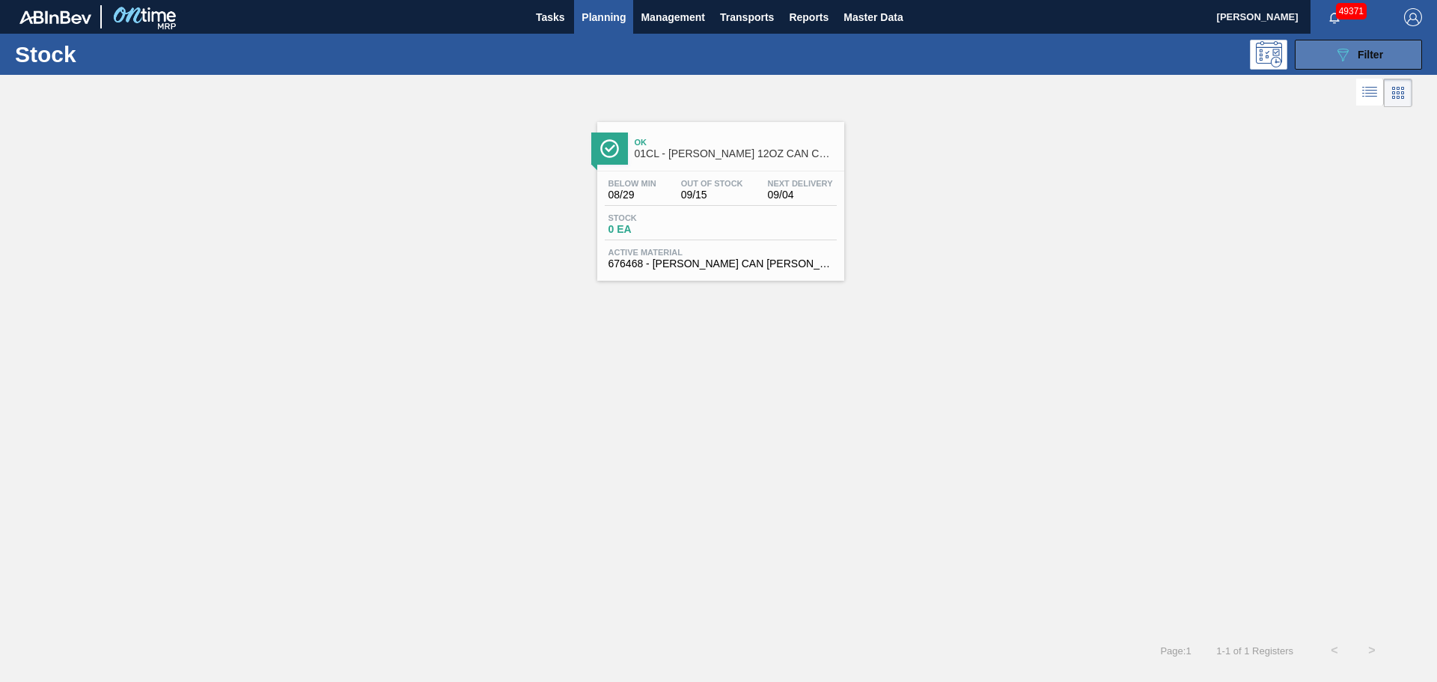
click at [1328, 65] on button "089F7B8B-B2A5-4AFE-B5C0-19BA573D28AC Filter" at bounding box center [1358, 55] width 127 height 30
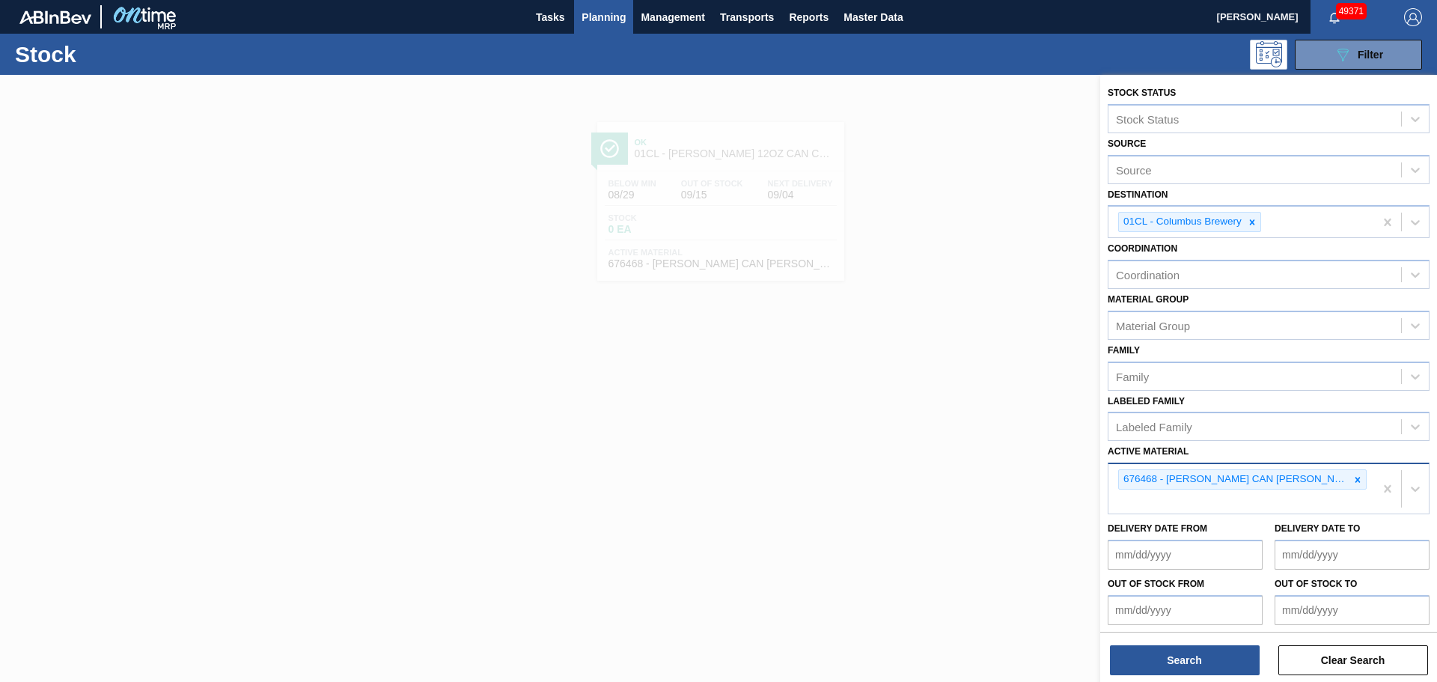
click at [1152, 504] on div "676468 - [PERSON_NAME] CAN [PERSON_NAME] 12OZ CAN PK 12/12 CAN 0922" at bounding box center [1241, 488] width 266 height 49
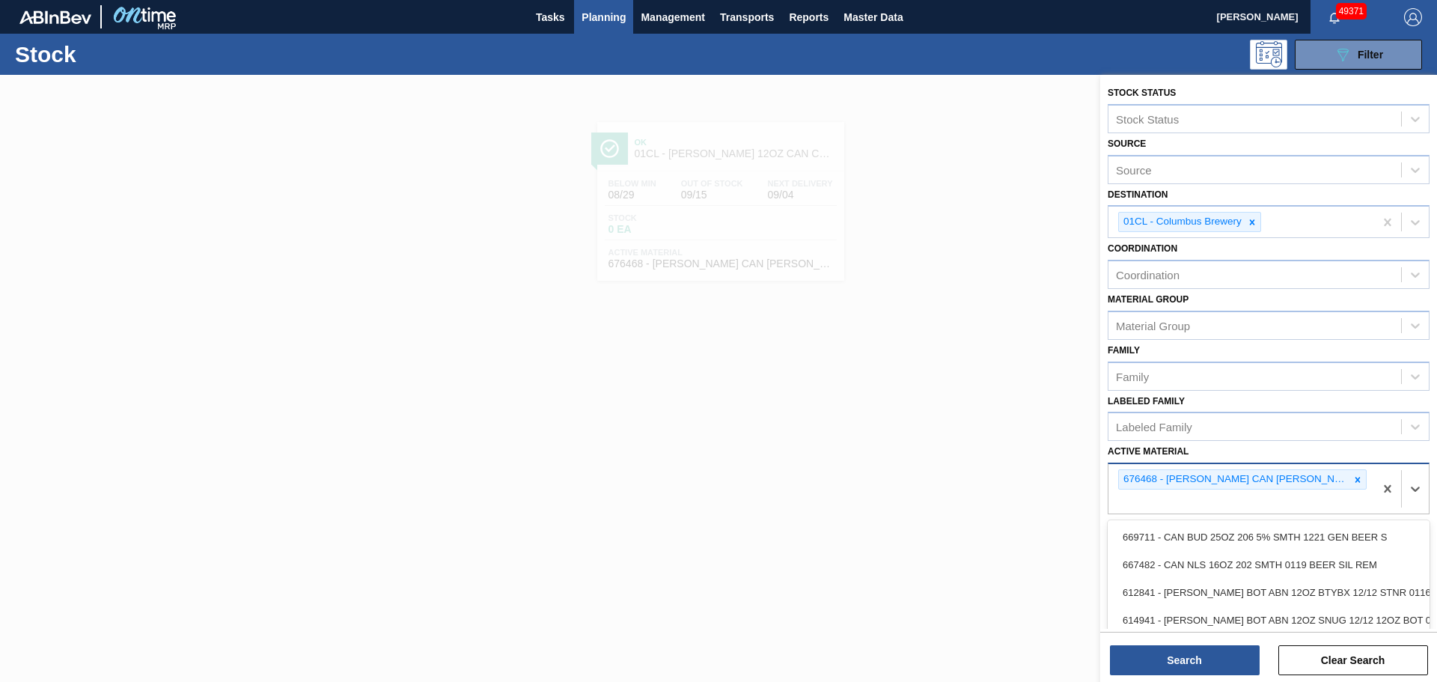
paste Material "677260"
type Material "677260"
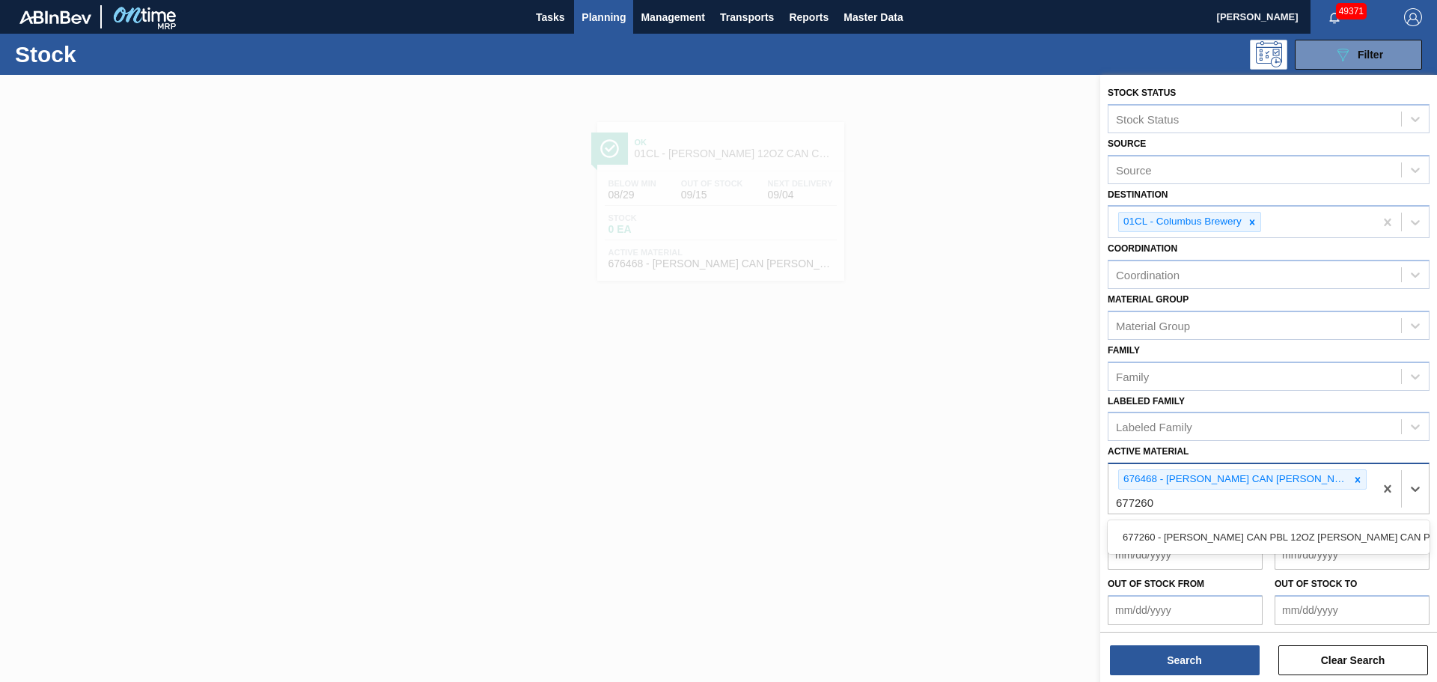
click at [1165, 539] on div "677260 - [PERSON_NAME] CAN PBL 12OZ [PERSON_NAME] CAN PK 12/12" at bounding box center [1269, 537] width 322 height 28
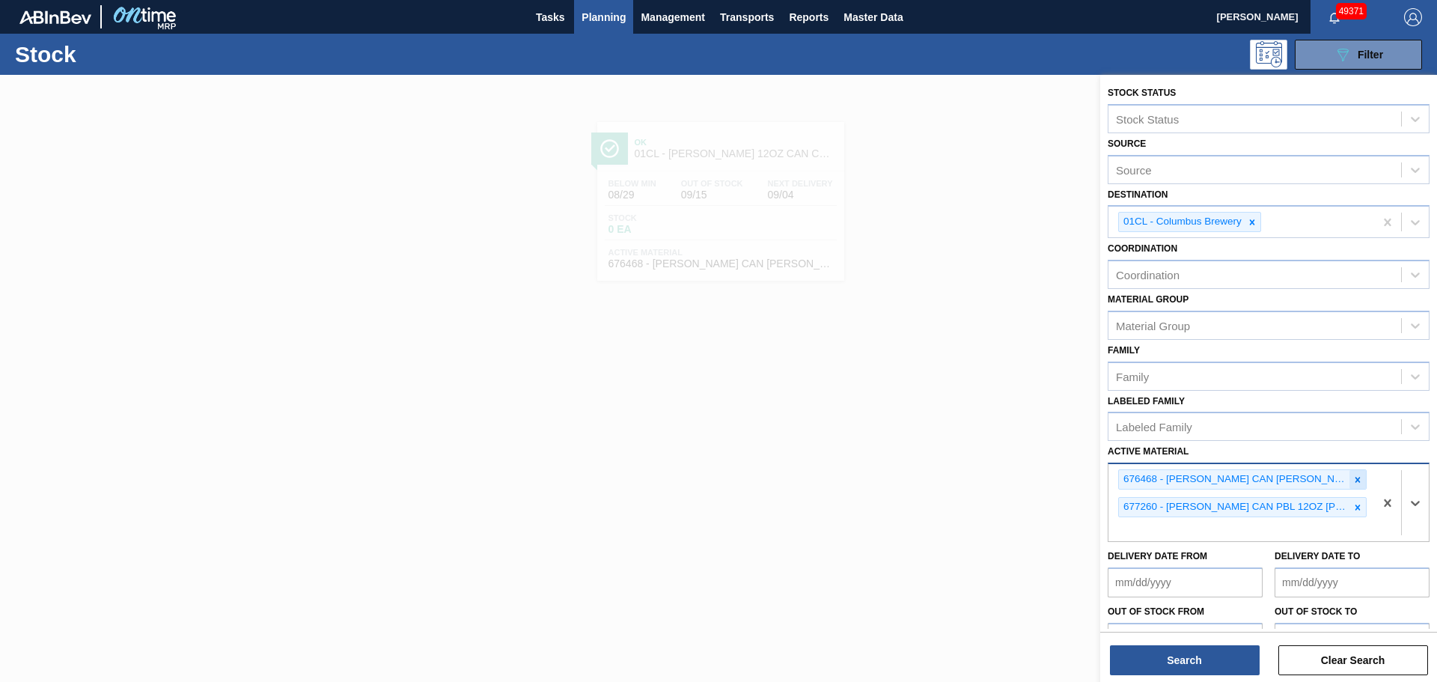
click at [1358, 478] on icon at bounding box center [1357, 479] width 5 height 5
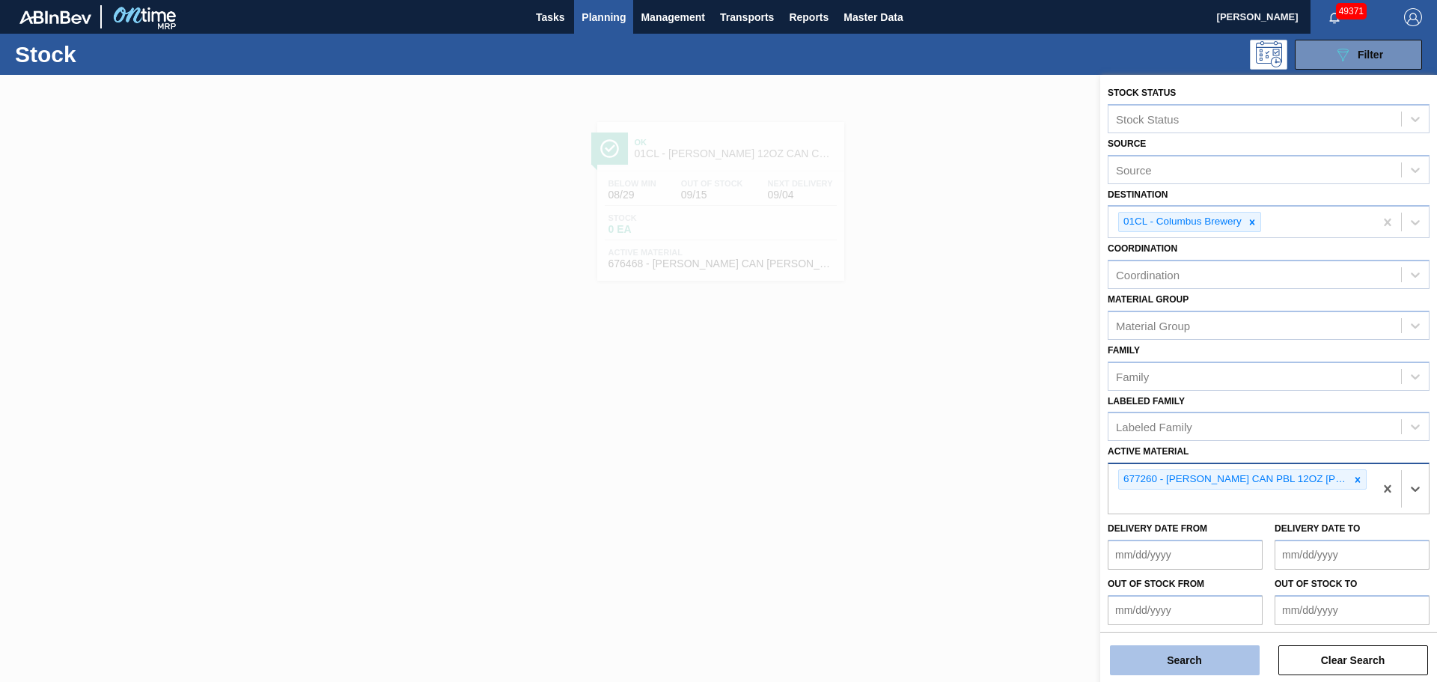
click at [1198, 659] on button "Search" at bounding box center [1185, 660] width 150 height 30
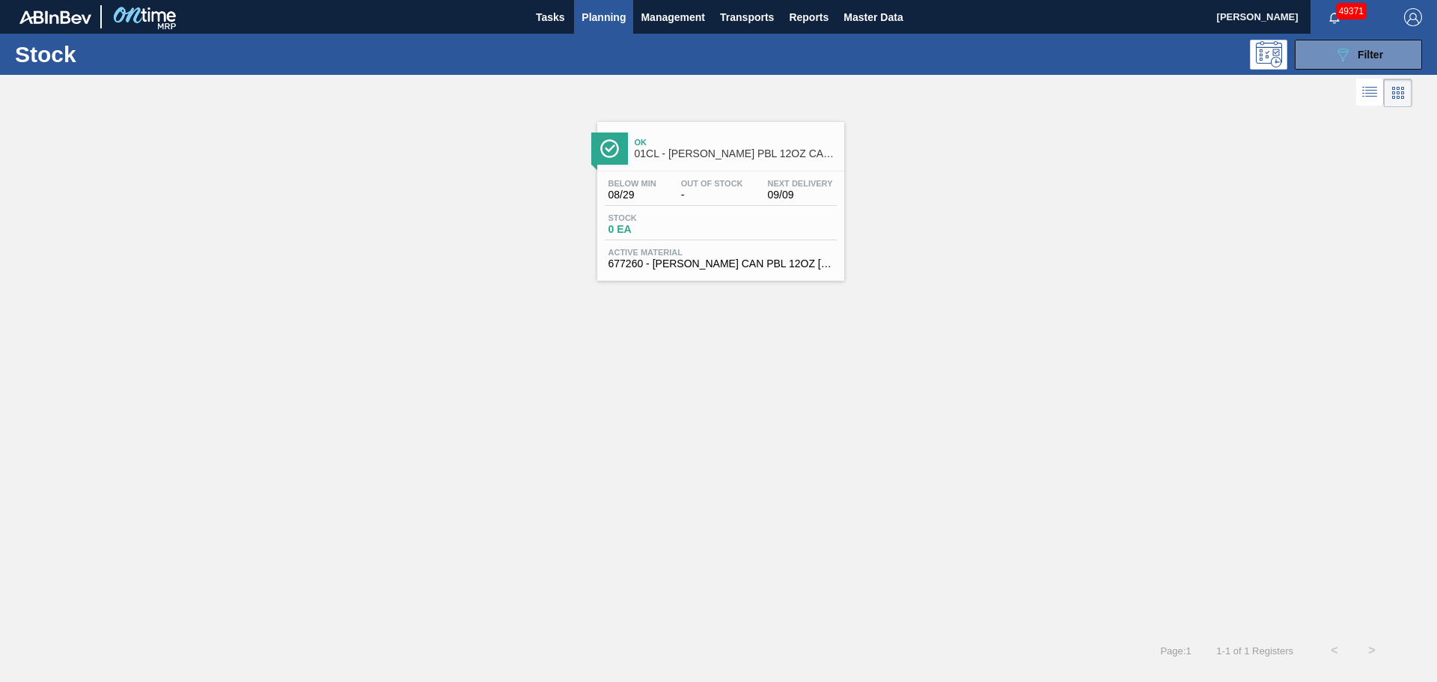
click at [723, 222] on div "Stock 0 EA" at bounding box center [721, 226] width 232 height 27
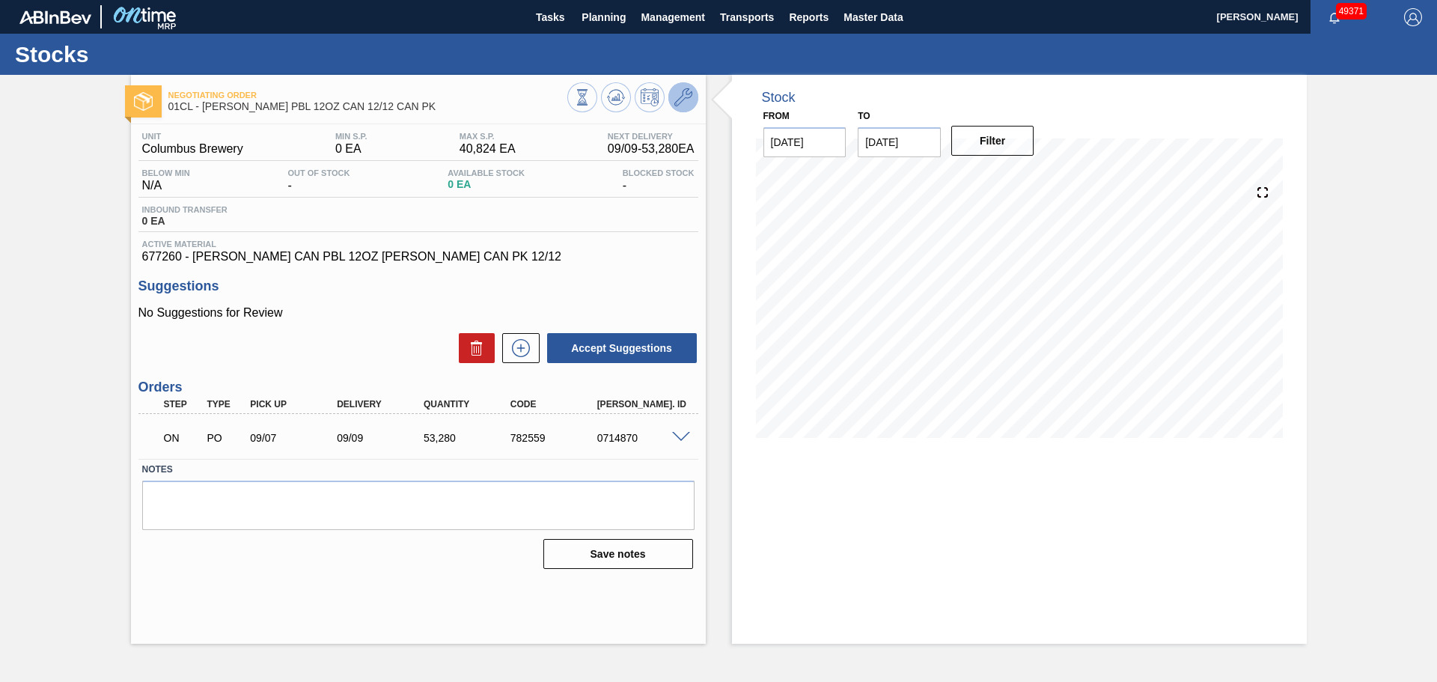
click at [686, 100] on icon at bounding box center [683, 97] width 18 height 18
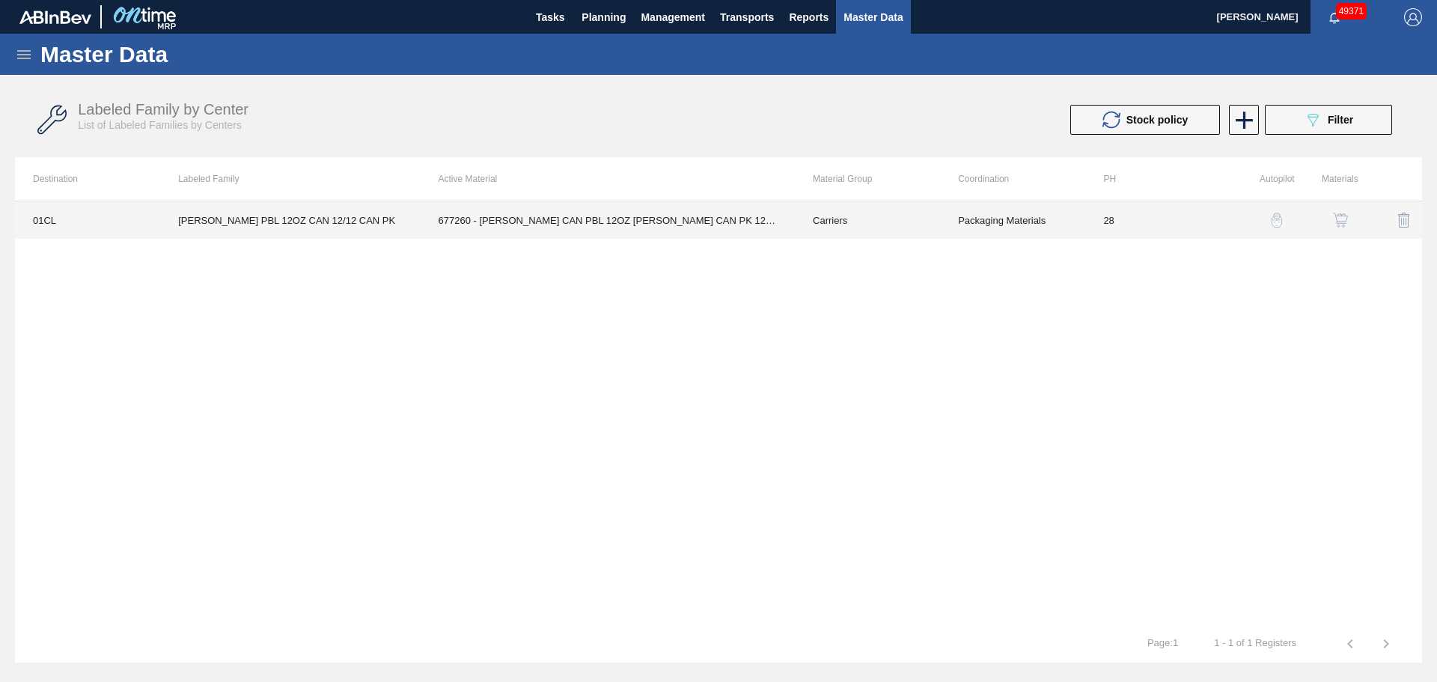
click at [543, 224] on td "677260 - [PERSON_NAME] CAN PBL 12OZ [PERSON_NAME] CAN PK 12/12" at bounding box center [608, 219] width 374 height 37
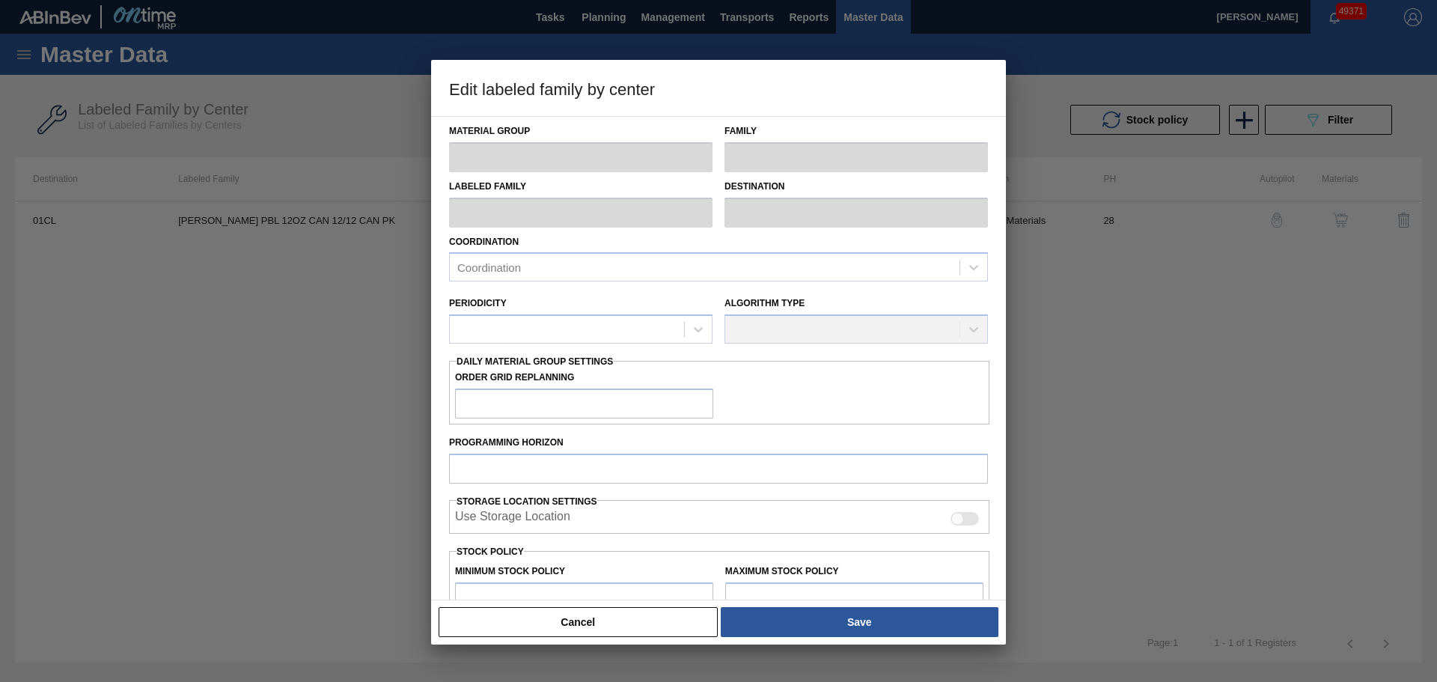
type input "Carriers"
type input "Can Carriers"
type input "[PERSON_NAME] PBL 12OZ CAN 12/12 CAN PK"
type input "01CL - Columbus Brewery"
type input "28"
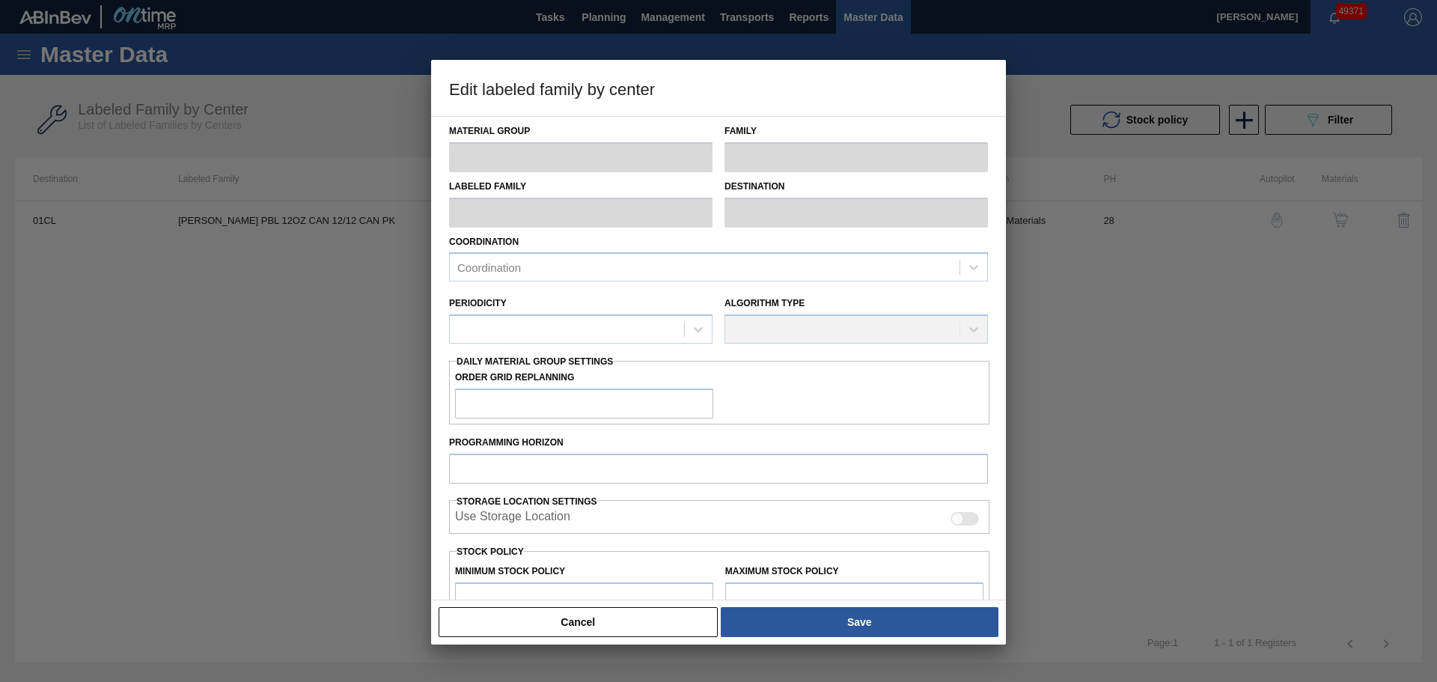
type input "0"
type input "40,824"
type input "0"
checkbox input "true"
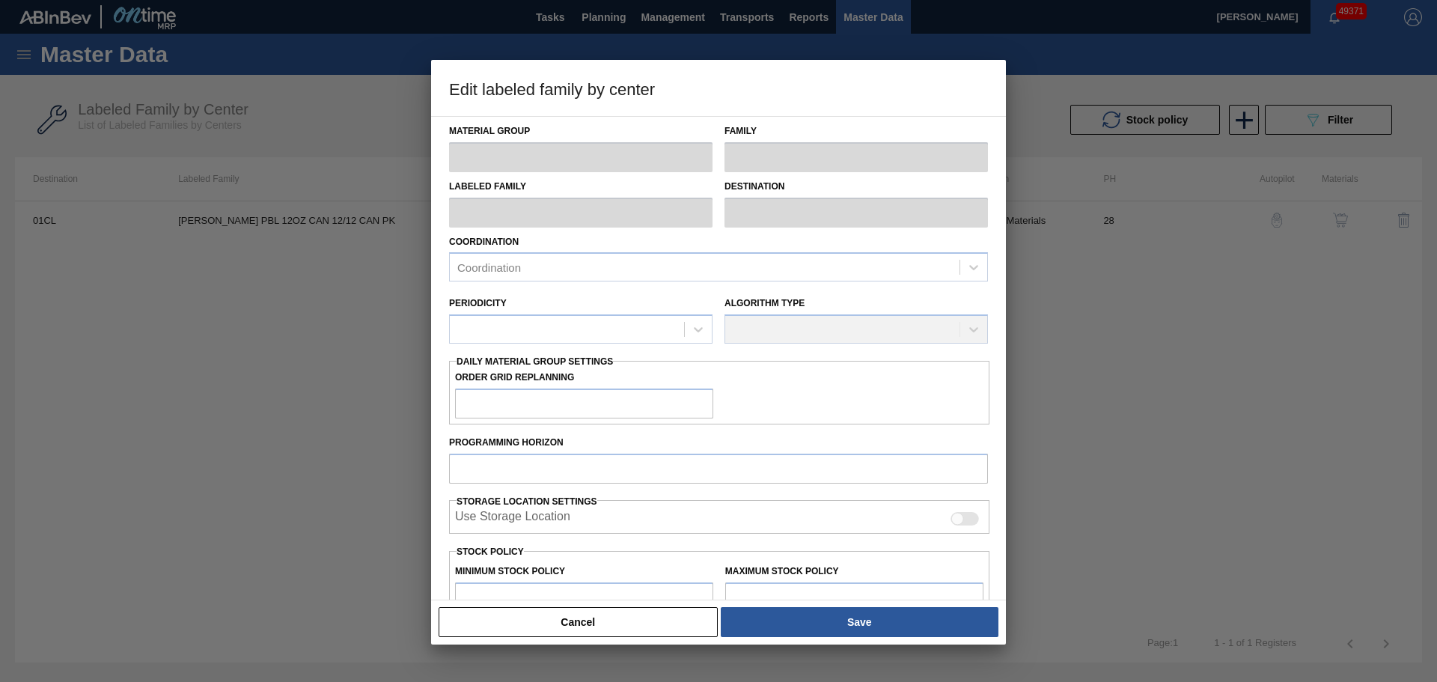
checkbox input "true"
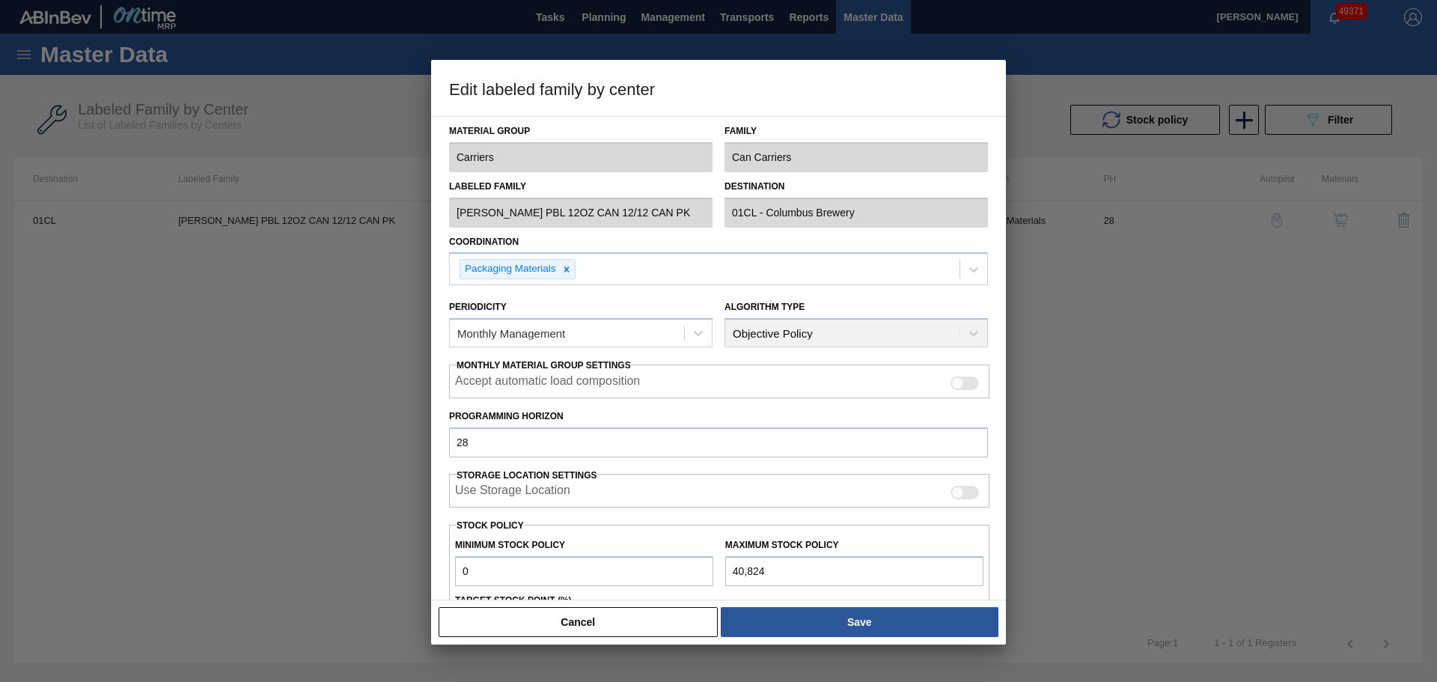
click at [796, 579] on input "40,824" at bounding box center [854, 571] width 258 height 30
drag, startPoint x: 804, startPoint y: 574, endPoint x: 715, endPoint y: 573, distance: 89.1
click at [715, 573] on div "Minimum Stock Policy 0 Maximum Stock Policy 40,824" at bounding box center [719, 558] width 540 height 55
paste input "52,021"
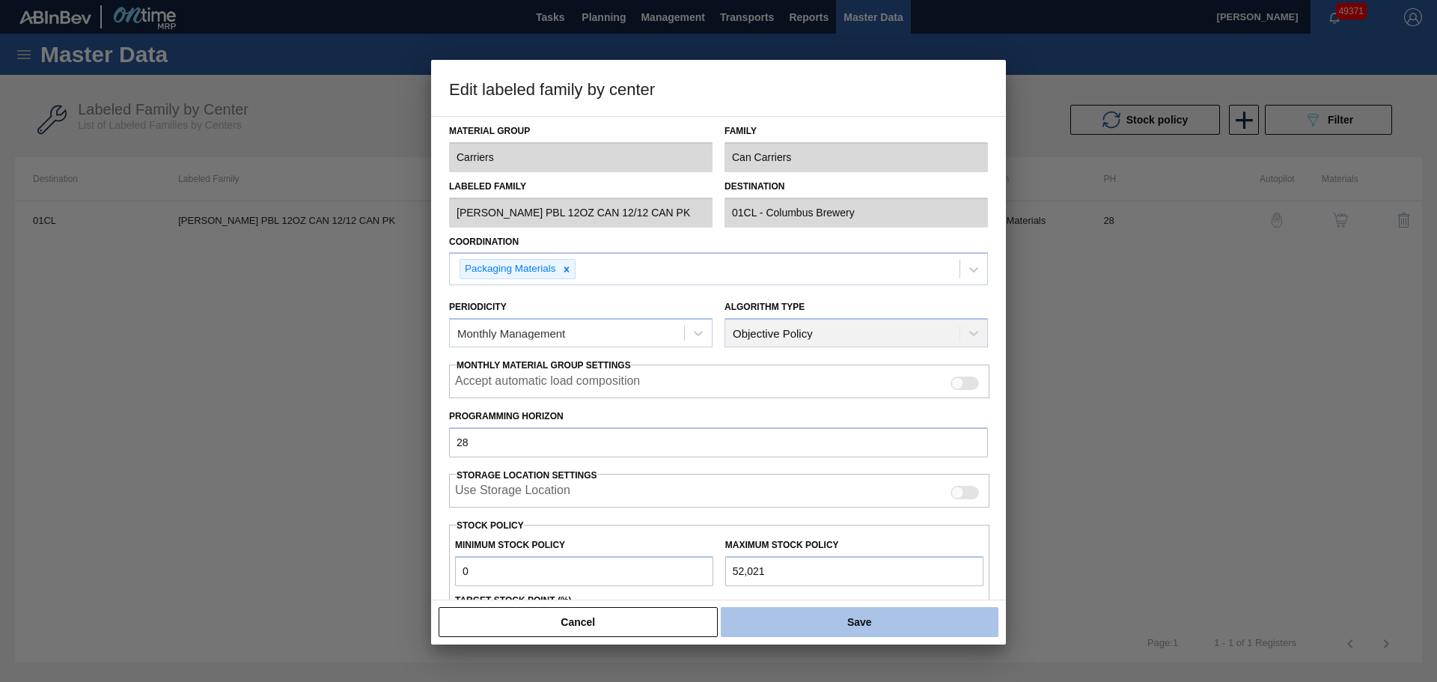
type input "52,021"
click at [754, 626] on button "Save" at bounding box center [860, 622] width 278 height 30
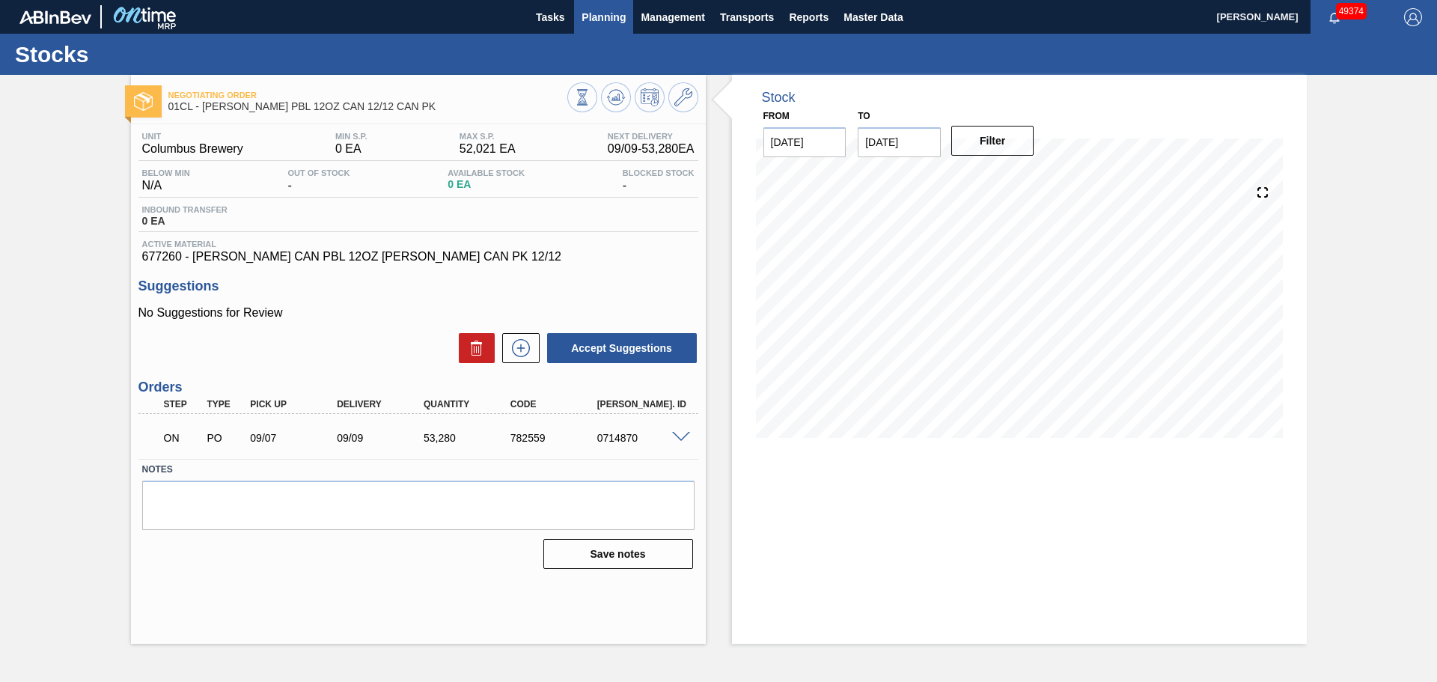
click at [585, 19] on span "Planning" at bounding box center [604, 17] width 44 height 18
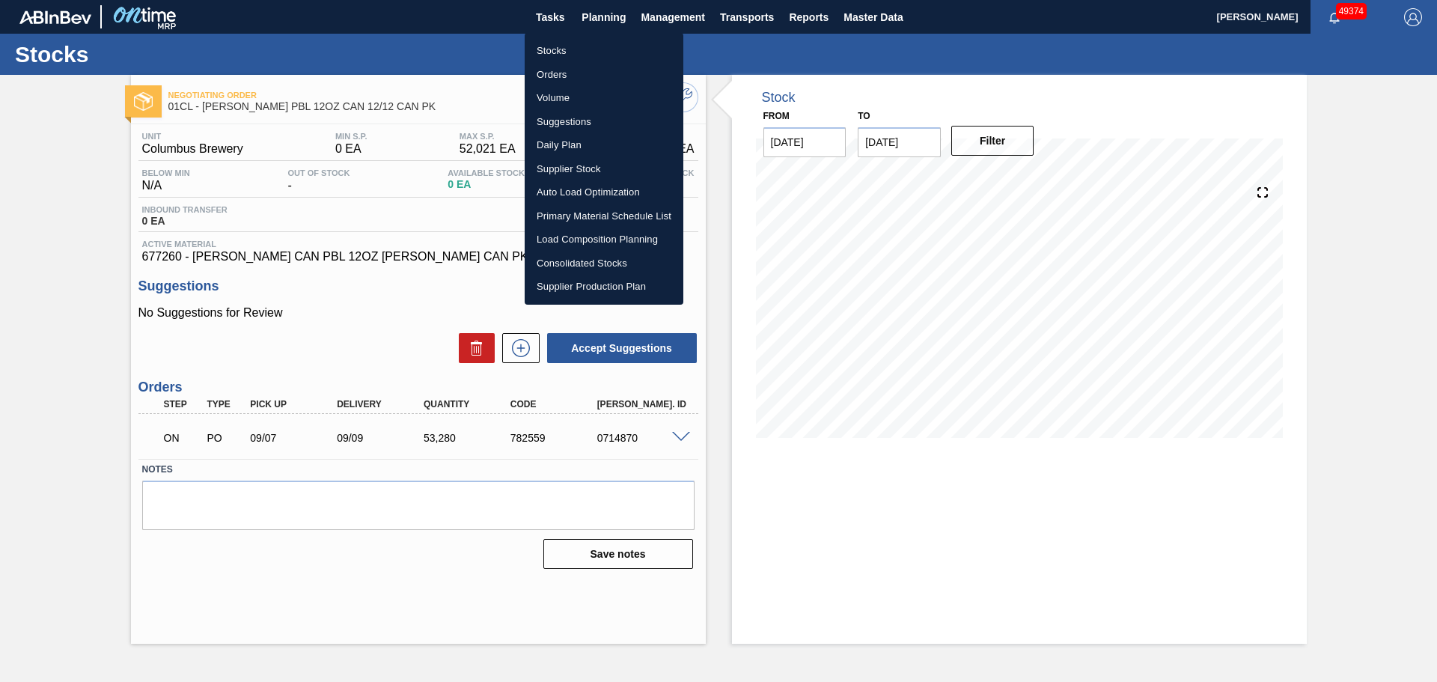
click at [561, 43] on li "Stocks" at bounding box center [604, 51] width 159 height 24
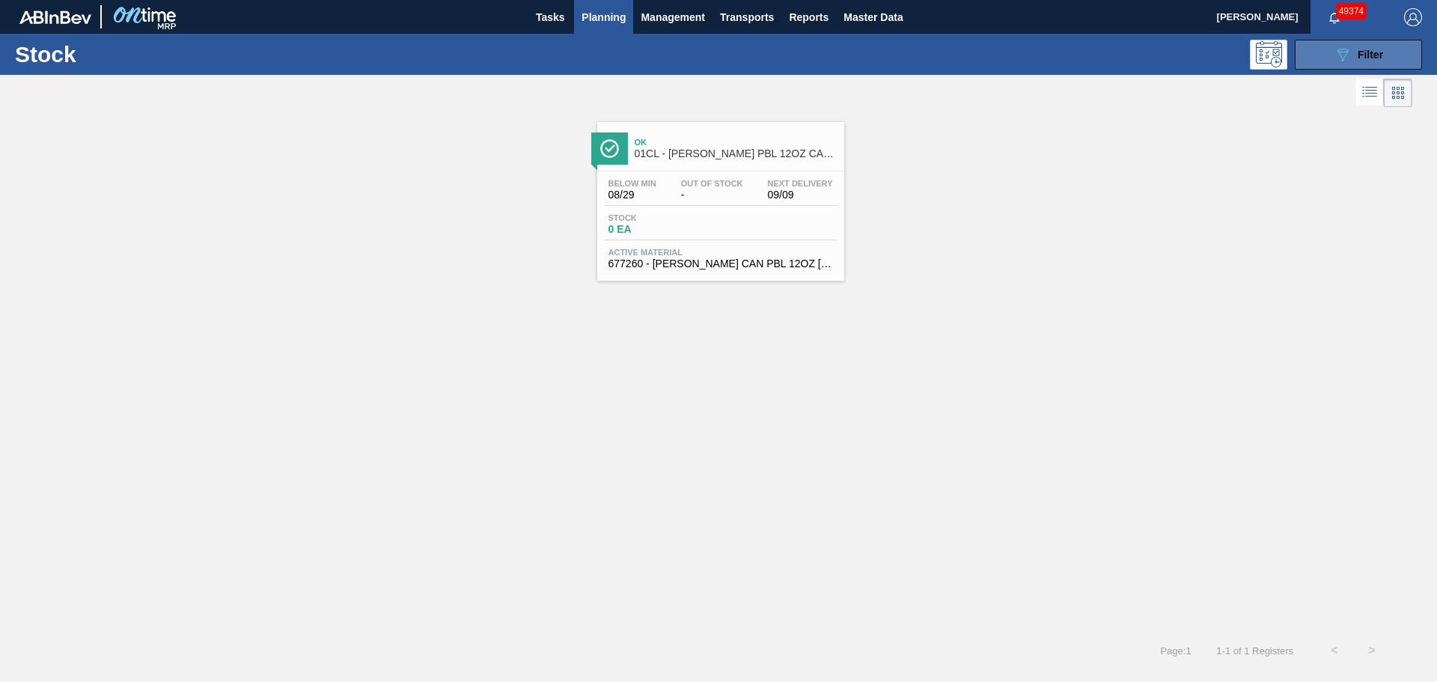
click at [1377, 52] on span "Filter" at bounding box center [1370, 55] width 25 height 12
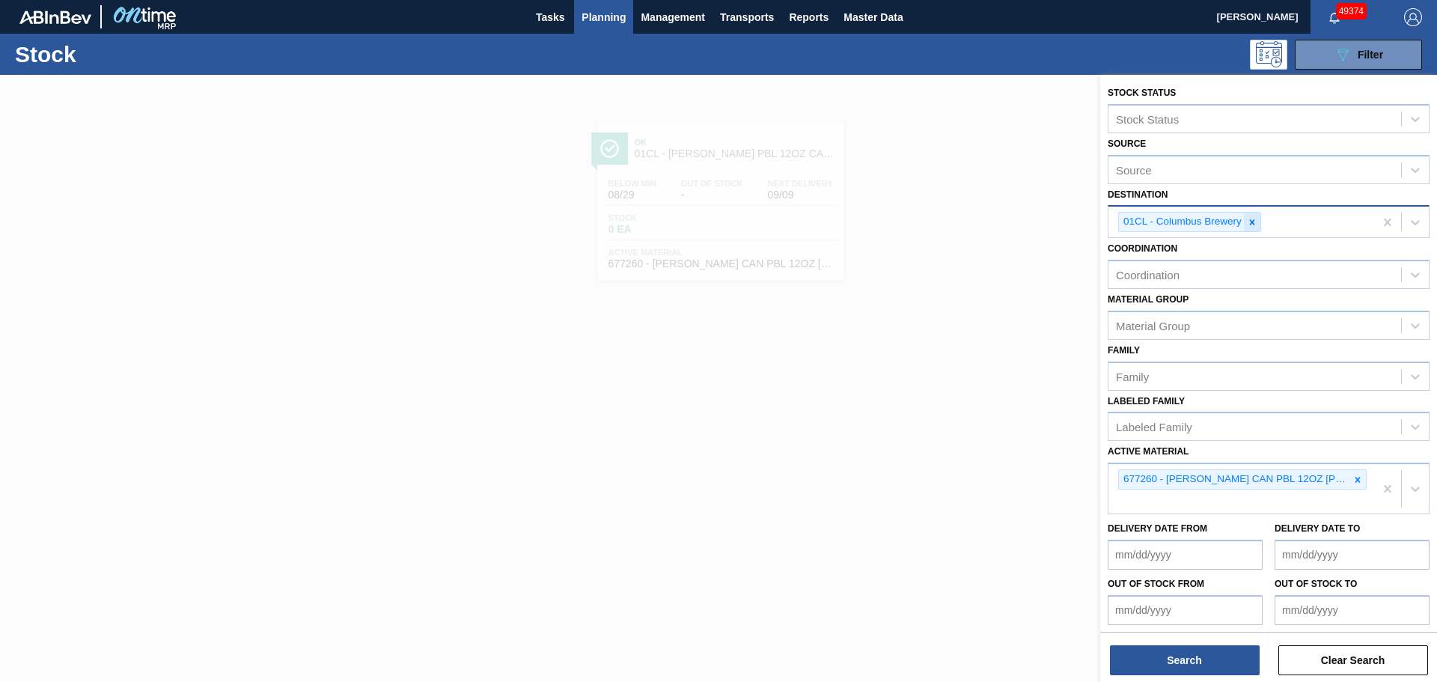
click at [1254, 225] on icon at bounding box center [1252, 222] width 10 height 10
click at [1257, 219] on div "Destination" at bounding box center [1254, 221] width 293 height 22
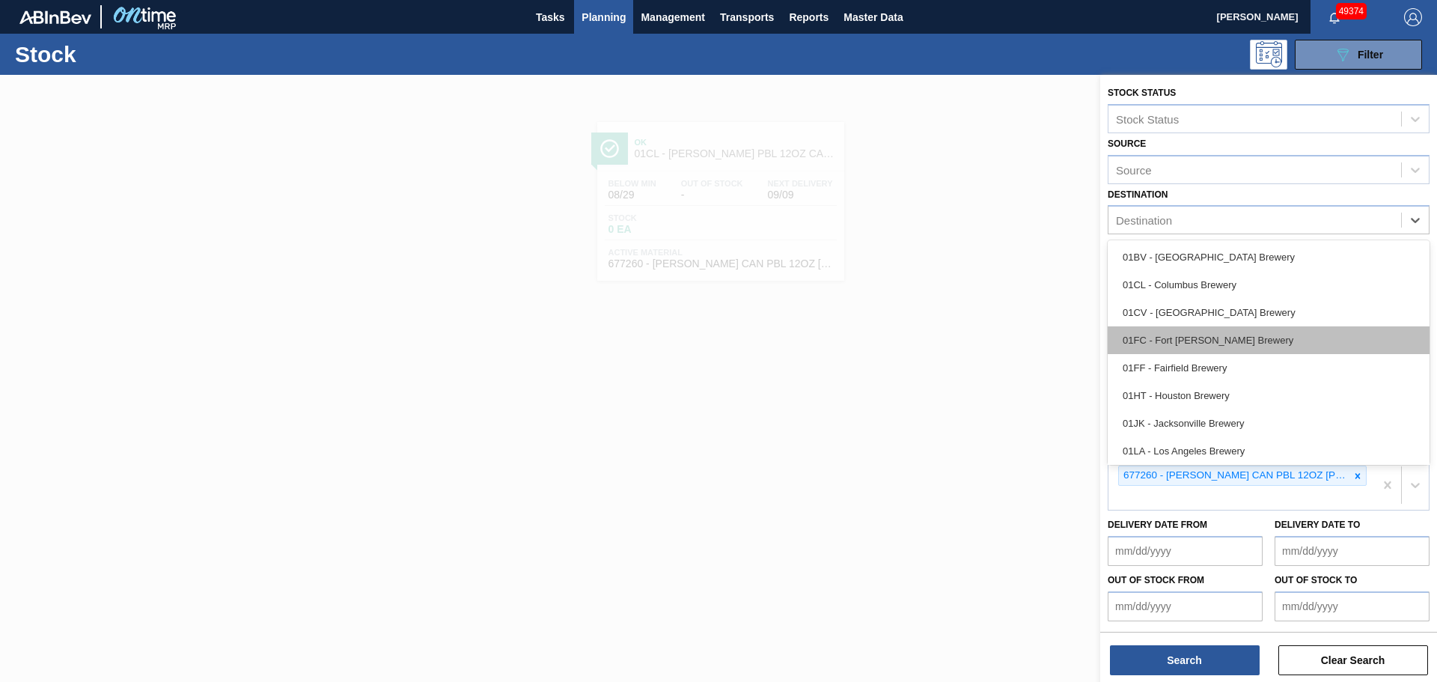
click at [1206, 335] on div "01FC - Fort [PERSON_NAME] Brewery" at bounding box center [1269, 340] width 322 height 28
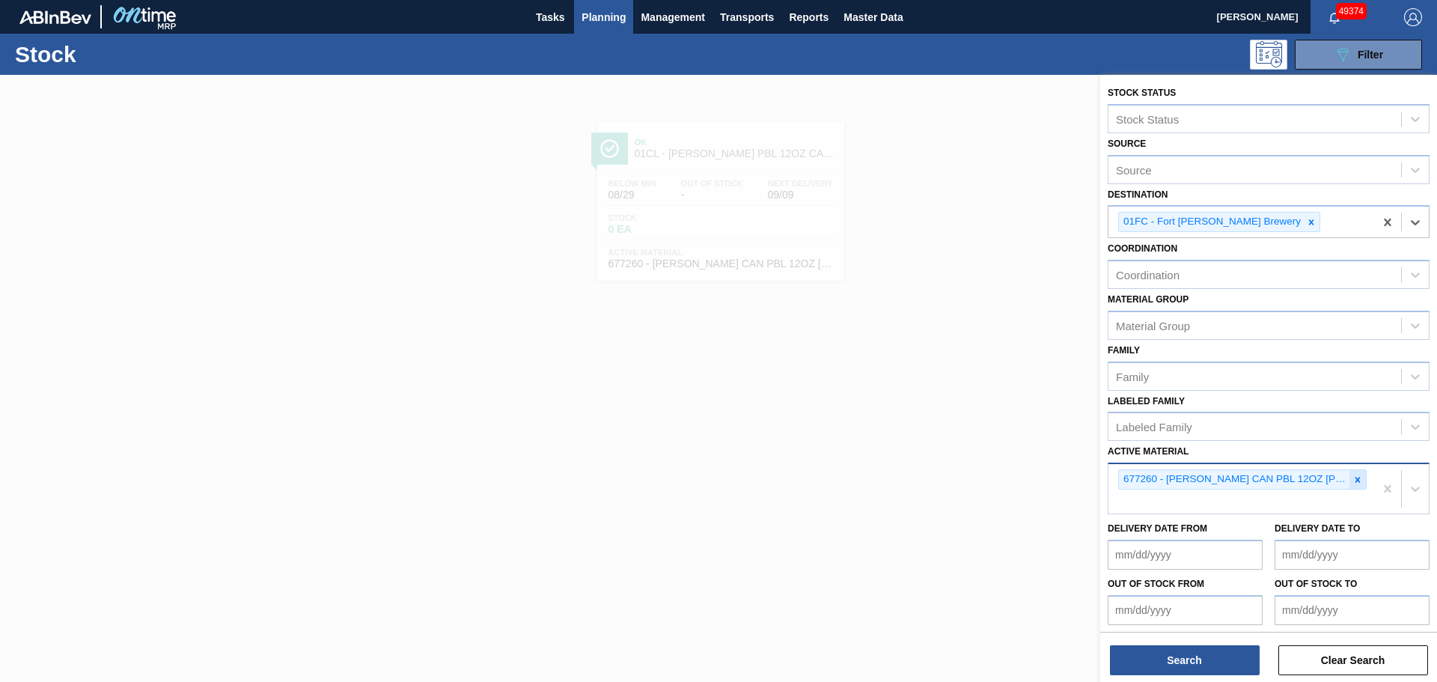
click at [1352, 477] on icon at bounding box center [1357, 480] width 10 height 10
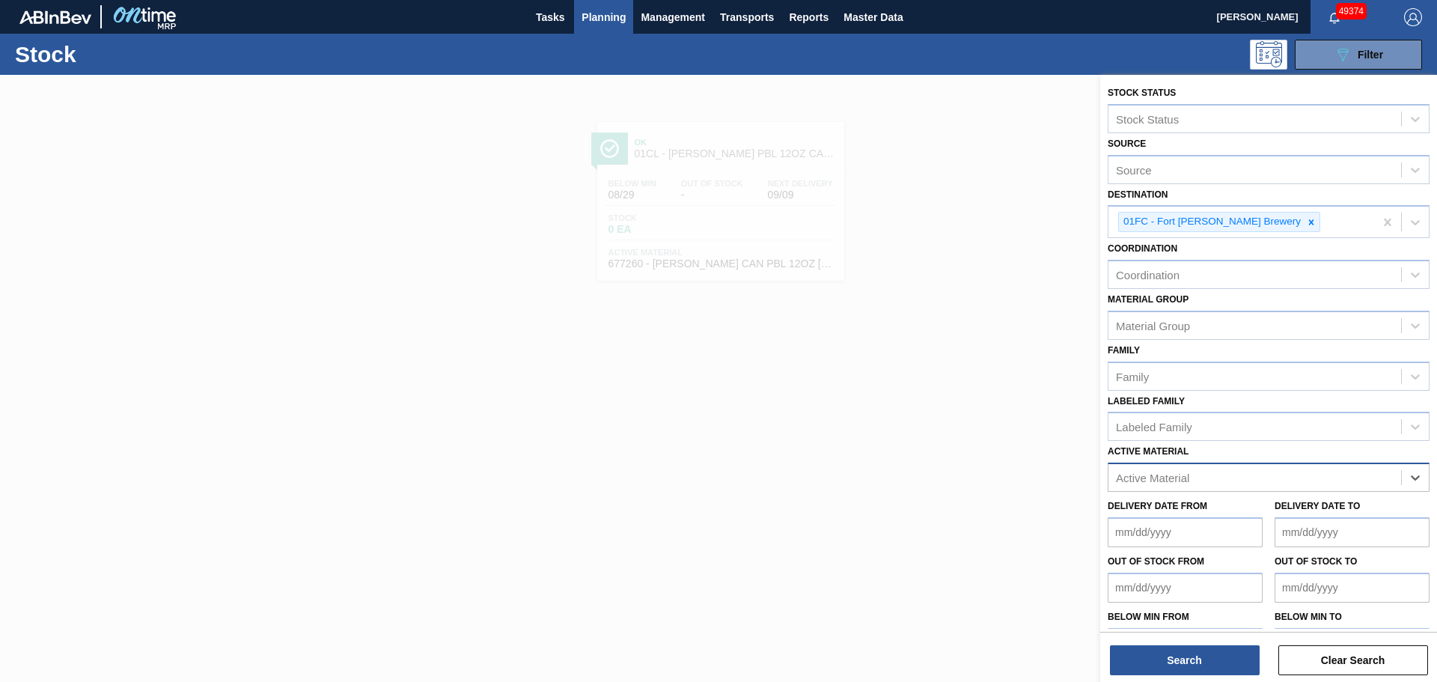
click at [1218, 477] on div "Active Material" at bounding box center [1254, 478] width 293 height 22
click at [1169, 475] on div "Active Material" at bounding box center [1152, 478] width 73 height 13
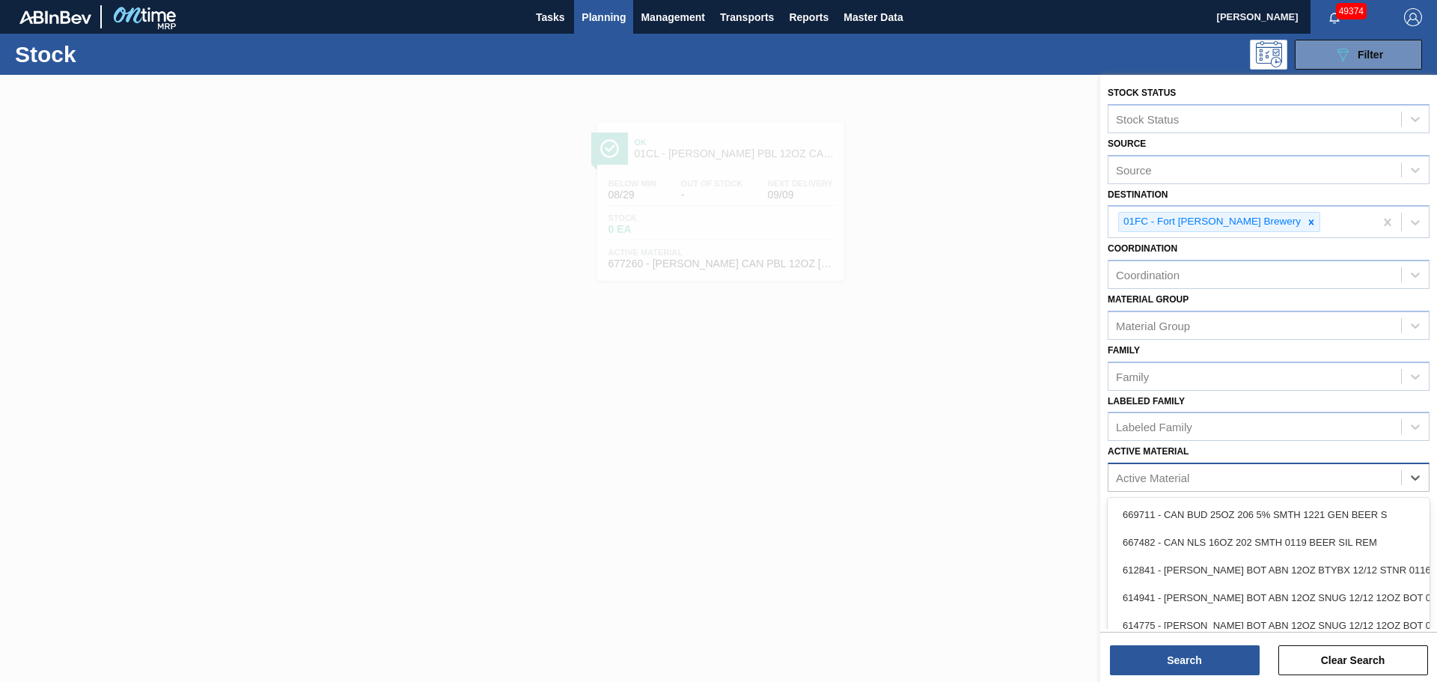
paste Material "615470"
type Material "615470"
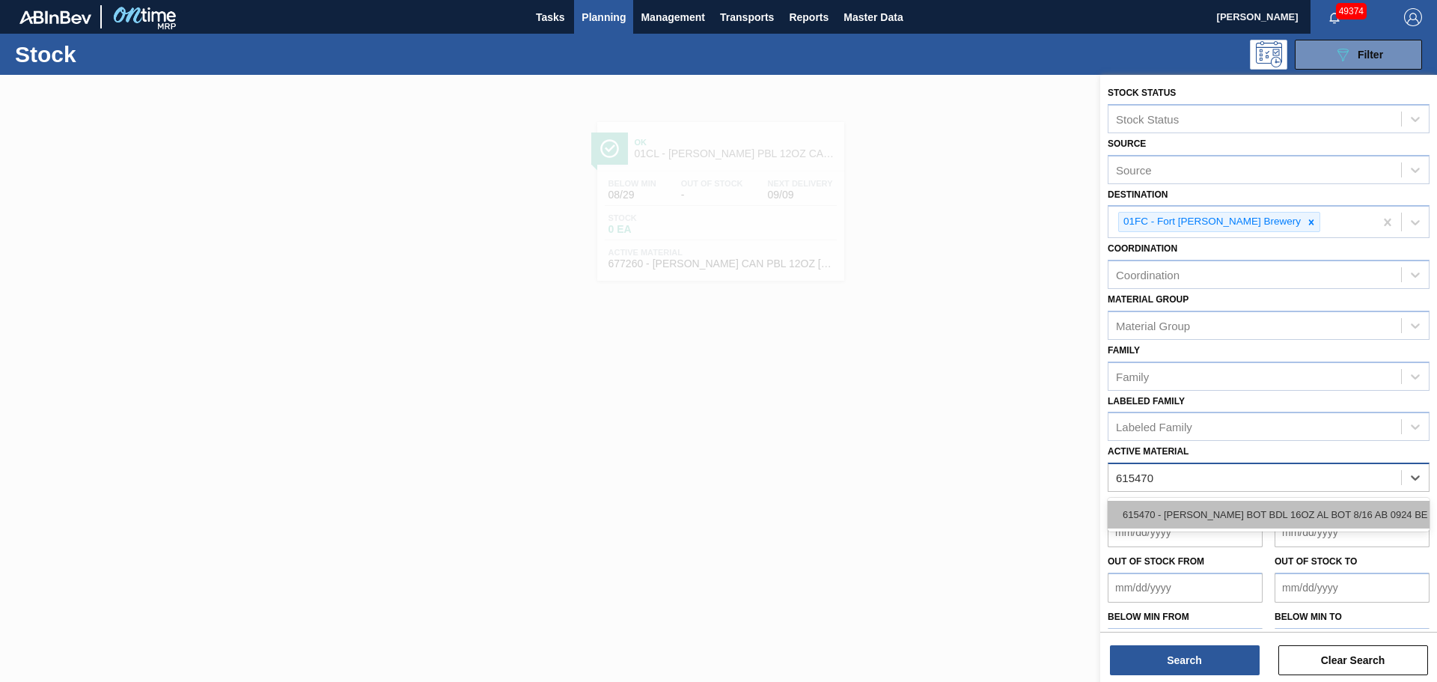
click at [1180, 516] on div "615470 - [PERSON_NAME] BOT BDL 16OZ AL BOT 8/16 AB 0924 BE" at bounding box center [1269, 515] width 322 height 28
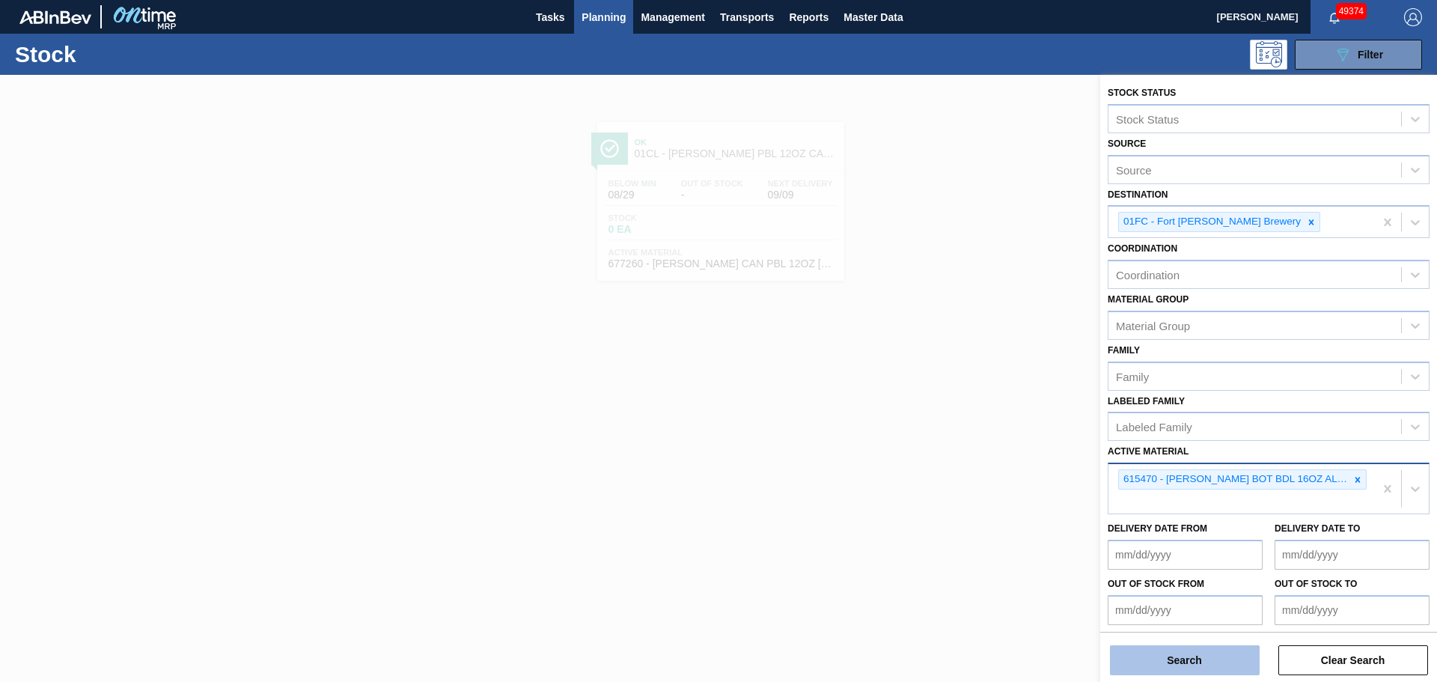
click at [1174, 655] on button "Search" at bounding box center [1185, 660] width 150 height 30
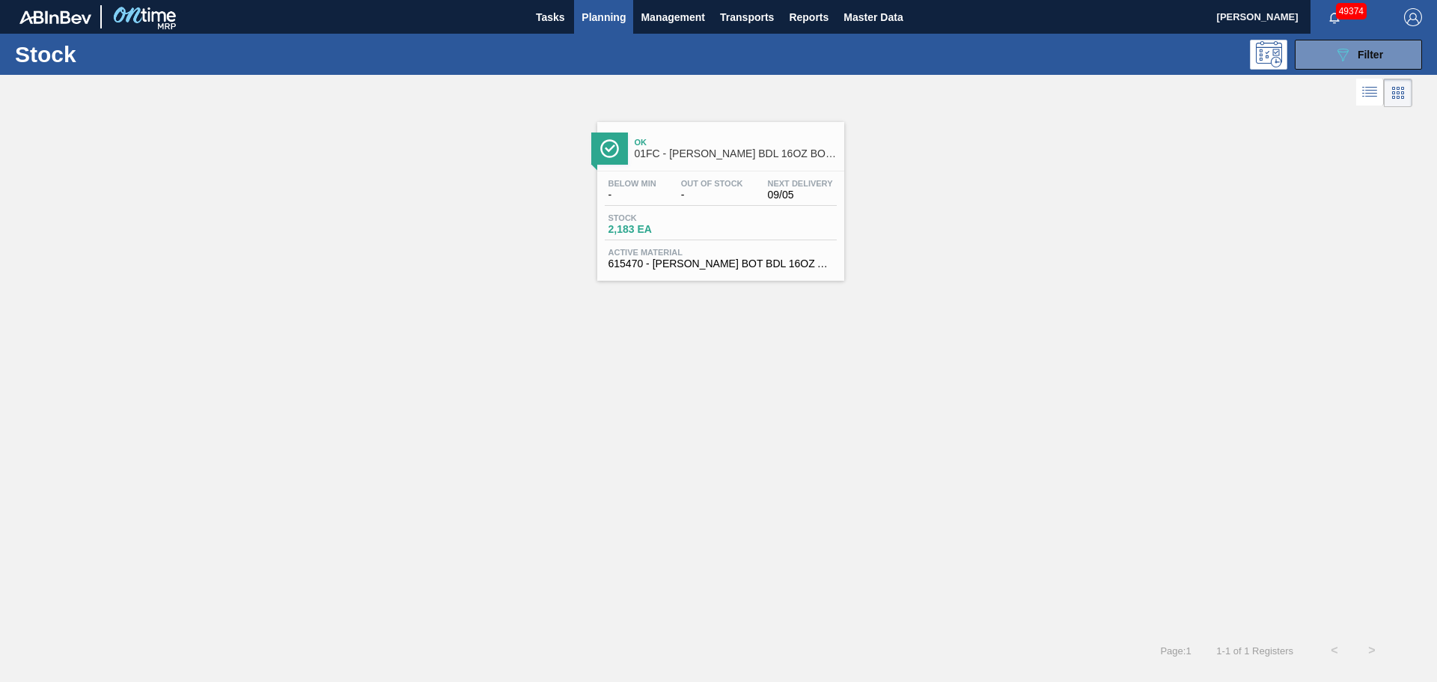
click at [741, 207] on div "Below Min - Out Of Stock - Next Delivery 09/05 Stock 2,183 EA Active Material 6…" at bounding box center [720, 222] width 247 height 102
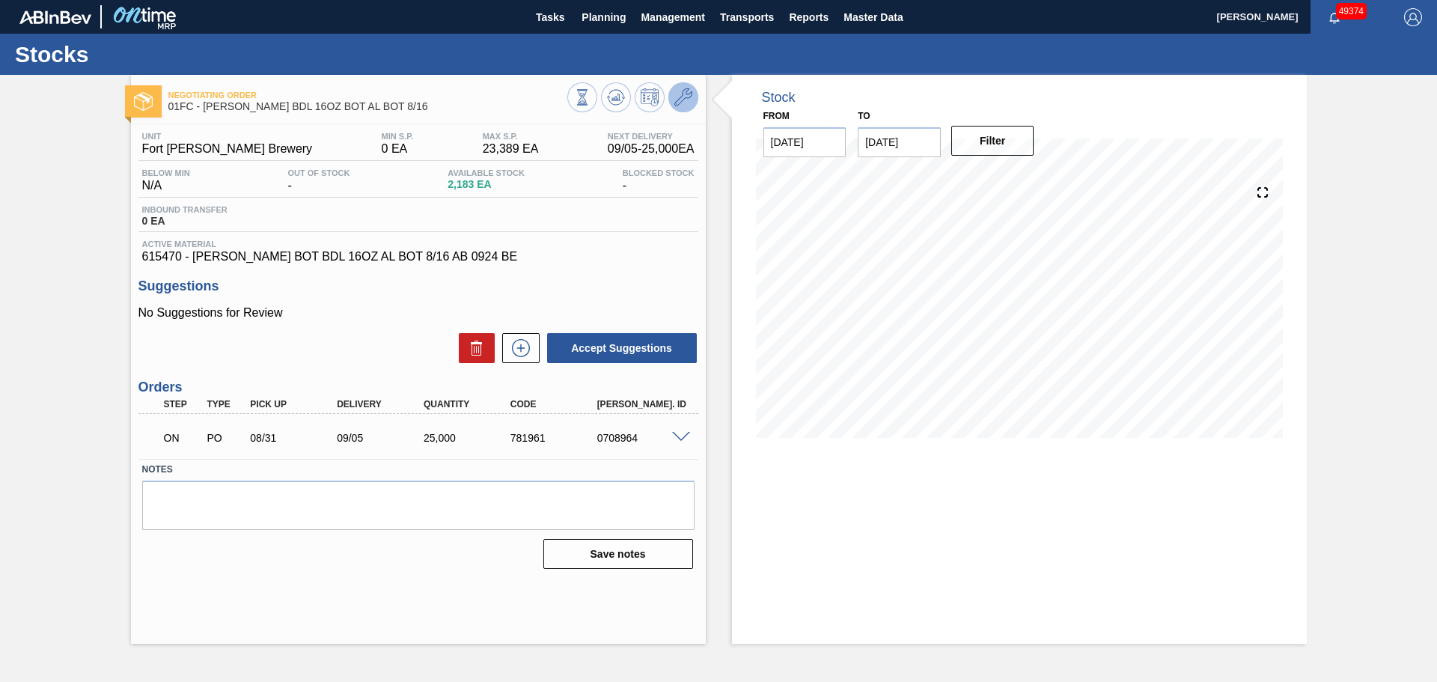
click at [677, 97] on icon at bounding box center [683, 97] width 18 height 18
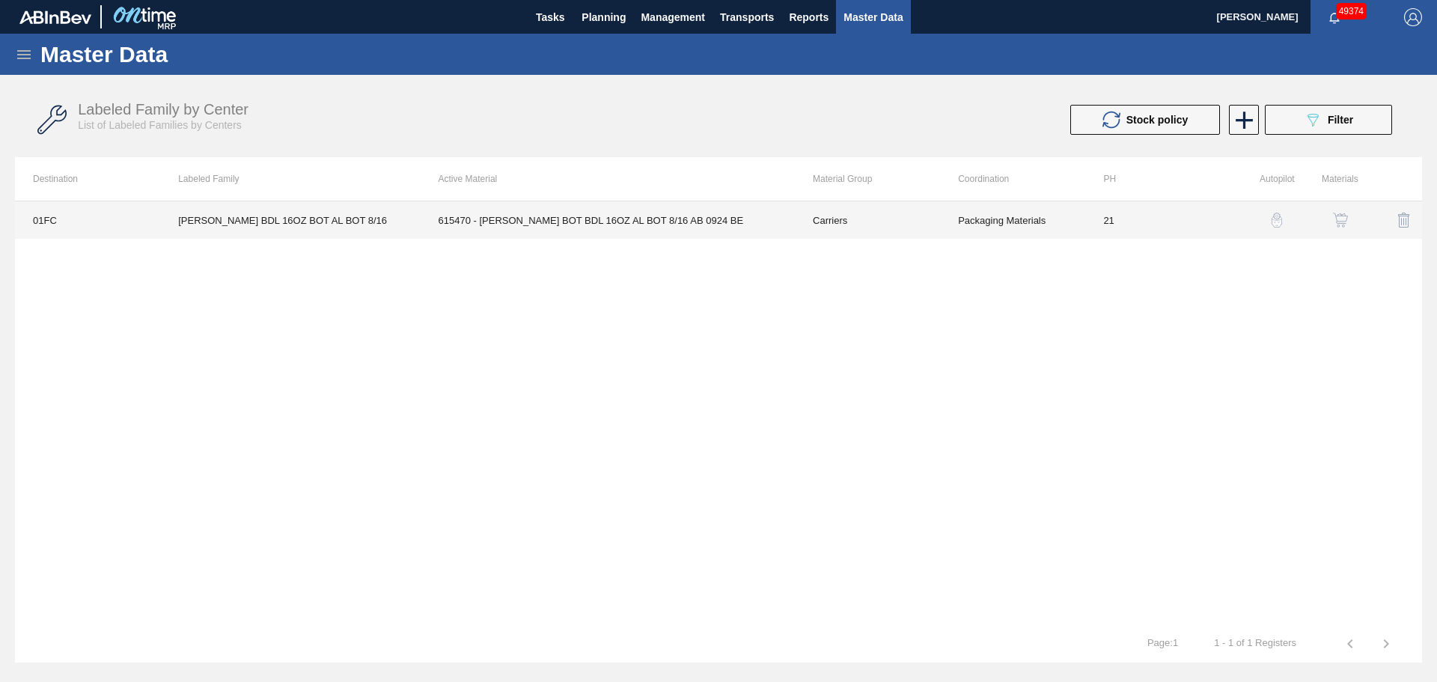
click at [600, 225] on td "615470 - [PERSON_NAME] BOT BDL 16OZ AL BOT 8/16 AB 0924 BE" at bounding box center [608, 219] width 374 height 37
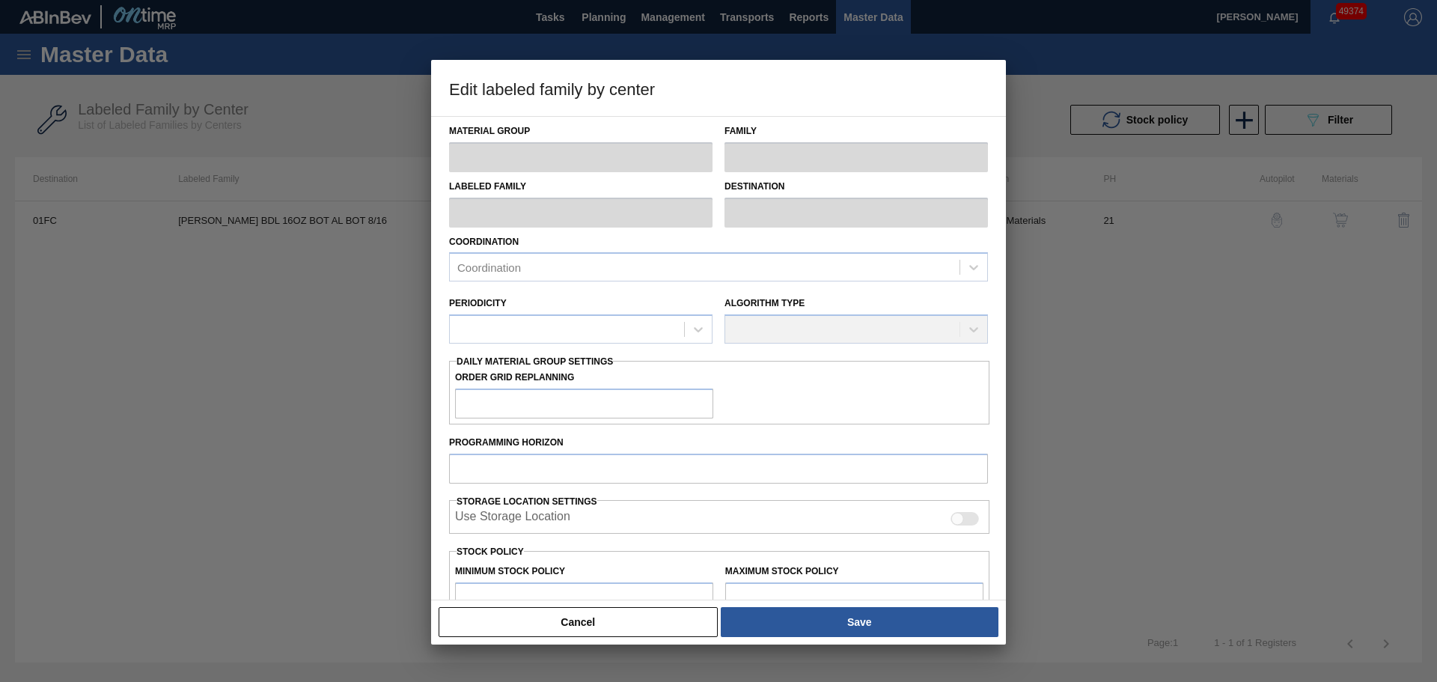
type input "Carriers"
type input "Bottle Carriers"
type input "[PERSON_NAME] BDL 16OZ BOT AL BOT 8/16"
type input "01FC - Fort [PERSON_NAME] Brewery"
type input "21"
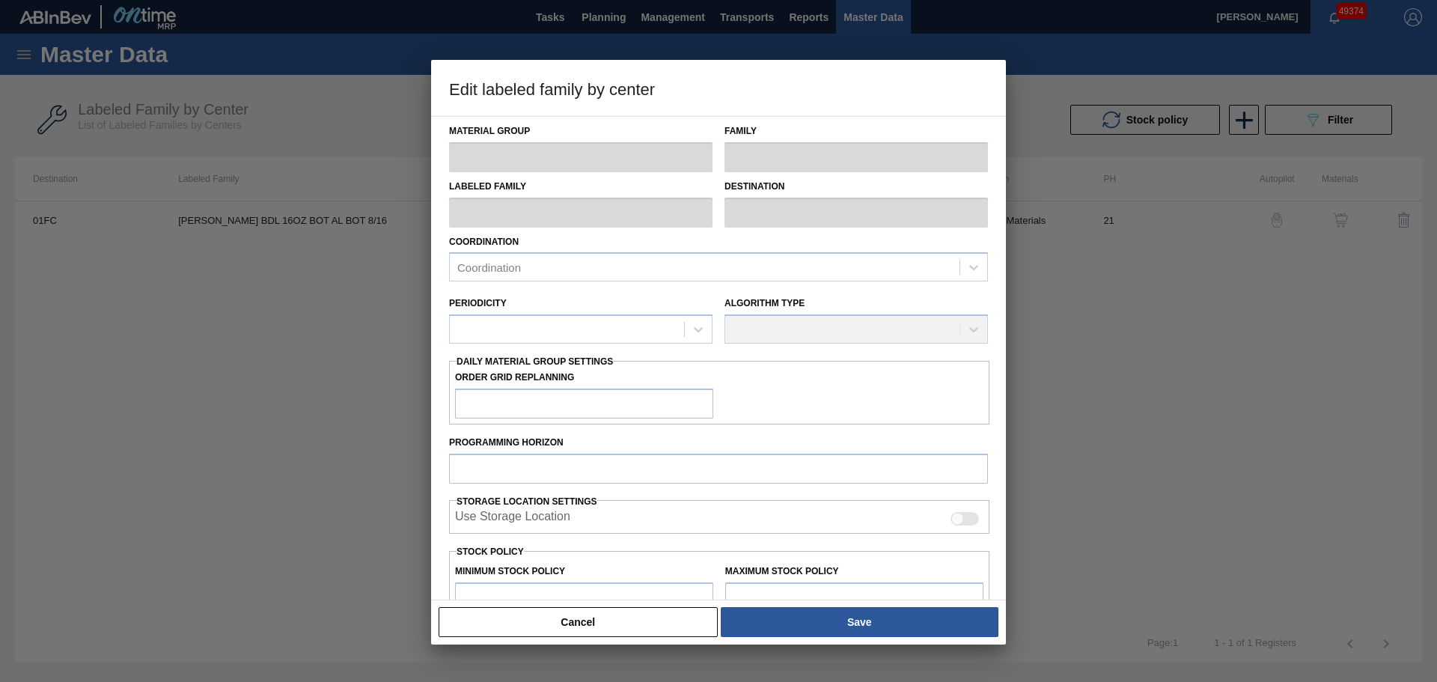
type input "0"
type input "23,389"
type input "0"
checkbox input "true"
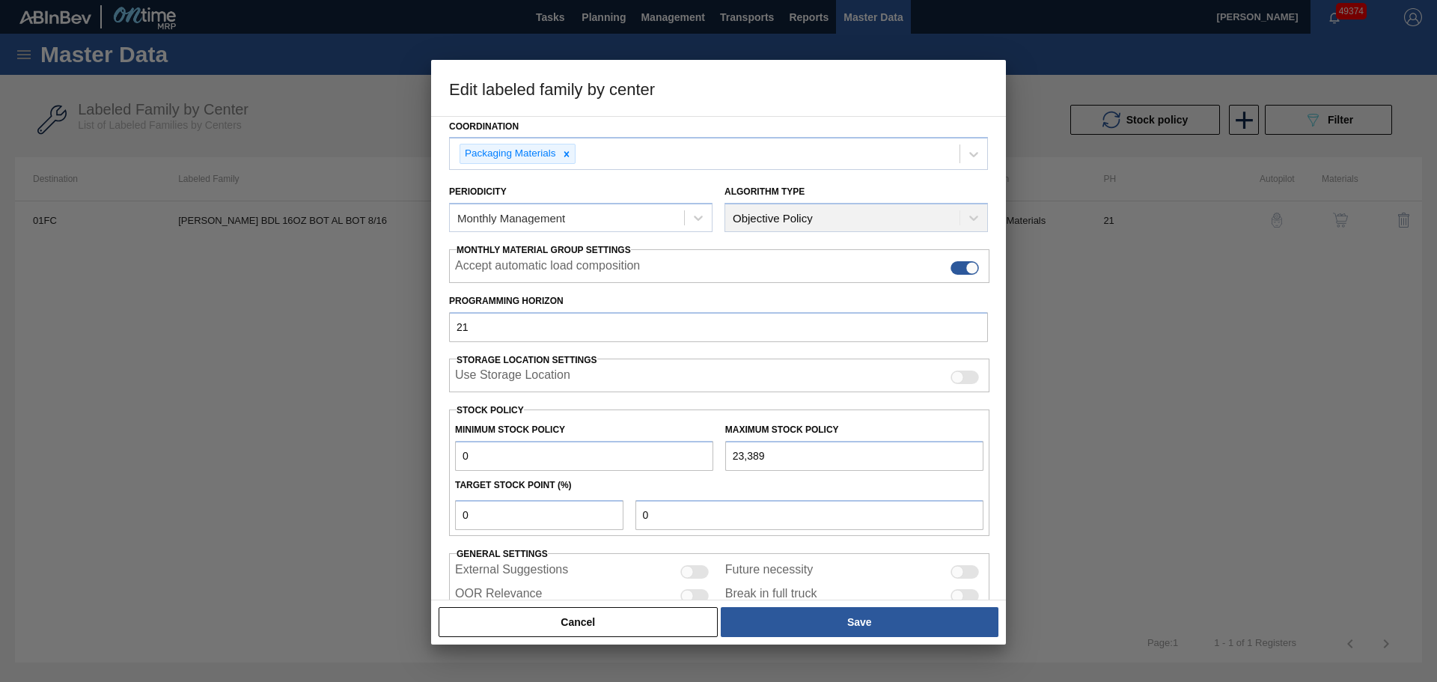
scroll to position [150, 0]
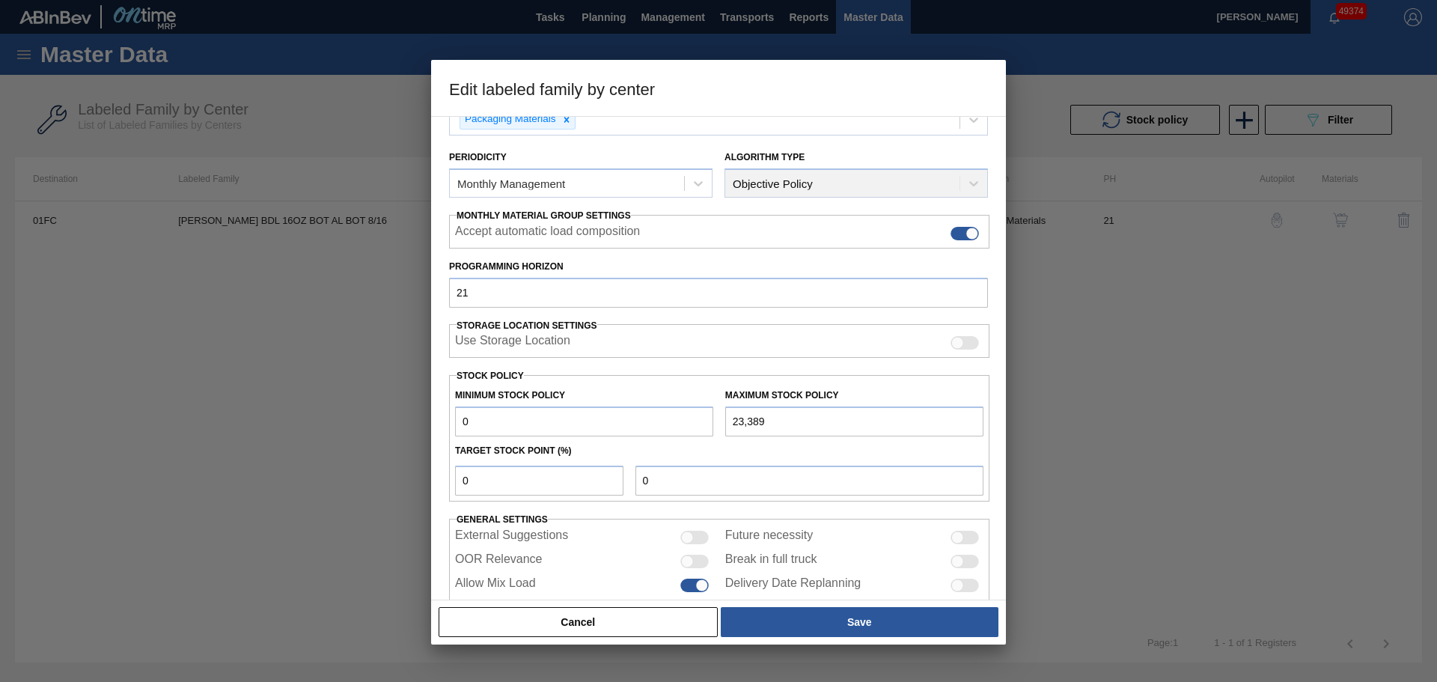
drag, startPoint x: 790, startPoint y: 424, endPoint x: 721, endPoint y: 421, distance: 68.9
click at [721, 421] on div "Maximum Stock Policy 23,389" at bounding box center [854, 411] width 270 height 52
paste input "32,201"
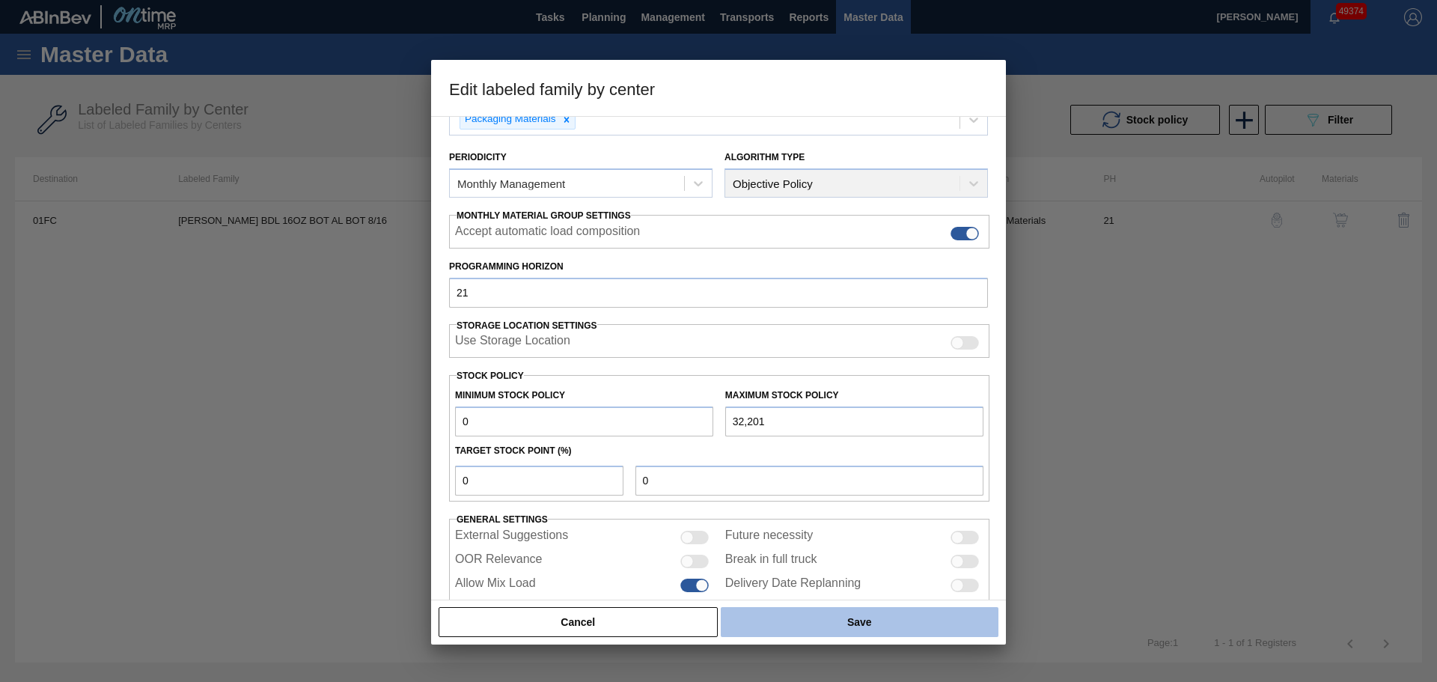
type input "32,201"
click at [771, 617] on button "Save" at bounding box center [860, 622] width 278 height 30
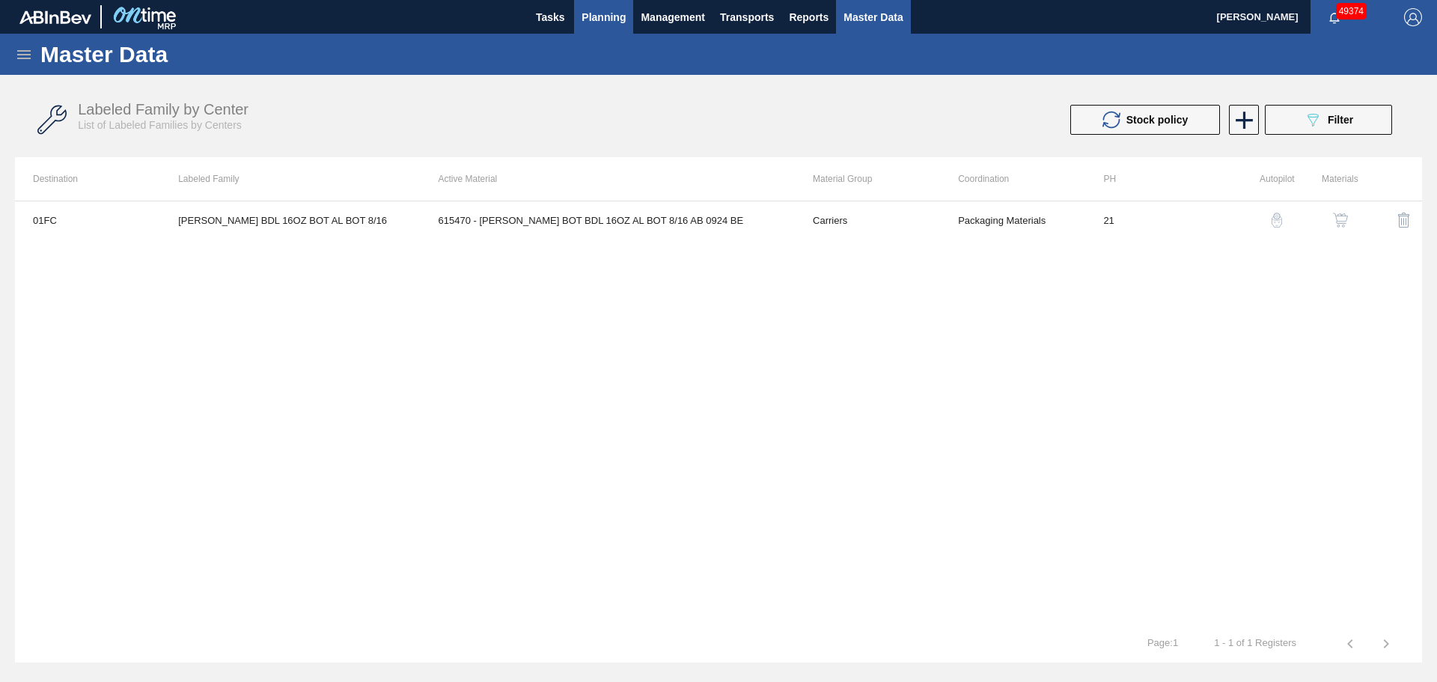
click at [600, 25] on span "Planning" at bounding box center [604, 17] width 44 height 18
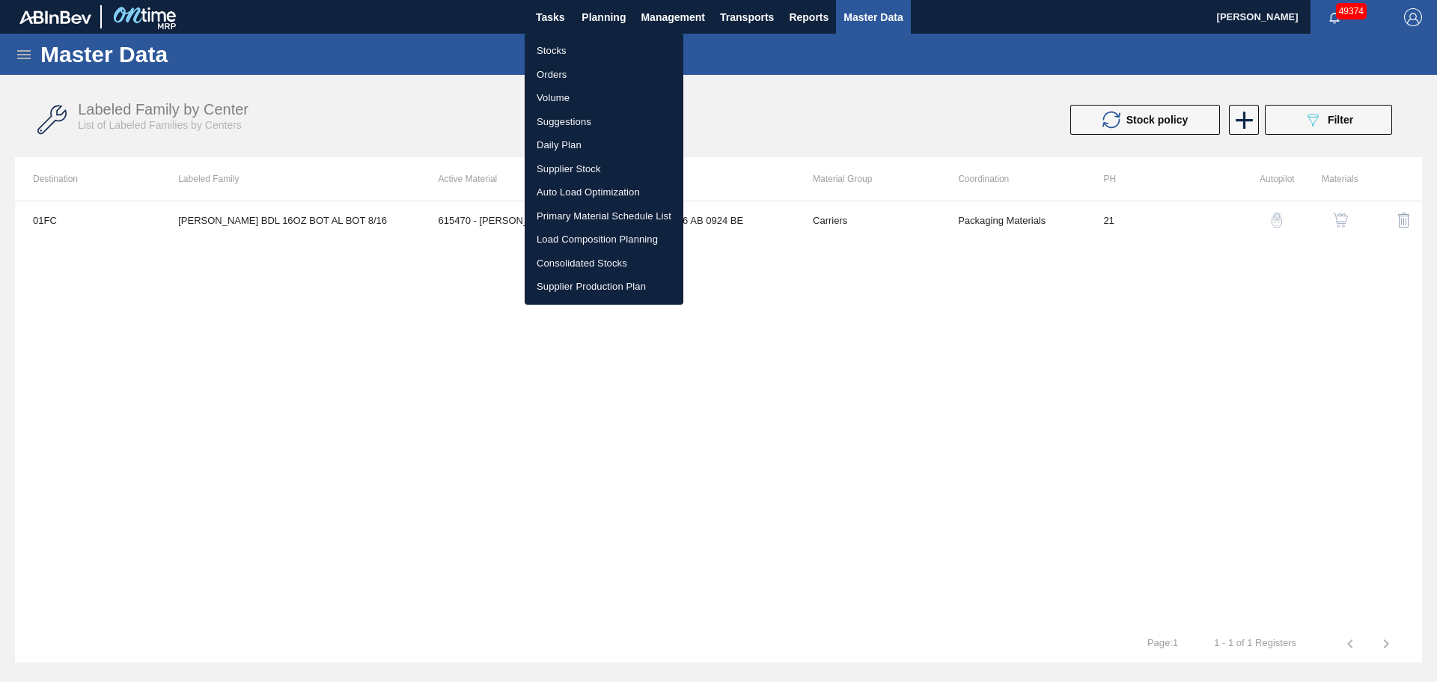
drag, startPoint x: 553, startPoint y: 50, endPoint x: 812, endPoint y: 128, distance: 270.4
click at [553, 50] on li "Stocks" at bounding box center [604, 51] width 159 height 24
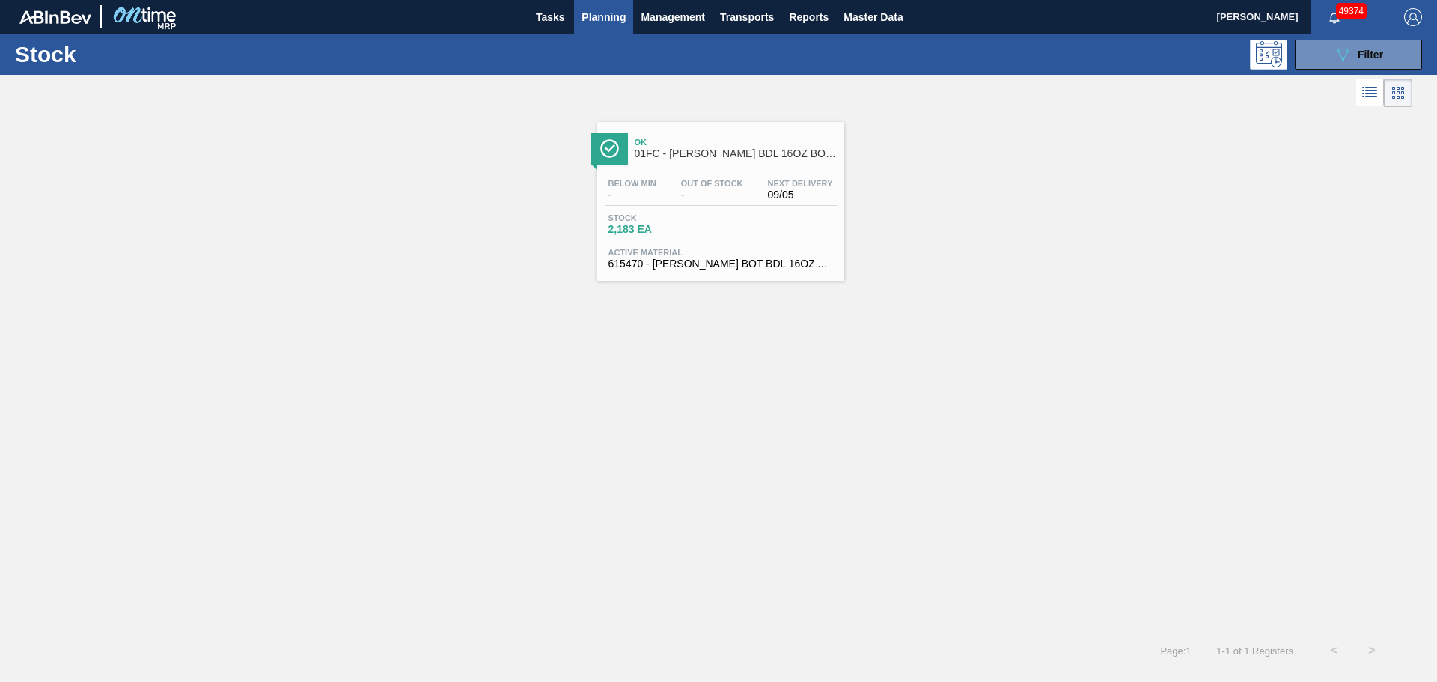
click at [770, 242] on div "Below Min - Out Of Stock - Next Delivery 09/05 Stock 2,183 EA Active Material 6…" at bounding box center [720, 222] width 247 height 102
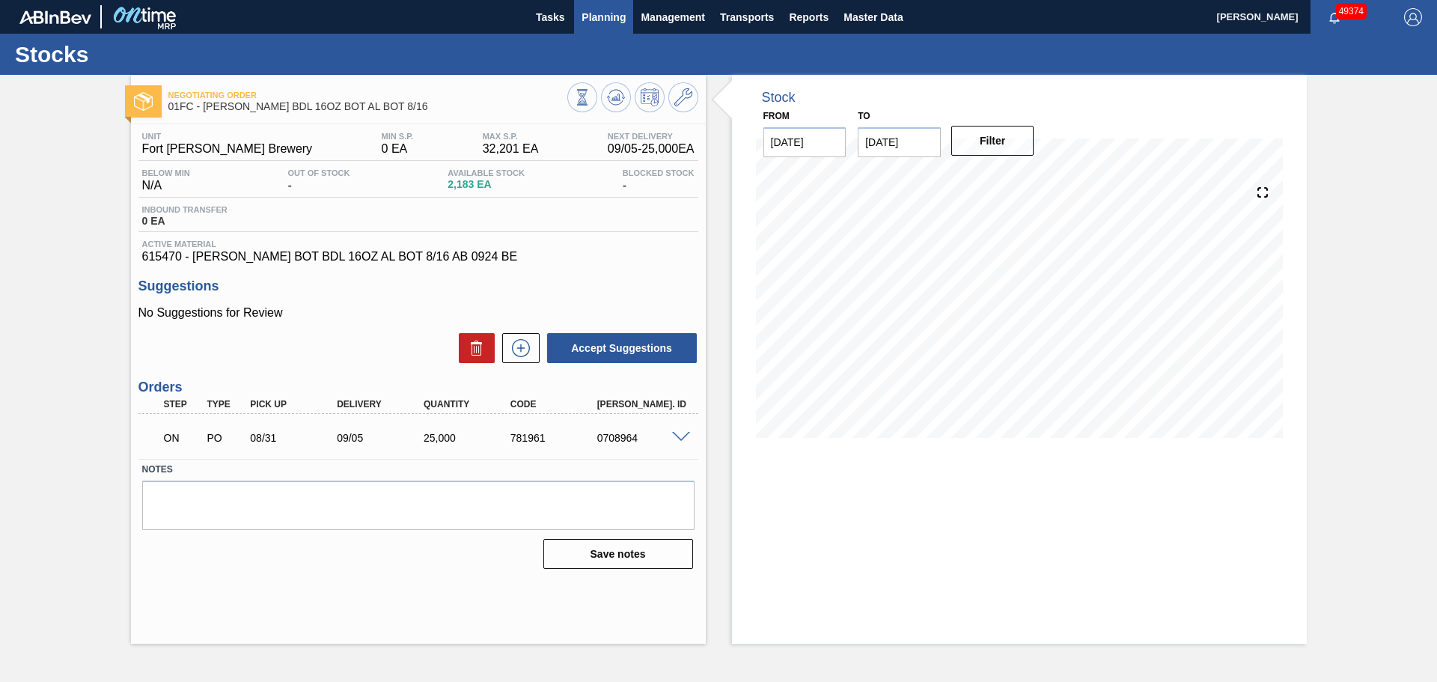
click at [592, 19] on span "Planning" at bounding box center [604, 17] width 44 height 18
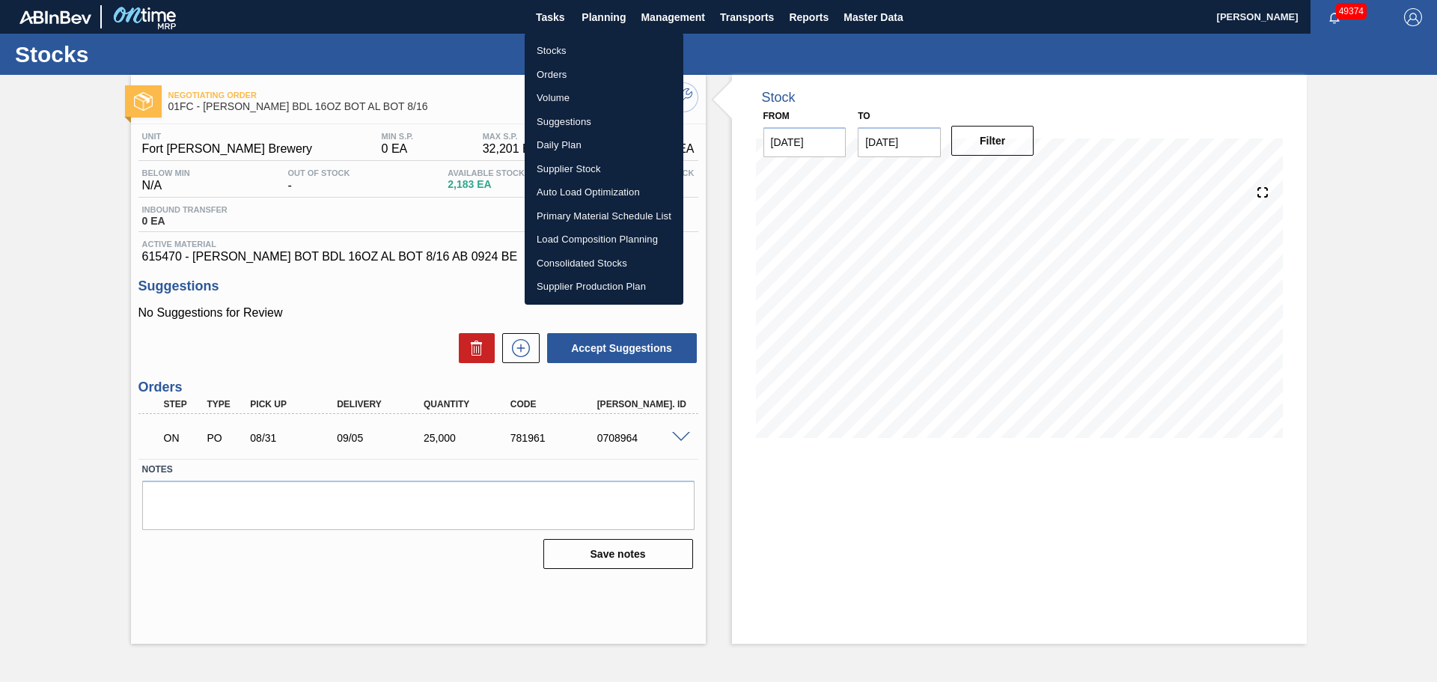
click at [558, 52] on li "Stocks" at bounding box center [604, 51] width 159 height 24
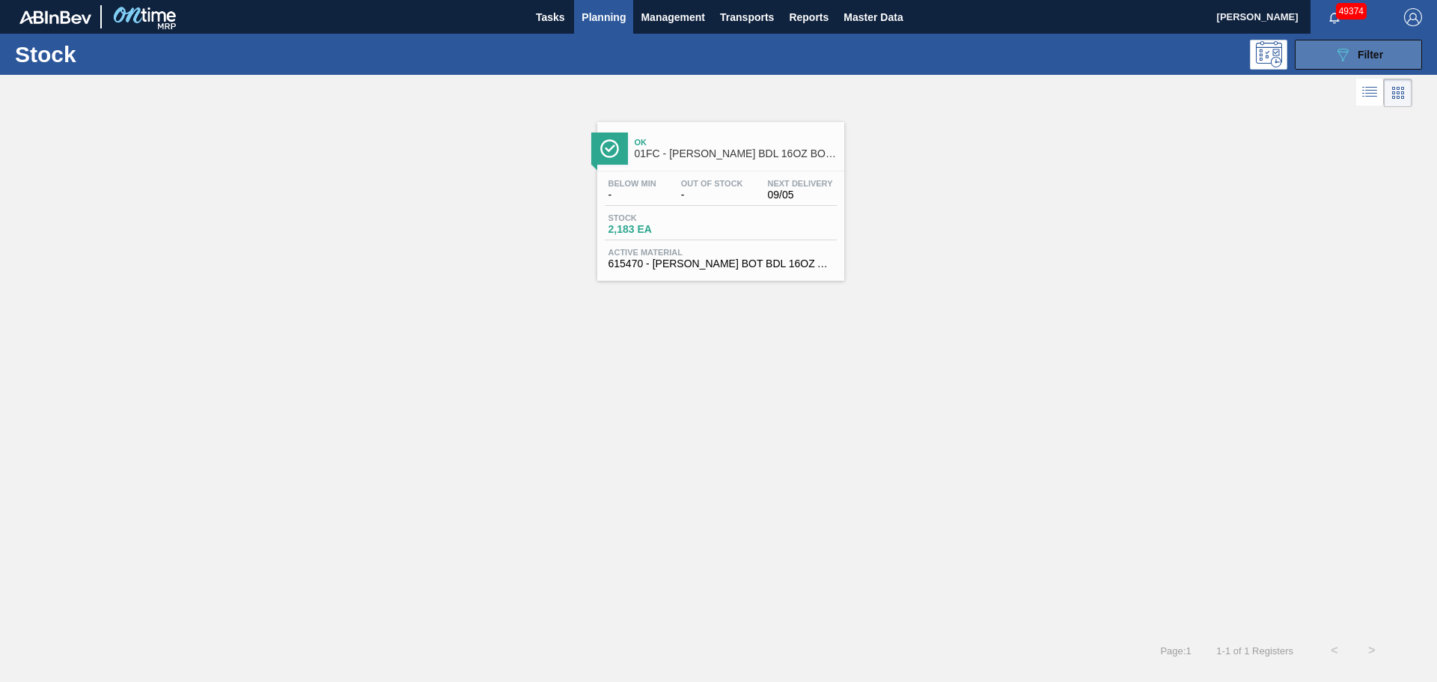
click at [1374, 58] on span "Filter" at bounding box center [1370, 55] width 25 height 12
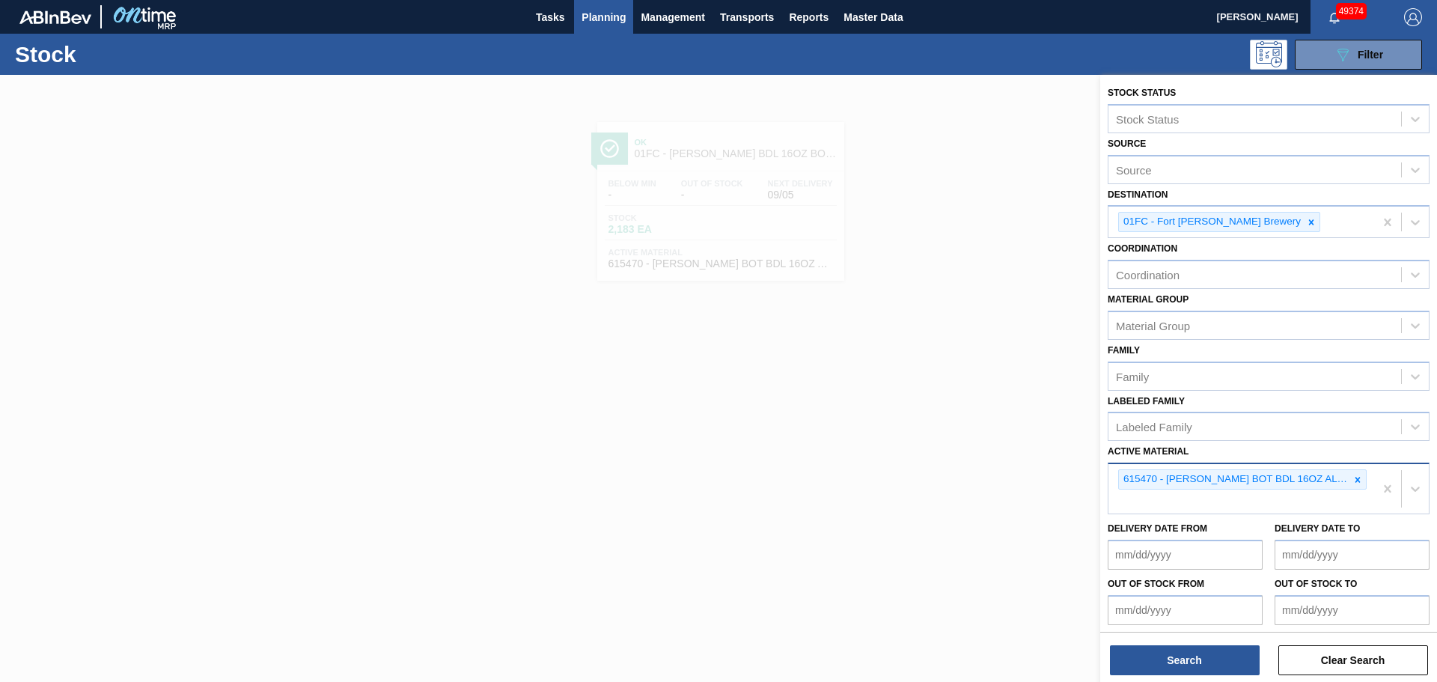
click at [1157, 499] on div "615470 - [PERSON_NAME] BOT BDL 16OZ AL BOT 8/16 AB 0924 BE" at bounding box center [1241, 488] width 266 height 49
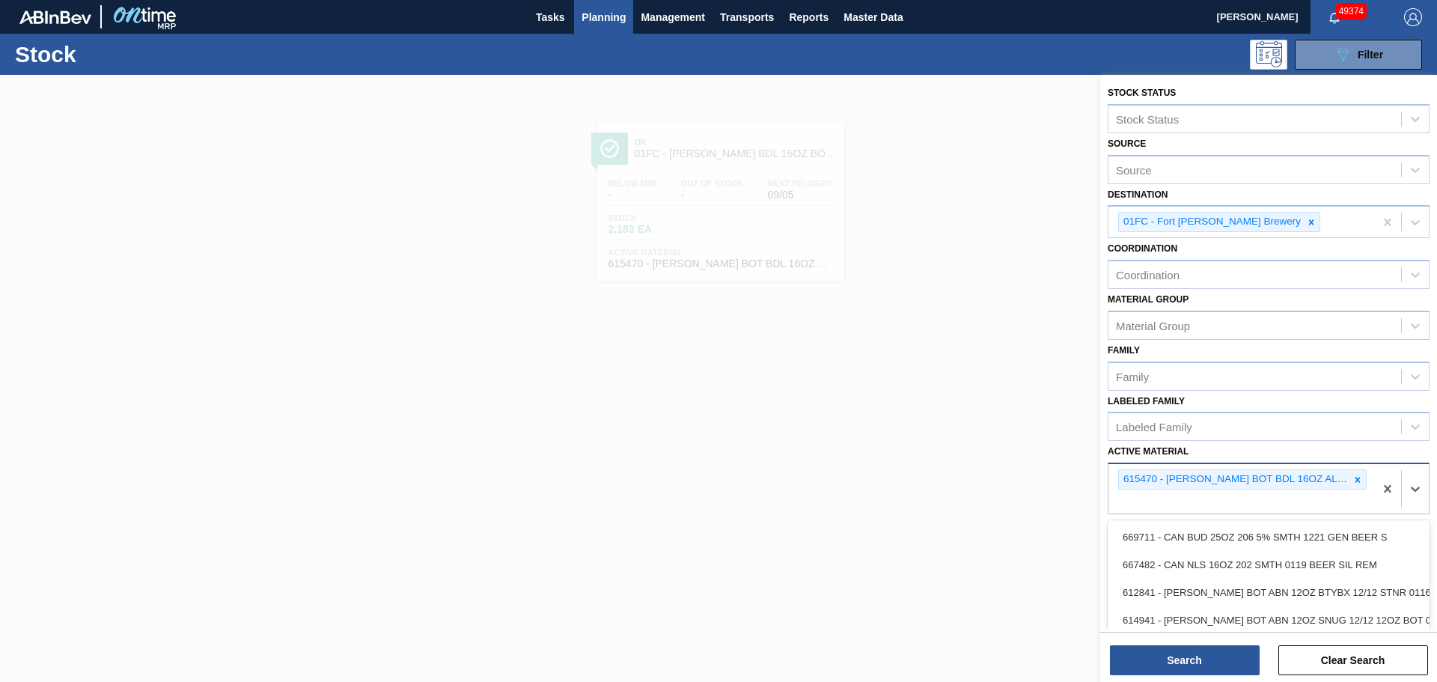
paste Material "683769"
type Material "683769"
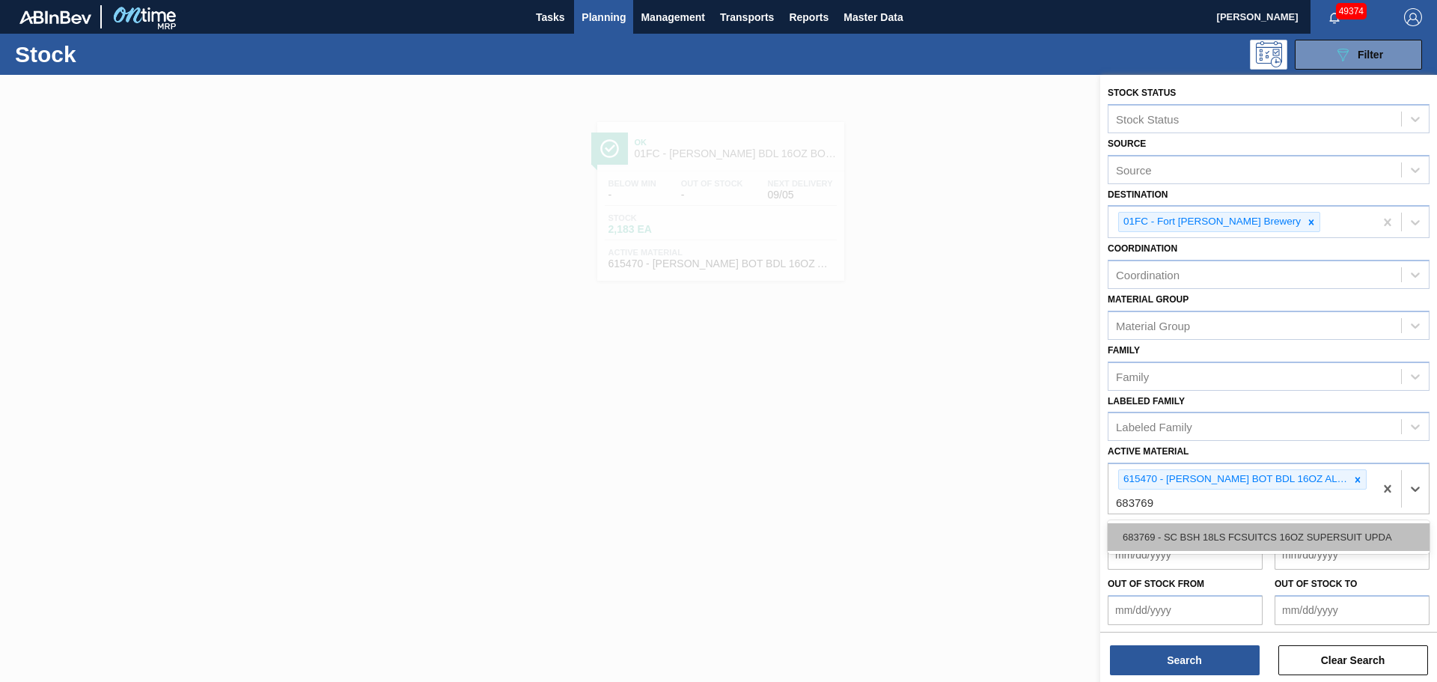
click at [1155, 531] on div "683769 - SC BSH 18LS FCSUITCS 16OZ SUPERSUIT UPDA" at bounding box center [1269, 537] width 322 height 28
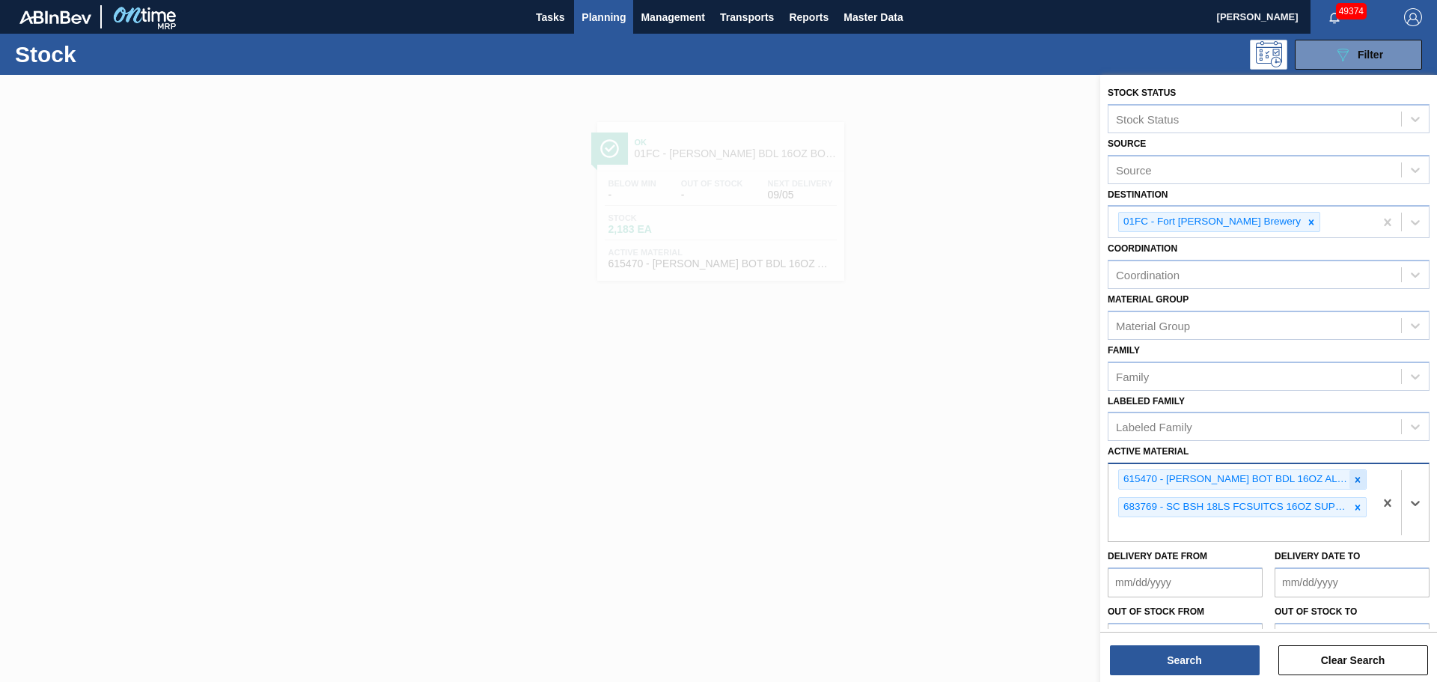
click at [1355, 481] on icon at bounding box center [1357, 479] width 5 height 5
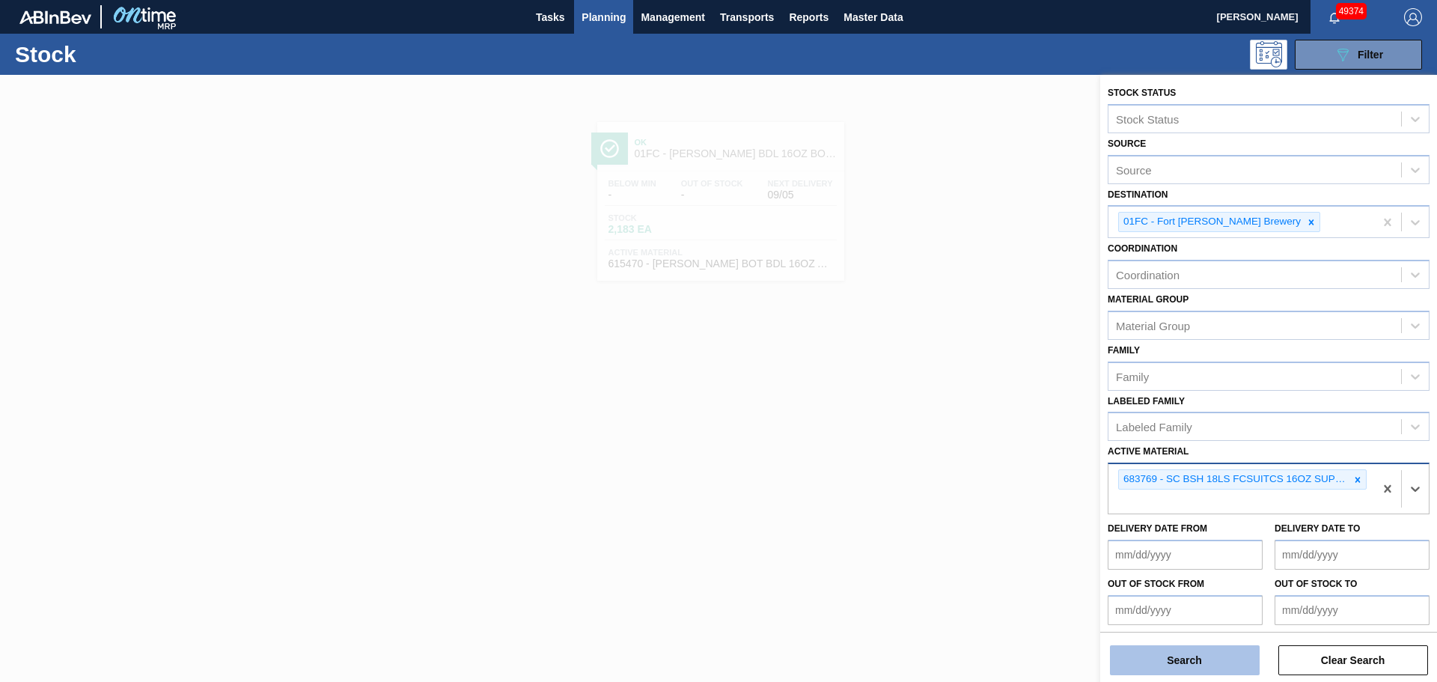
click at [1170, 656] on button "Search" at bounding box center [1185, 660] width 150 height 30
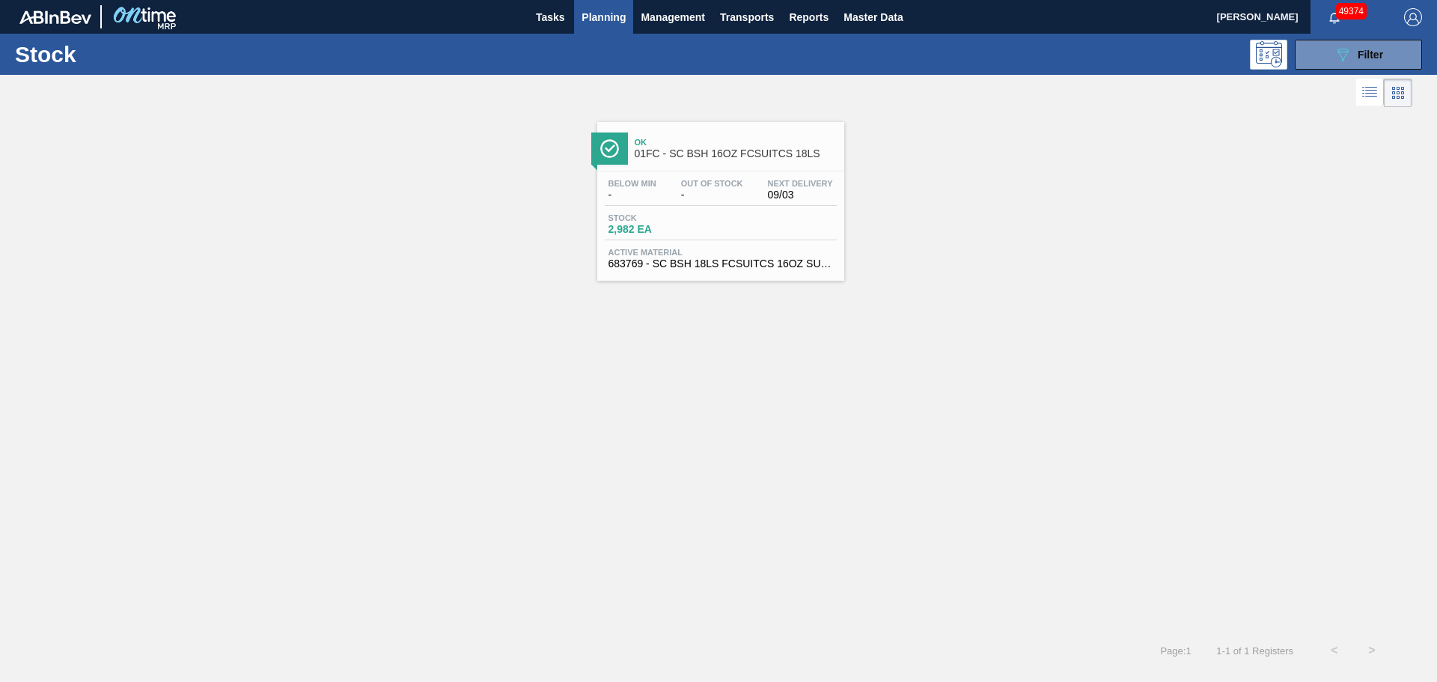
click at [766, 222] on div "Stock 2,982 EA" at bounding box center [721, 226] width 232 height 27
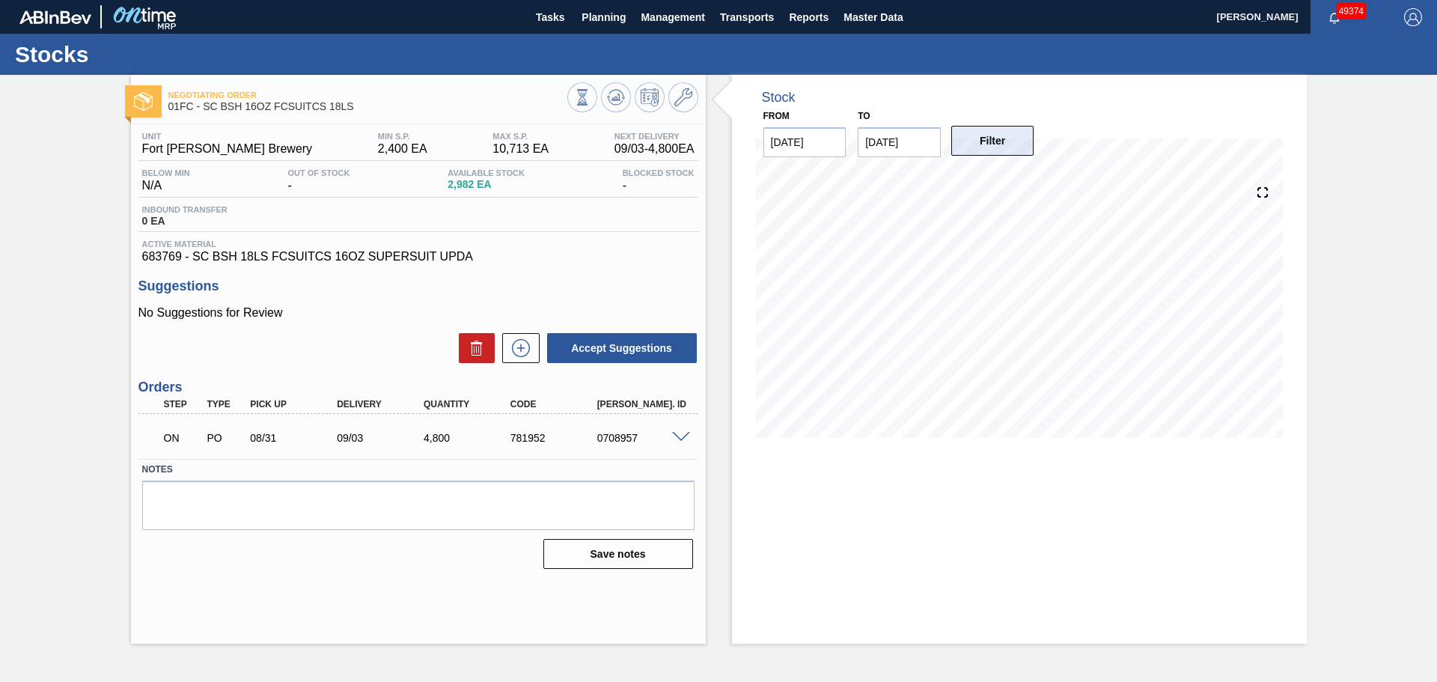
click at [996, 144] on button "Filter" at bounding box center [992, 141] width 83 height 30
click at [684, 103] on icon at bounding box center [683, 97] width 18 height 18
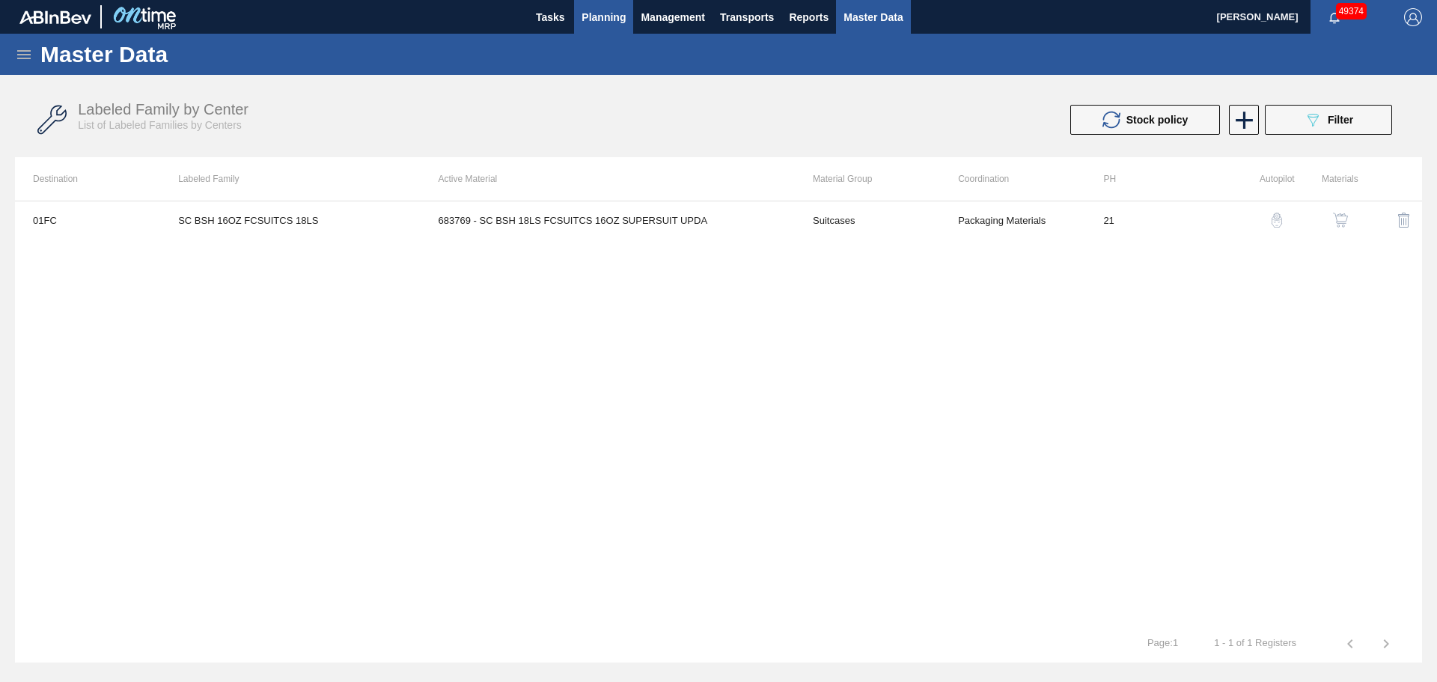
click at [601, 15] on span "Planning" at bounding box center [604, 17] width 44 height 18
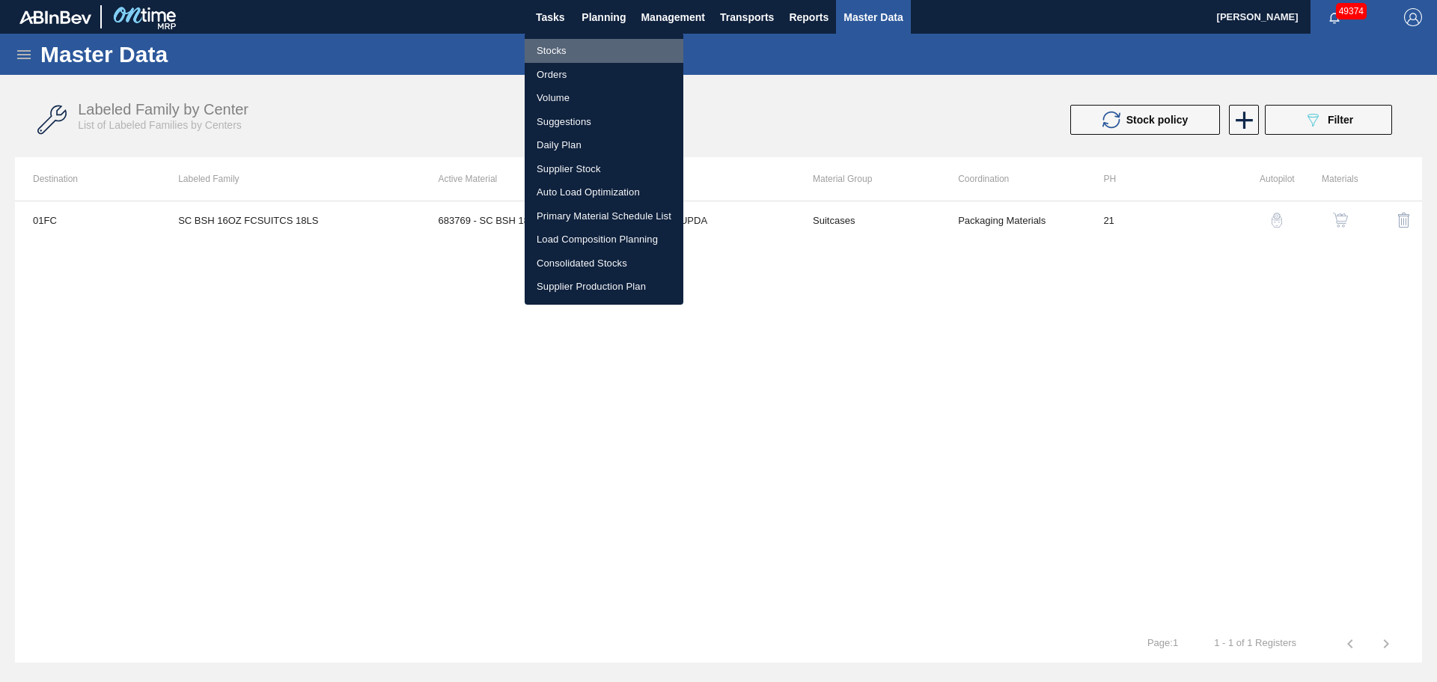
click at [562, 51] on li "Stocks" at bounding box center [604, 51] width 159 height 24
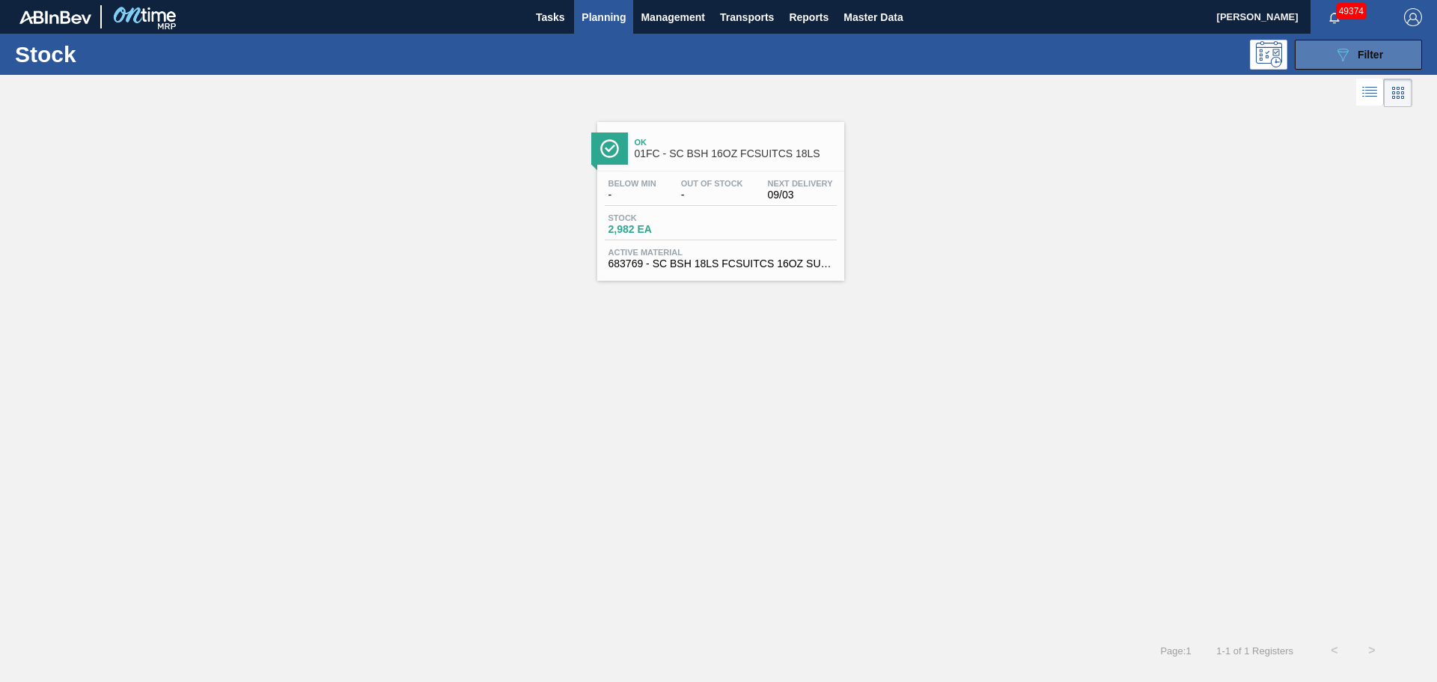
click at [1364, 49] on span "Filter" at bounding box center [1370, 55] width 25 height 12
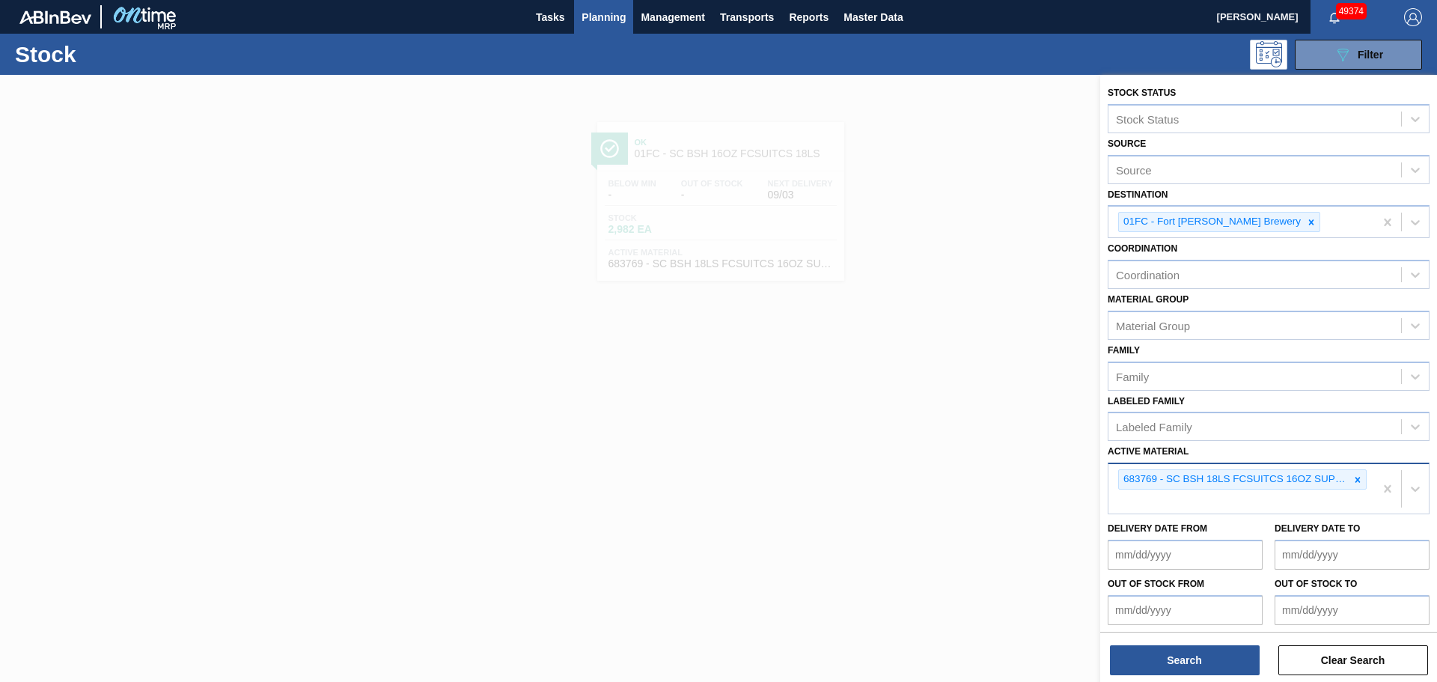
click at [1169, 497] on div "683769 - SC BSH 18LS FCSUITCS 16OZ SUPERSUIT UPDA" at bounding box center [1241, 488] width 266 height 49
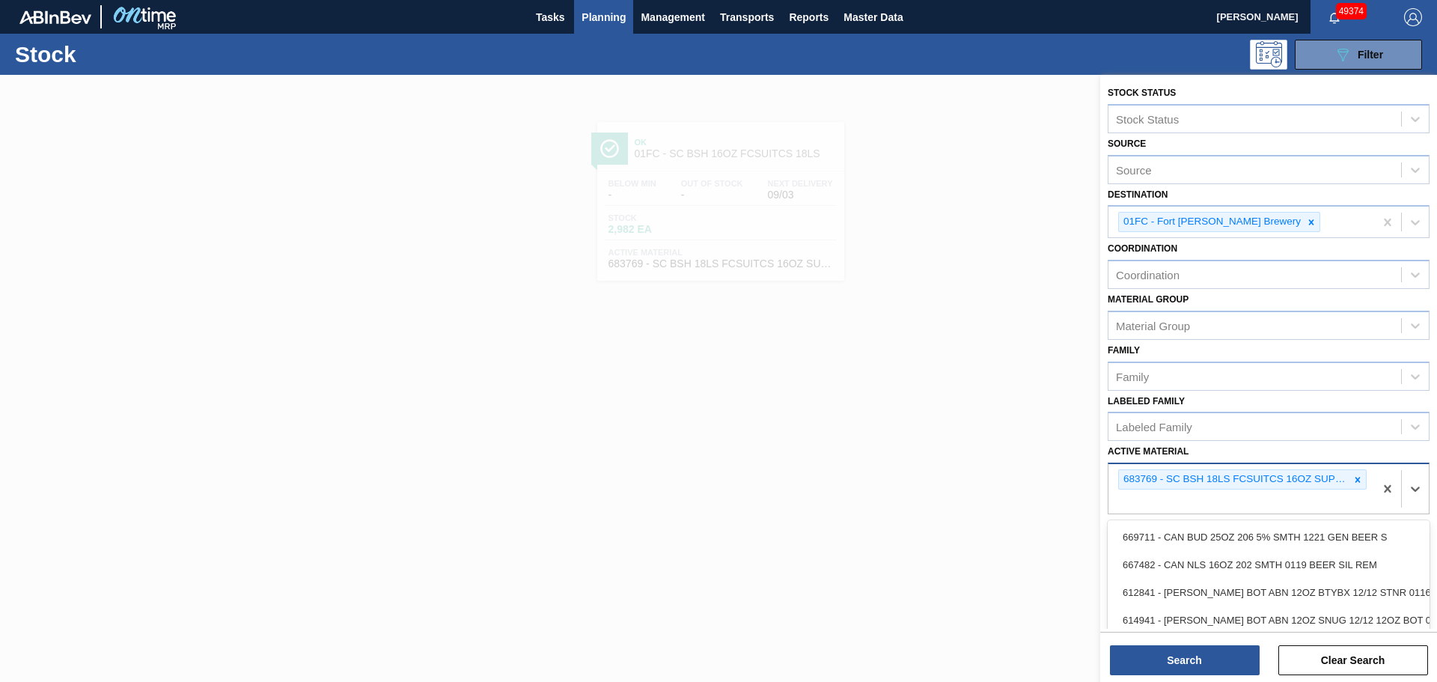
paste Material "683794"
type Material "683794"
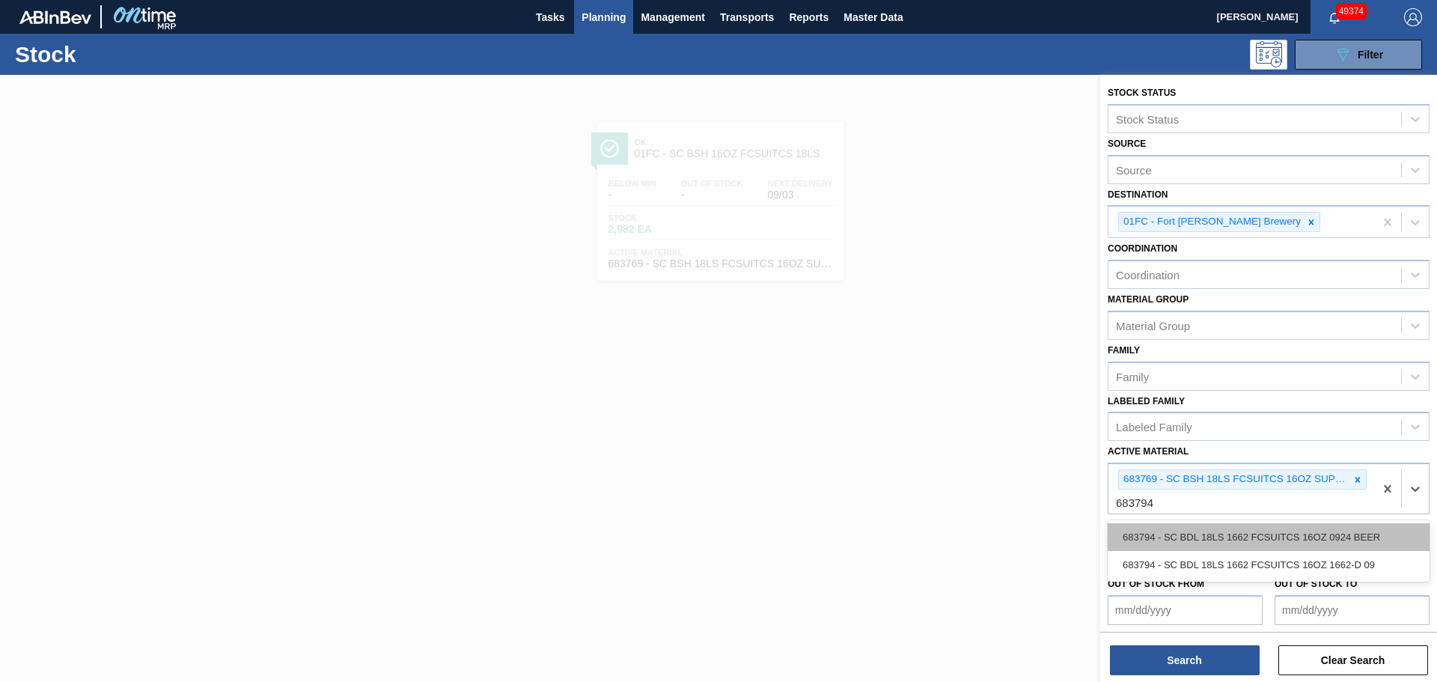
click at [1186, 540] on div "683794 - SC BDL 18LS 1662 FCSUITCS 16OZ 0924 BEER" at bounding box center [1269, 537] width 322 height 28
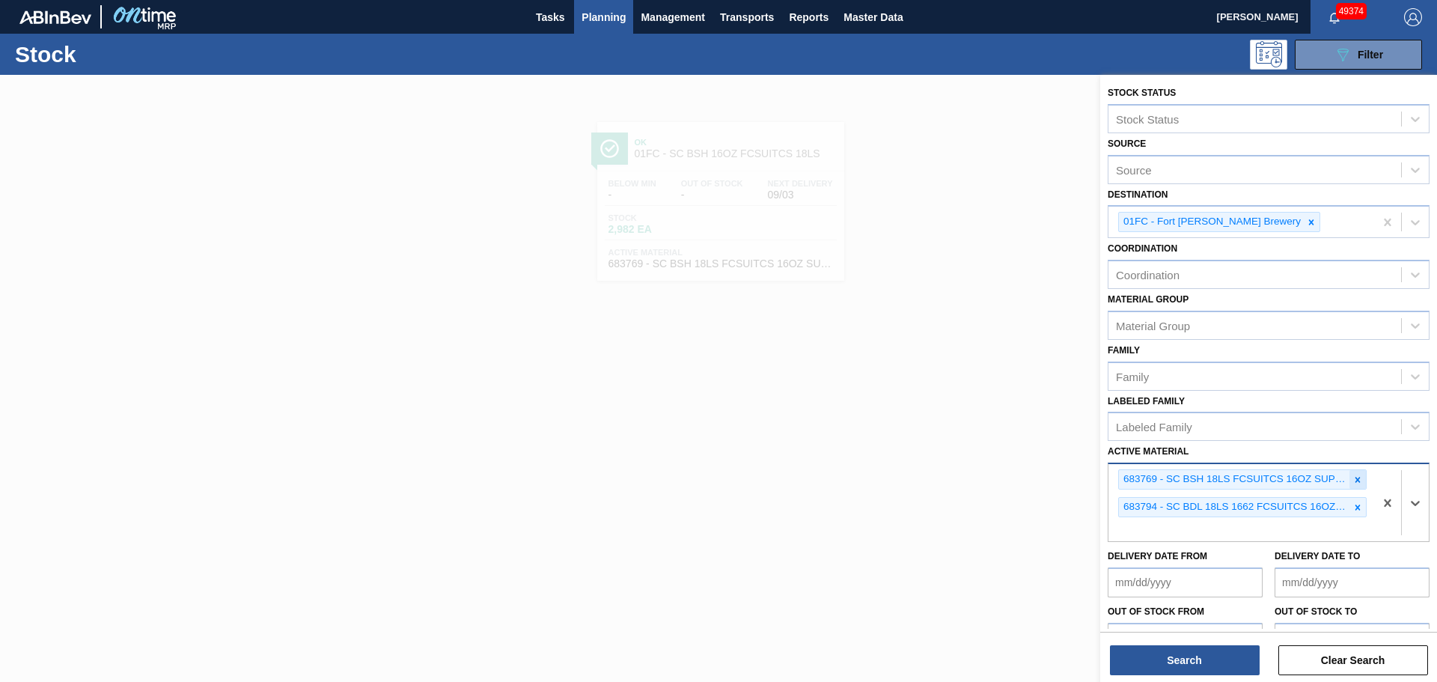
click at [1355, 480] on icon at bounding box center [1357, 479] width 5 height 5
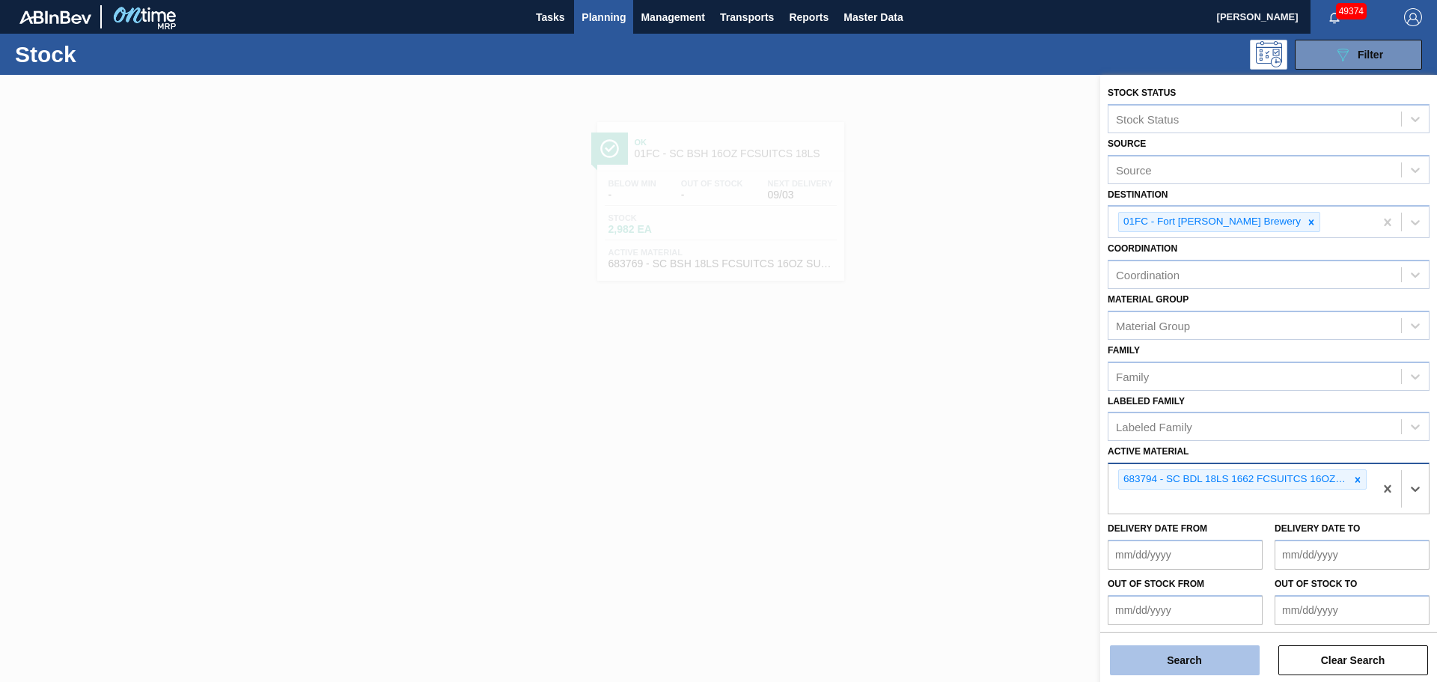
click at [1189, 653] on button "Search" at bounding box center [1185, 660] width 150 height 30
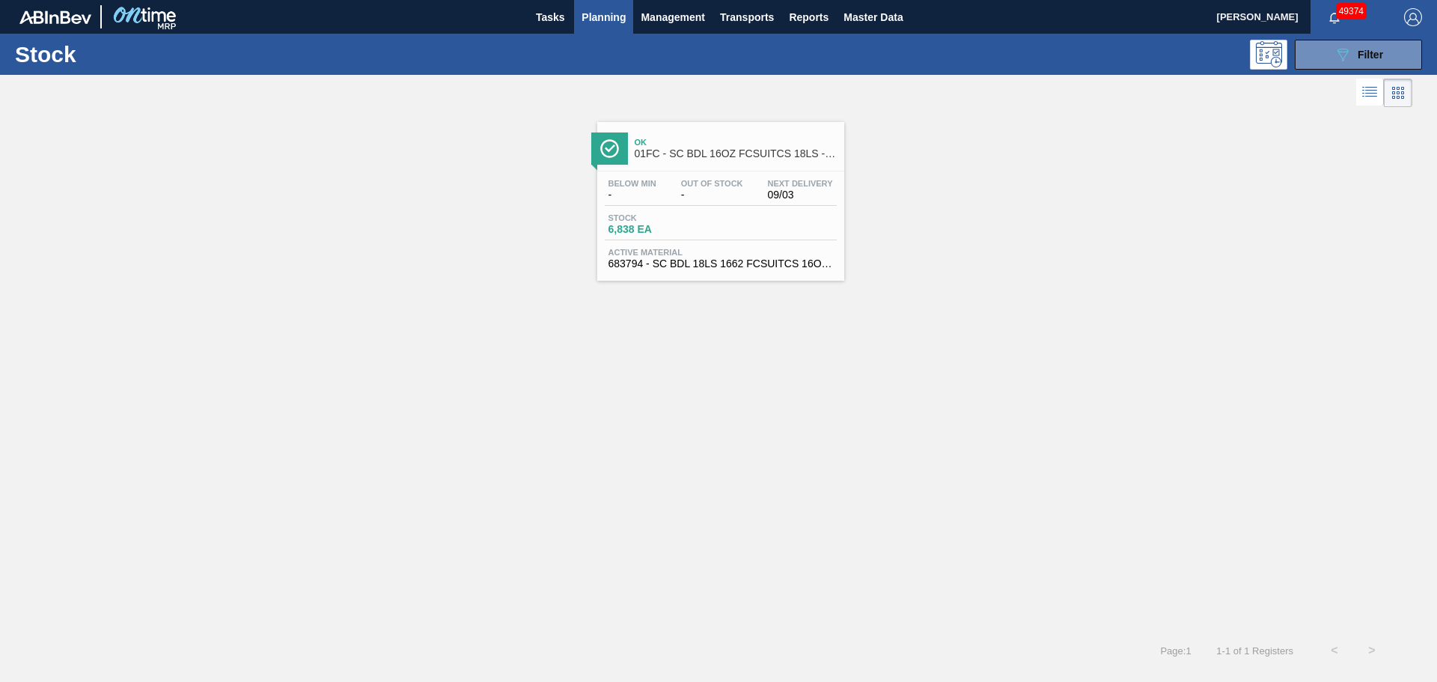
click at [696, 222] on span "Stock" at bounding box center [660, 217] width 105 height 9
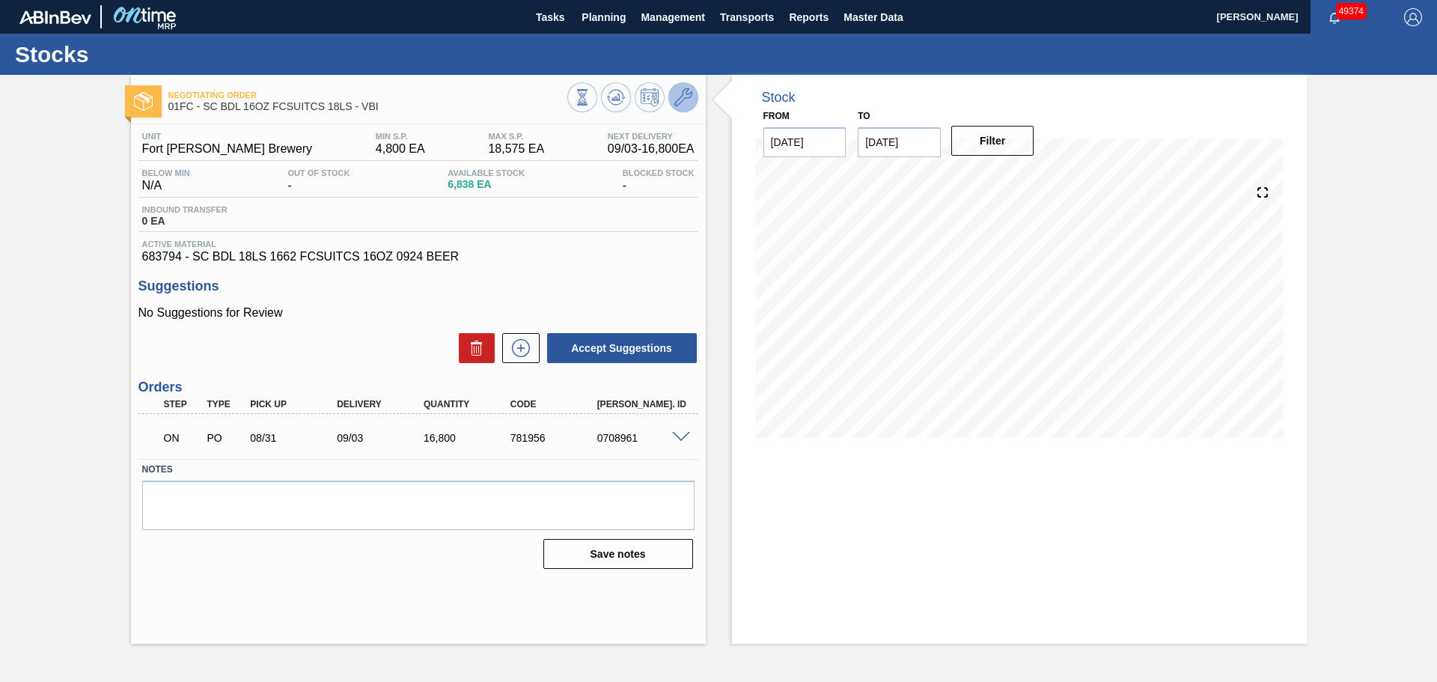
click at [682, 89] on icon at bounding box center [683, 97] width 18 height 18
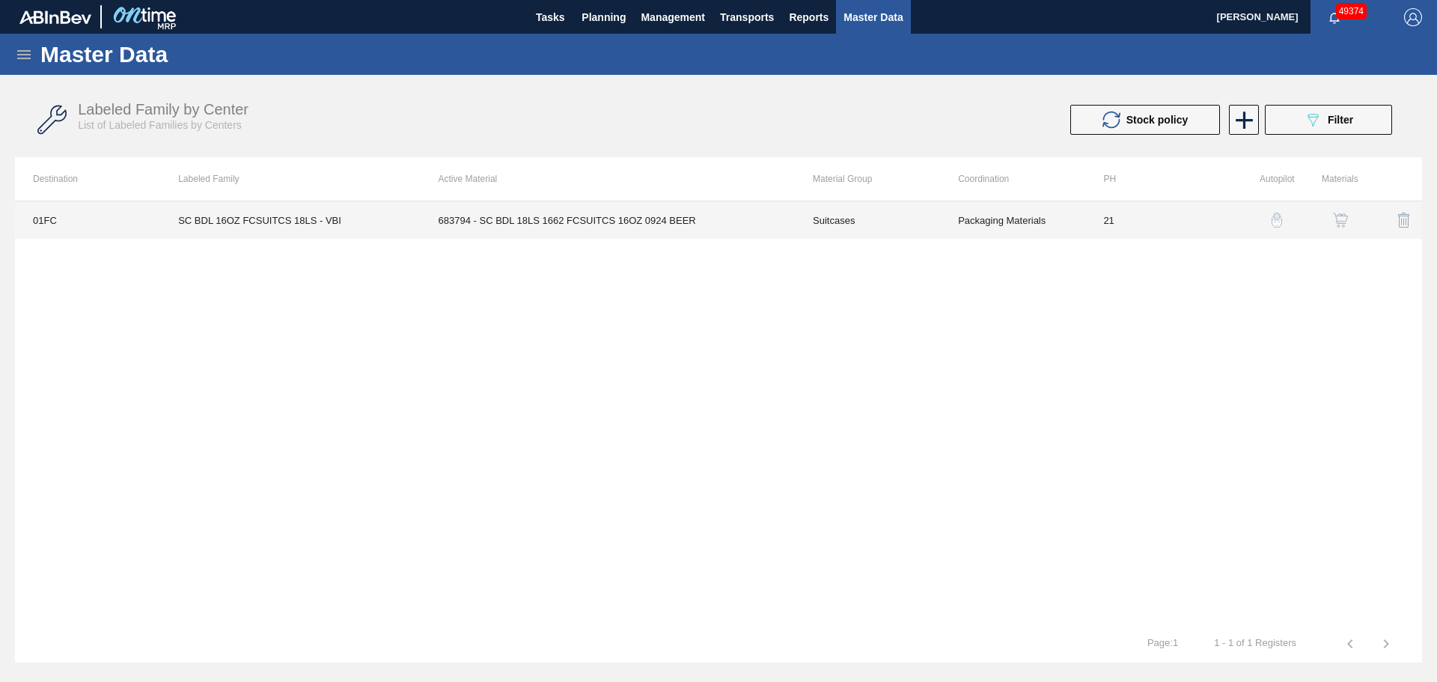
click at [661, 222] on td "683794 - SC BDL 18LS 1662 FCSUITCS 16OZ 0924 BEER" at bounding box center [608, 219] width 374 height 37
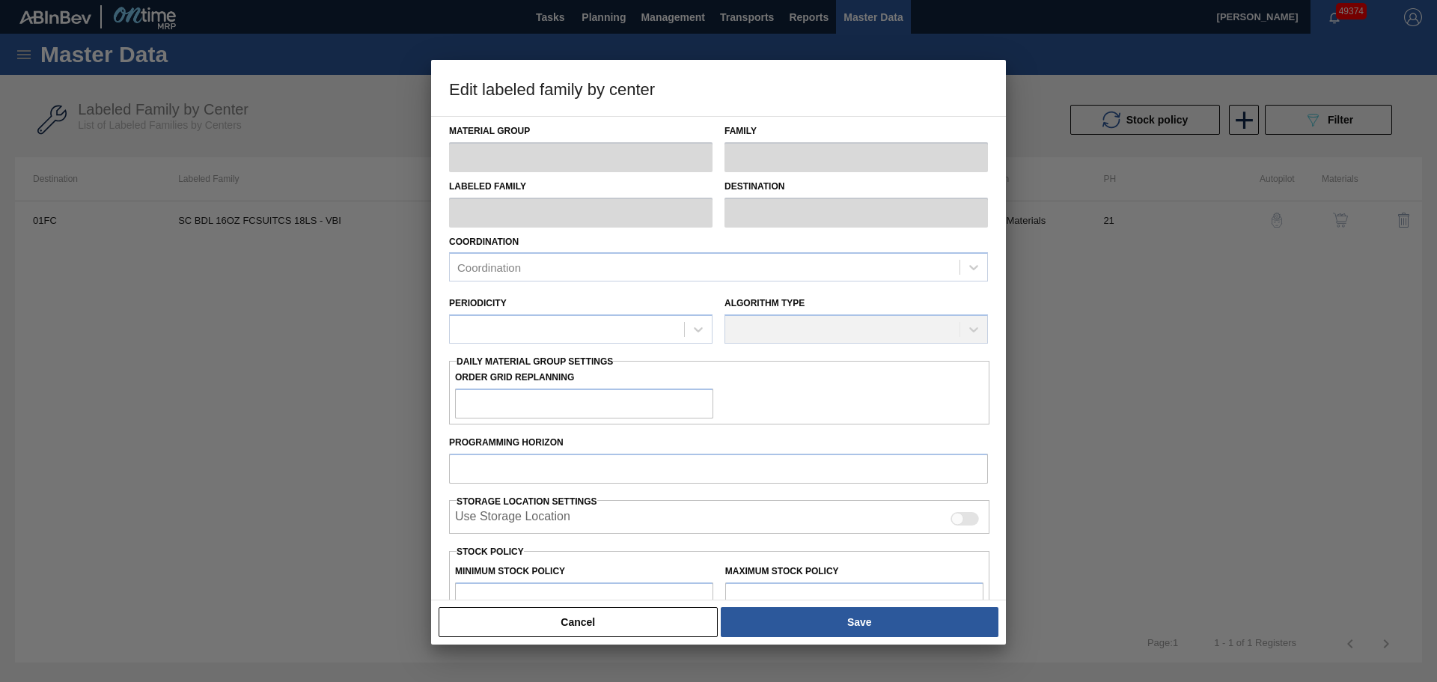
type input "Suitcases"
type input "SC BDL 16OZ FCSUITCS 18LS - VBI"
type input "01FC - Fort [PERSON_NAME] Brewery"
type input "21"
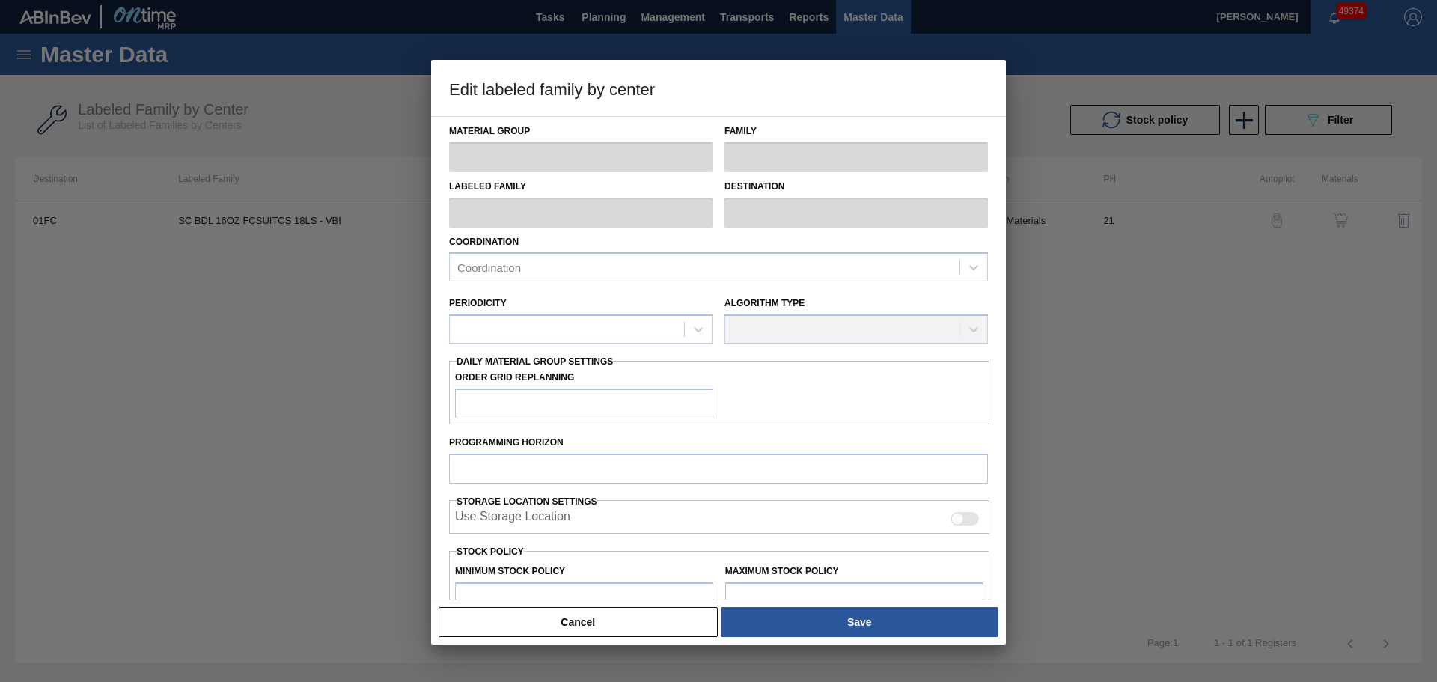
type input "4,800"
type input "18,575"
type input "0"
type input "4,800"
checkbox input "true"
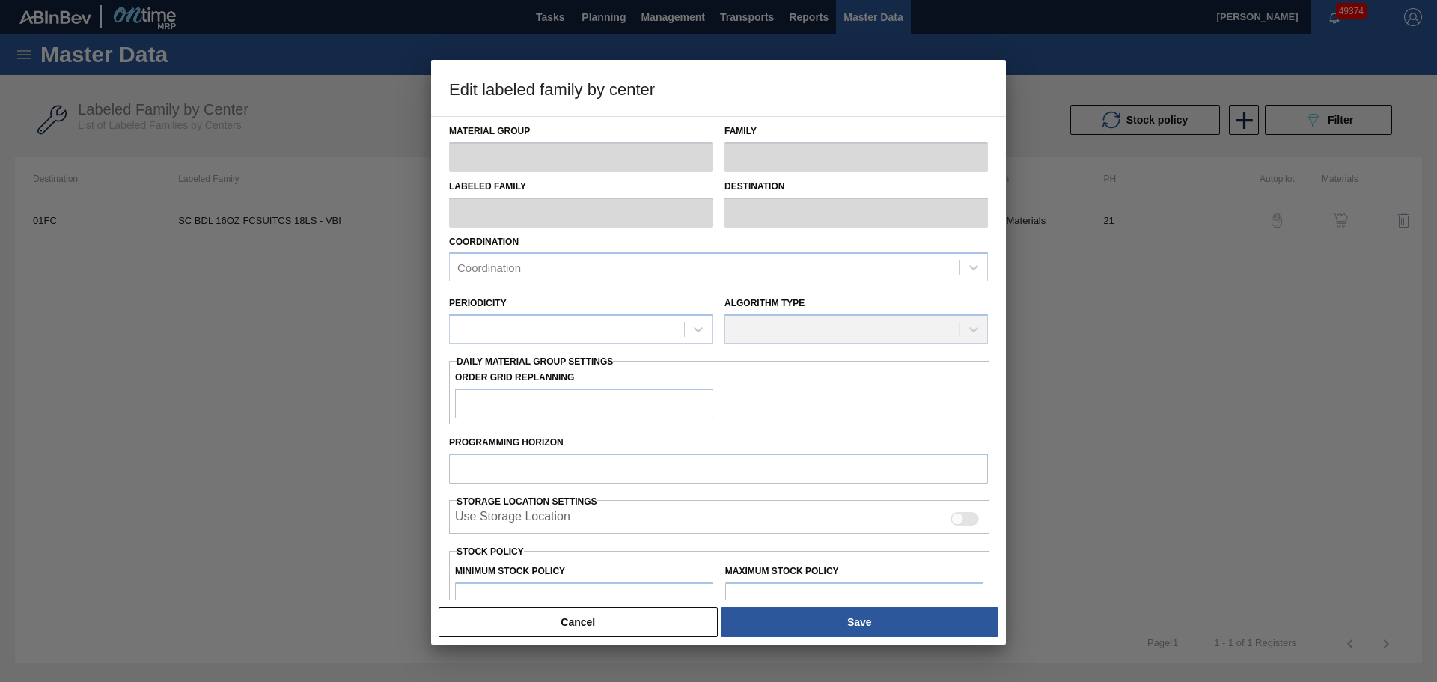
checkbox input "true"
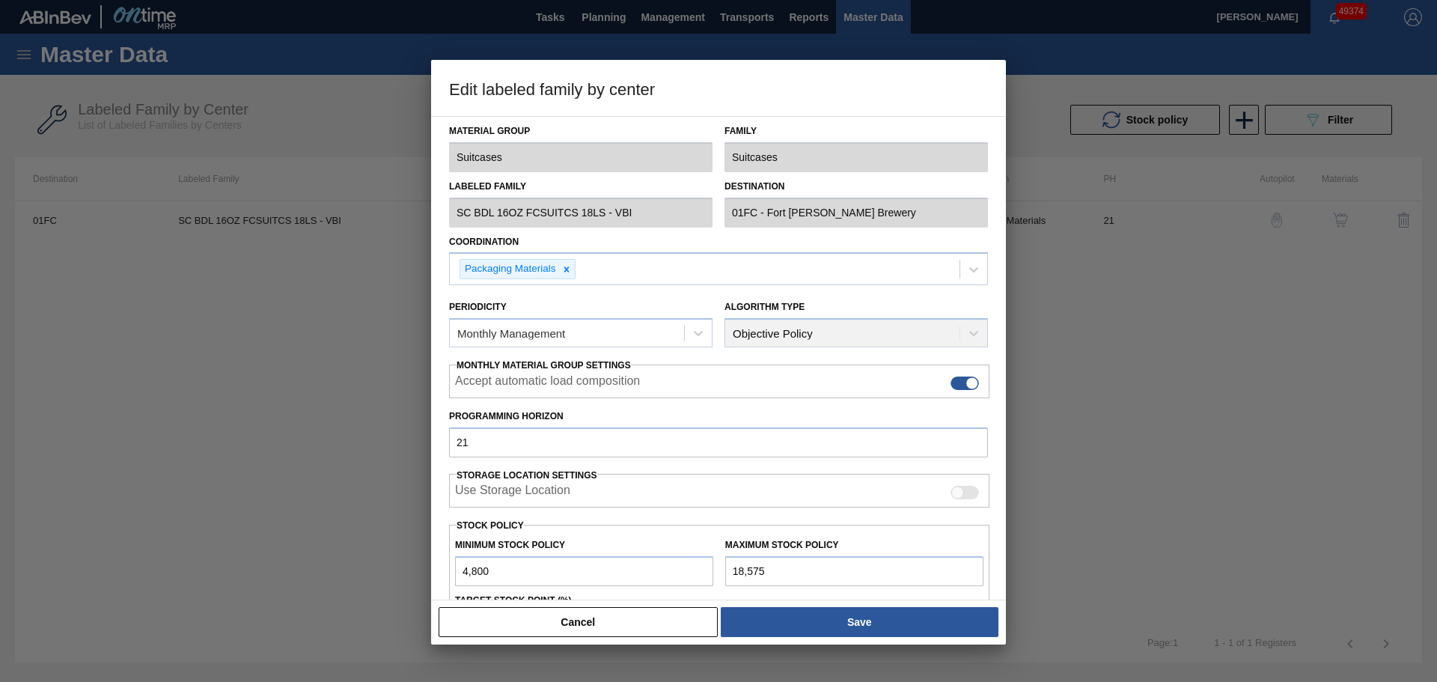
drag, startPoint x: 773, startPoint y: 573, endPoint x: 708, endPoint y: 576, distance: 65.2
click at [708, 576] on div "Minimum Stock Policy 4,800 Maximum Stock Policy 18,575" at bounding box center [719, 558] width 540 height 55
paste input "24,51"
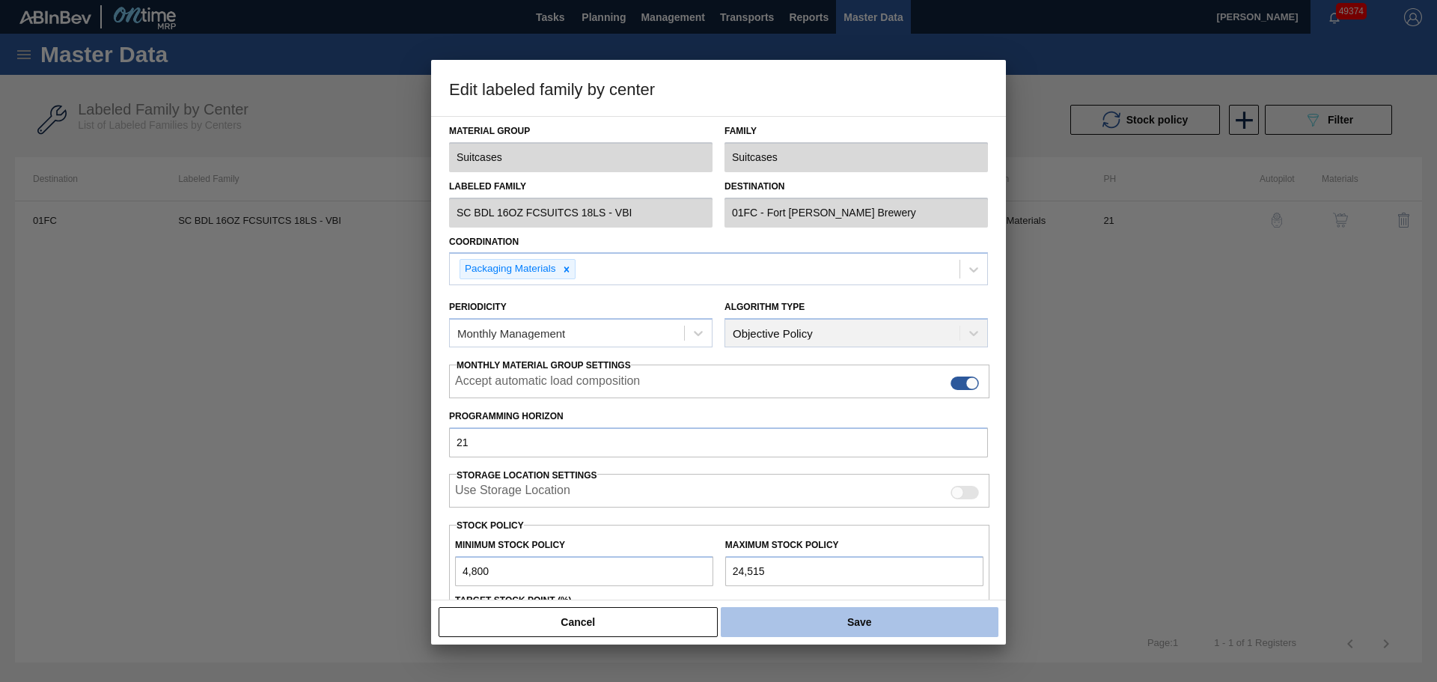
type input "24,515"
click at [803, 620] on button "Save" at bounding box center [860, 622] width 278 height 30
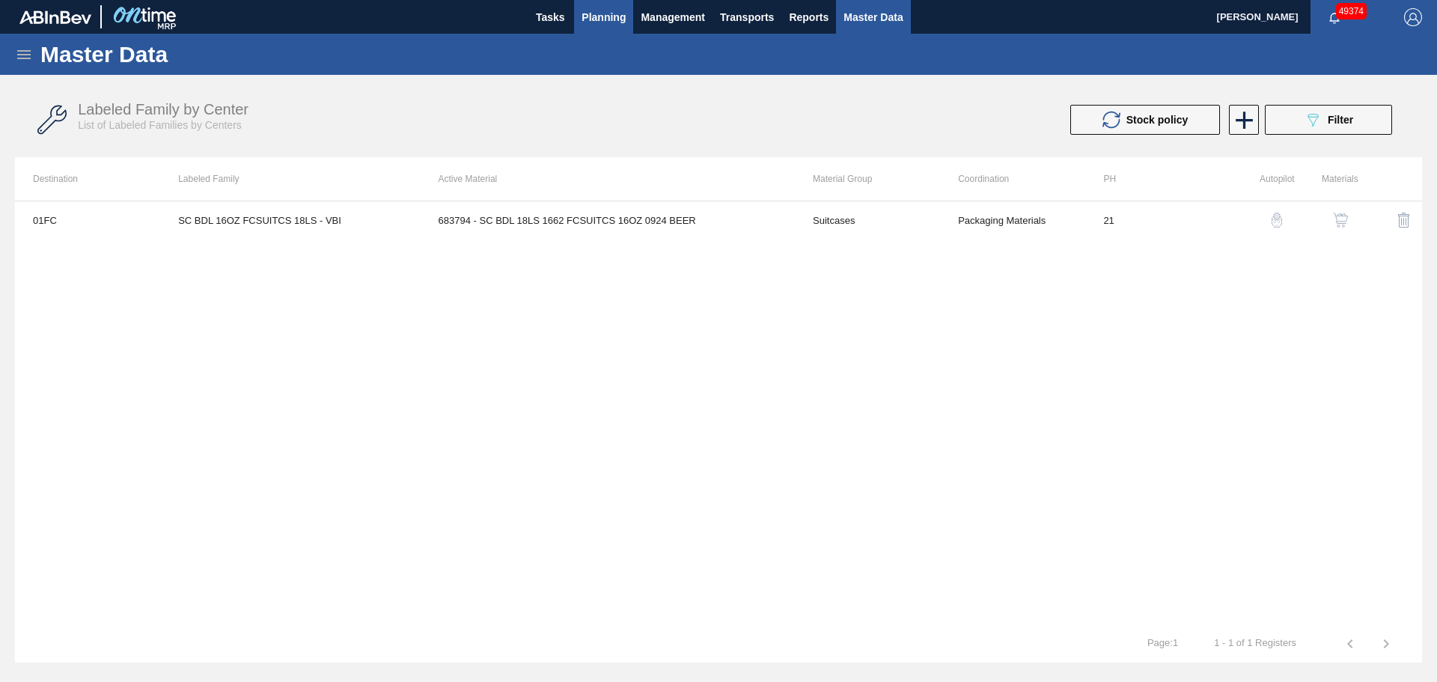
click at [582, 23] on span "Planning" at bounding box center [604, 17] width 44 height 18
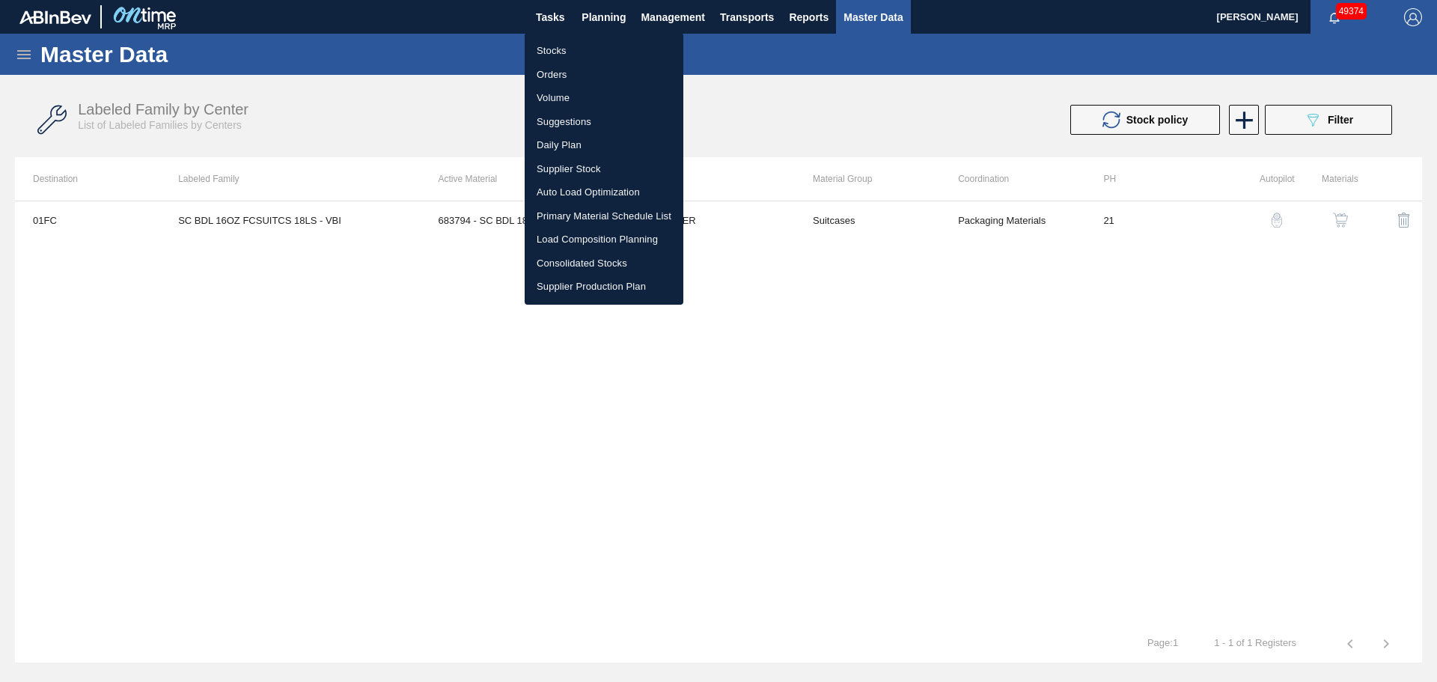
click at [579, 52] on li "Stocks" at bounding box center [604, 51] width 159 height 24
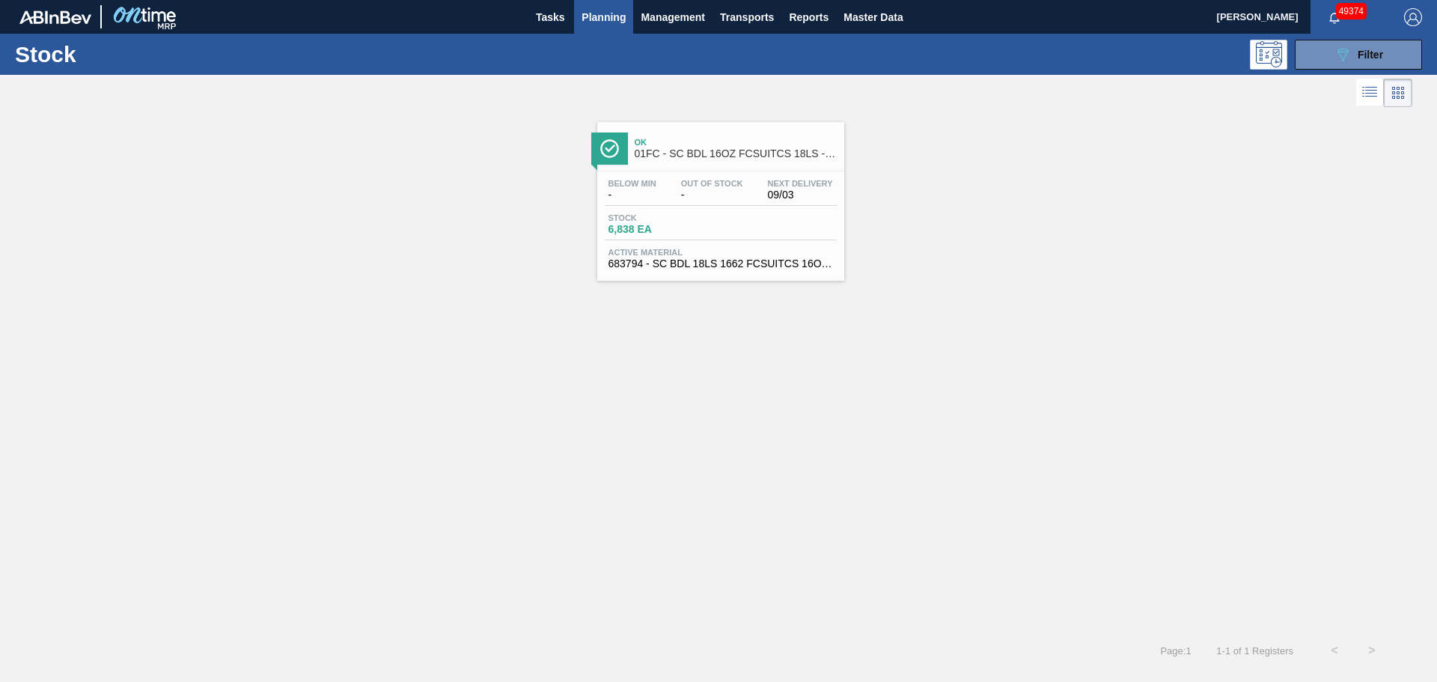
click at [740, 243] on div "Below Min - Out Of Stock - Next Delivery 09/03 Stock 6,838 EA Active Material 6…" at bounding box center [720, 222] width 247 height 102
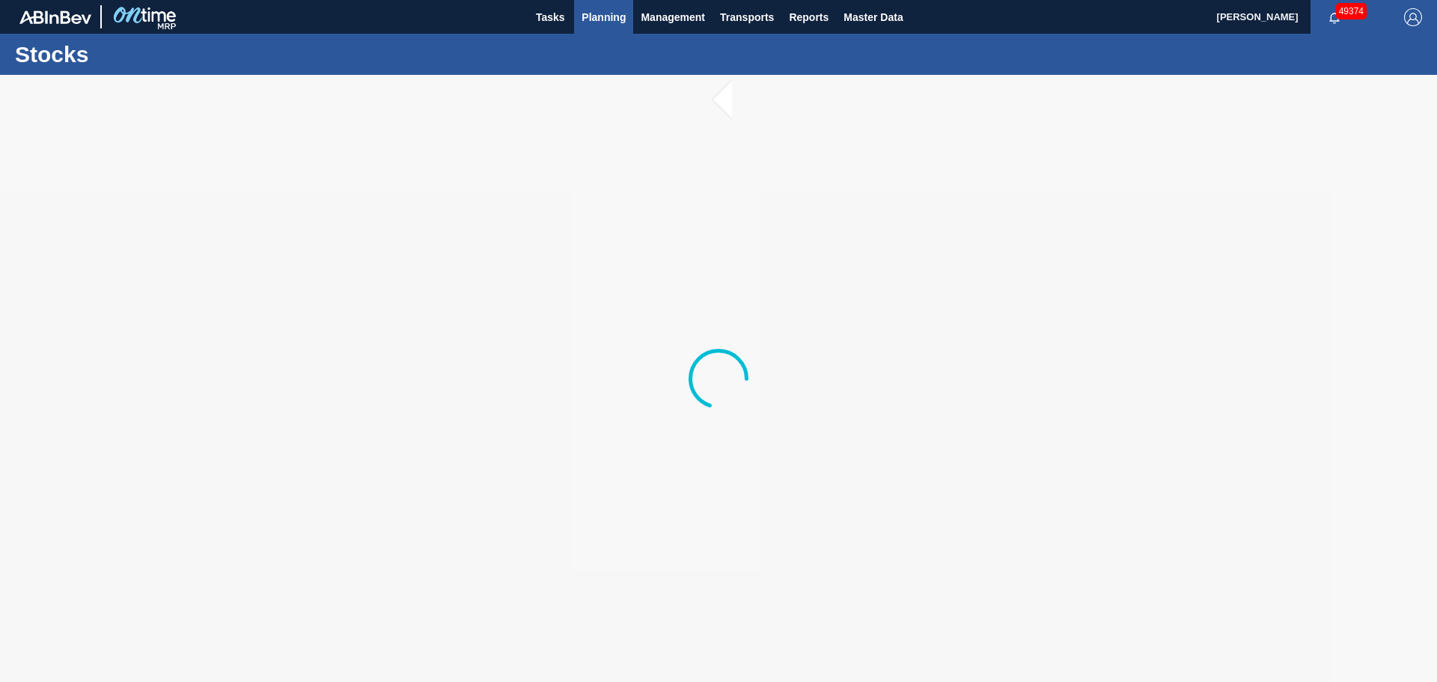
click at [584, 16] on span "Planning" at bounding box center [604, 17] width 44 height 18
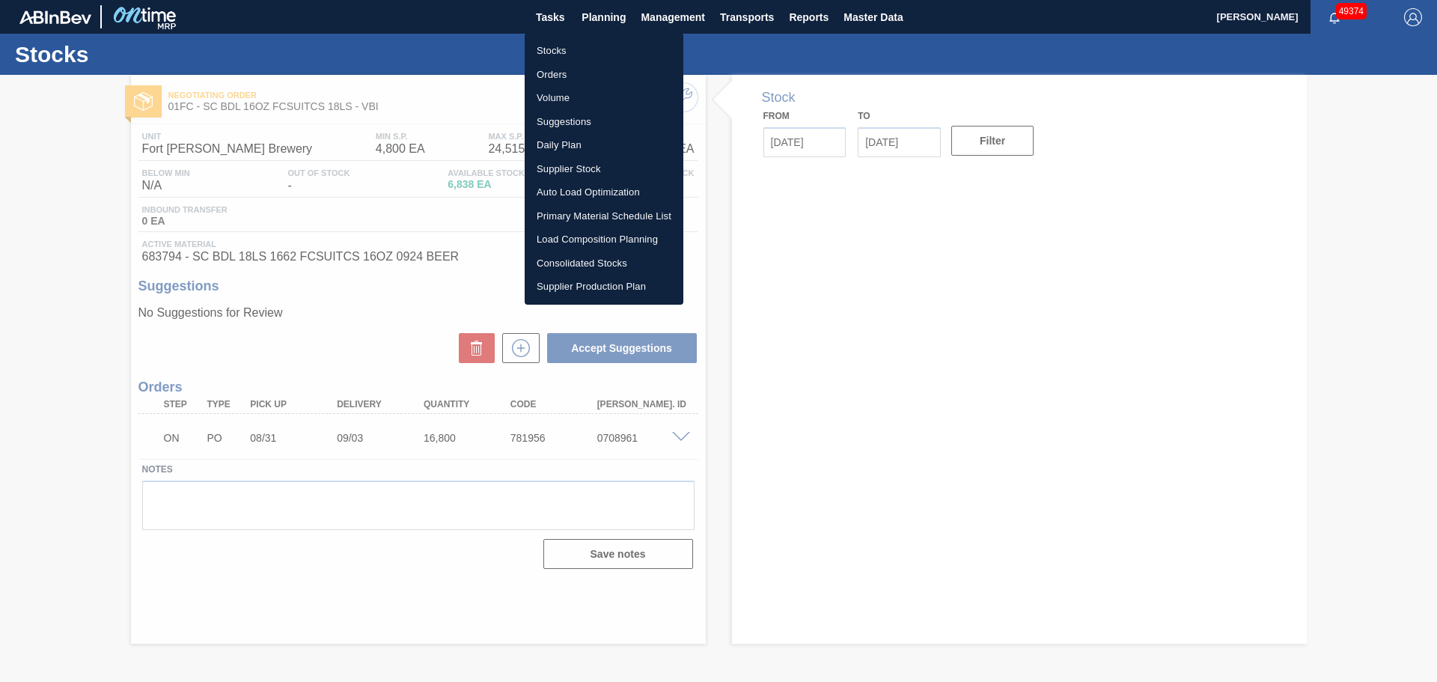
click at [576, 49] on li "Stocks" at bounding box center [604, 51] width 159 height 24
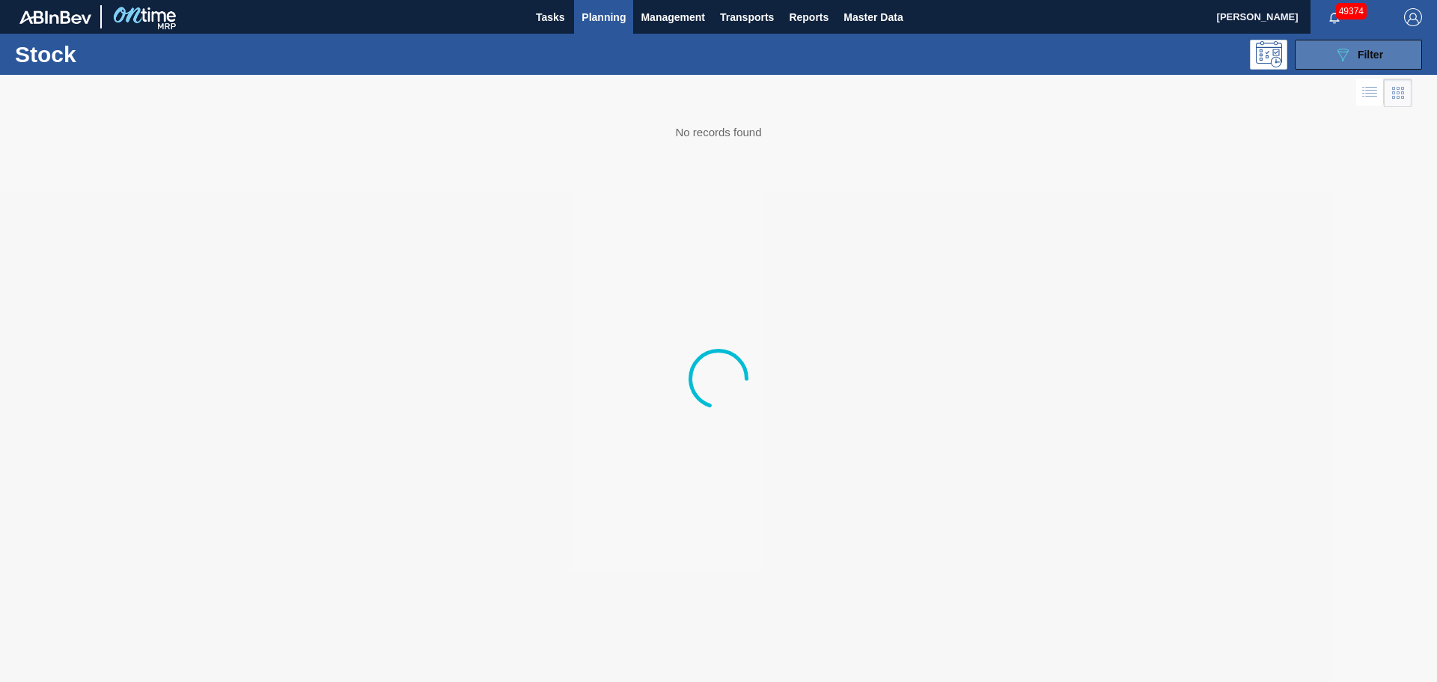
click at [1352, 58] on div "089F7B8B-B2A5-4AFE-B5C0-19BA573D28AC Filter" at bounding box center [1358, 55] width 49 height 18
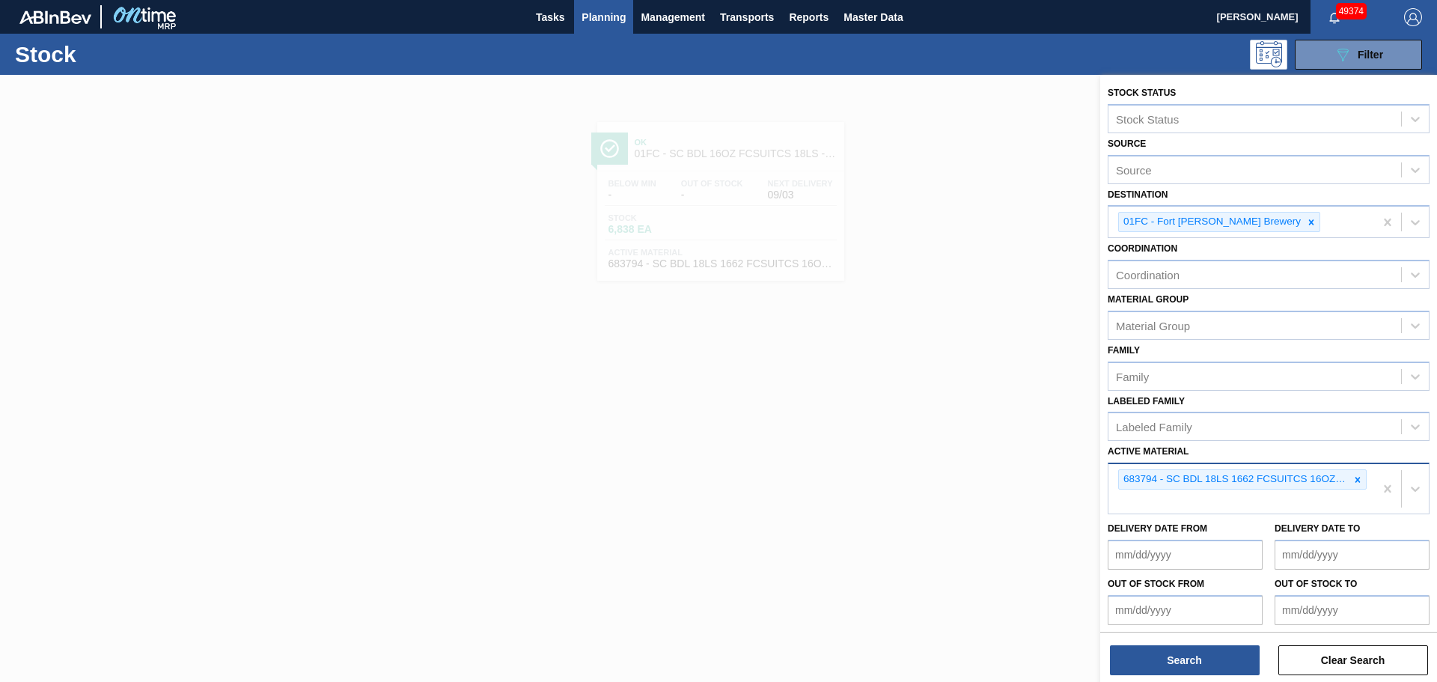
click at [1165, 506] on div "683794 - SC BDL 18LS 1662 FCSUITCS 16OZ 0924 BEER" at bounding box center [1241, 488] width 266 height 49
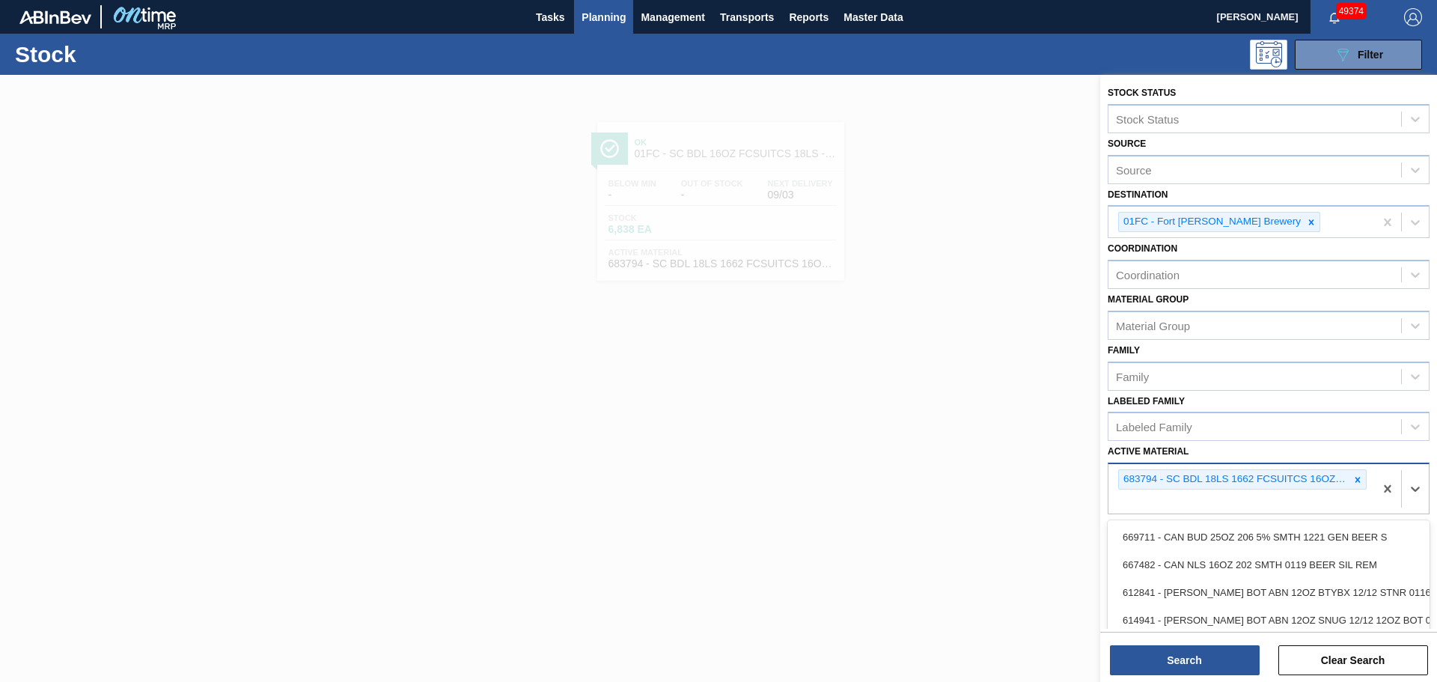
paste Material "683769"
type Material "683769"
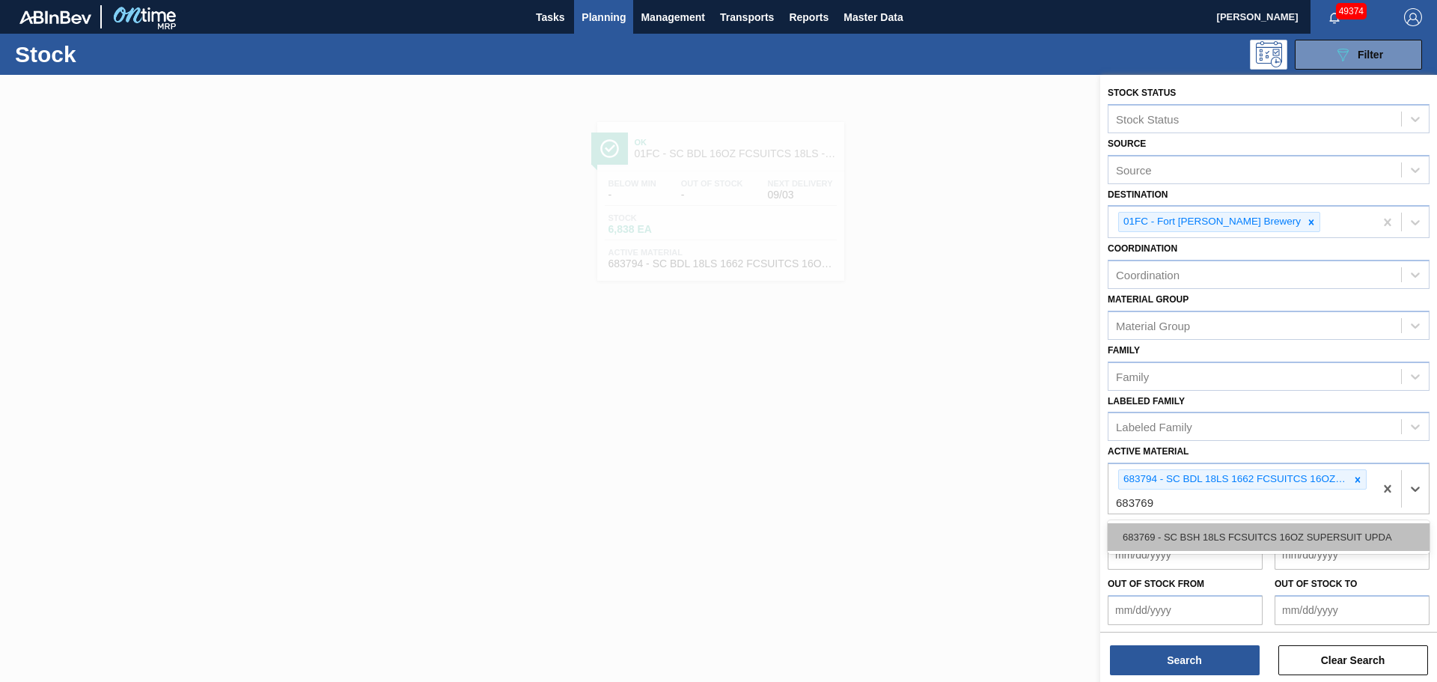
click at [1214, 546] on div "683769 - SC BSH 18LS FCSUITCS 16OZ SUPERSUIT UPDA" at bounding box center [1269, 537] width 322 height 28
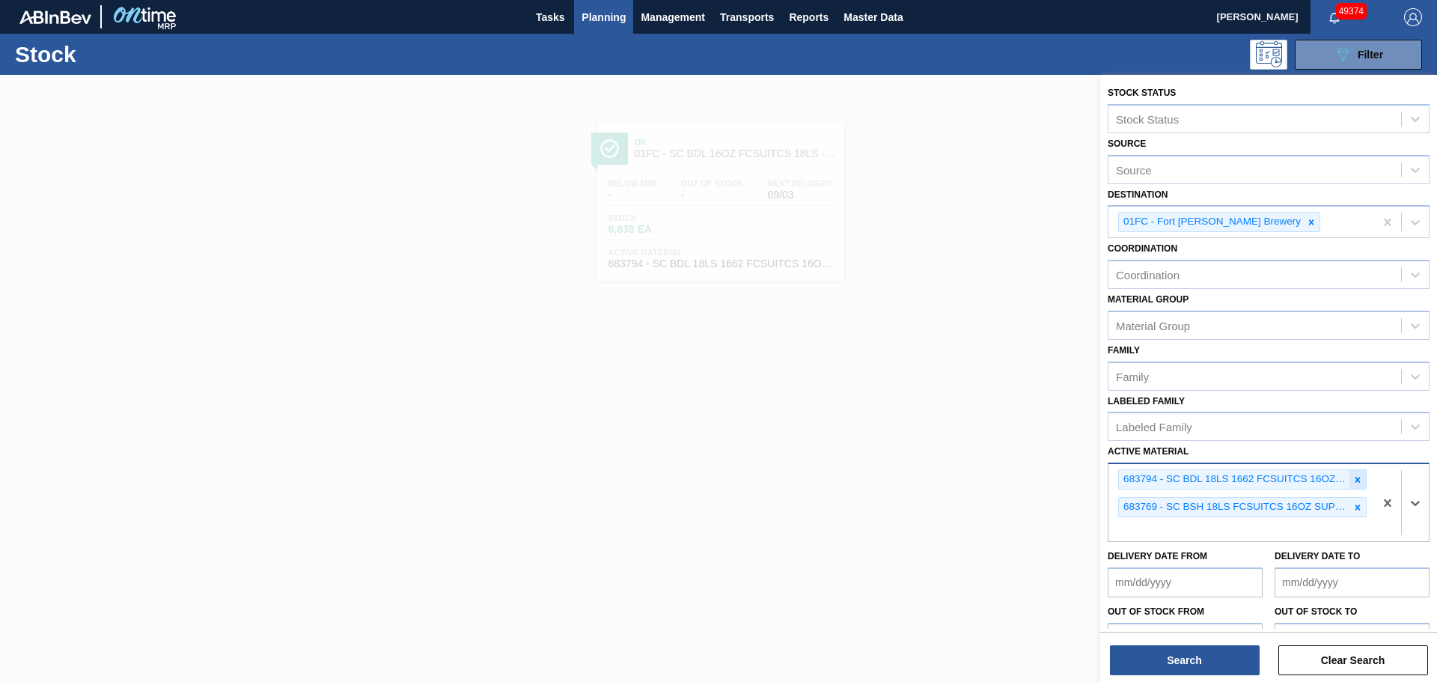
click at [1355, 477] on icon at bounding box center [1357, 480] width 10 height 10
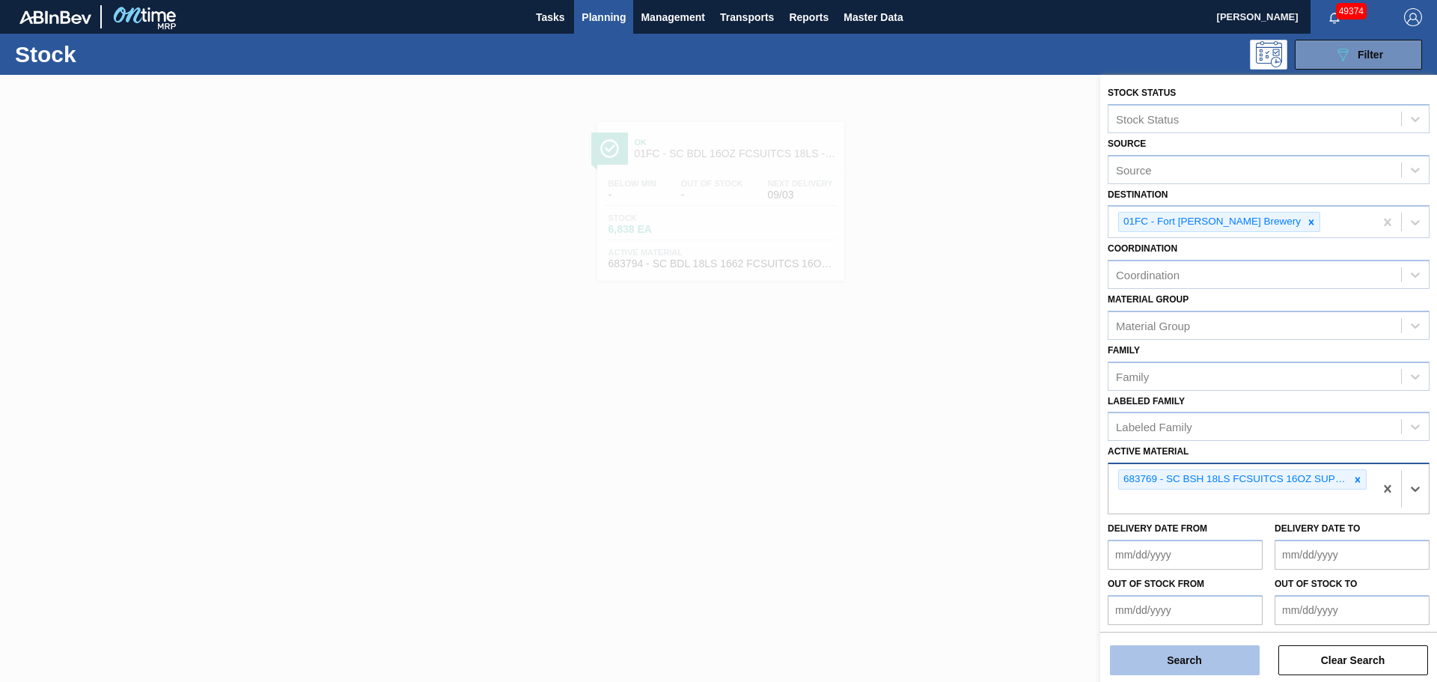
click at [1197, 651] on button "Search" at bounding box center [1185, 660] width 150 height 30
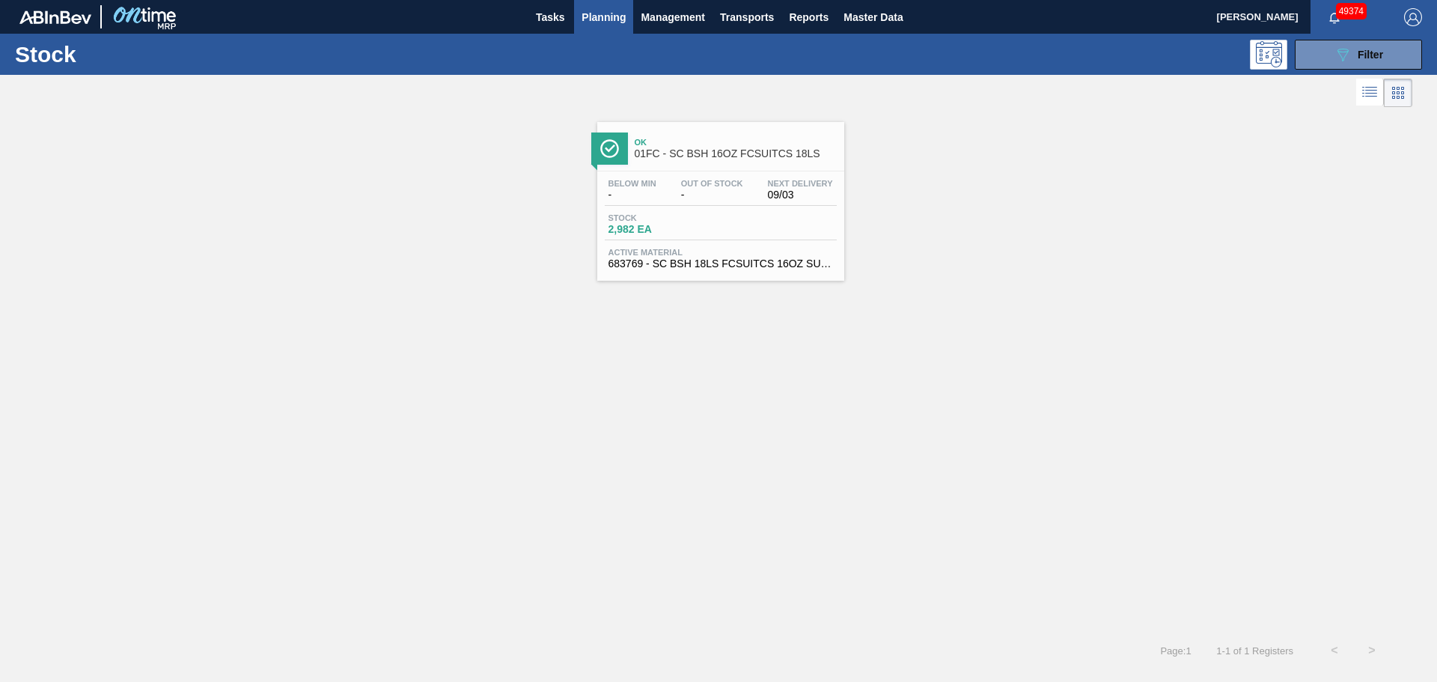
click at [684, 217] on span "Stock" at bounding box center [660, 217] width 105 height 9
